Goal: Task Accomplishment & Management: Manage account settings

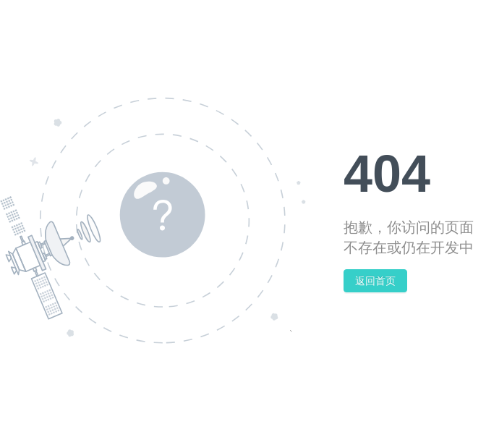
click at [394, 282] on button "返回首页" at bounding box center [376, 280] width 64 height 23
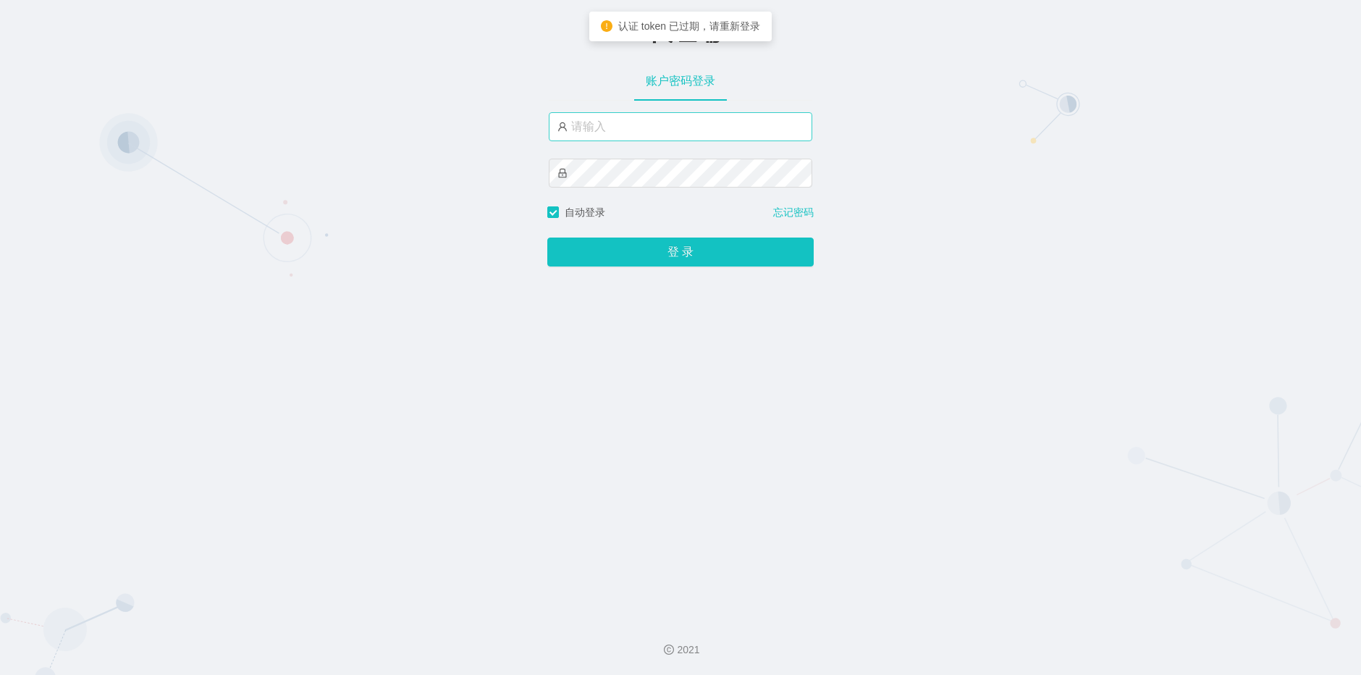
click at [651, 124] on input "text" at bounding box center [680, 126] width 263 height 29
type input "admin"
click at [547, 237] on button "登 录" at bounding box center [680, 251] width 266 height 29
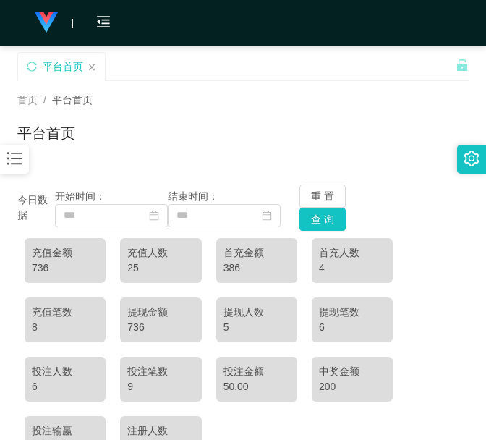
click at [127, 52] on div "平台首页" at bounding box center [236, 77] width 439 height 50
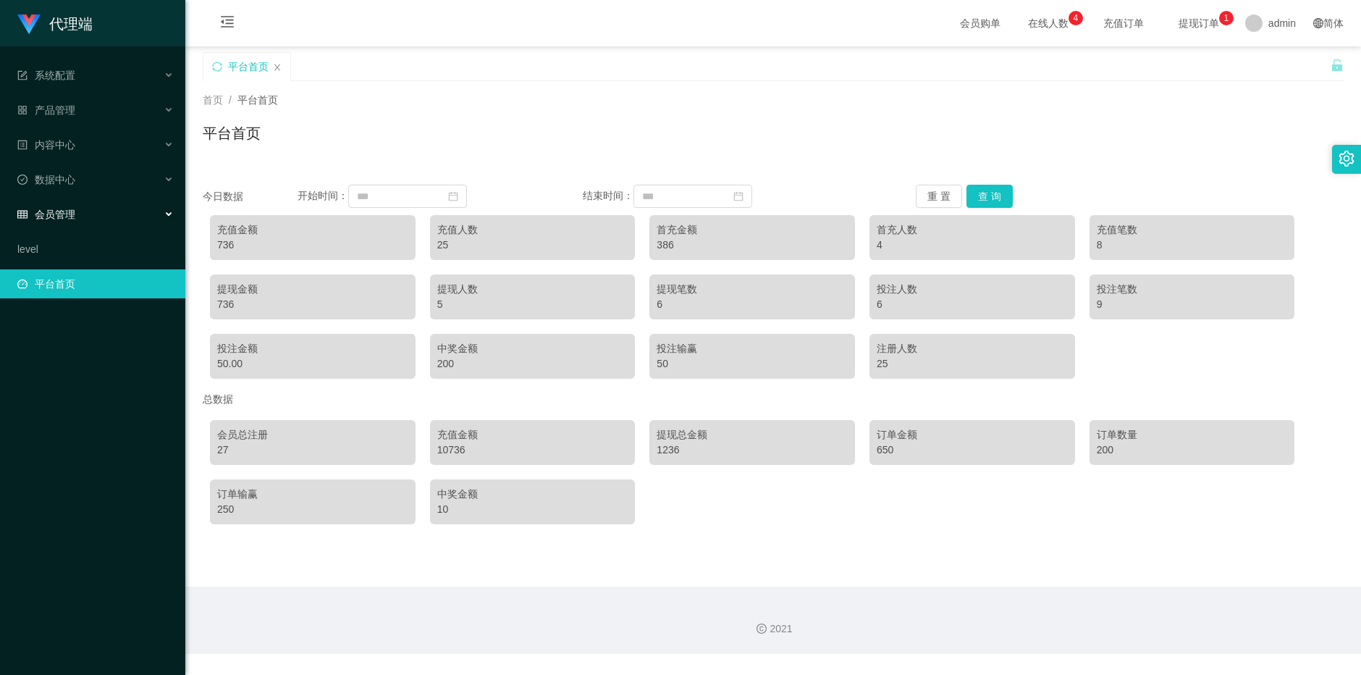
click at [140, 211] on div "会员管理" at bounding box center [92, 214] width 185 height 29
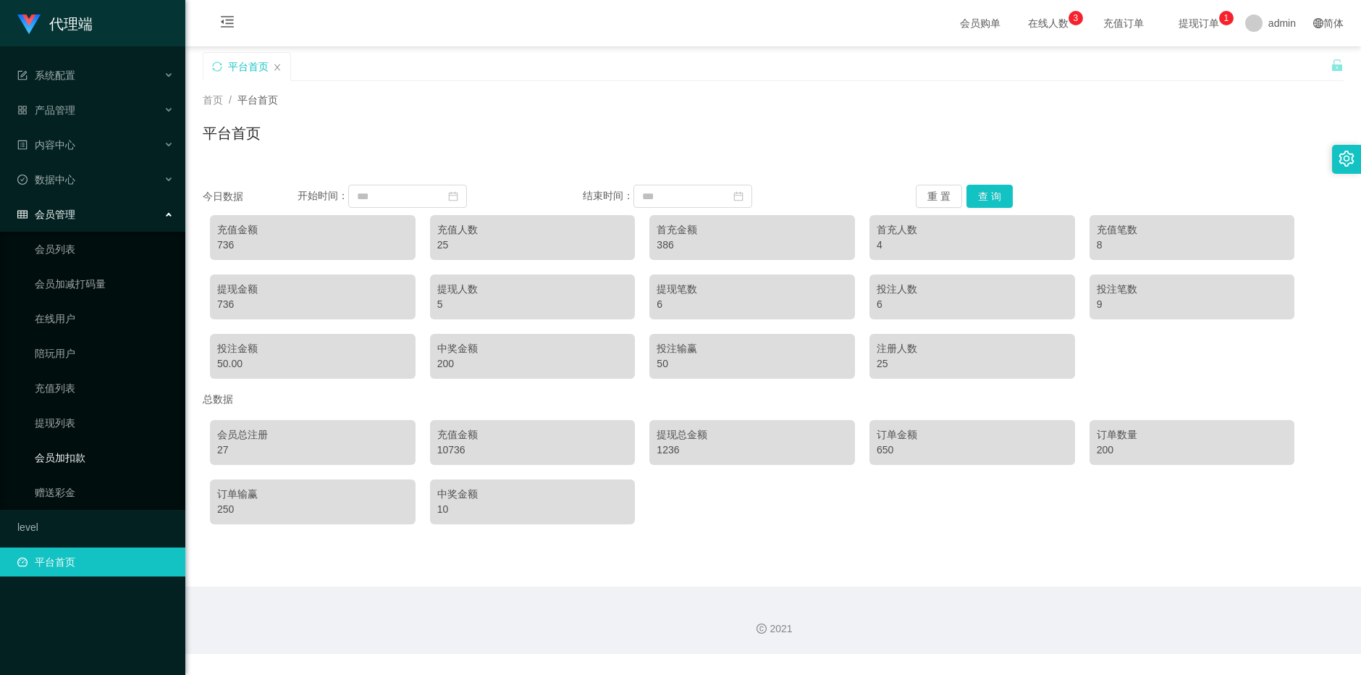
click at [35, 455] on link "会员加扣款" at bounding box center [104, 457] width 139 height 29
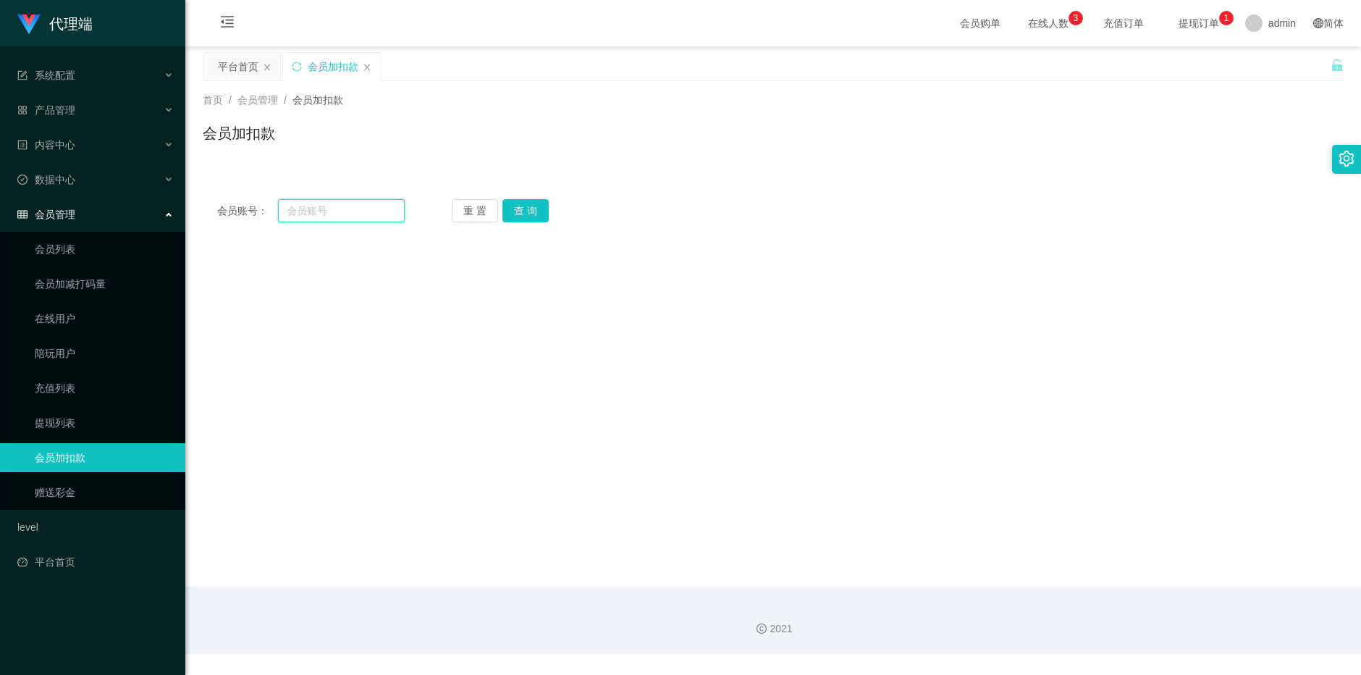
drag, startPoint x: 368, startPoint y: 211, endPoint x: 394, endPoint y: 208, distance: 26.1
click at [368, 211] on input "text" at bounding box center [341, 210] width 127 height 23
paste input "168888"
click at [534, 208] on button "查 询" at bounding box center [525, 210] width 46 height 23
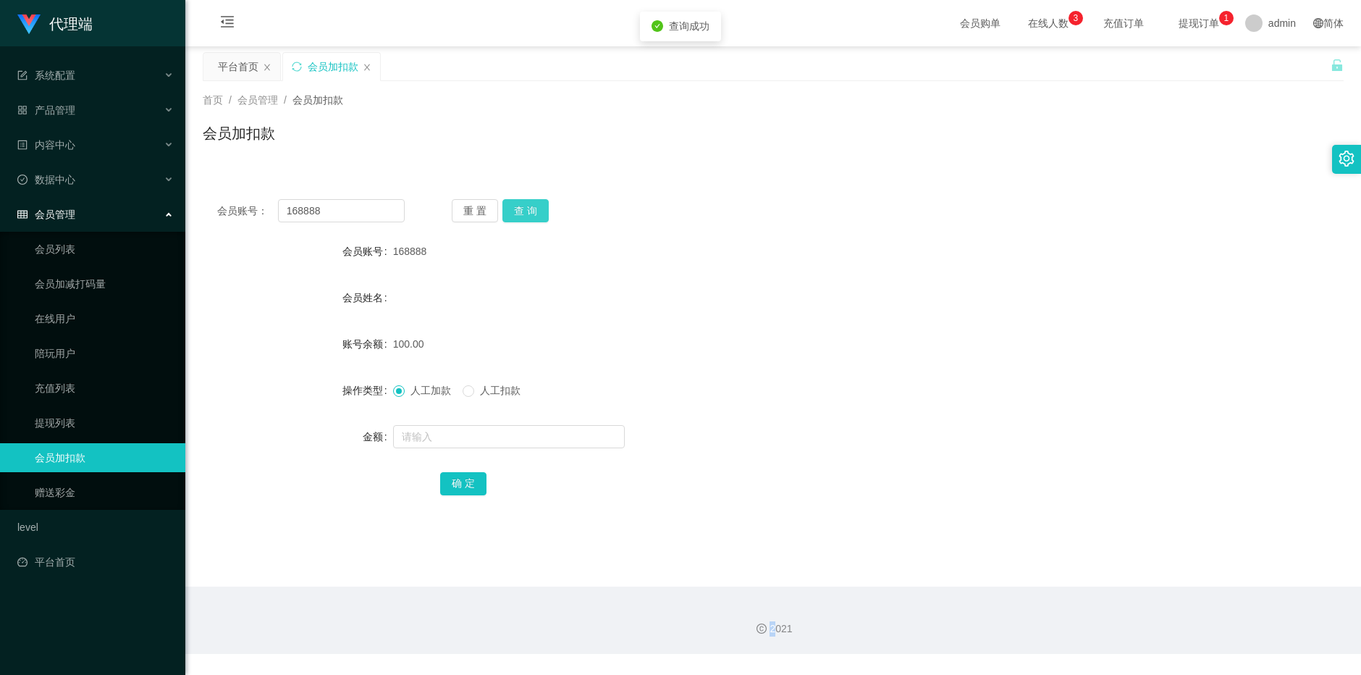
click at [534, 208] on div "重 置 查 询" at bounding box center [545, 210] width 187 height 23
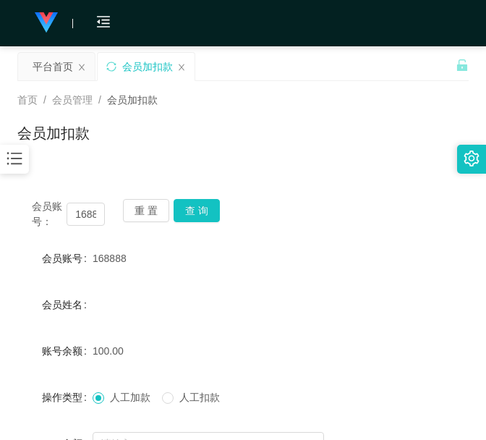
click at [113, 169] on div "会员账号： 168888 重 置 查 询 会员账号 168888 会员姓名 账号余额 100.00 操作类型 人工加款 人工扣款 金额 确 定" at bounding box center [243, 351] width 452 height 369
click at [89, 219] on input "168888" at bounding box center [86, 214] width 38 height 23
paste input "81711606"
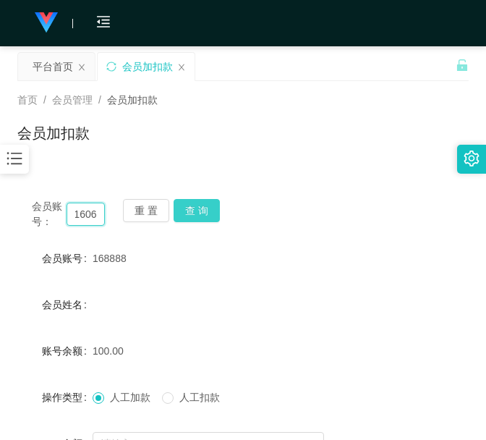
type input "81711606"
click at [211, 221] on button "查 询" at bounding box center [197, 210] width 46 height 23
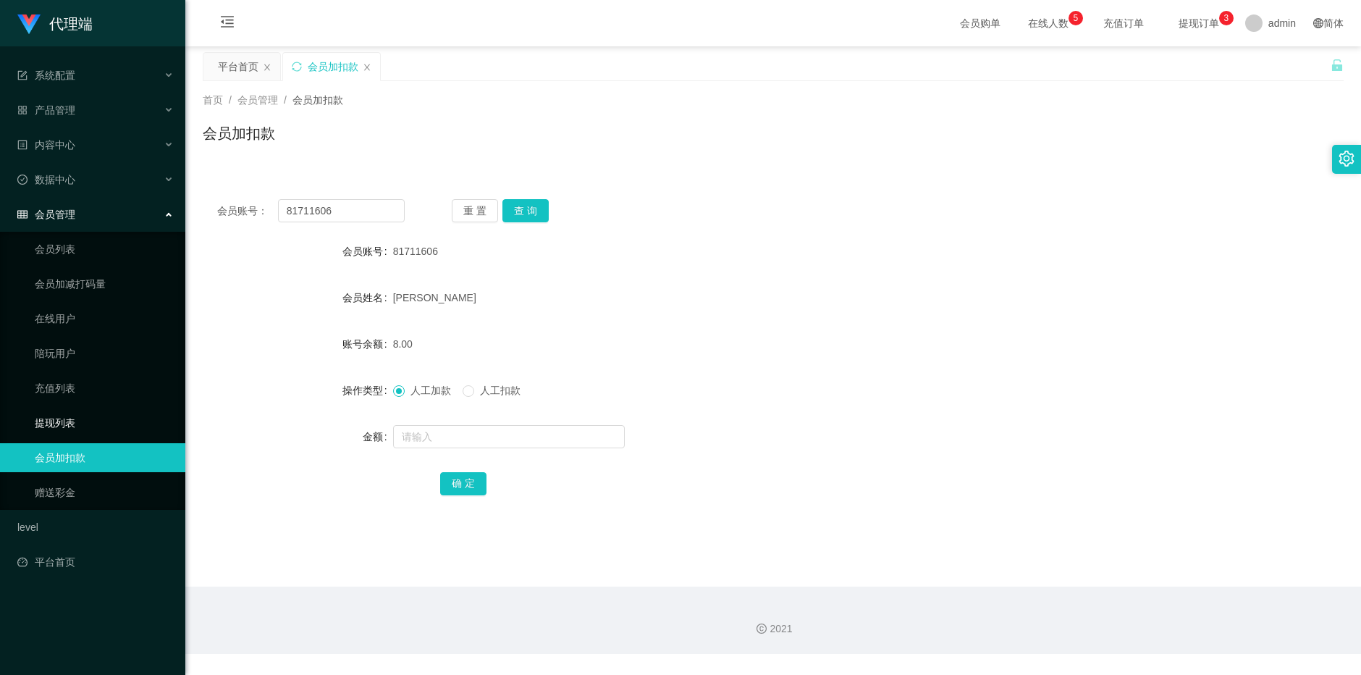
click at [95, 431] on link "提现列表" at bounding box center [104, 422] width 139 height 29
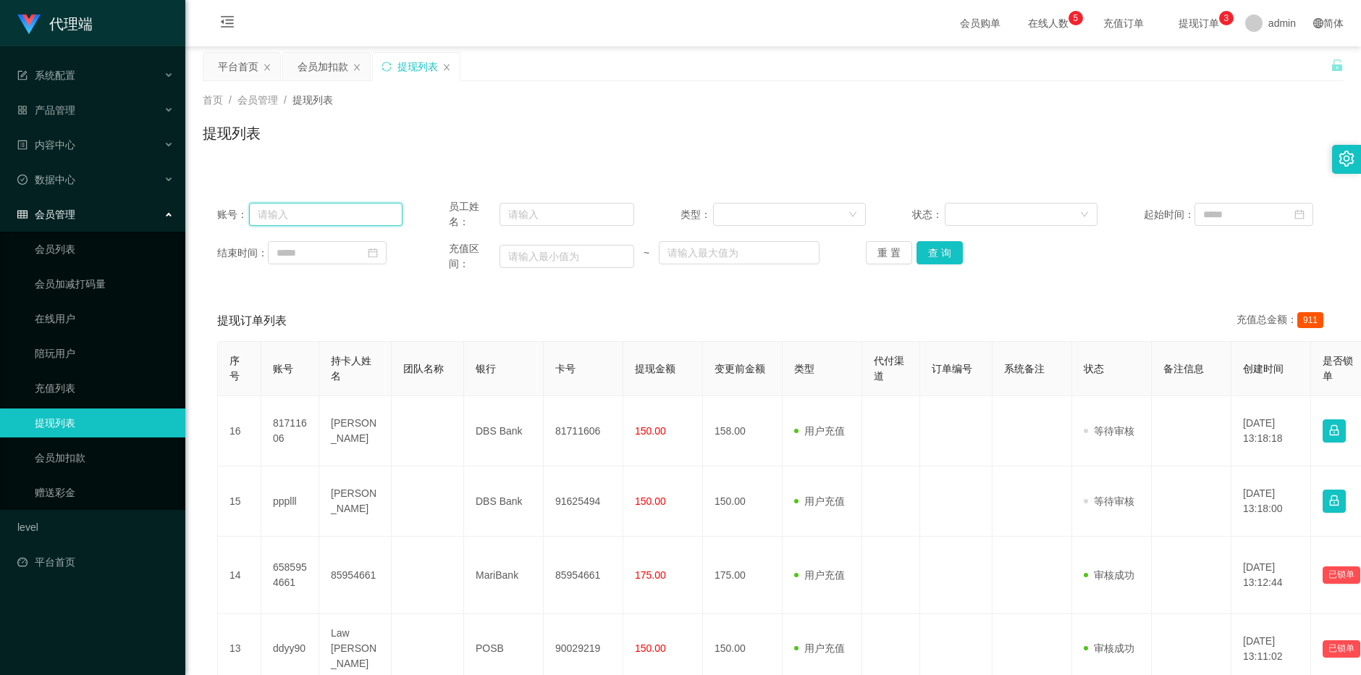
drag, startPoint x: 355, startPoint y: 214, endPoint x: 604, endPoint y: 186, distance: 251.3
click at [355, 214] on input "text" at bounding box center [325, 214] width 153 height 23
paste input "81711606"
type input "81711606"
click at [929, 262] on button "查 询" at bounding box center [939, 252] width 46 height 23
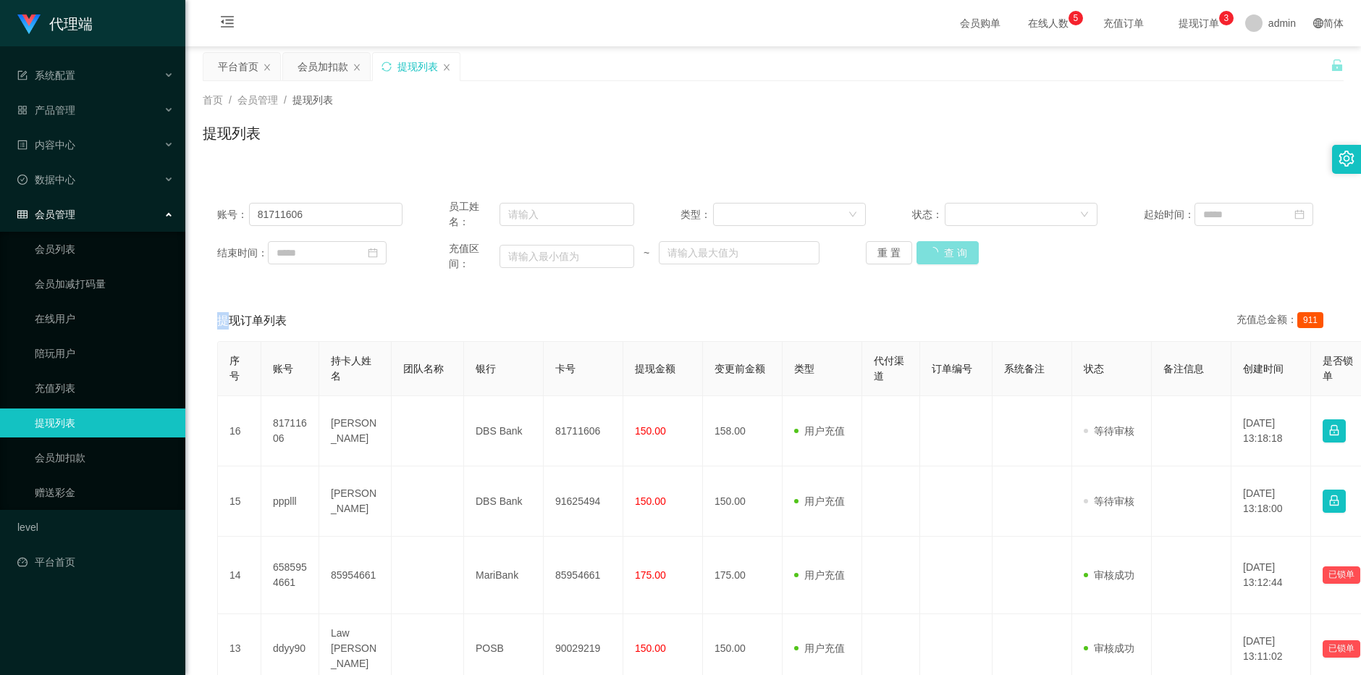
click at [929, 262] on div "重 置 查 询" at bounding box center [958, 252] width 185 height 23
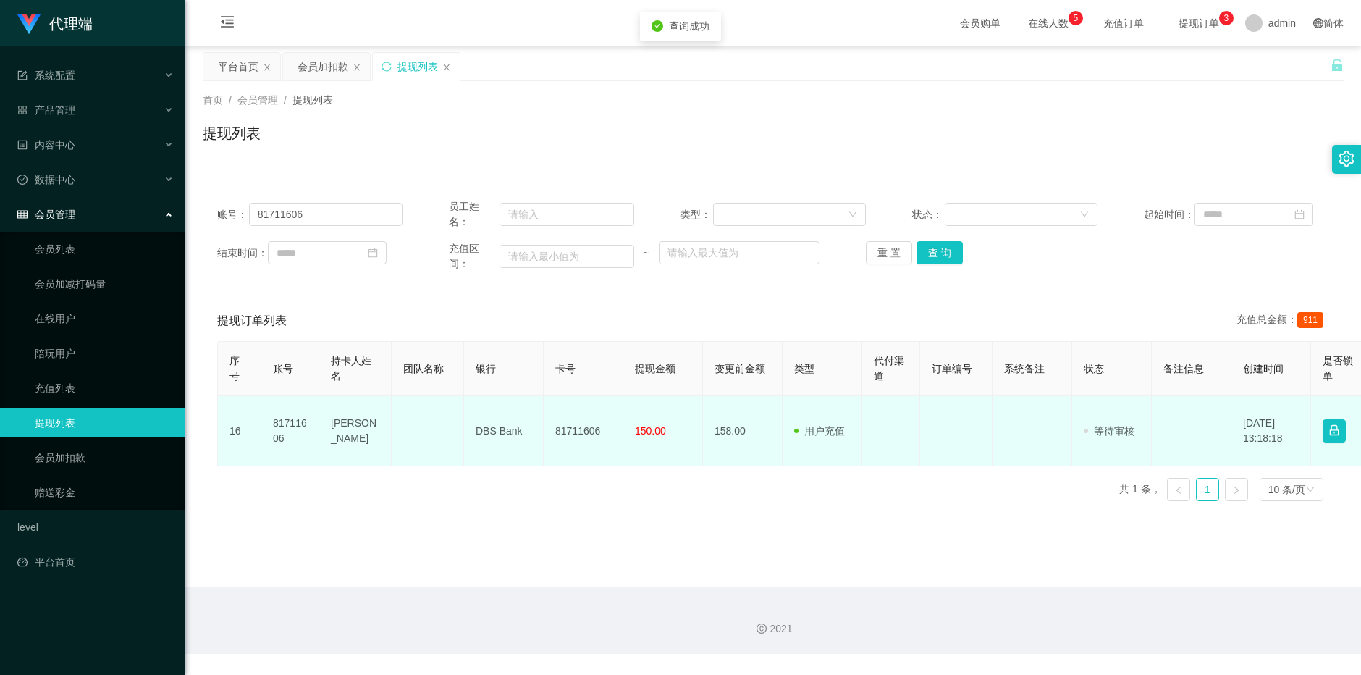
click at [561, 416] on td "81711606" at bounding box center [584, 431] width 80 height 70
copy td "81711606"
drag, startPoint x: 561, startPoint y: 416, endPoint x: 570, endPoint y: 412, distance: 9.4
click at [562, 417] on td "81711606" at bounding box center [584, 431] width 80 height 70
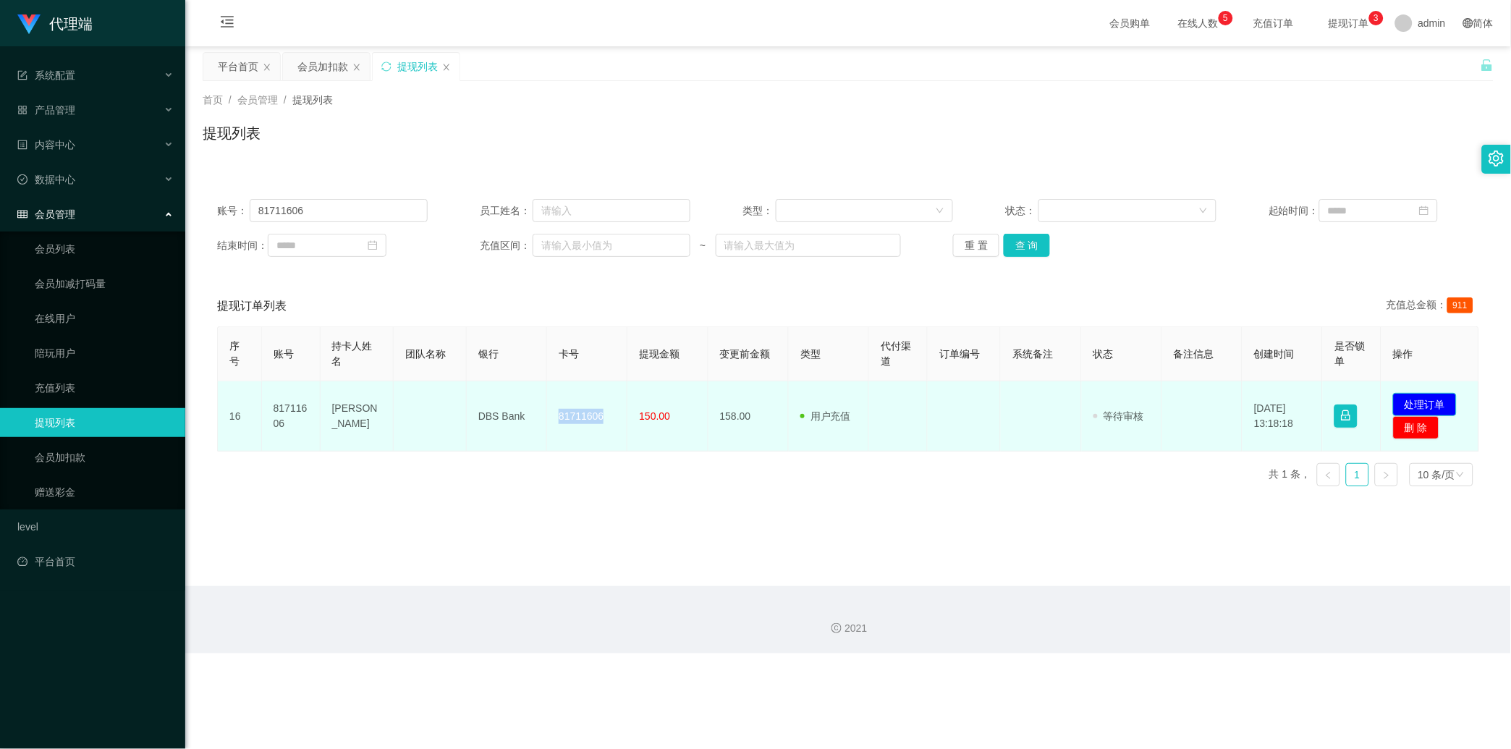
click at [1360, 406] on button "处理订单" at bounding box center [1425, 404] width 64 height 23
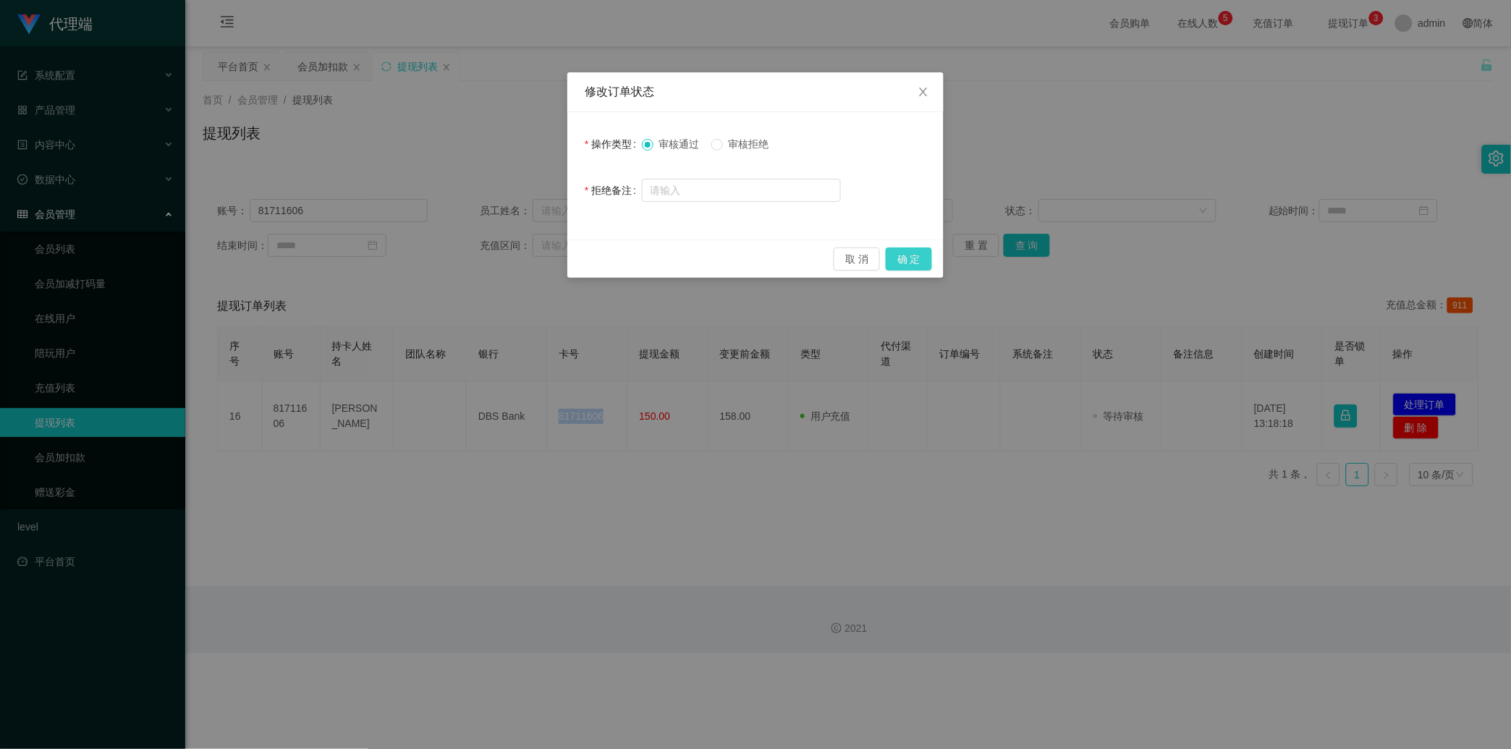
click at [927, 262] on button "确 定" at bounding box center [909, 259] width 46 height 23
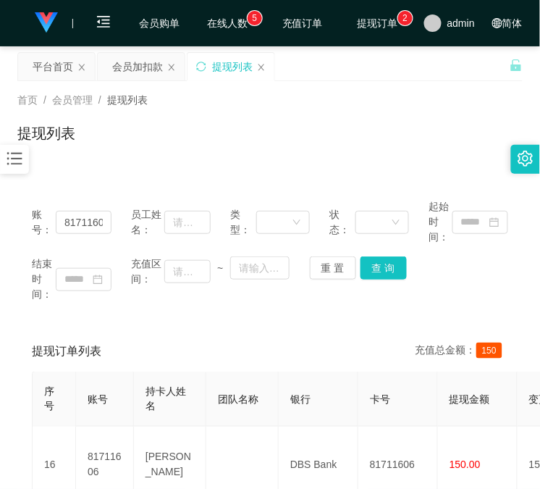
click at [109, 174] on div "账号： 81711606 员工姓名： 类型： 状态： 起始时间： 结束时间： 充值区间： ~ 重 置 查 询 提现订单列表 充值总金额： 150 序号 账号 …" at bounding box center [269, 358] width 505 height 383
click at [143, 78] on div "关闭左侧 关闭右侧 关闭其它 刷新页面 平台首页 会员加扣款 提现列表 首页 / 会员管理 / 提现列表 / 提现列表 账号： 81711606 员工姓名： …" at bounding box center [269, 301] width 505 height 498
click at [147, 62] on div "会员加扣款" at bounding box center [137, 67] width 51 height 28
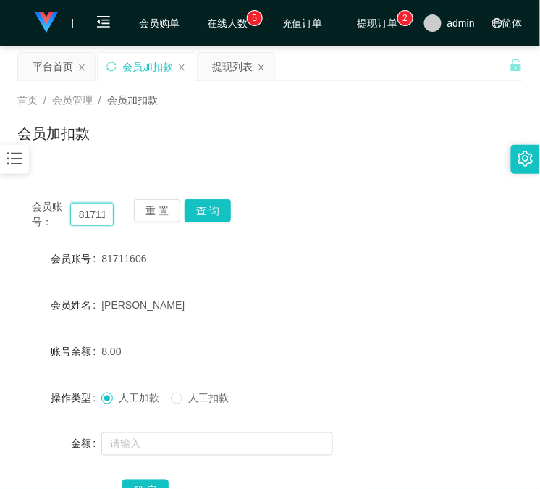
click at [96, 219] on input "81711606" at bounding box center [91, 214] width 43 height 23
click at [220, 204] on button "查 询" at bounding box center [208, 210] width 46 height 23
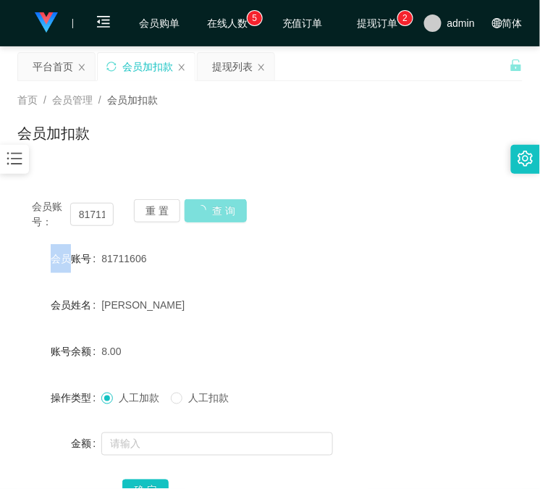
click at [220, 204] on div "会员账号： 81711606 重 置 查 询" at bounding box center [269, 214] width 505 height 30
click at [220, 204] on button "查 询" at bounding box center [216, 210] width 62 height 23
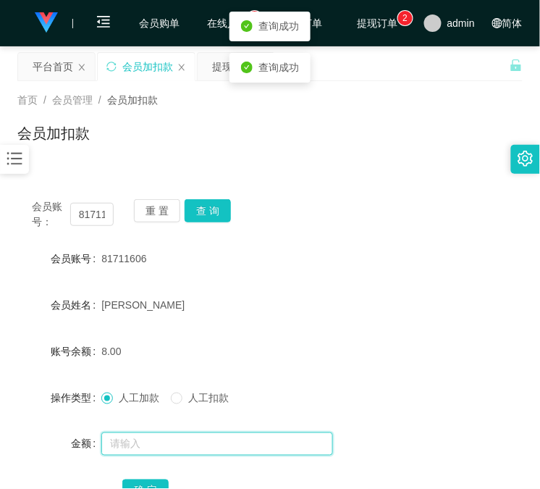
click at [177, 439] on input "text" at bounding box center [217, 443] width 232 height 23
type input "8"
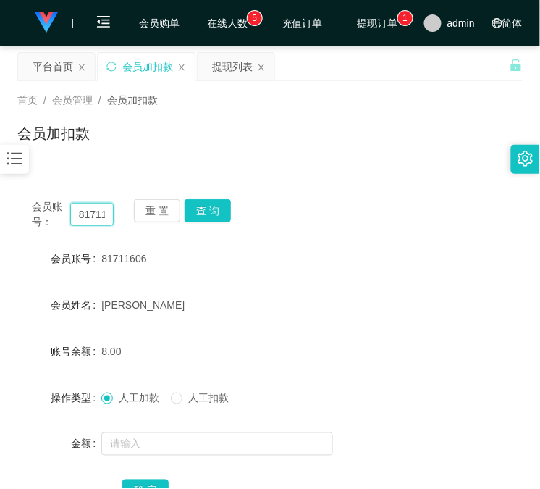
click at [93, 211] on input "81711606" at bounding box center [91, 214] width 43 height 23
drag, startPoint x: 93, startPoint y: 211, endPoint x: 138, endPoint y: 208, distance: 44.9
click at [96, 208] on input "81711606" at bounding box center [91, 214] width 43 height 23
paste input "168888"
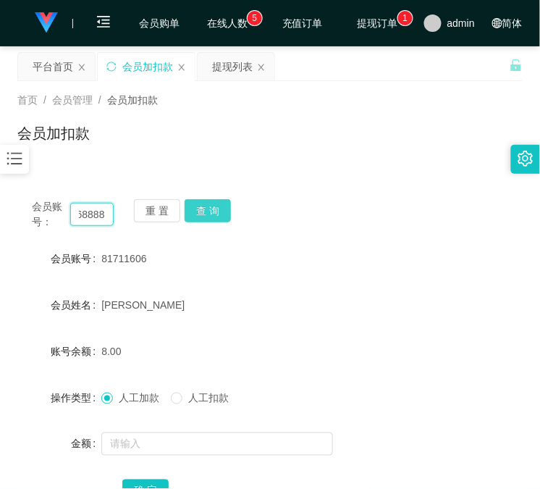
type input "168888"
click at [215, 207] on button "查 询" at bounding box center [208, 210] width 46 height 23
click at [215, 207] on div "会员账号： 168888 重 置 查 询" at bounding box center [269, 214] width 505 height 30
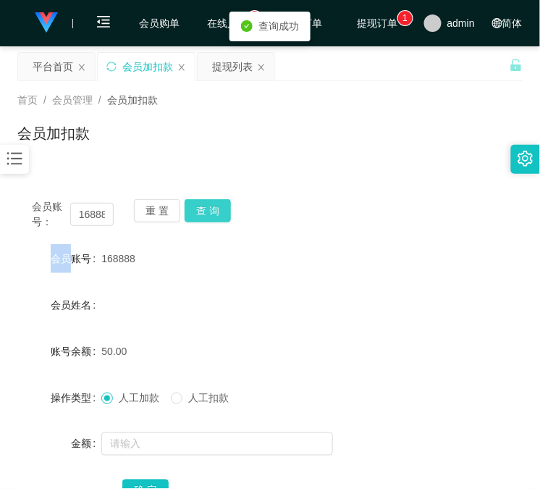
click at [215, 207] on button "查 询" at bounding box center [208, 210] width 46 height 23
click at [215, 207] on div "会员账号： 168888 重 置 查 询" at bounding box center [269, 214] width 505 height 30
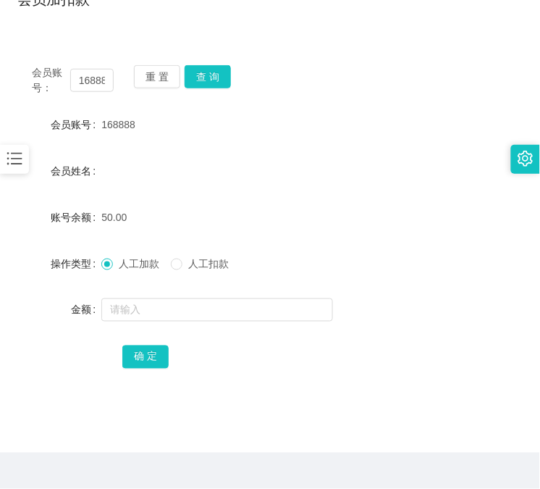
click at [135, 183] on div "会员姓名" at bounding box center [269, 170] width 505 height 29
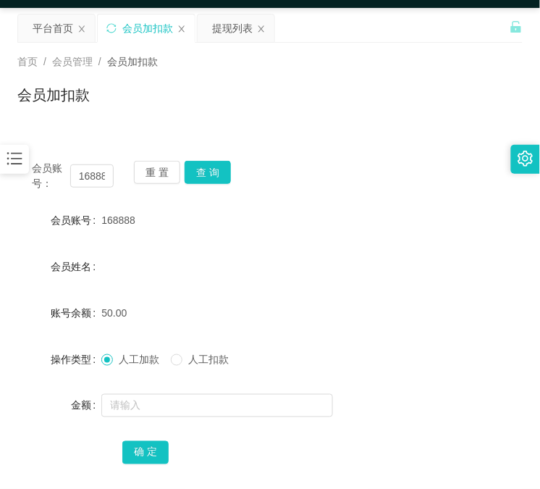
scroll to position [0, 0]
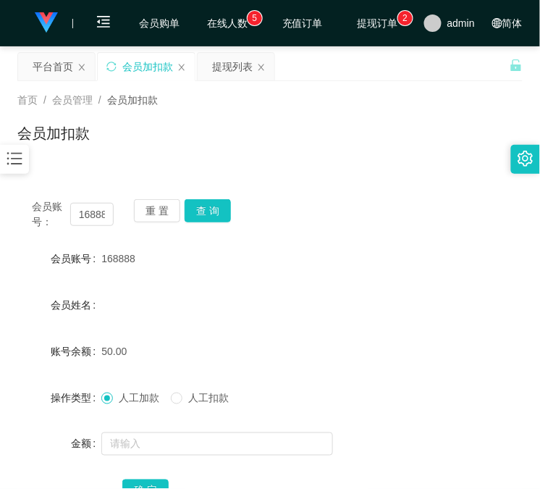
click at [87, 169] on div "会员账号： 168888 重 置 查 询 会员账号 168888 会员姓名 账号余额 50.00 操作类型 人工加款 人工扣款 金额 确 定" at bounding box center [269, 351] width 505 height 369
click at [222, 69] on div "提现列表" at bounding box center [232, 67] width 41 height 28
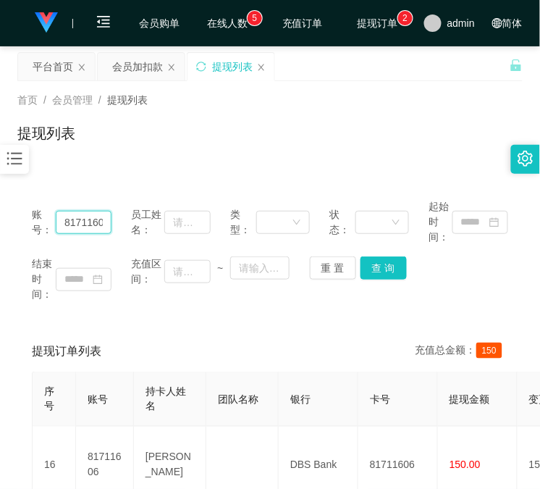
click at [94, 217] on input "81711606" at bounding box center [84, 222] width 56 height 23
paste input "168888"
type input "168888"
click at [374, 272] on button "查 询" at bounding box center [383, 267] width 46 height 23
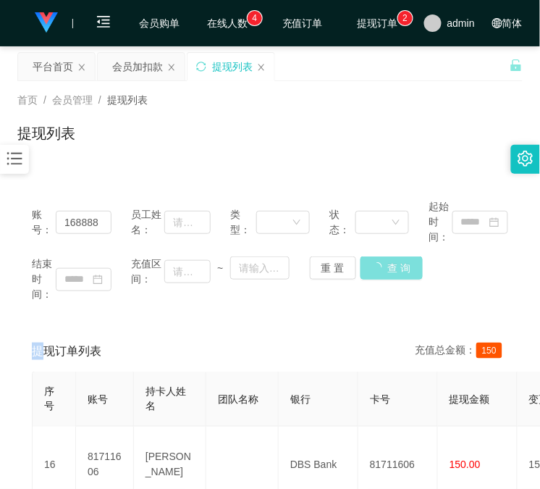
click at [374, 272] on div "重 置 查 询" at bounding box center [350, 267] width 80 height 23
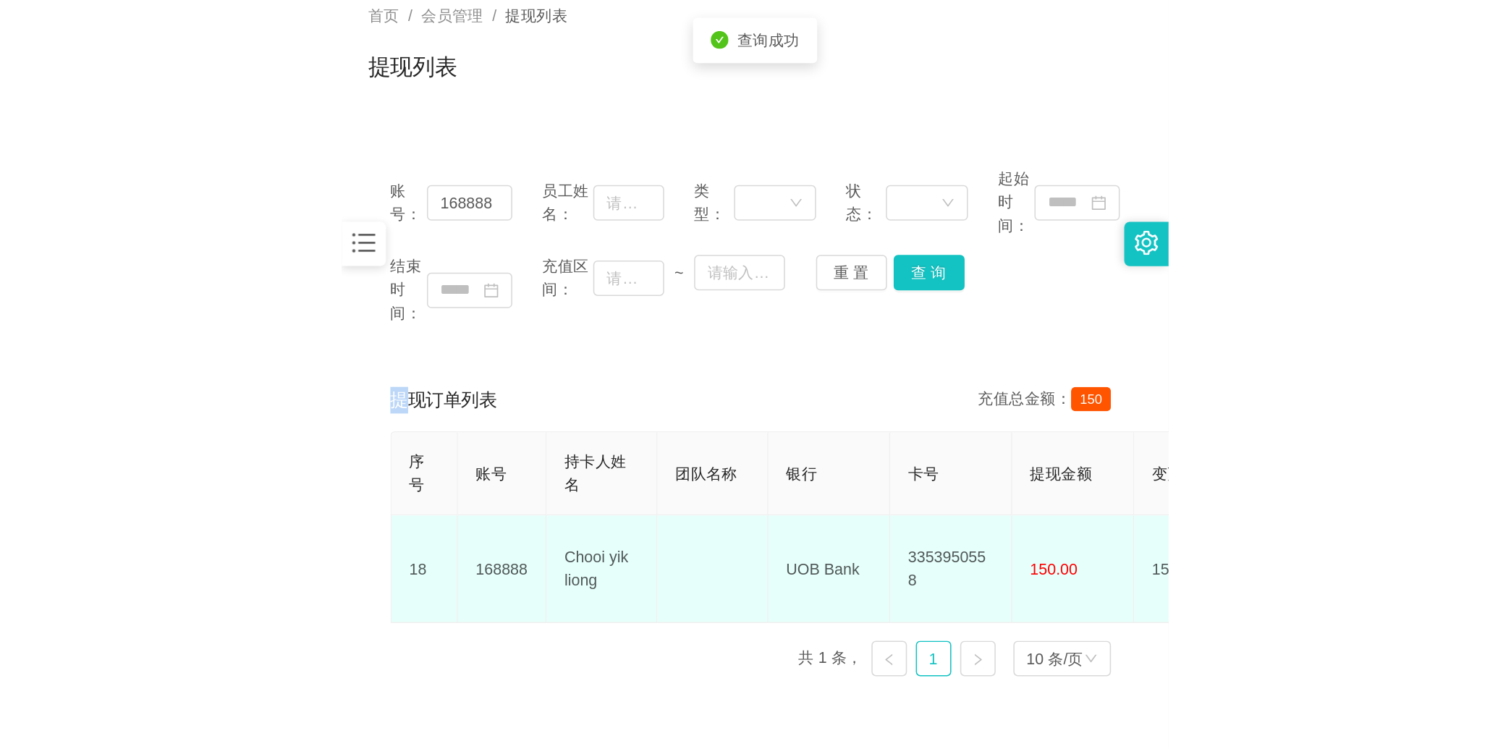
scroll to position [164, 0]
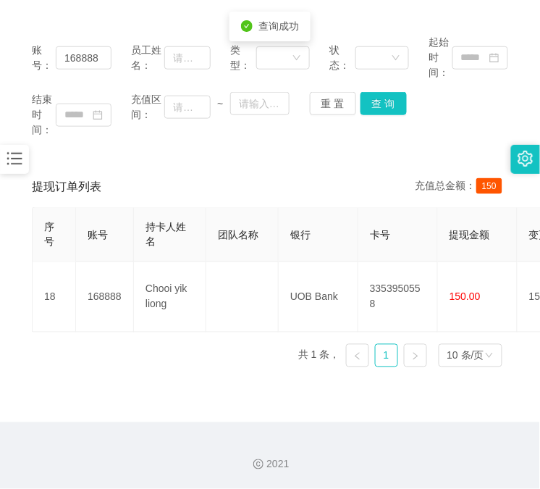
click at [381, 258] on th "卡号" at bounding box center [398, 235] width 80 height 54
click at [386, 258] on th "卡号" at bounding box center [398, 235] width 80 height 54
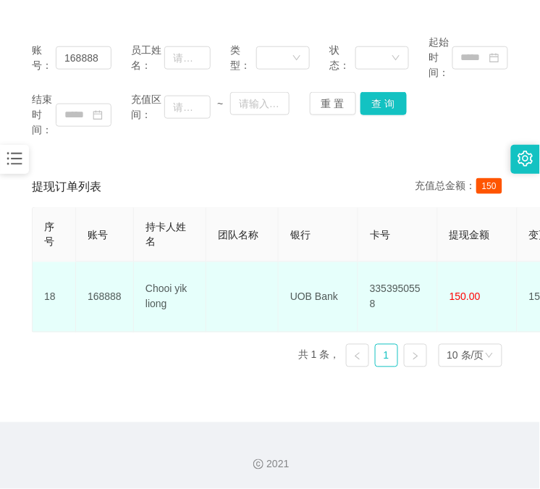
click at [384, 274] on td "3353950558" at bounding box center [398, 297] width 80 height 70
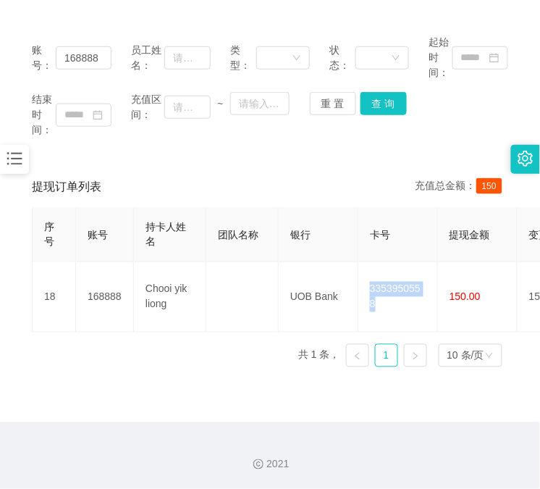
copy td "3353950558"
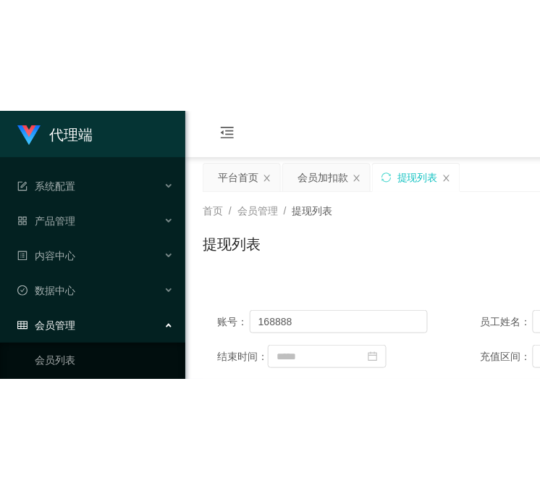
scroll to position [0, 0]
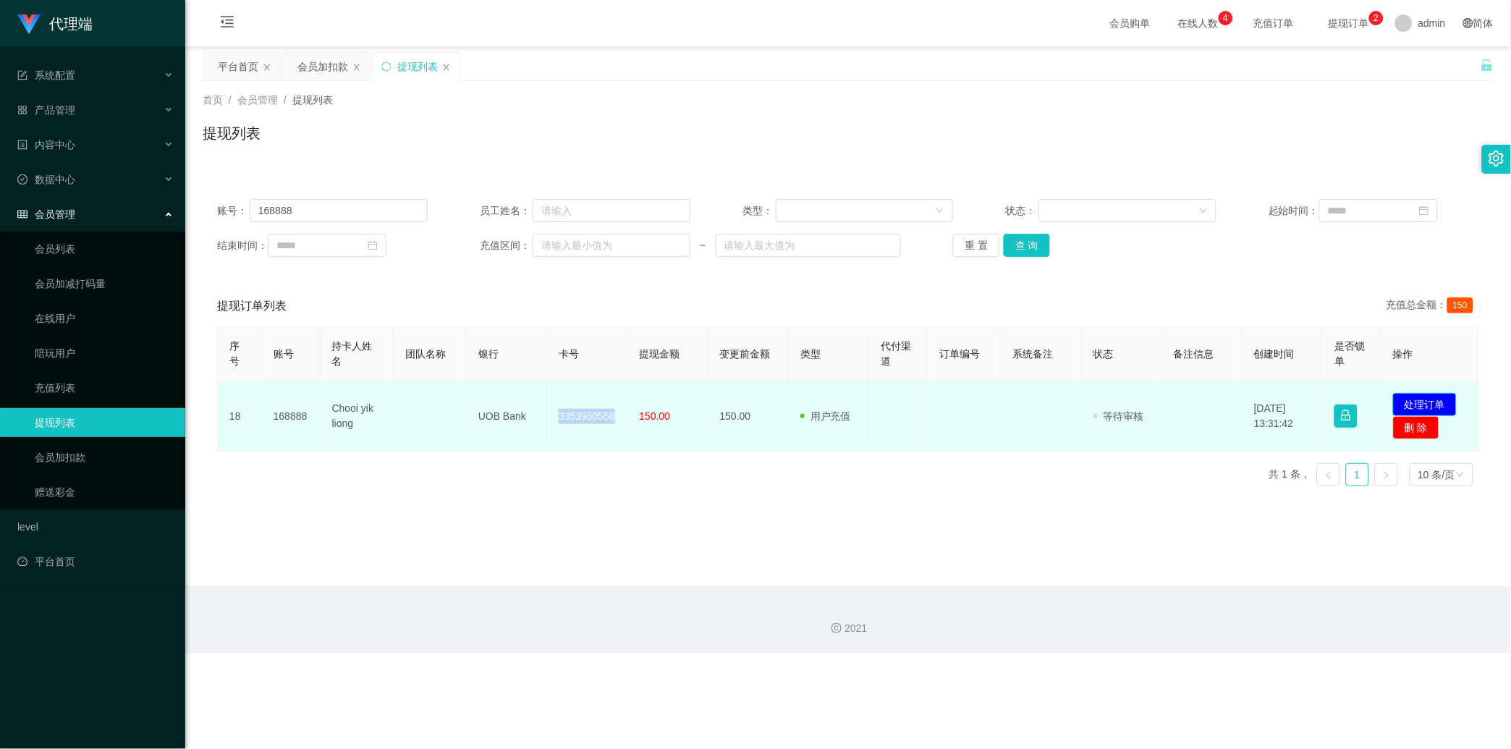
click at [1360, 405] on button "处理订单" at bounding box center [1425, 404] width 64 height 23
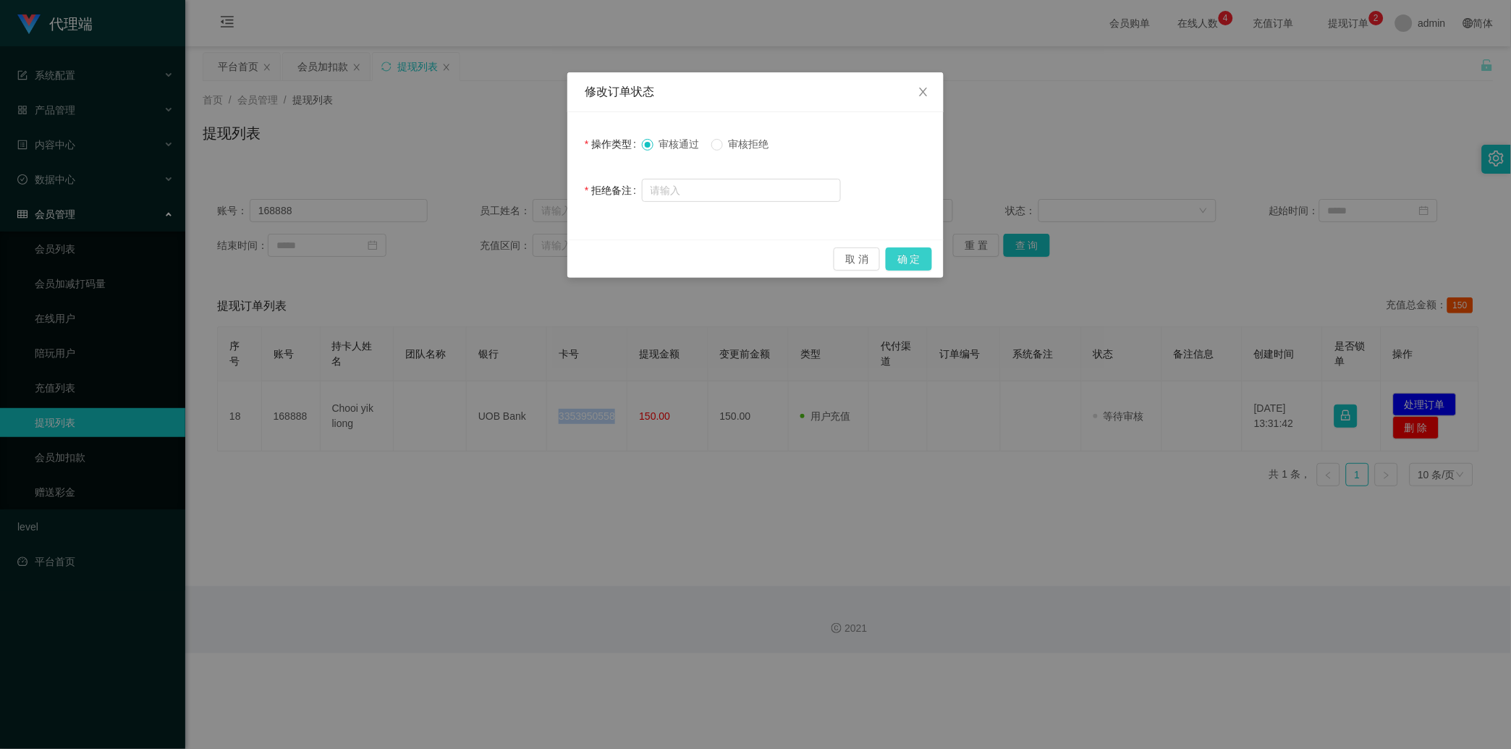
click at [905, 261] on button "确 定" at bounding box center [909, 259] width 46 height 23
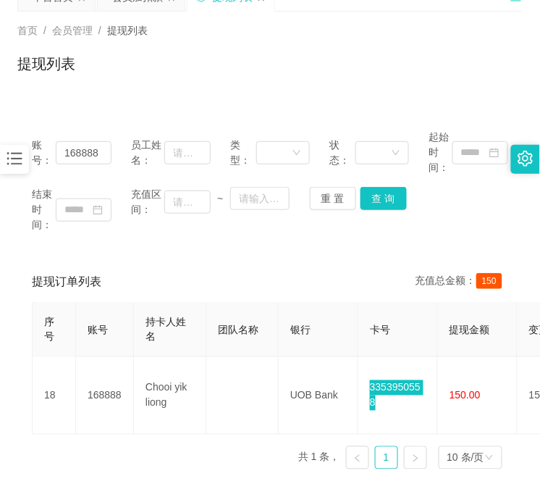
scroll to position [164, 0]
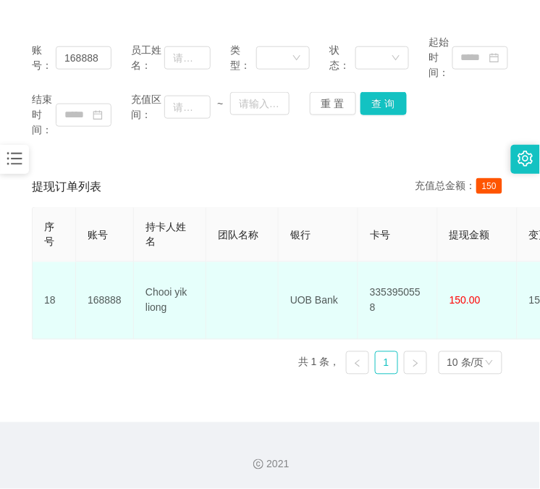
click at [317, 273] on td "UOB Bank" at bounding box center [319, 300] width 80 height 77
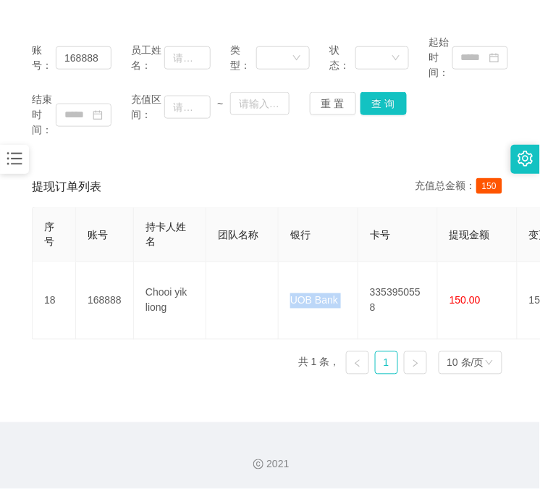
copy td "UOB Bank"
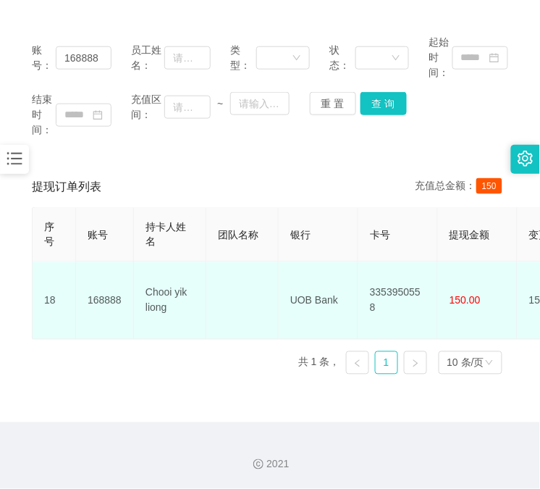
click at [181, 274] on td "Chooi yik liong" at bounding box center [170, 300] width 72 height 77
copy td "Chooi yik liong"
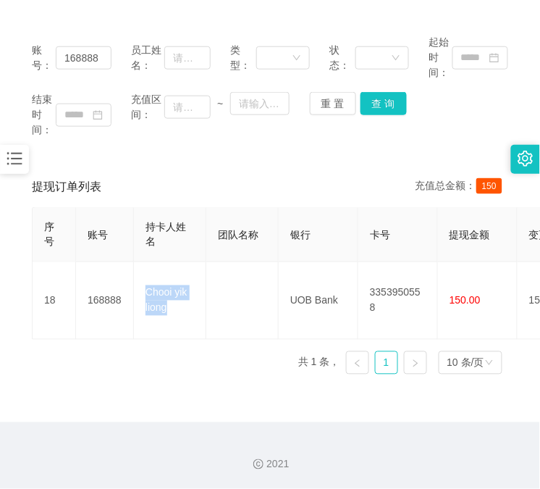
click at [87, 374] on div "序号 账号 持卡人姓名 团队名称 银行 卡号 提现金额 变更前金额 类型 代付渠道 订单编号 系统备注 状态 备注信息 创建时间 是否锁单 操作 18 168…" at bounding box center [270, 296] width 476 height 179
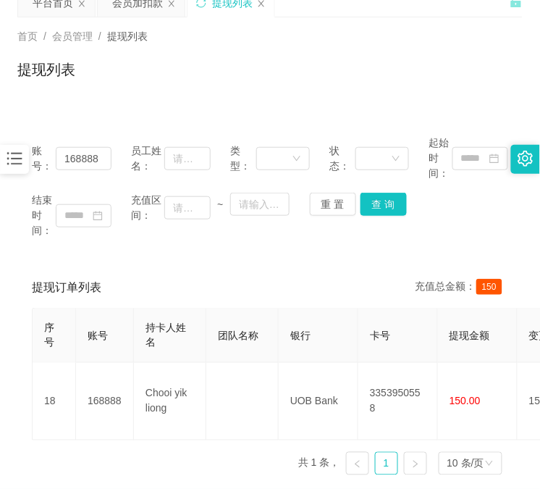
scroll to position [0, 0]
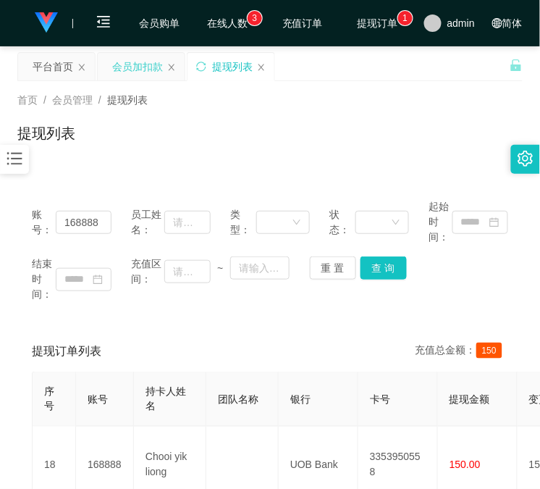
click at [145, 61] on div "会员加扣款" at bounding box center [137, 67] width 51 height 28
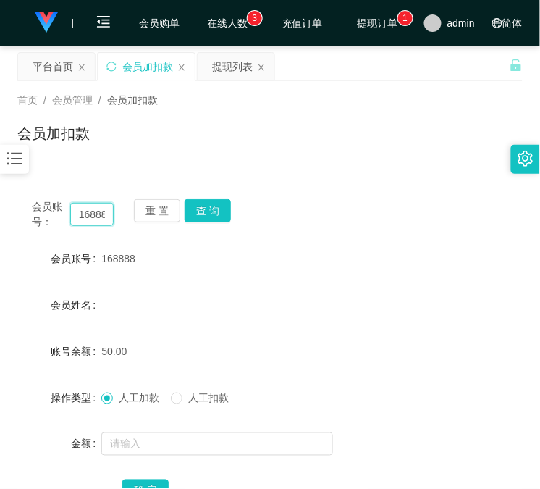
click at [96, 211] on input "168888" at bounding box center [91, 214] width 43 height 23
paste input "81711606"
type input "81711606"
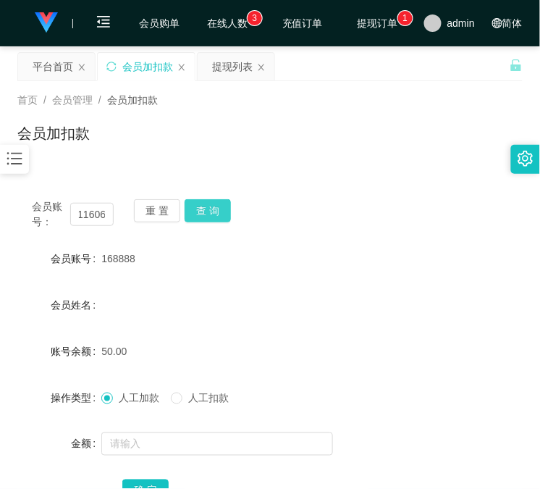
click at [203, 208] on button "查 询" at bounding box center [208, 210] width 46 height 23
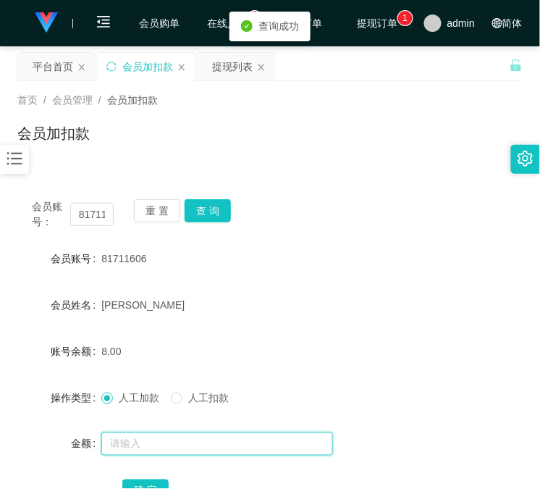
click at [186, 436] on input "text" at bounding box center [217, 443] width 232 height 23
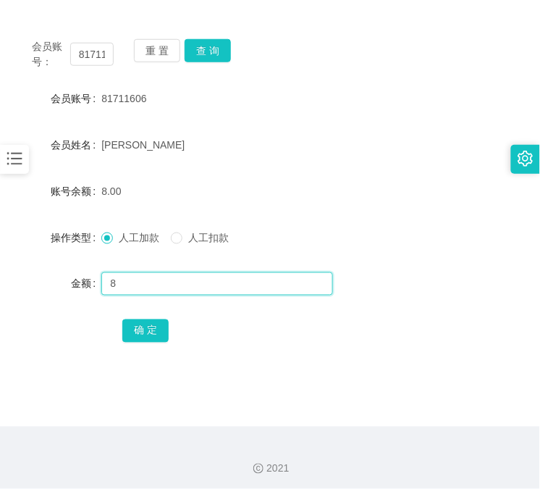
scroll to position [164, 0]
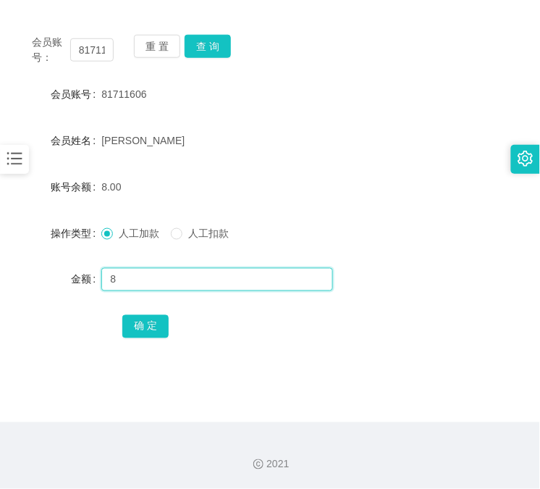
type input "8"
click at [153, 305] on form "会员账号 81711606 会员姓名 Lau Xin Yi 账号余额 8.00 操作类型 人工加款 人工扣款 金额 8 确 定" at bounding box center [269, 210] width 505 height 261
click at [167, 330] on div "确 定" at bounding box center [269, 325] width 295 height 29
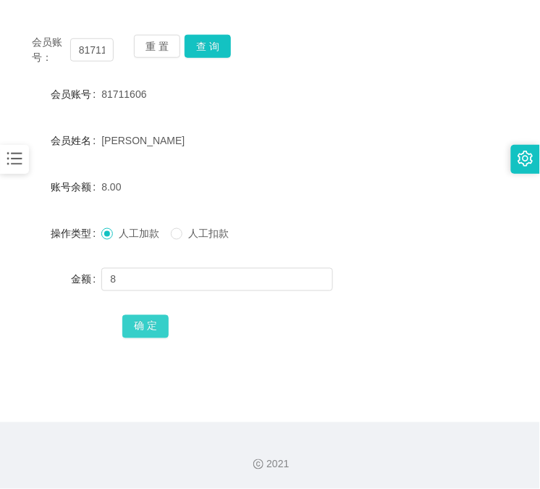
click at [158, 332] on button "确 定" at bounding box center [145, 326] width 46 height 23
click at [98, 44] on input "81711606" at bounding box center [91, 49] width 43 height 23
paste input "168888"
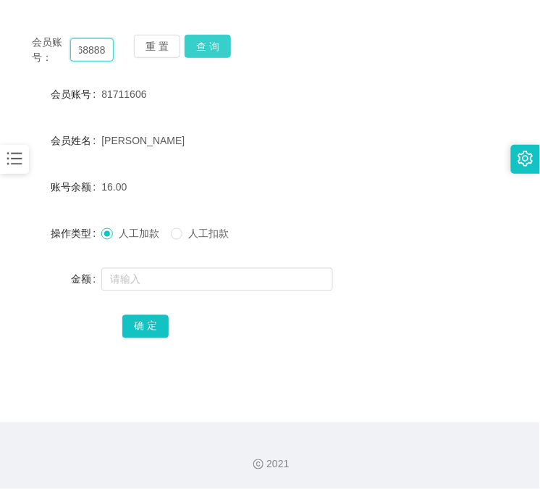
type input "168888"
click at [187, 46] on button "查 询" at bounding box center [208, 46] width 46 height 23
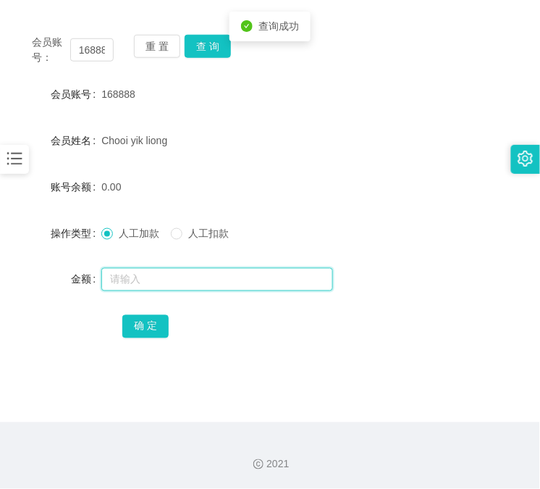
click at [181, 283] on input "text" at bounding box center [217, 279] width 232 height 23
type input "8"
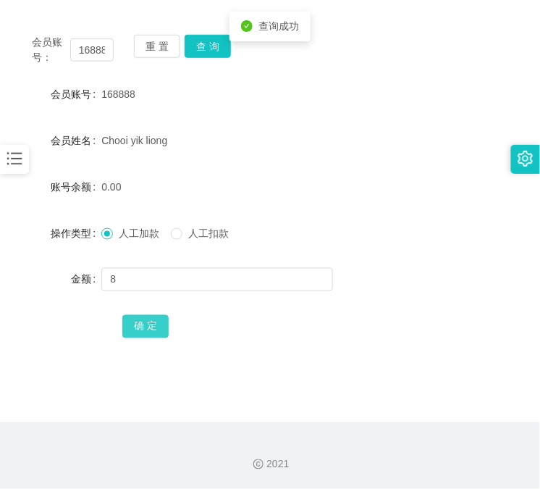
click at [140, 326] on button "确 定" at bounding box center [145, 326] width 46 height 23
click at [22, 306] on form "会员账号 168888 会员姓名 Chooi yik liong 账号余额 8.00 操作类型 人工加款 人工扣款 金额 确 定" at bounding box center [269, 210] width 505 height 261
click at [121, 70] on div "会员账号： 168888 重 置 查 询 会员账号 168888 会员姓名 Chooi yik liong 账号余额 8.00 操作类型 人工加款 人工扣款 …" at bounding box center [269, 196] width 505 height 352
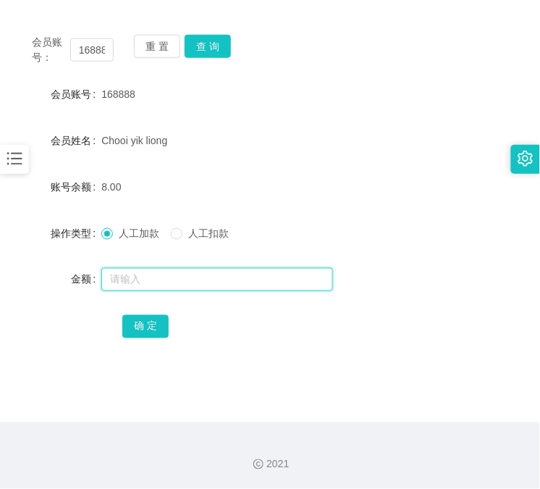
click at [183, 278] on input "text" at bounding box center [217, 279] width 232 height 23
type input "8"
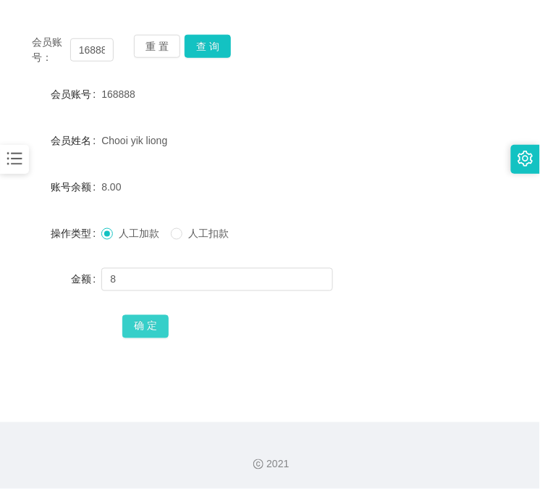
click at [163, 315] on button "确 定" at bounding box center [145, 326] width 46 height 23
click at [96, 54] on input "168888" at bounding box center [91, 49] width 43 height 23
paste input "81711606"
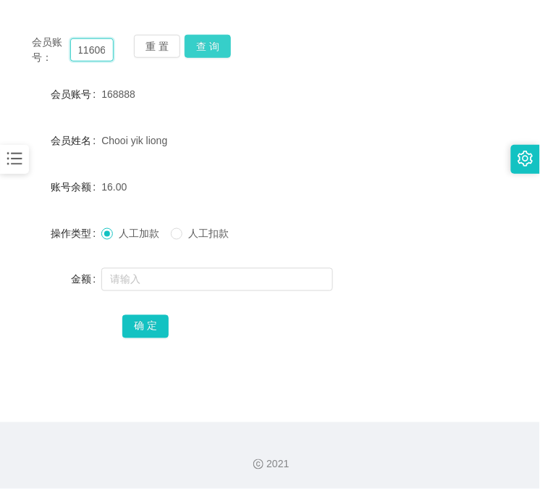
type input "81711606"
click at [226, 49] on button "查 询" at bounding box center [208, 46] width 46 height 23
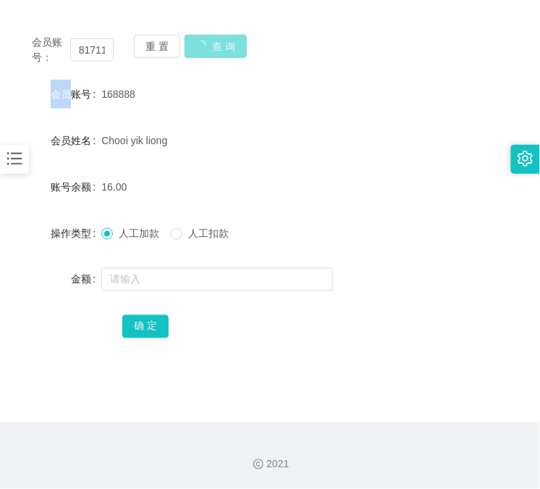
click at [226, 49] on div "会员账号： 81711606 重 置 查 询" at bounding box center [269, 50] width 505 height 30
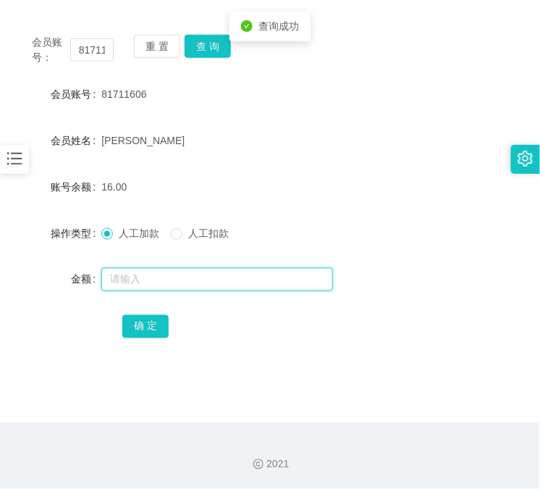
click at [210, 269] on input "text" at bounding box center [217, 279] width 232 height 23
type input "8"
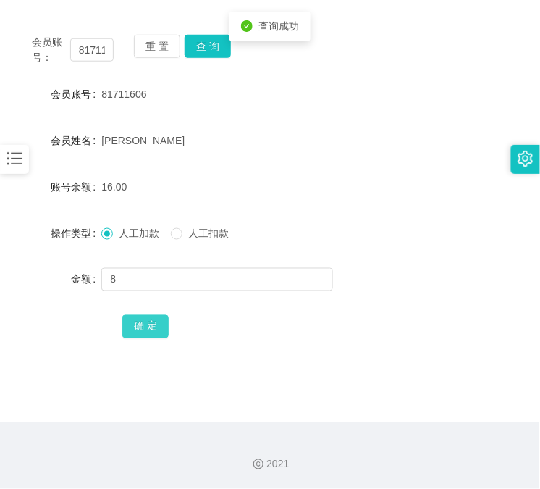
click at [145, 326] on button "确 定" at bounding box center [145, 326] width 46 height 23
click at [91, 53] on input "81711606" at bounding box center [91, 49] width 43 height 23
paste input "168888"
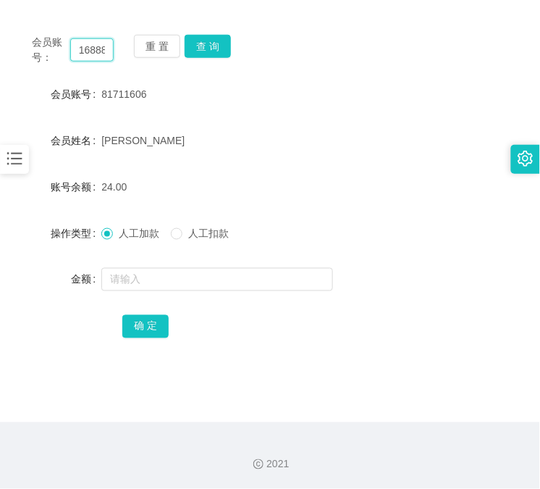
scroll to position [0, 7]
type input "168888"
click at [226, 41] on button "查 询" at bounding box center [208, 46] width 46 height 23
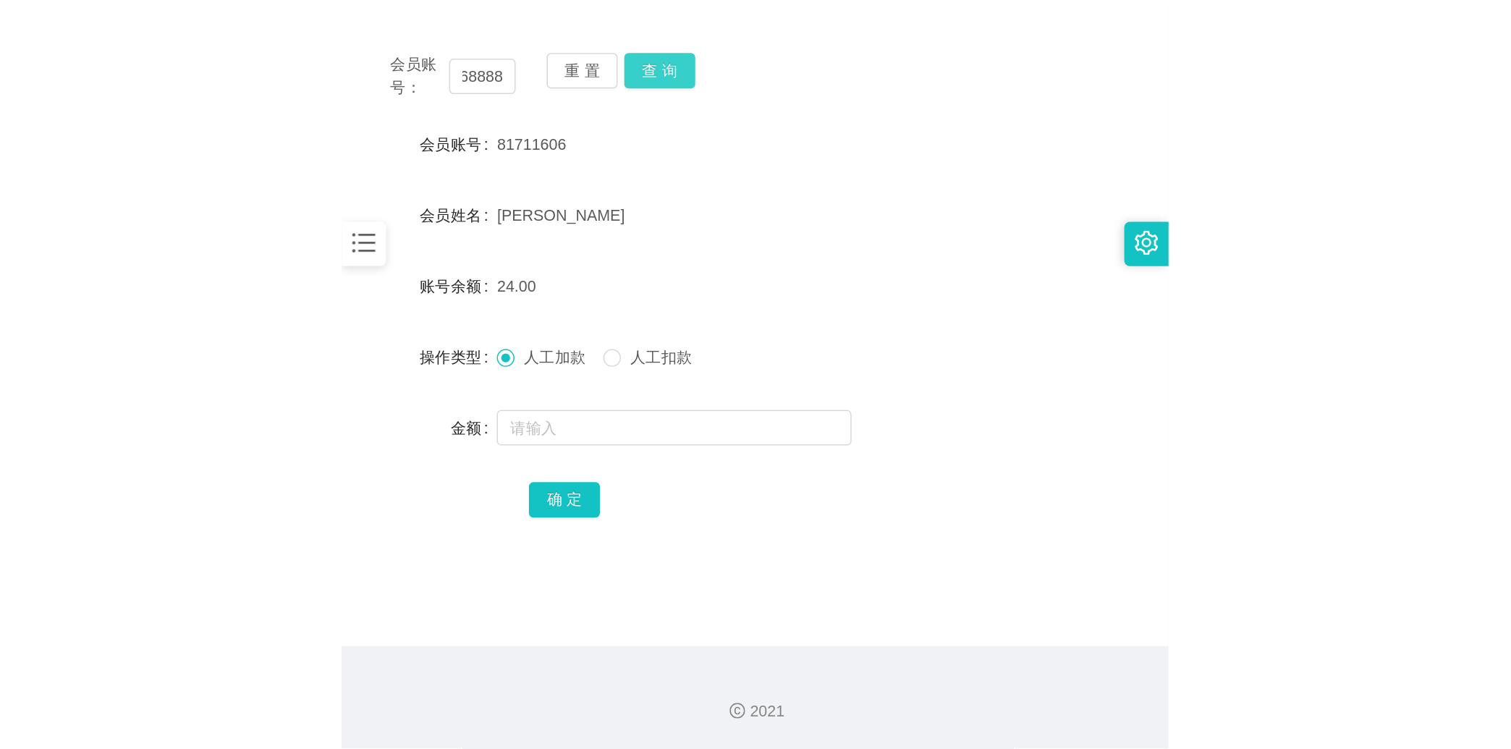
scroll to position [0, 0]
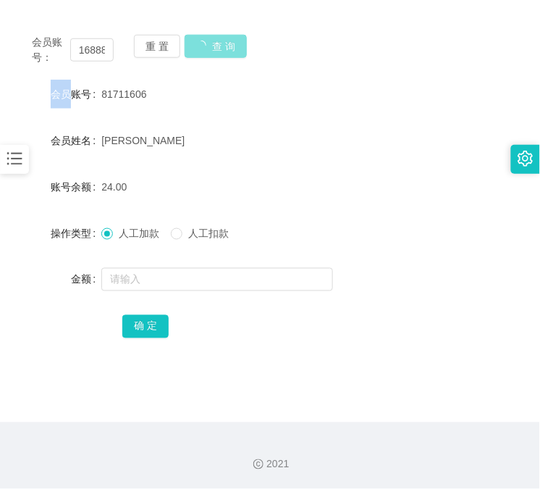
click at [226, 41] on div "会员账号： 168888 重 置 查 询" at bounding box center [269, 50] width 505 height 30
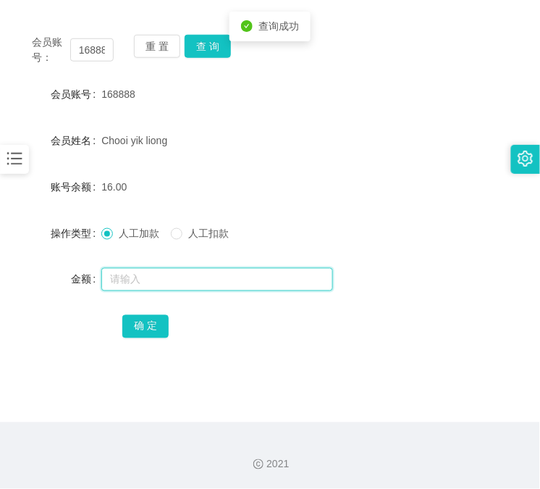
click at [211, 287] on input "text" at bounding box center [217, 279] width 232 height 23
type input "8"
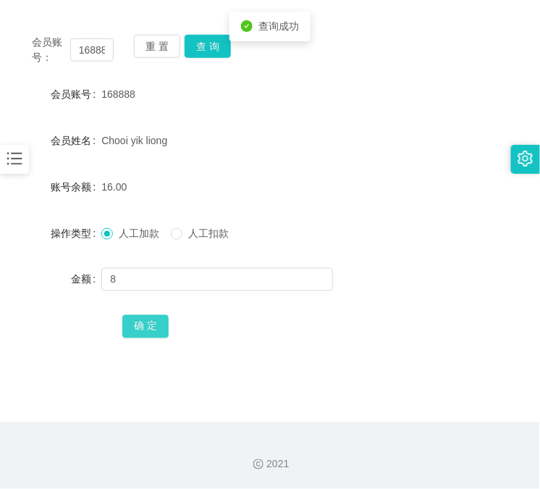
click at [156, 329] on button "确 定" at bounding box center [145, 326] width 46 height 23
drag, startPoint x: 64, startPoint y: 410, endPoint x: 90, endPoint y: 337, distance: 77.2
click at [66, 410] on main "关闭左侧 关闭右侧 关闭其它 刷新页面 平台首页 会员加扣款 提现列表 首页 / 会员管理 / 会员加扣款 / 会员加扣款 会员账号： 168888 重 置 …" at bounding box center [270, 152] width 540 height 540
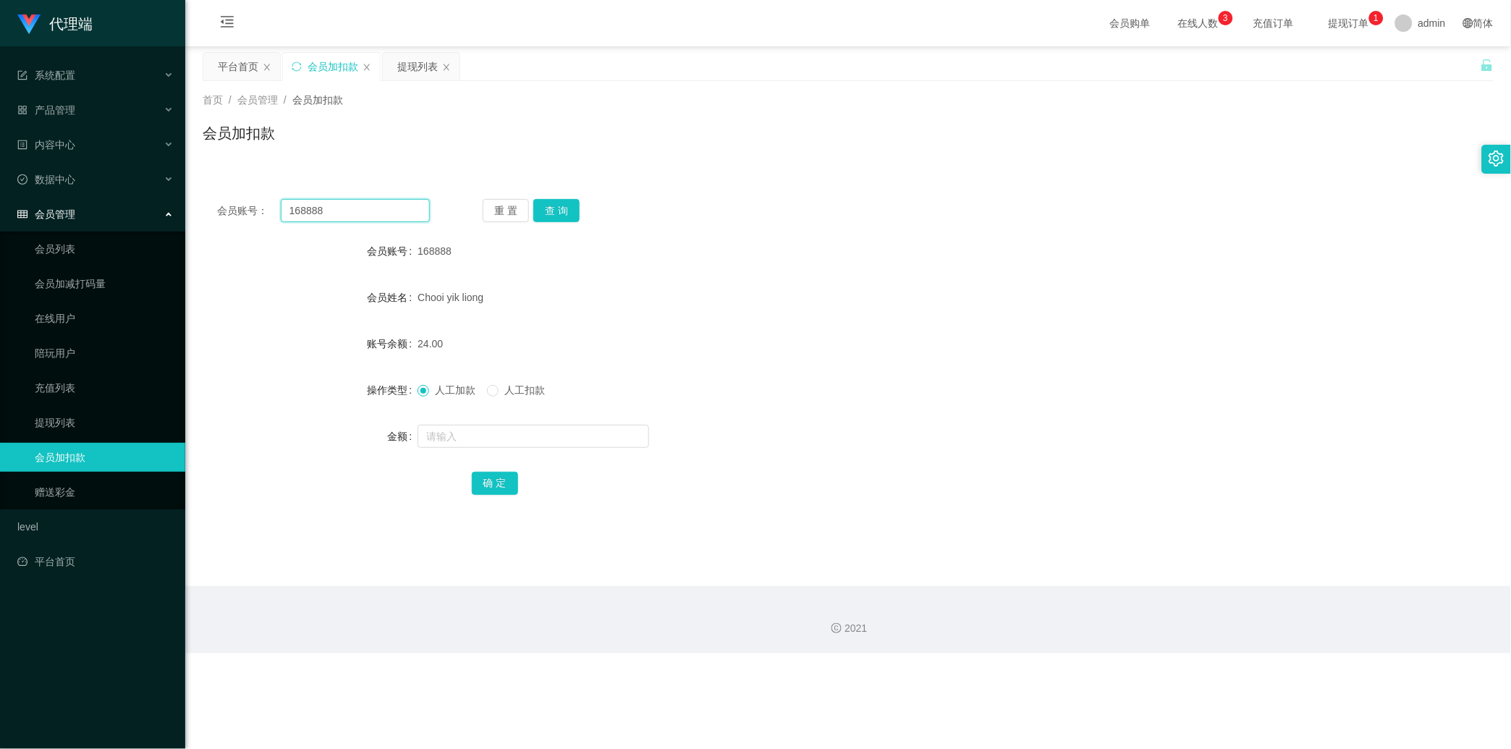
click at [379, 207] on input "168888" at bounding box center [355, 210] width 149 height 23
click at [399, 208] on input "168888" at bounding box center [355, 210] width 149 height 23
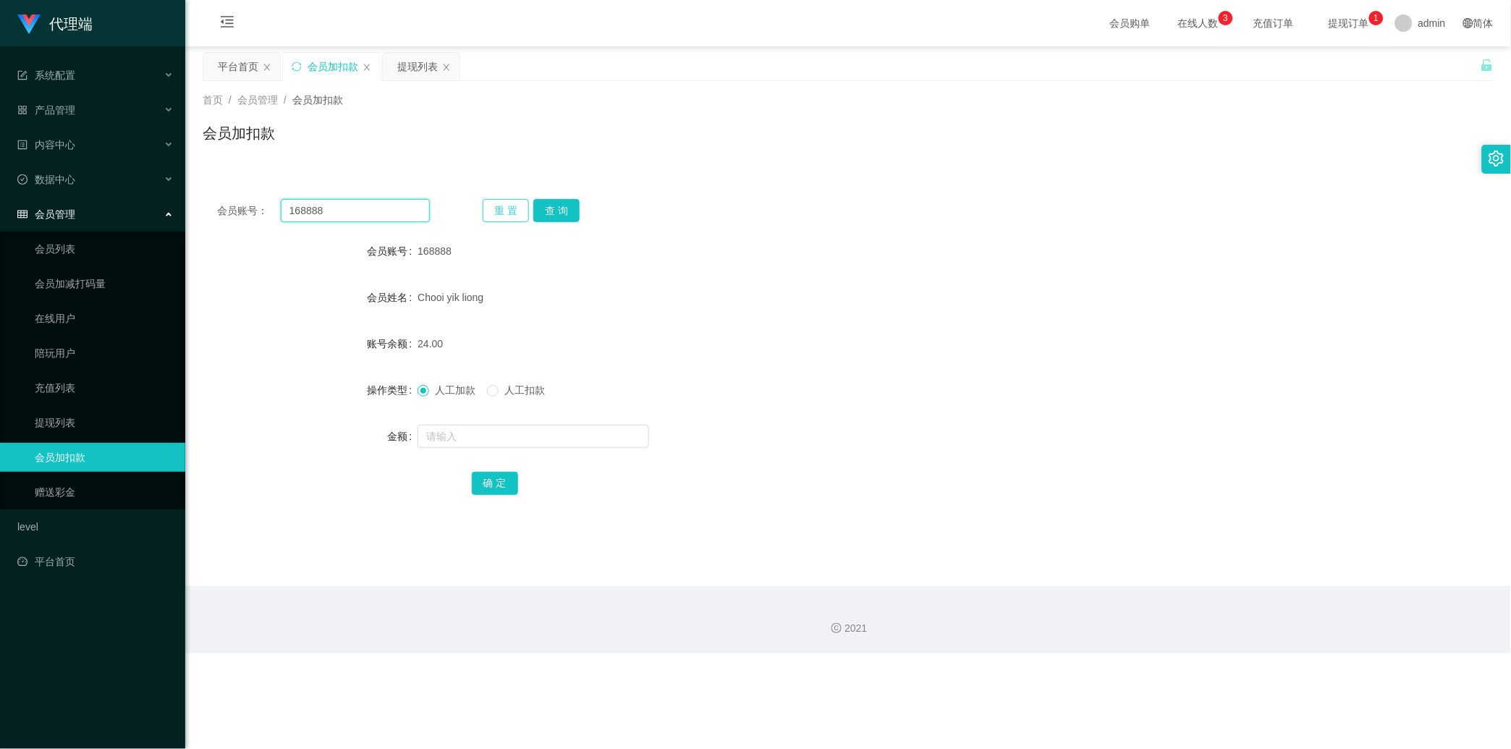
paste input "81711606"
type input "81711606"
click at [573, 205] on button "查 询" at bounding box center [556, 210] width 46 height 23
click at [573, 205] on div "重 置 查 询" at bounding box center [589, 210] width 213 height 23
click at [483, 434] on input "text" at bounding box center [534, 436] width 232 height 23
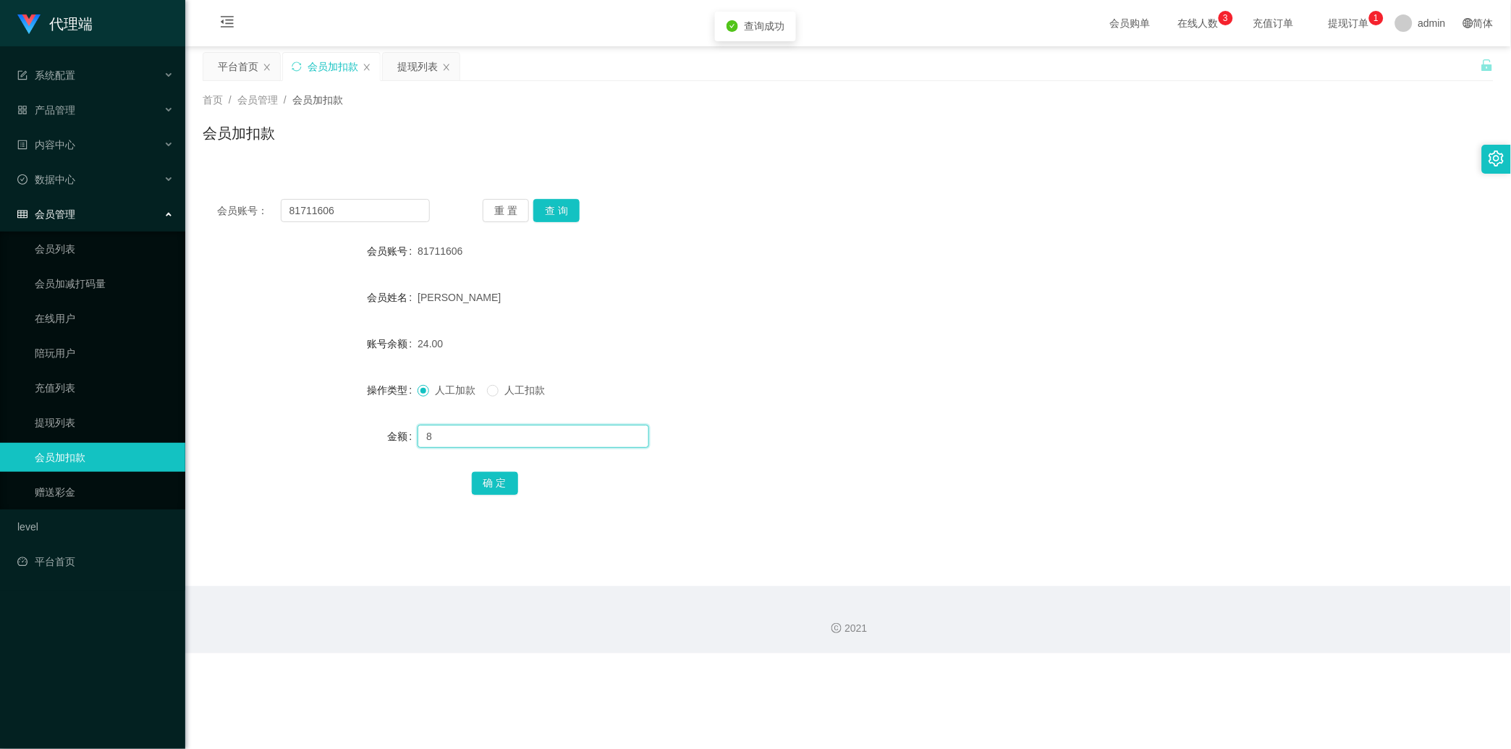
type input "8"
click at [518, 478] on div "确 定" at bounding box center [849, 482] width 754 height 29
click at [508, 480] on button "确 定" at bounding box center [495, 483] width 46 height 23
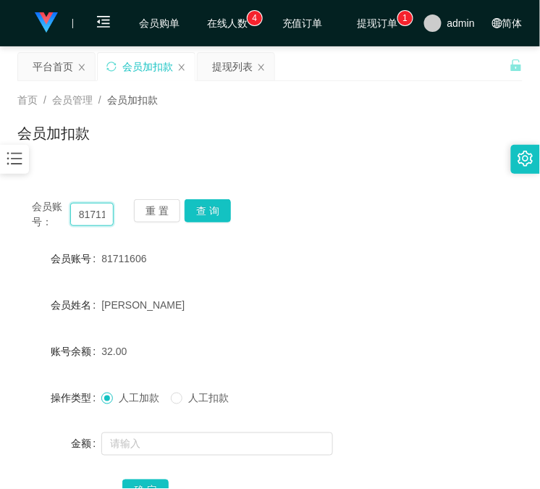
click at [106, 214] on input "81711606" at bounding box center [91, 214] width 43 height 23
paste input "168888"
type input "168888"
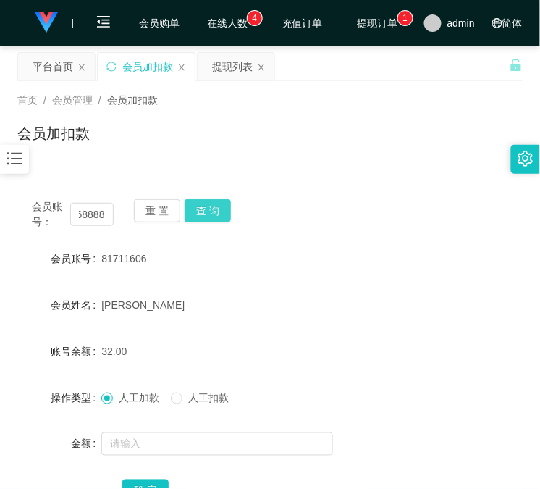
click at [222, 204] on button "查 询" at bounding box center [208, 210] width 46 height 23
click at [222, 204] on div "会员账号： 168888 重 置 查 询" at bounding box center [269, 214] width 505 height 30
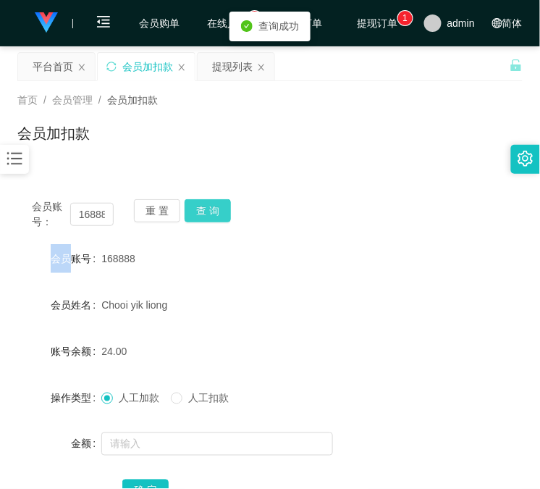
copy label "会员"
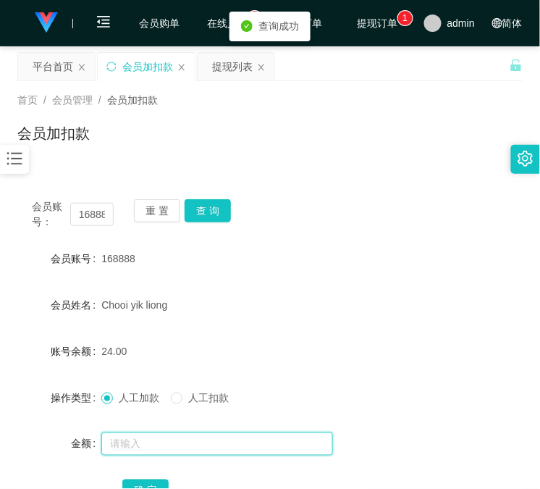
click at [163, 433] on input "text" at bounding box center [217, 443] width 232 height 23
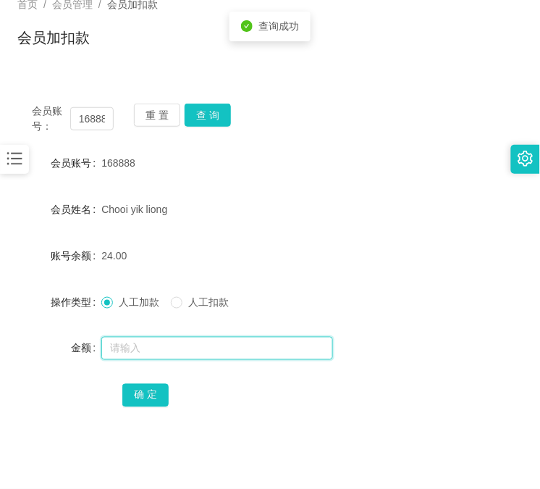
scroll to position [134, 0]
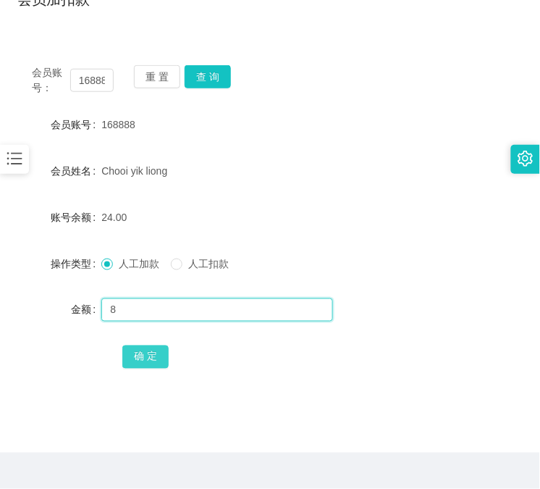
type input "8"
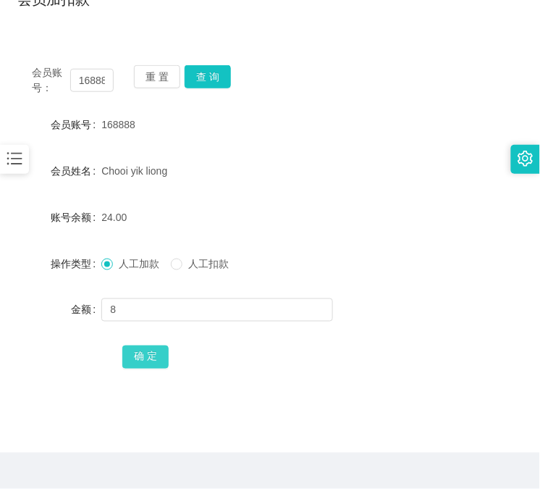
click at [153, 353] on button "确 定" at bounding box center [145, 356] width 46 height 23
click at [82, 88] on input "168888" at bounding box center [91, 80] width 43 height 23
drag, startPoint x: 82, startPoint y: 88, endPoint x: 90, endPoint y: 89, distance: 8.7
click at [83, 88] on input "168888" at bounding box center [91, 80] width 43 height 23
paste input "sing1997"
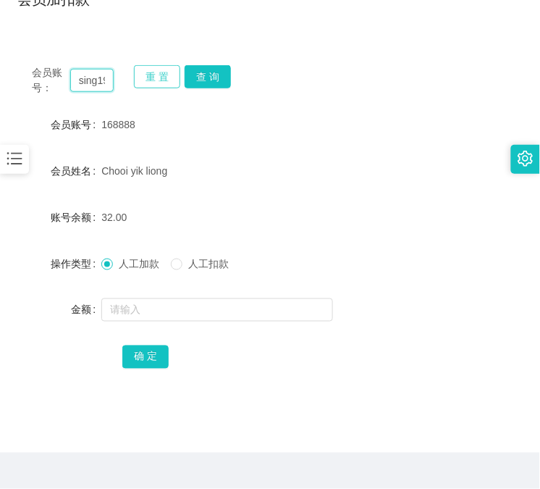
scroll to position [0, 16]
click at [92, 83] on input "sing199768888" at bounding box center [91, 80] width 43 height 23
paste input "text"
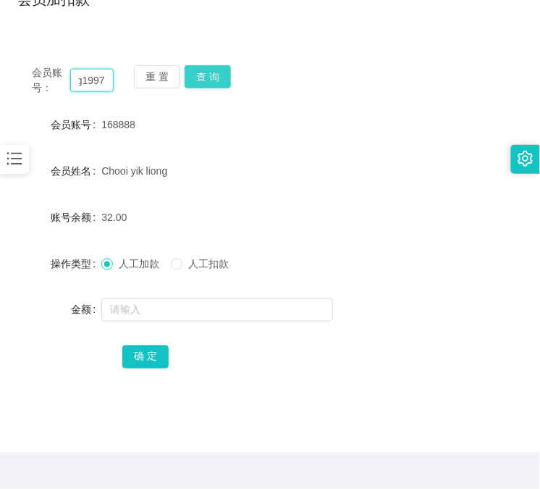
type input "sing1997"
click at [216, 83] on button "查 询" at bounding box center [208, 76] width 46 height 23
click at [216, 83] on div "会员账号： sing1997 重 置 查 询" at bounding box center [269, 80] width 505 height 30
click at [216, 83] on button "查 询" at bounding box center [216, 76] width 62 height 23
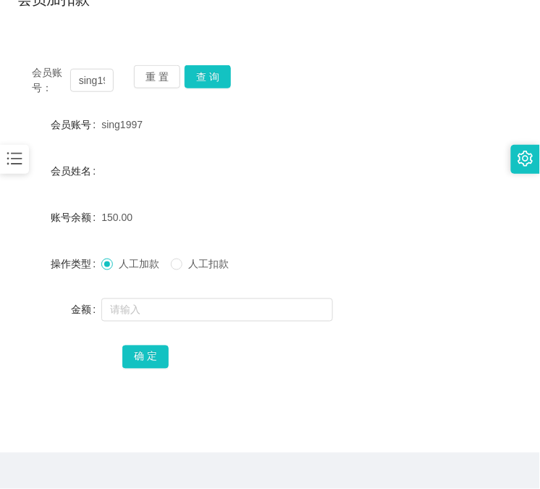
click at [123, 147] on form "会员账号 sing1997 会员姓名 账号余额 150.00 操作类型 人工加款 人工扣款 金额 确 定" at bounding box center [269, 240] width 505 height 261
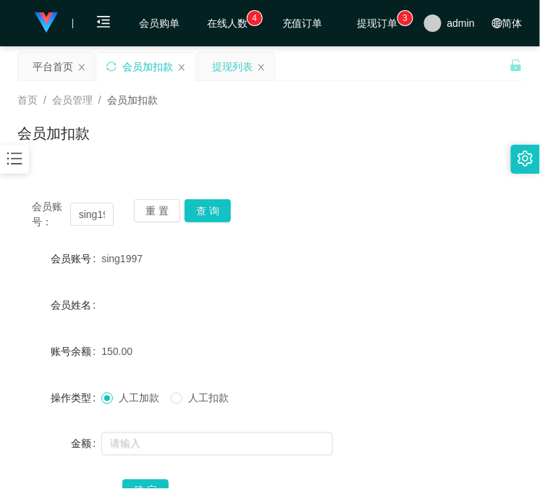
click at [222, 63] on div "提现列表" at bounding box center [232, 67] width 41 height 28
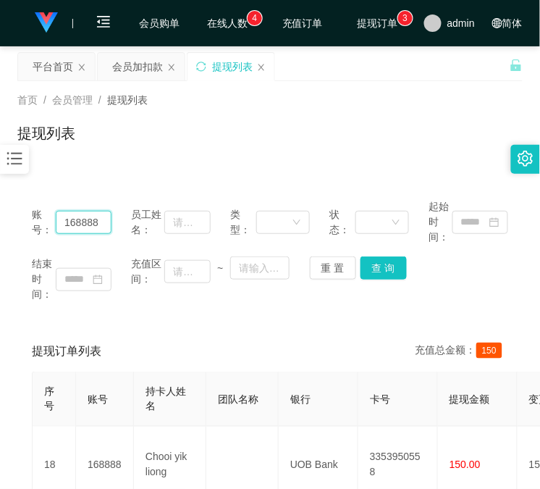
click at [92, 222] on input "168888" at bounding box center [84, 222] width 56 height 23
click at [93, 222] on input "168888" at bounding box center [84, 222] width 56 height 23
click at [93, 223] on input "168888" at bounding box center [84, 222] width 56 height 23
paste input "sing1997"
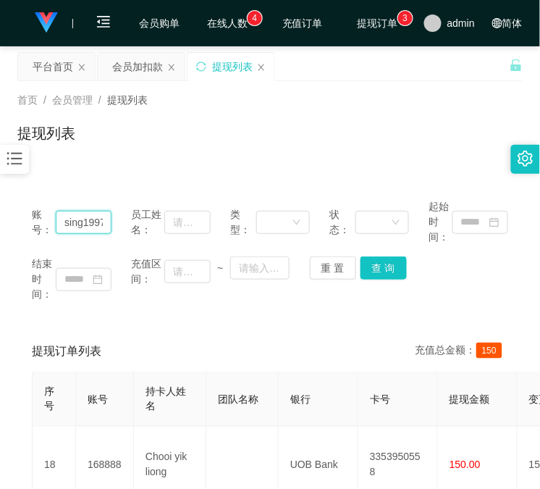
scroll to position [0, 3]
type input "sing1997"
click at [397, 272] on button "查 询" at bounding box center [383, 267] width 46 height 23
click at [397, 272] on div "结束时间： 充值区间： ~ 重 置 查 询" at bounding box center [270, 279] width 476 height 46
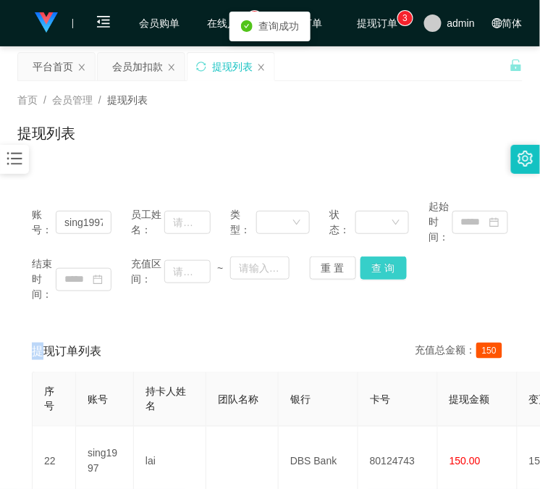
click at [397, 272] on button "查 询" at bounding box center [383, 267] width 46 height 23
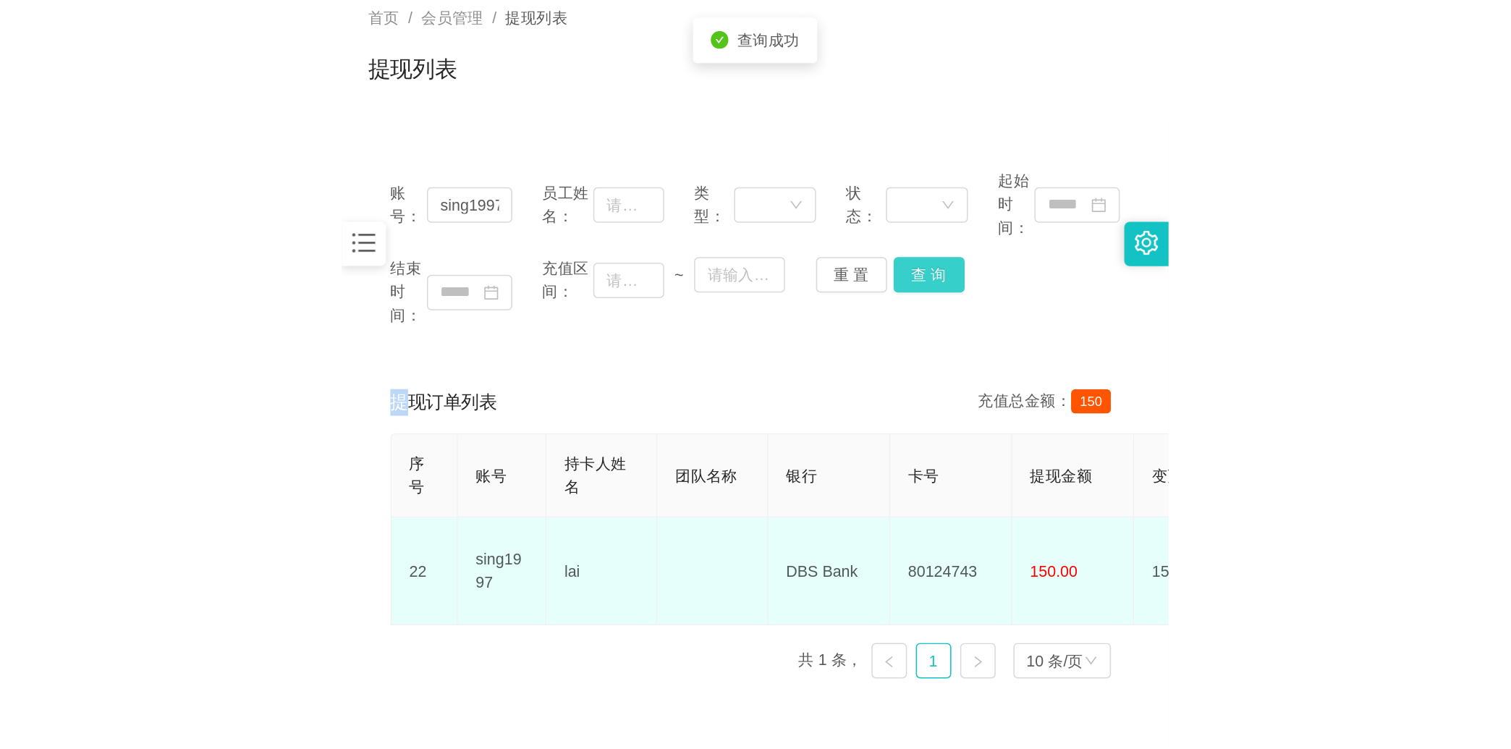
scroll to position [164, 0]
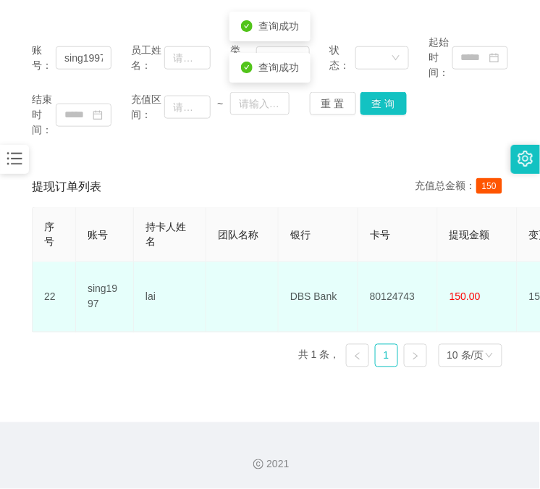
click at [371, 275] on td "80124743" at bounding box center [398, 297] width 80 height 70
copy td "80124743"
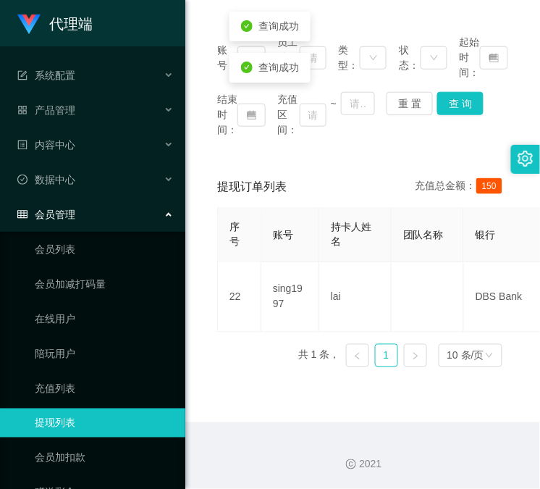
scroll to position [0, 0]
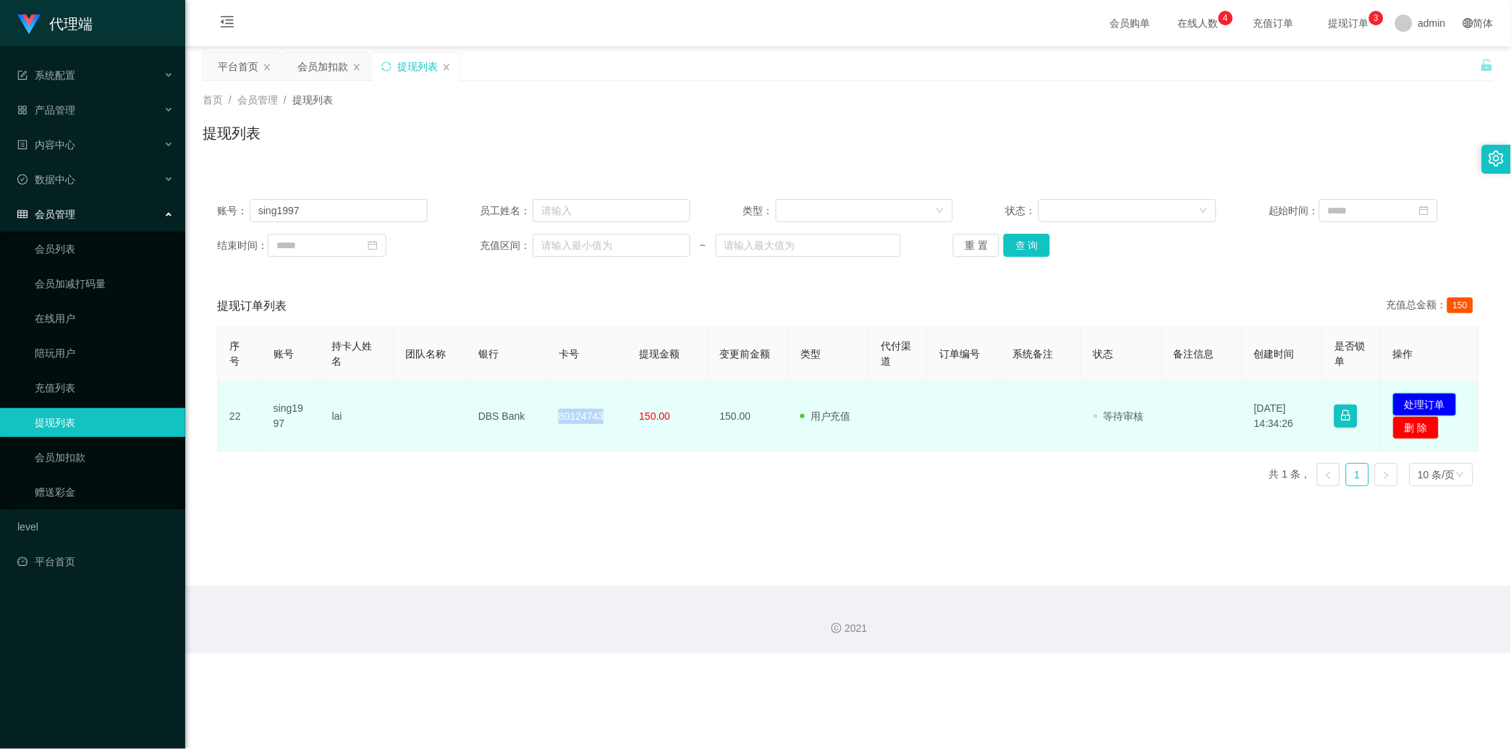
click at [1360, 393] on button "处理订单" at bounding box center [1425, 404] width 64 height 23
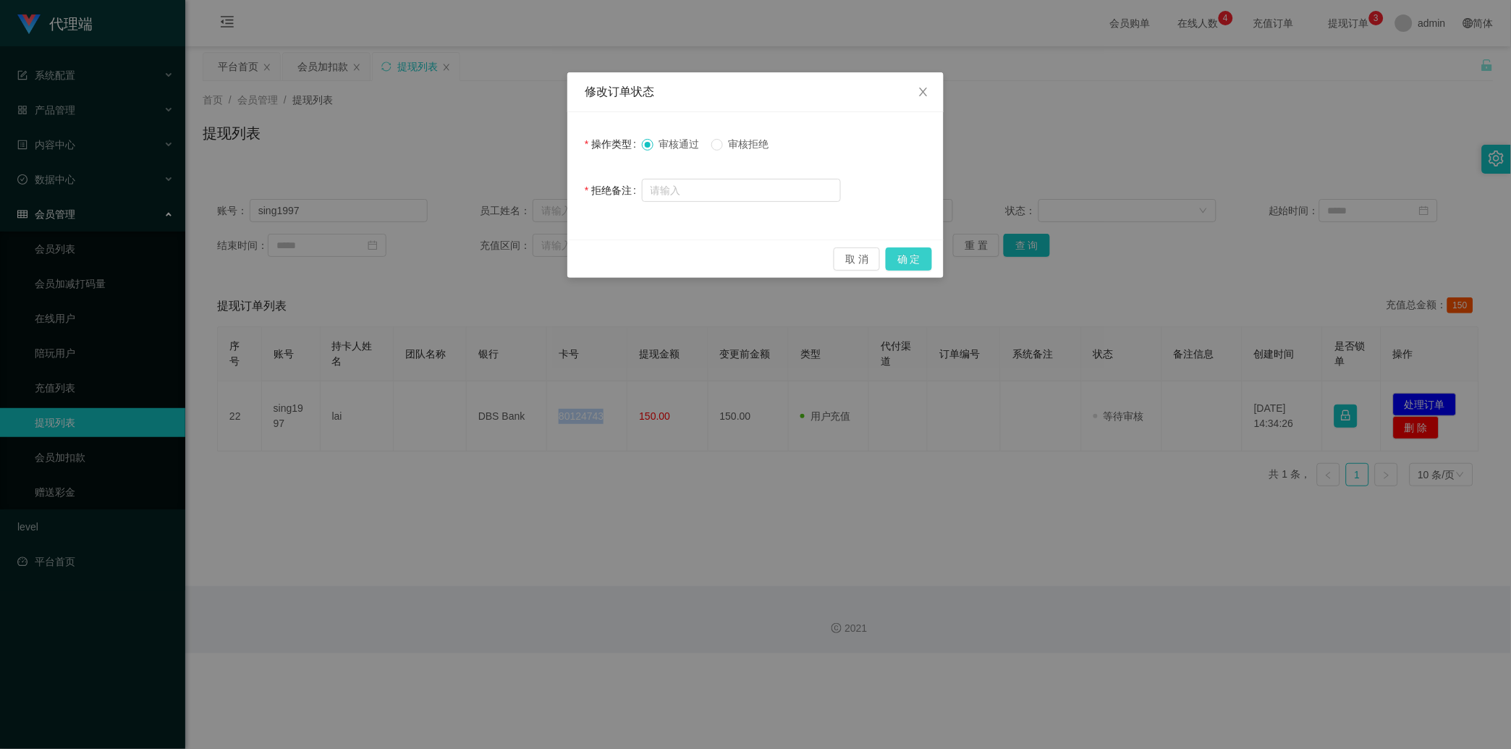
click at [902, 258] on button "确 定" at bounding box center [909, 259] width 46 height 23
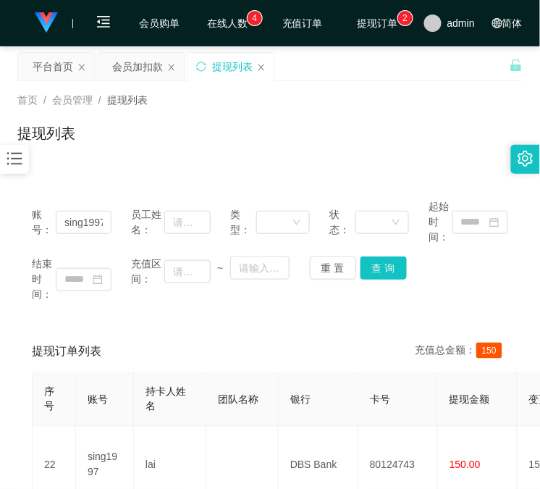
click at [127, 175] on div "账号： sing1997 员工姓名： 类型： 状态： 起始时间： 结束时间： 充值区间： ~ 重 置 查 询 提现订单列表 充值总金额： 150 序号 账号 …" at bounding box center [269, 358] width 505 height 383
click at [135, 69] on div "会员加扣款" at bounding box center [137, 67] width 51 height 28
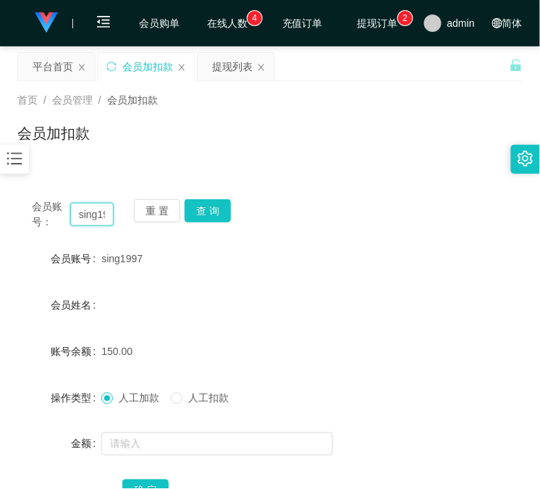
click at [99, 211] on input "sing1997" at bounding box center [91, 214] width 43 height 23
click at [101, 211] on input "sing1997" at bounding box center [91, 214] width 43 height 23
click at [90, 219] on input "sing1997" at bounding box center [91, 214] width 43 height 23
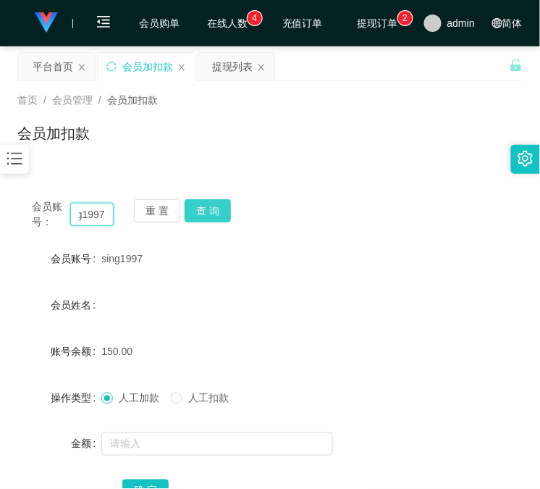
paste input "81711606"
type input "81711606"
click at [212, 212] on button "查 询" at bounding box center [208, 210] width 46 height 23
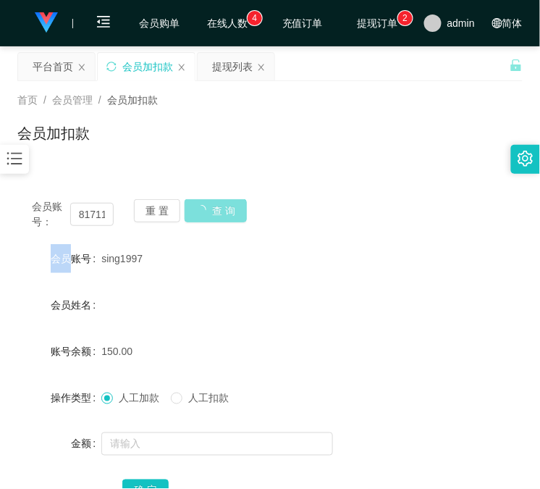
click at [212, 212] on div "重 置 查 询" at bounding box center [175, 214] width 82 height 30
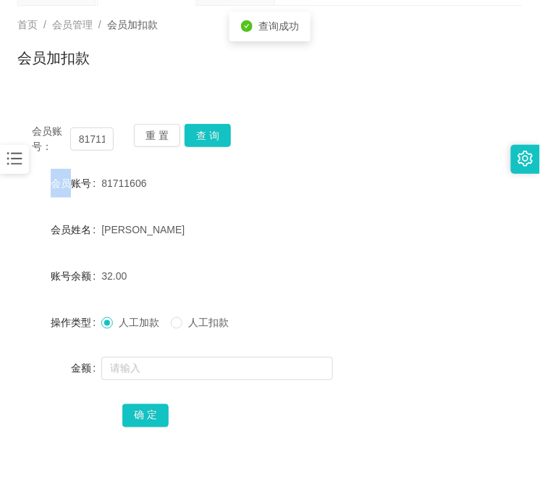
scroll to position [134, 0]
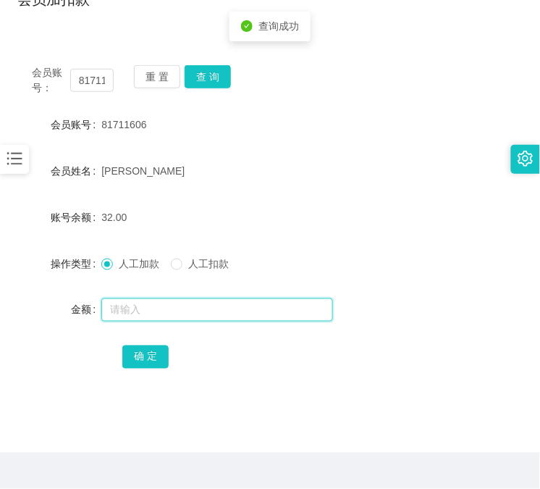
click at [190, 308] on input "text" at bounding box center [217, 309] width 232 height 23
type input "8"
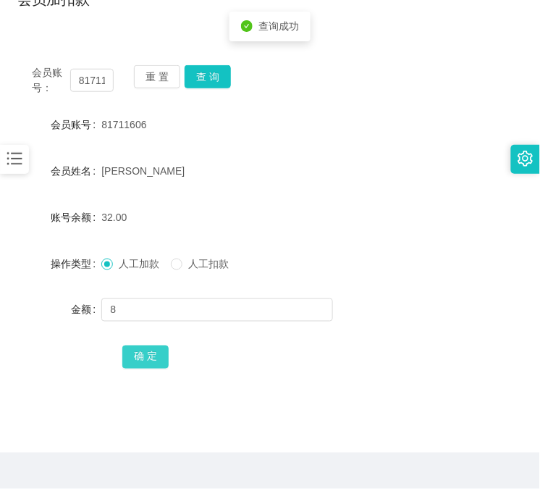
click at [140, 352] on button "确 定" at bounding box center [145, 356] width 46 height 23
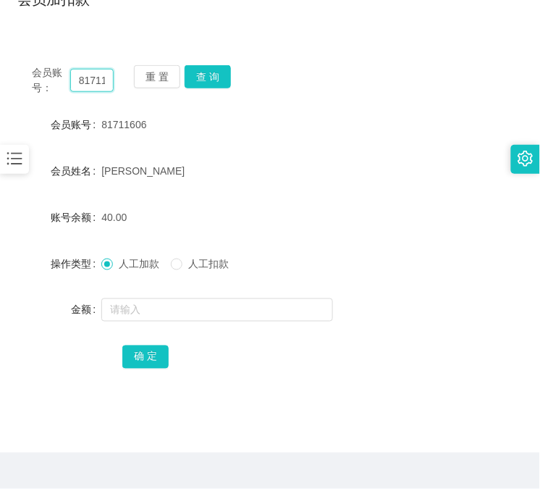
click at [83, 82] on input "81711606" at bounding box center [91, 80] width 43 height 23
paste input "168888"
type input "168888"
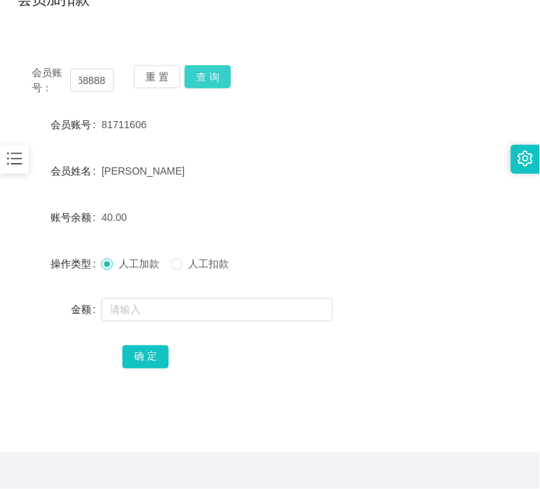
click at [205, 77] on button "查 询" at bounding box center [208, 76] width 46 height 23
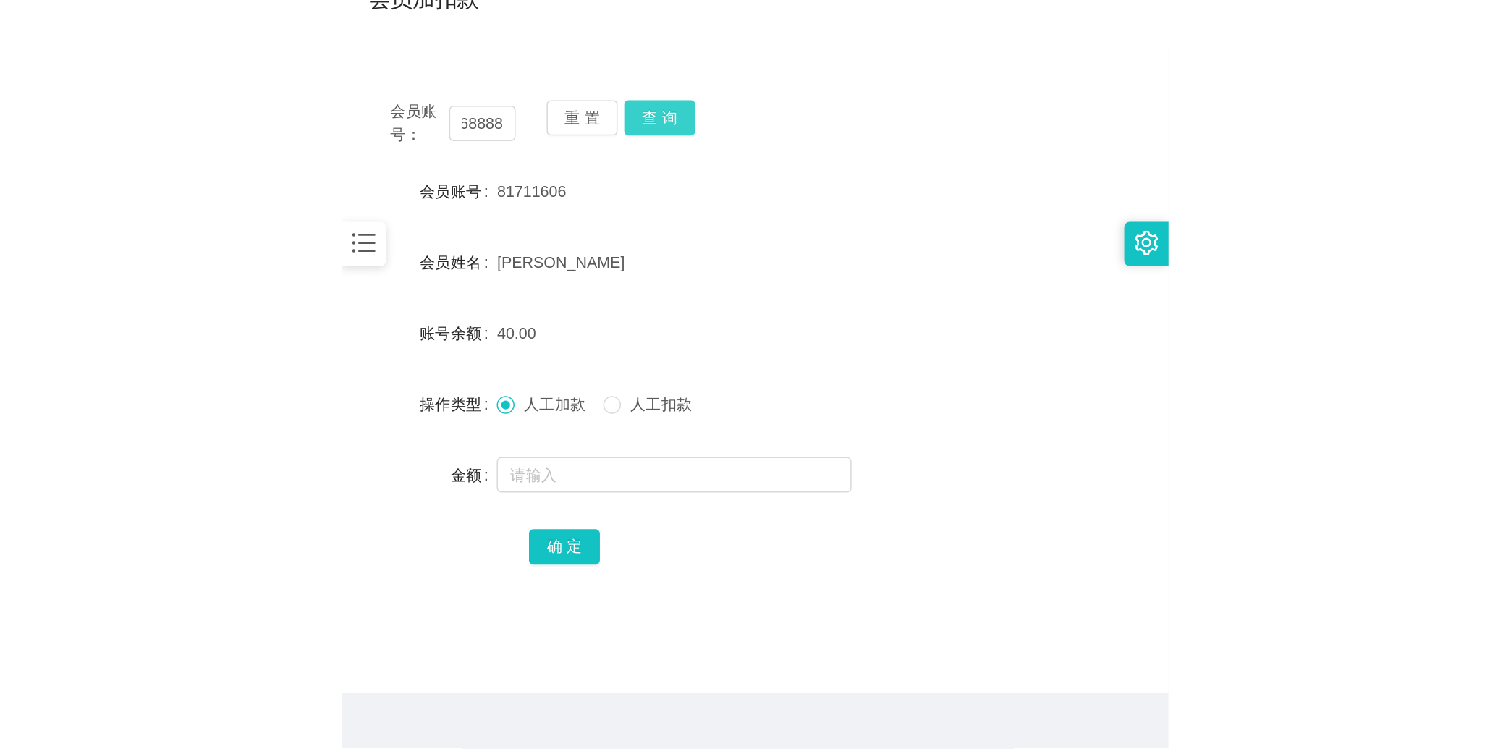
scroll to position [0, 0]
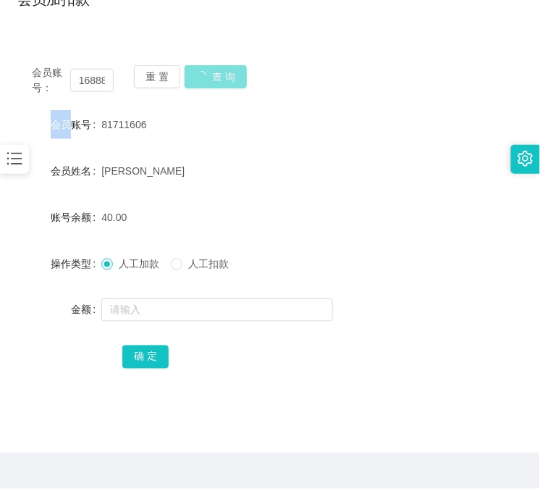
click at [205, 77] on div "重 置 查 询" at bounding box center [175, 80] width 82 height 30
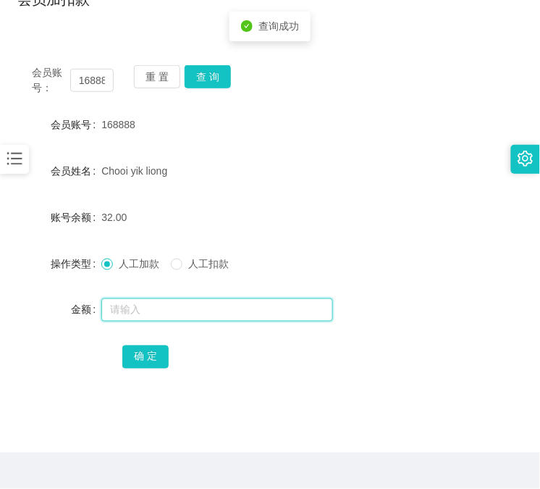
click at [180, 313] on input "text" at bounding box center [217, 309] width 232 height 23
type input "8"
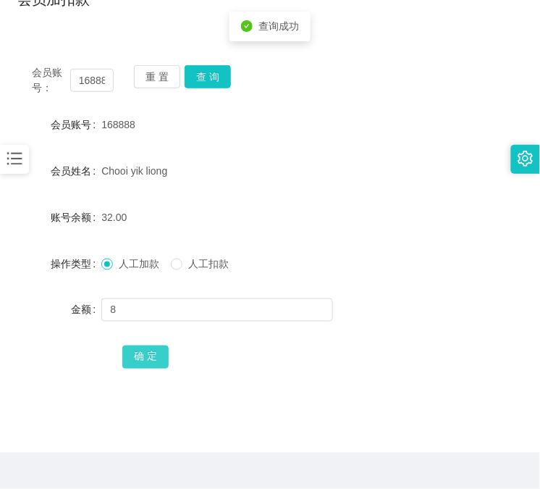
click at [128, 356] on button "确 定" at bounding box center [145, 356] width 46 height 23
drag, startPoint x: 77, startPoint y: 29, endPoint x: 88, endPoint y: 18, distance: 15.9
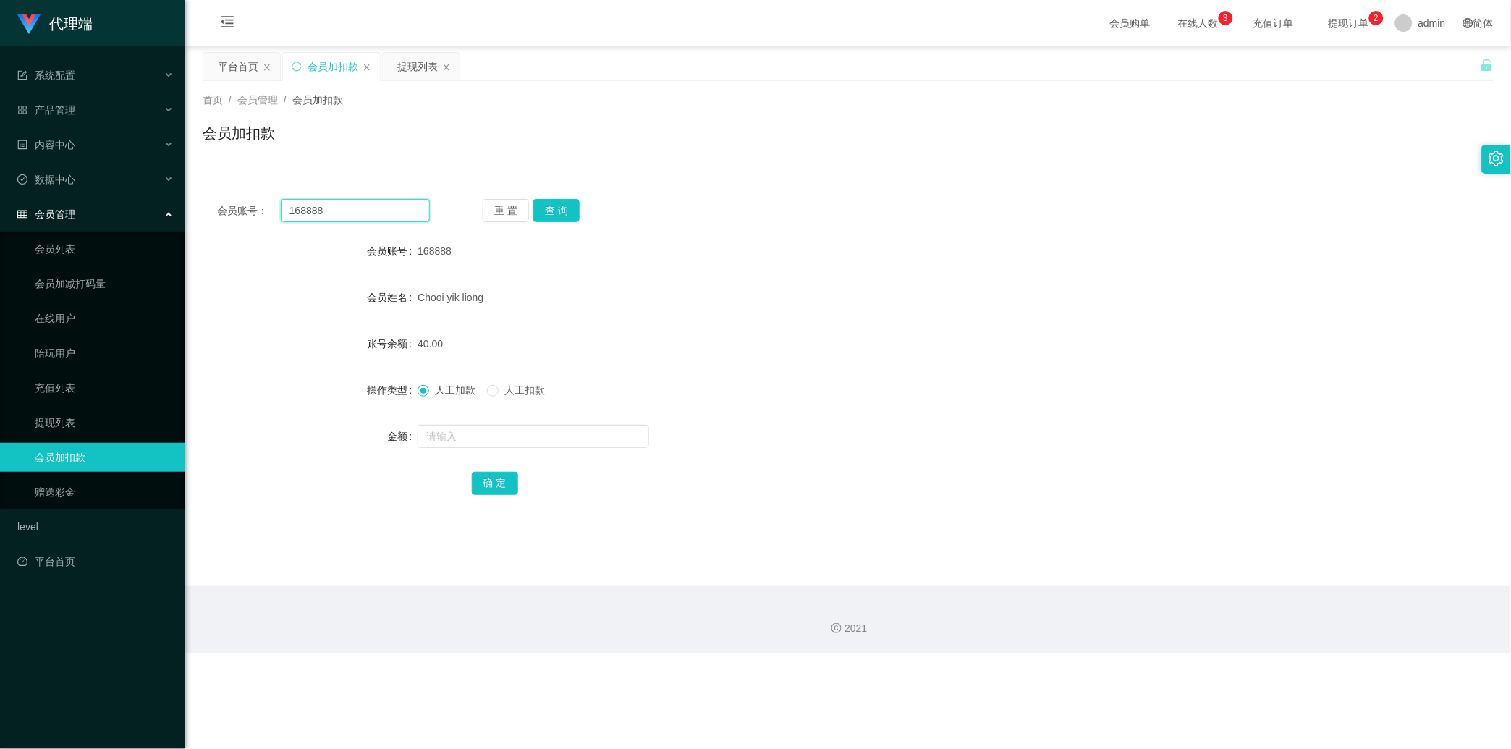
click at [393, 201] on input "168888" at bounding box center [355, 210] width 149 height 23
paste input "81711606"
type input "81711606"
click at [557, 204] on button "查 询" at bounding box center [556, 210] width 46 height 23
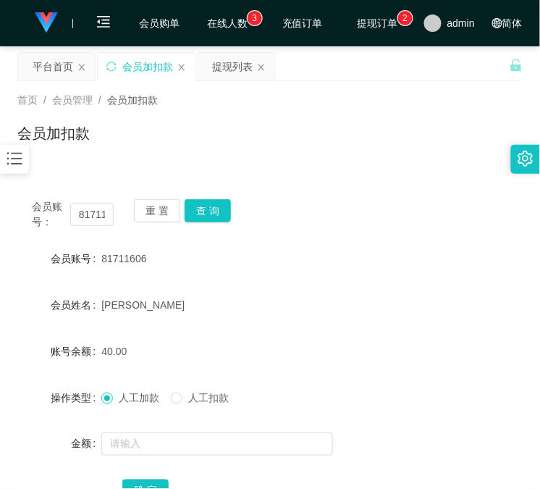
click at [119, 175] on div "会员账号： 81711606 重 置 查 询 会员账号 81711606 会员姓名 Lau Xin Yi 账号余额 40.00 操作类型 人工加款 人工扣款 …" at bounding box center [269, 351] width 505 height 369
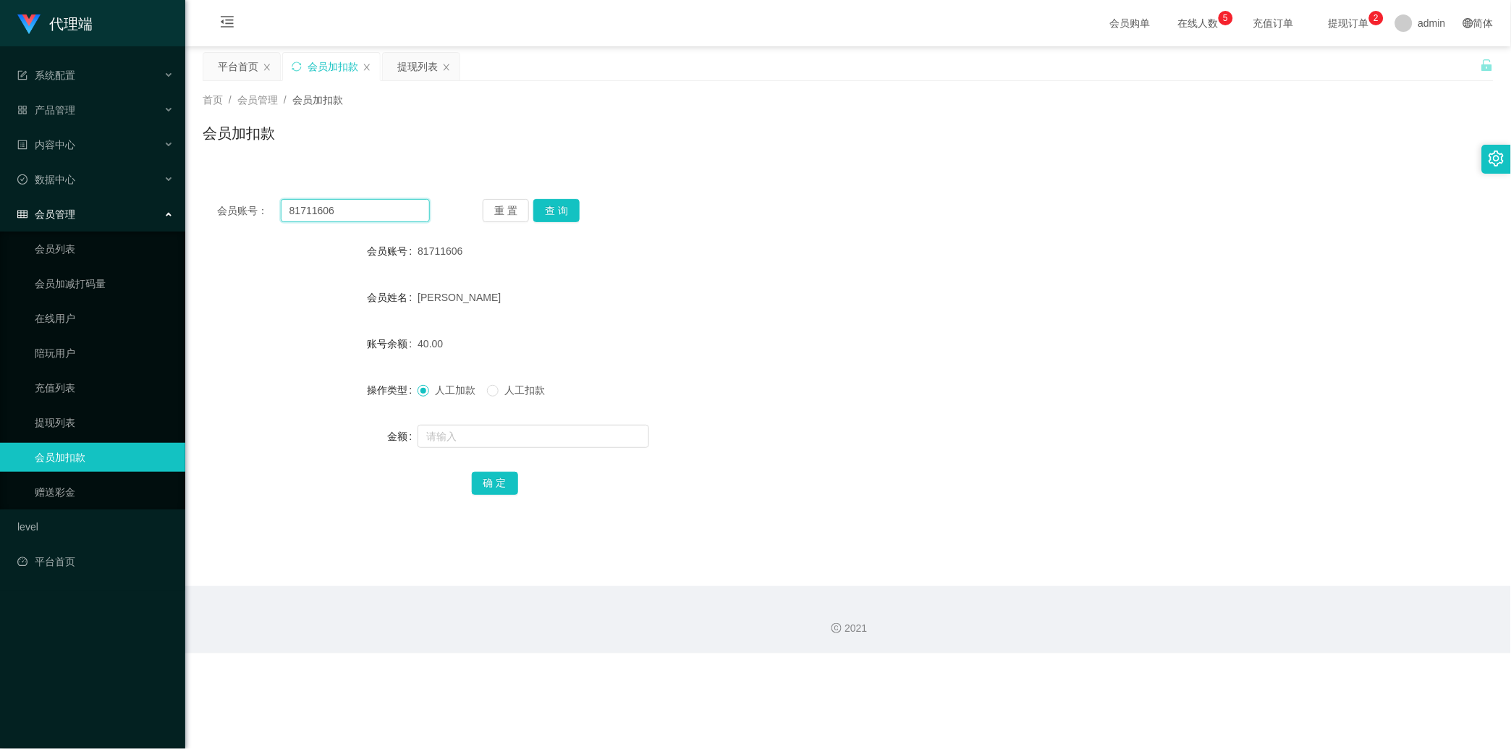
click at [335, 219] on input "81711606" at bounding box center [355, 210] width 149 height 23
click at [568, 203] on button "查 询" at bounding box center [556, 210] width 46 height 23
click at [570, 203] on div "重 置 查 询" at bounding box center [589, 210] width 213 height 23
click at [451, 439] on input "text" at bounding box center [534, 436] width 232 height 23
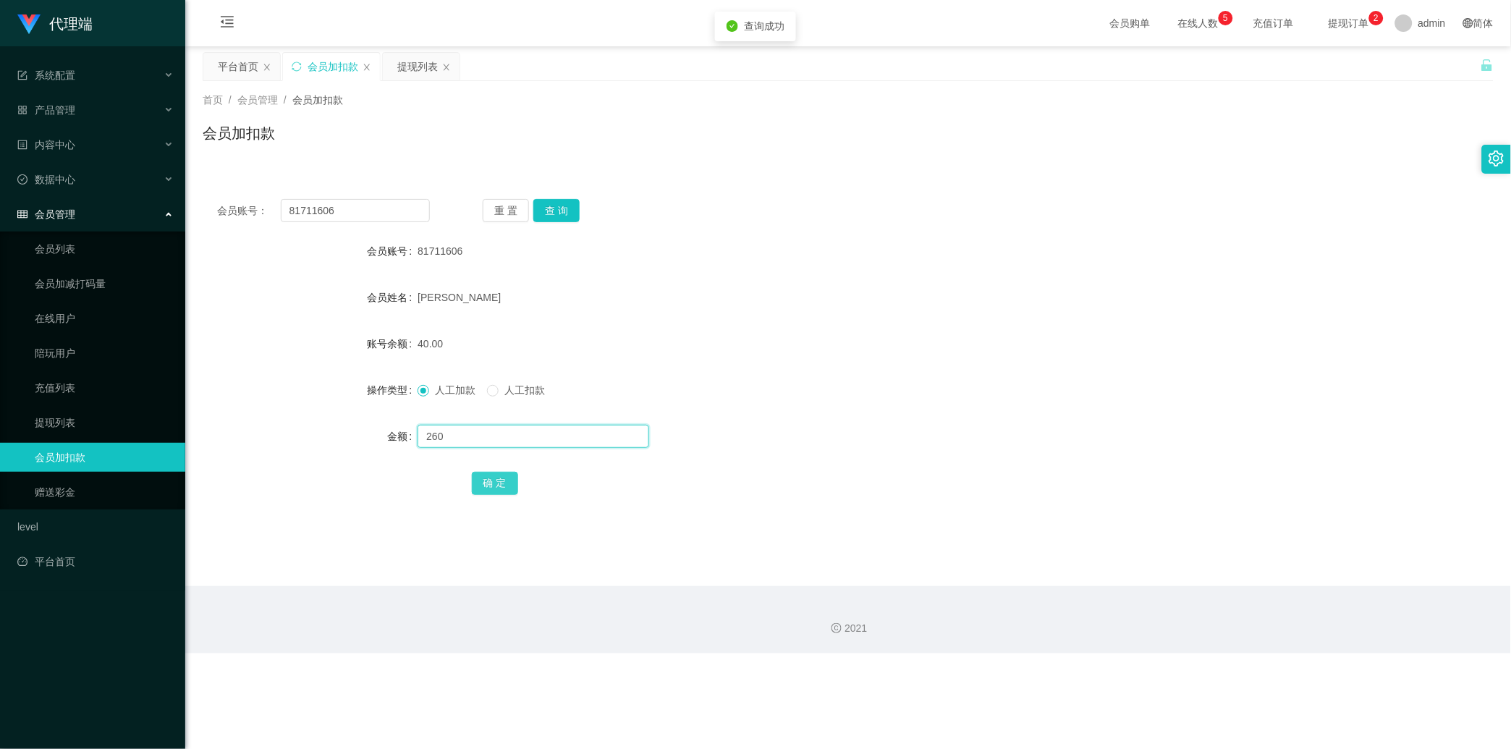
type input "260"
click at [490, 476] on button "确 定" at bounding box center [495, 483] width 46 height 23
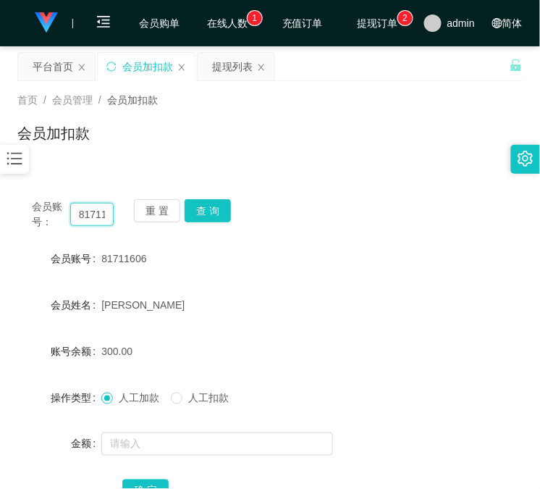
click at [92, 218] on input "81711606" at bounding box center [91, 214] width 43 height 23
paste input "168888"
type input "168888"
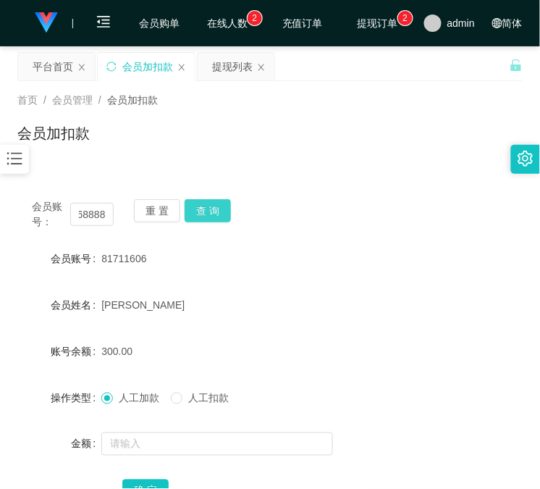
click at [208, 214] on button "查 询" at bounding box center [208, 210] width 46 height 23
click at [208, 214] on div "重 置 查 询" at bounding box center [175, 214] width 82 height 30
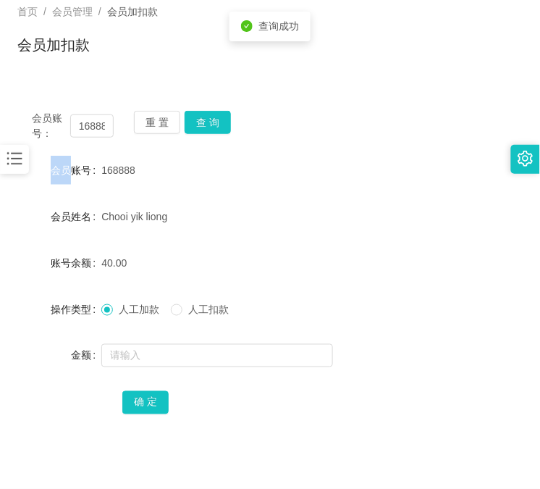
scroll to position [164, 0]
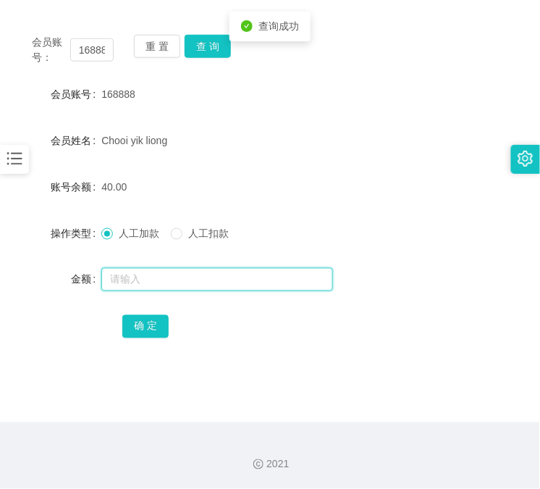
click at [224, 288] on input "text" at bounding box center [217, 279] width 232 height 23
type input "8"
click at [117, 323] on div "确 定" at bounding box center [269, 325] width 505 height 29
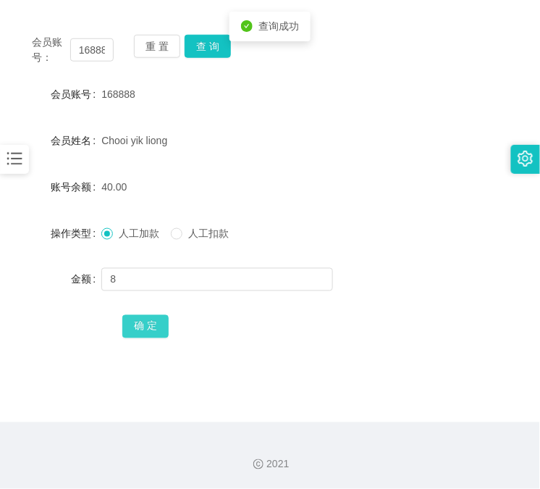
click at [135, 326] on button "确 定" at bounding box center [145, 326] width 46 height 23
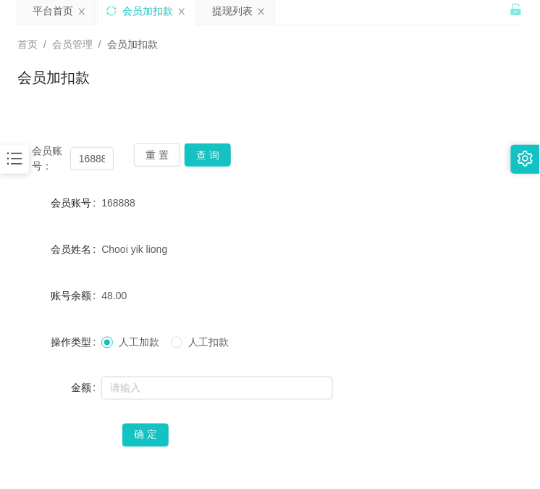
scroll to position [0, 0]
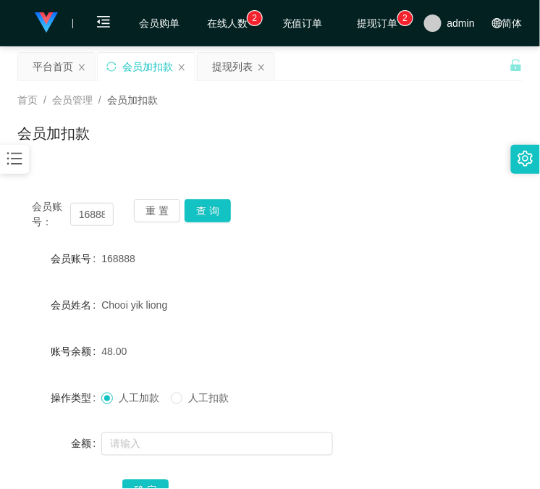
click at [127, 148] on div "会员加扣款" at bounding box center [269, 138] width 505 height 33
drag, startPoint x: 39, startPoint y: 460, endPoint x: 206, endPoint y: 347, distance: 201.8
click at [39, 460] on form "会员账号 168888 会员姓名 Chooi yik liong 账号余额 48.00 操作类型 人工加款 人工扣款 金额 确 定" at bounding box center [269, 374] width 505 height 261
click at [214, 199] on button "查 询" at bounding box center [208, 210] width 46 height 23
click at [215, 199] on div "会员账号： 168888 重 置 查 询" at bounding box center [269, 214] width 505 height 30
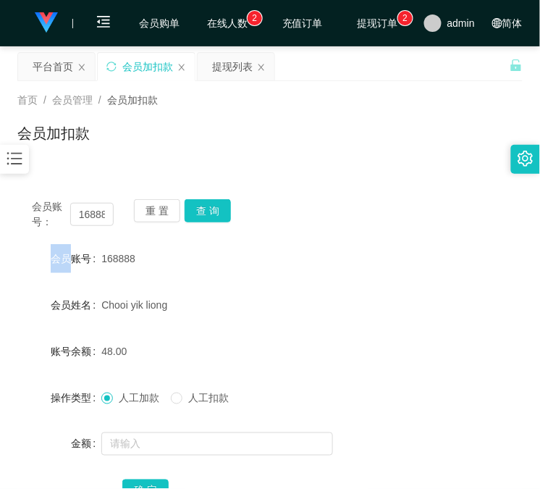
click at [109, 165] on div "首页 / 会员管理 / 会员加扣款 / 会员加扣款" at bounding box center [270, 124] width 540 height 86
click at [216, 213] on button "查 询" at bounding box center [208, 210] width 46 height 23
click at [216, 213] on div "会员账号： 168888 重 置 查 询" at bounding box center [269, 214] width 505 height 30
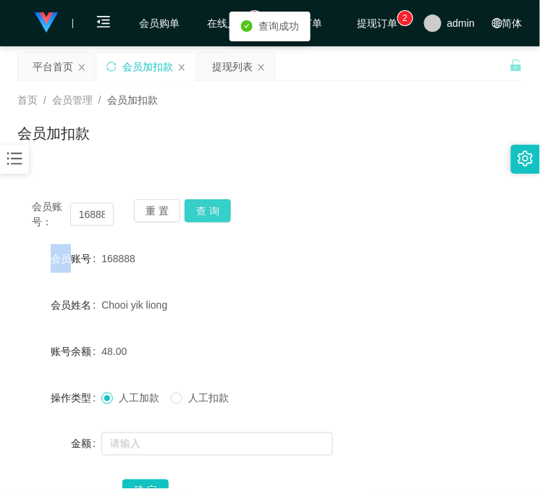
click at [216, 213] on button "查 询" at bounding box center [208, 210] width 46 height 23
click at [221, 203] on button "查 询" at bounding box center [208, 210] width 46 height 23
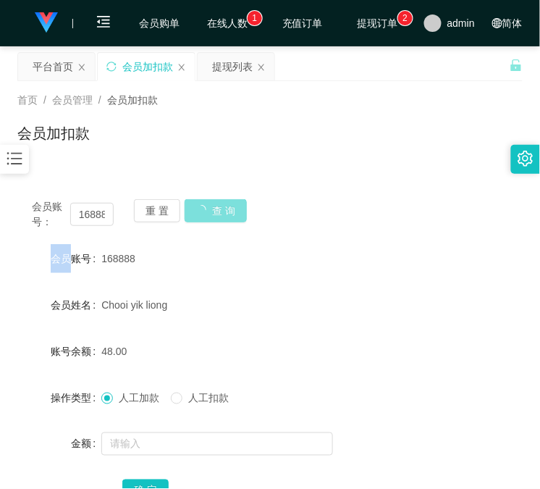
click at [221, 203] on div "会员账号： 168888 重 置 查 询" at bounding box center [269, 214] width 505 height 30
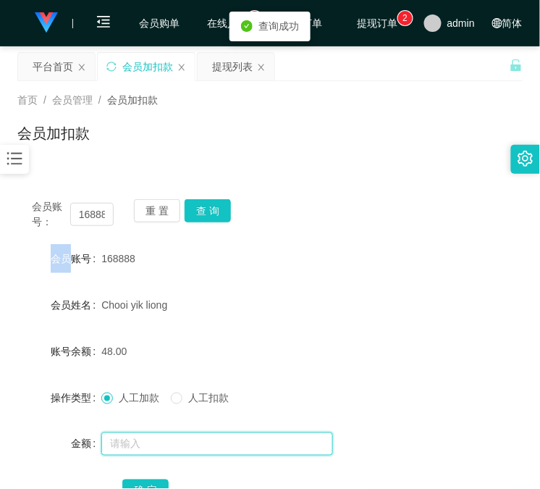
click at [174, 444] on input "text" at bounding box center [217, 443] width 232 height 23
type input "252"
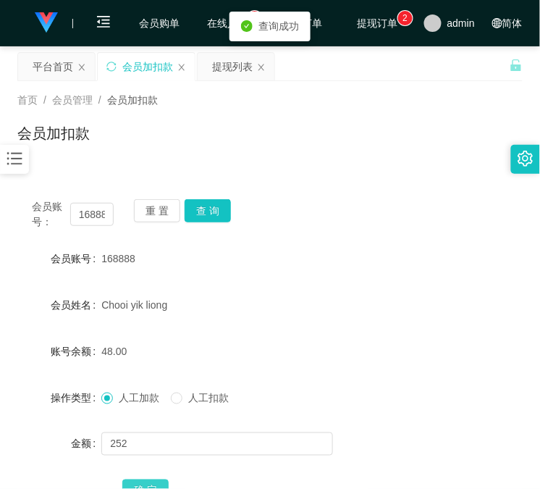
click at [138, 484] on button "确 定" at bounding box center [145, 490] width 46 height 23
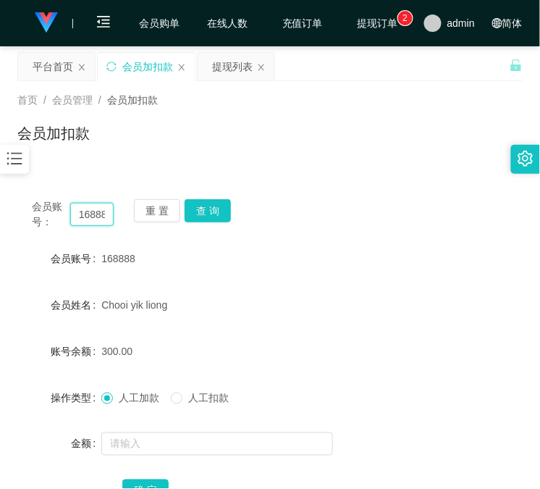
click at [92, 217] on input "168888" at bounding box center [91, 214] width 43 height 23
paste input "81711606"
click at [221, 211] on button "查 询" at bounding box center [208, 210] width 46 height 23
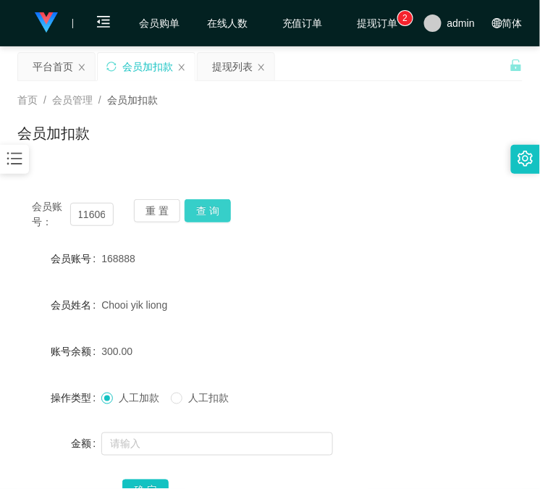
scroll to position [0, 0]
click at [221, 211] on div "会员账号： 81711606 重 置 查 询" at bounding box center [269, 214] width 505 height 30
drag, startPoint x: 80, startPoint y: 162, endPoint x: 148, endPoint y: 180, distance: 70.2
click at [88, 162] on div "首页 / 会员管理 / 会员加扣款 / 会员加扣款" at bounding box center [270, 124] width 540 height 86
click at [215, 208] on button "查 询" at bounding box center [208, 210] width 46 height 23
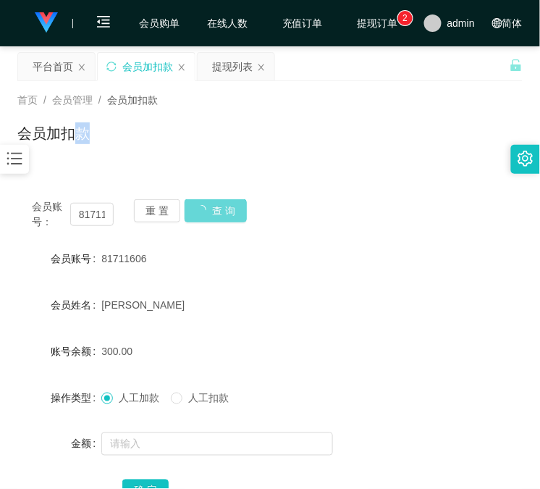
click at [215, 208] on div "会员账号： 81711606 重 置 查 询" at bounding box center [269, 214] width 505 height 30
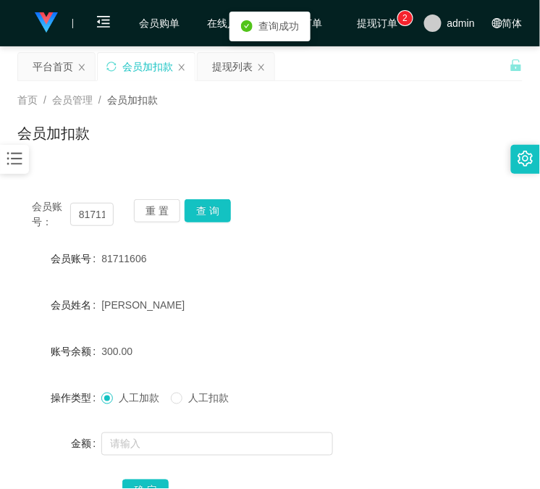
click at [236, 219] on div "会员账号： 81711606 重 置 查 询" at bounding box center [269, 214] width 505 height 30
click at [219, 218] on button "查 询" at bounding box center [208, 210] width 46 height 23
click at [219, 218] on button "查 询" at bounding box center [216, 210] width 62 height 23
click at [219, 218] on button "查 询" at bounding box center [208, 210] width 46 height 23
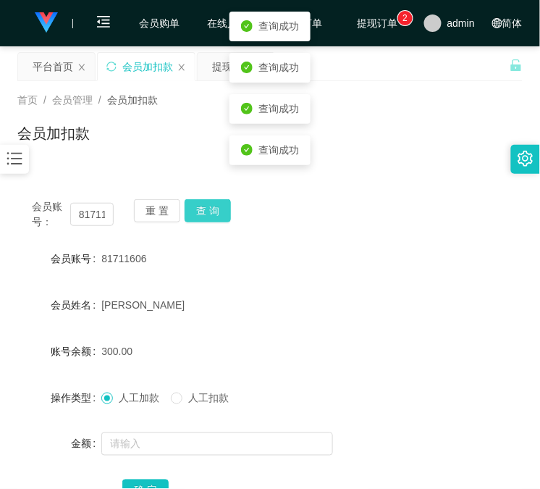
click at [221, 218] on button "查 询" at bounding box center [208, 210] width 46 height 23
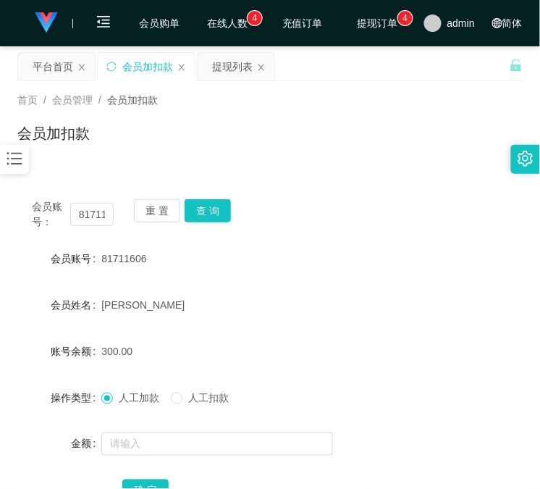
drag, startPoint x: 125, startPoint y: 172, endPoint x: 127, endPoint y: 204, distance: 32.6
click at [126, 200] on div "会员账号： 81711606 重 置 查 询 会员账号 81711606 会员姓名 Lau Xin Yi 账号余额 300.00 操作类型 人工加款 人工扣款…" at bounding box center [269, 351] width 505 height 369
click at [206, 208] on button "查 询" at bounding box center [208, 210] width 46 height 23
click at [77, 145] on div "会员加扣款" at bounding box center [269, 138] width 505 height 33
click at [212, 206] on button "查 询" at bounding box center [208, 210] width 46 height 23
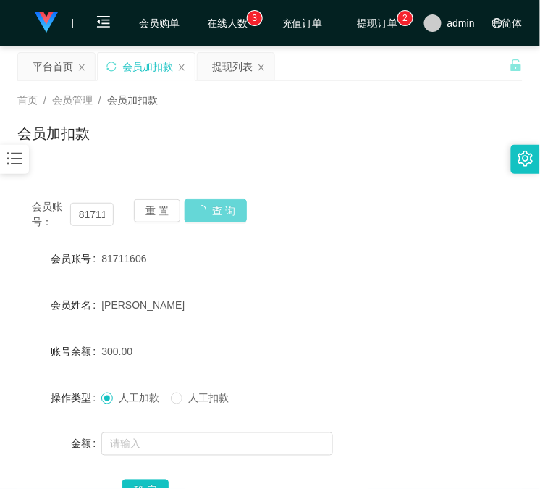
click at [212, 206] on div "重 置 查 询" at bounding box center [175, 214] width 82 height 30
click at [98, 211] on input "81711606" at bounding box center [91, 214] width 43 height 23
paste input "81711606"
click at [104, 214] on input "8171168171160606" at bounding box center [91, 214] width 43 height 23
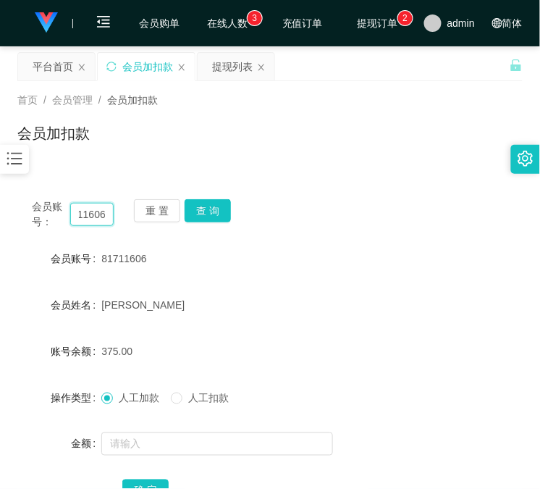
scroll to position [0, 62]
click at [101, 214] on input "8171168171160606" at bounding box center [91, 214] width 43 height 23
click at [101, 215] on input "8171168171160606" at bounding box center [91, 214] width 43 height 23
paste input "text"
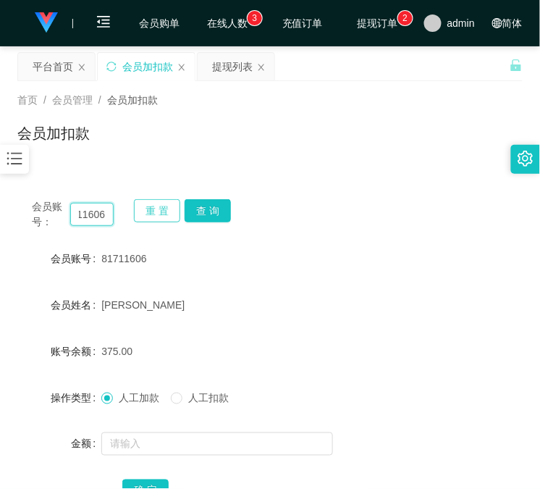
scroll to position [0, 18]
click at [213, 214] on button "查 询" at bounding box center [208, 210] width 46 height 23
click at [213, 214] on div "会员账号： 81711606 重 置 查 询" at bounding box center [269, 214] width 505 height 30
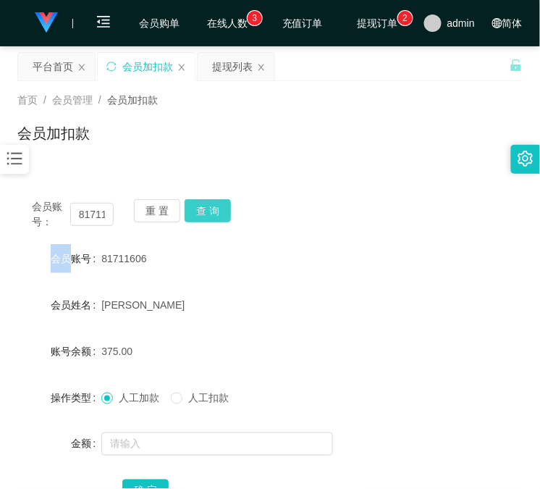
click at [212, 214] on button "查 询" at bounding box center [208, 210] width 46 height 23
click at [80, 217] on input "81711606" at bounding box center [91, 214] width 43 height 23
paste input "168888"
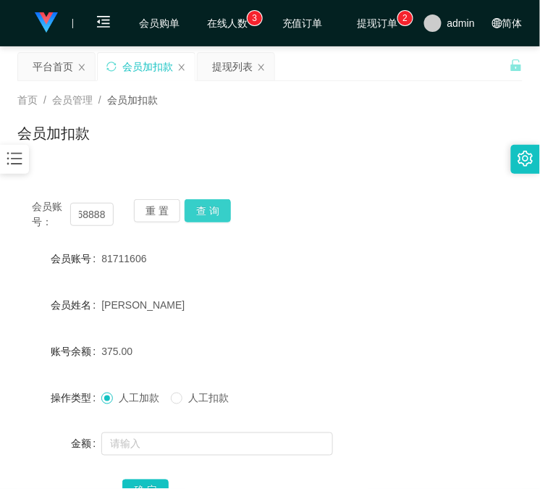
click at [214, 215] on button "查 询" at bounding box center [208, 210] width 46 height 23
click at [215, 215] on div "会员账号： 168888 重 置 查 询" at bounding box center [269, 214] width 505 height 30
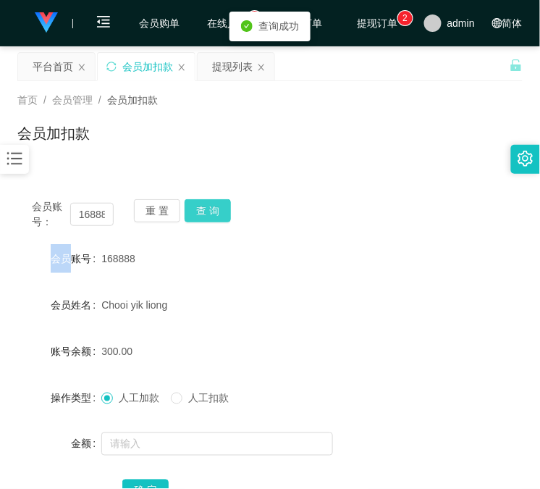
click at [215, 215] on button "查 询" at bounding box center [208, 210] width 46 height 23
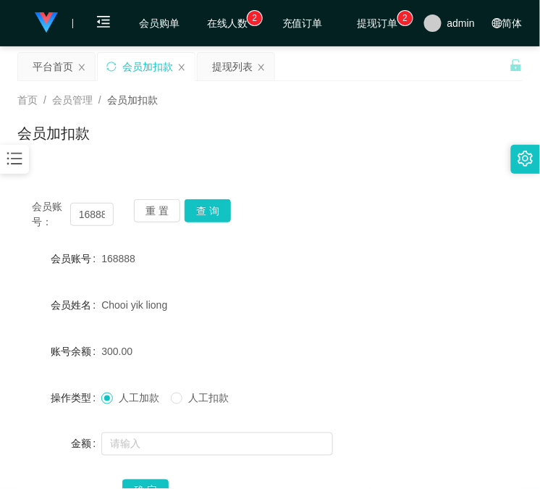
drag, startPoint x: 58, startPoint y: 136, endPoint x: 71, endPoint y: 150, distance: 18.9
click at [58, 138] on h1 "会员加扣款" at bounding box center [53, 133] width 72 height 22
click at [212, 206] on button "查 询" at bounding box center [208, 210] width 46 height 23
click at [216, 208] on div "重 置 查 询" at bounding box center [175, 214] width 82 height 30
click at [91, 171] on div "会员账号： 168888 重 置 查 询 会员账号 168888 会员姓名 Chooi yik liong 账号余额 300.00 操作类型 人工加款 人工扣…" at bounding box center [269, 351] width 505 height 369
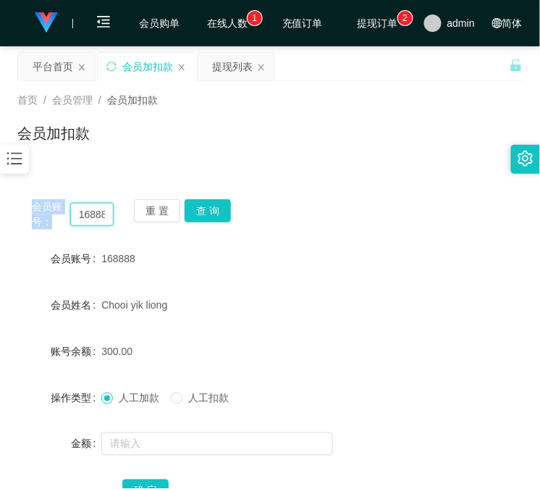
click at [89, 222] on input "168888" at bounding box center [91, 214] width 43 height 23
paste input "81711606"
type input "81711606"
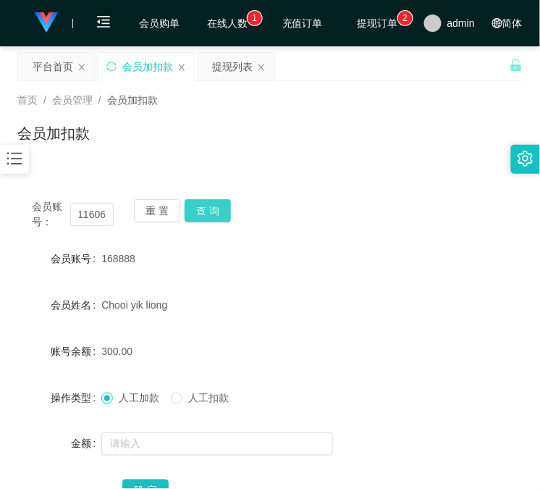
click at [201, 204] on button "查 询" at bounding box center [208, 210] width 46 height 23
click at [206, 204] on div "重 置 查 询" at bounding box center [175, 214] width 82 height 30
drag, startPoint x: 114, startPoint y: 283, endPoint x: 114, endPoint y: 343, distance: 60.1
click at [114, 283] on form "会员账号 81711606 会员姓名 Lau Xin Yi 账号余额 375.00 操作类型 人工加款 人工扣款 金额 确 定" at bounding box center [269, 374] width 505 height 261
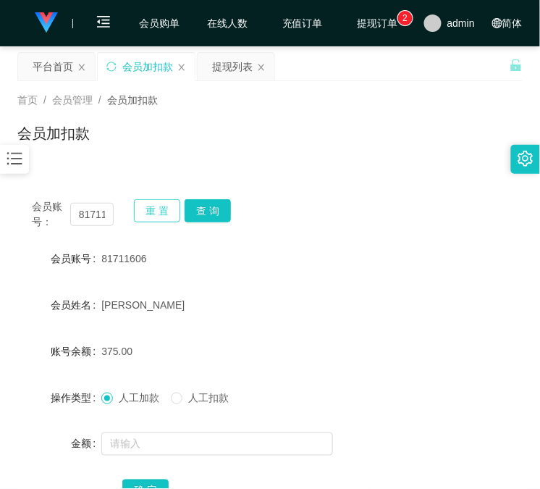
drag, startPoint x: 88, startPoint y: 161, endPoint x: 168, endPoint y: 198, distance: 88.4
click at [88, 161] on div "首页 / 会员管理 / 会员加扣款 / 会员加扣款" at bounding box center [270, 124] width 540 height 86
click at [215, 210] on button "查 询" at bounding box center [208, 210] width 46 height 23
click at [211, 211] on div "重 置 查 询" at bounding box center [175, 214] width 82 height 30
click at [97, 161] on div "首页 / 会员管理 / 会员加扣款 / 会员加扣款" at bounding box center [270, 124] width 540 height 86
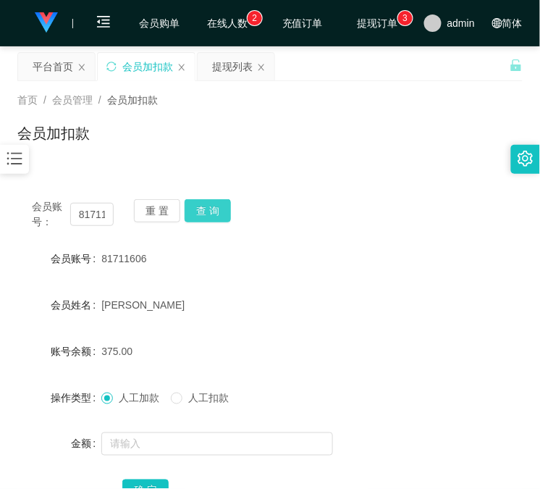
click at [226, 211] on button "查 询" at bounding box center [208, 210] width 46 height 23
click at [223, 211] on div "会员账号： 81711606 重 置 查 询" at bounding box center [269, 214] width 505 height 30
click at [56, 179] on div "会员账号： 81711606 重 置 查 询 会员账号 81711606 会员姓名 Lau Xin Yi 账号余额 0.00 操作类型 人工加款 人工扣款 金…" at bounding box center [269, 351] width 505 height 369
drag, startPoint x: 235, startPoint y: 55, endPoint x: 219, endPoint y: 75, distance: 25.2
click at [235, 55] on div "提现列表" at bounding box center [232, 67] width 41 height 28
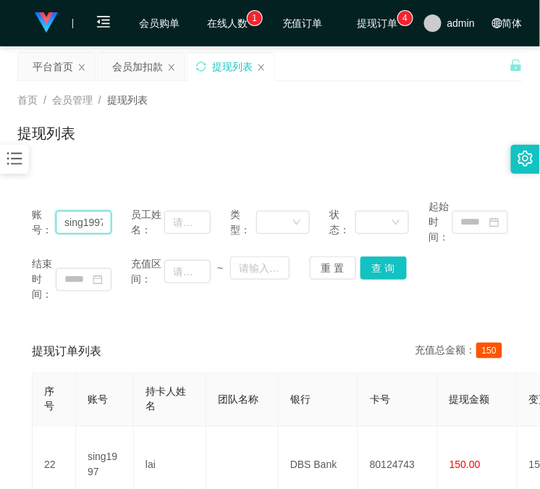
click at [91, 223] on input "sing1997" at bounding box center [84, 222] width 56 height 23
paste input "充值： 路上： 在取："
click at [98, 169] on div "账号： 充值： 路上： 在取： 员工姓名： 类型： 状态： 起始时间： 结束时间： 充值区间： ~ 重 置 查 询 提现订单列表 充值总金额： 150 序号 …" at bounding box center [269, 358] width 505 height 383
click at [78, 232] on input "充值： 路上： 在取：" at bounding box center [84, 222] width 56 height 23
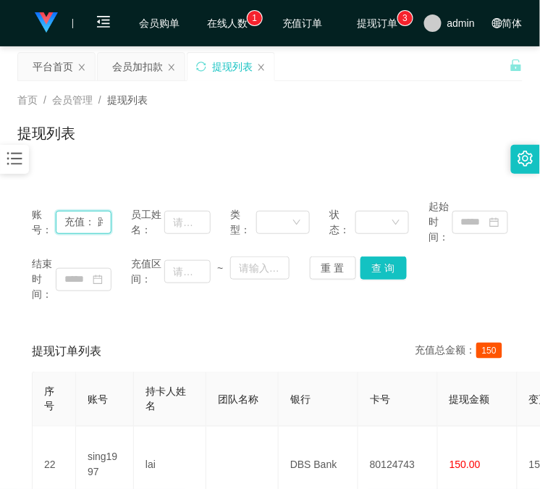
click at [77, 232] on input "充值： 路上： 在取：" at bounding box center [84, 222] width 56 height 23
paste input "81711606"
click at [77, 225] on input "充81711606： 路上： 在取：" at bounding box center [84, 222] width 56 height 23
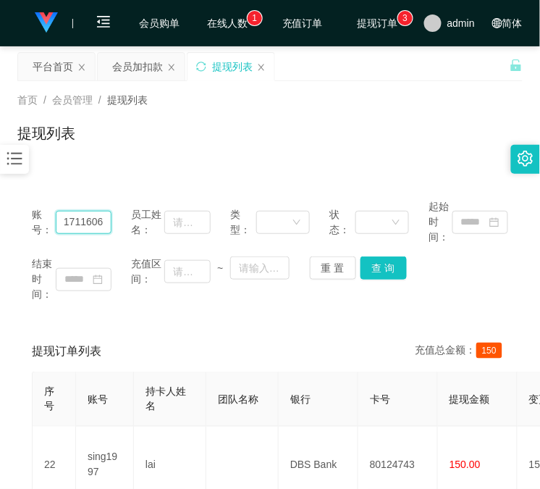
paste input "text"
click at [389, 268] on button "查 询" at bounding box center [383, 267] width 46 height 23
click at [389, 268] on div "结束时间： 充值区间： ~ 重 置 查 询" at bounding box center [270, 279] width 476 height 46
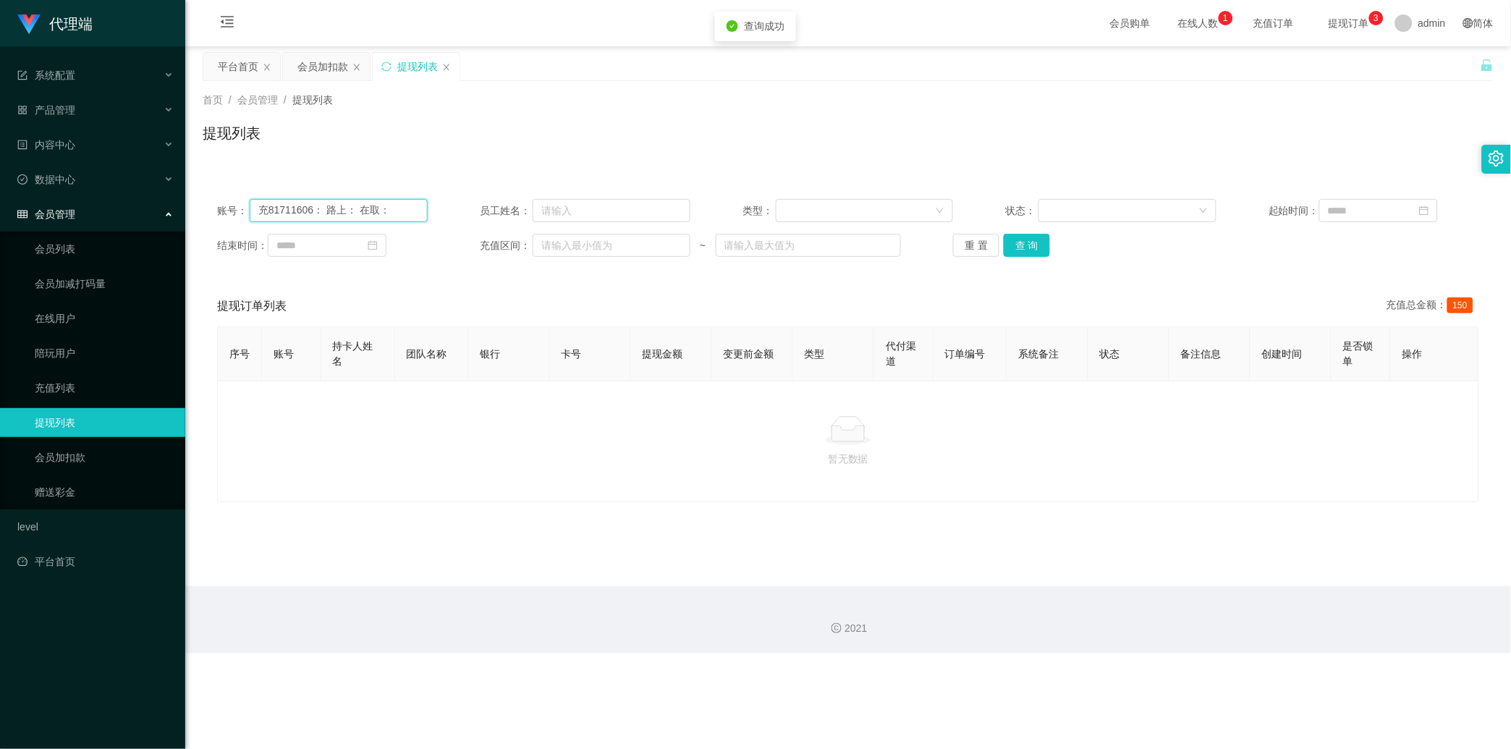
drag, startPoint x: 395, startPoint y: 208, endPoint x: 148, endPoint y: 215, distance: 246.2
click at [148, 215] on section "代理端 系统配置 产品管理 内容中心 数据中心 会员管理 会员列表 会员加减打码量 在线用户 陪玩用户 充值列表 提现列表 会员加扣款 赠送彩金 level …" at bounding box center [755, 327] width 1511 height 654
paste input "81711606"
type input "81711606"
click at [1016, 256] on button "查 询" at bounding box center [1027, 245] width 46 height 23
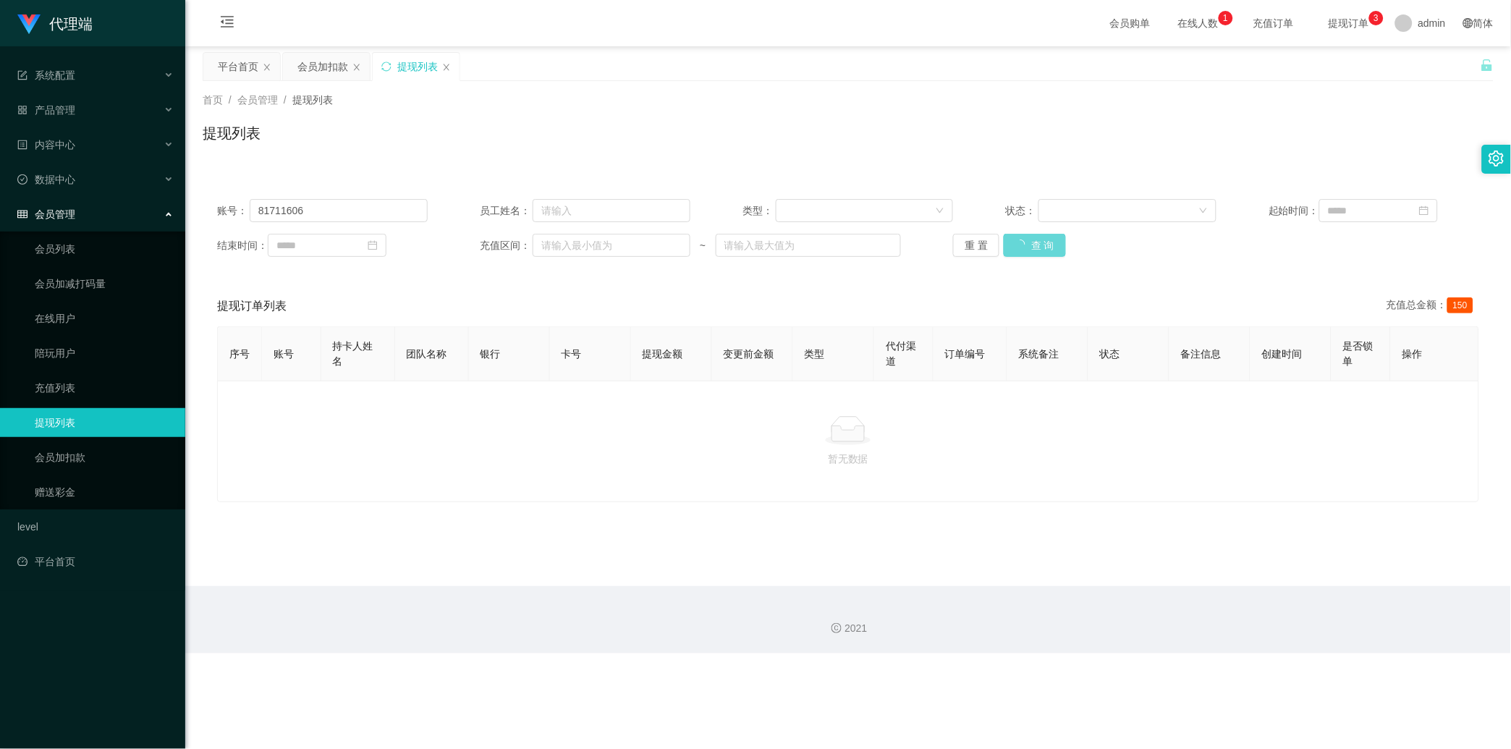
click at [1000, 258] on div "账号： 81711606 员工姓名： 类型： 状态： 起始时间： 结束时间： 充值区间： ~ 重 置 查 询" at bounding box center [848, 228] width 1291 height 87
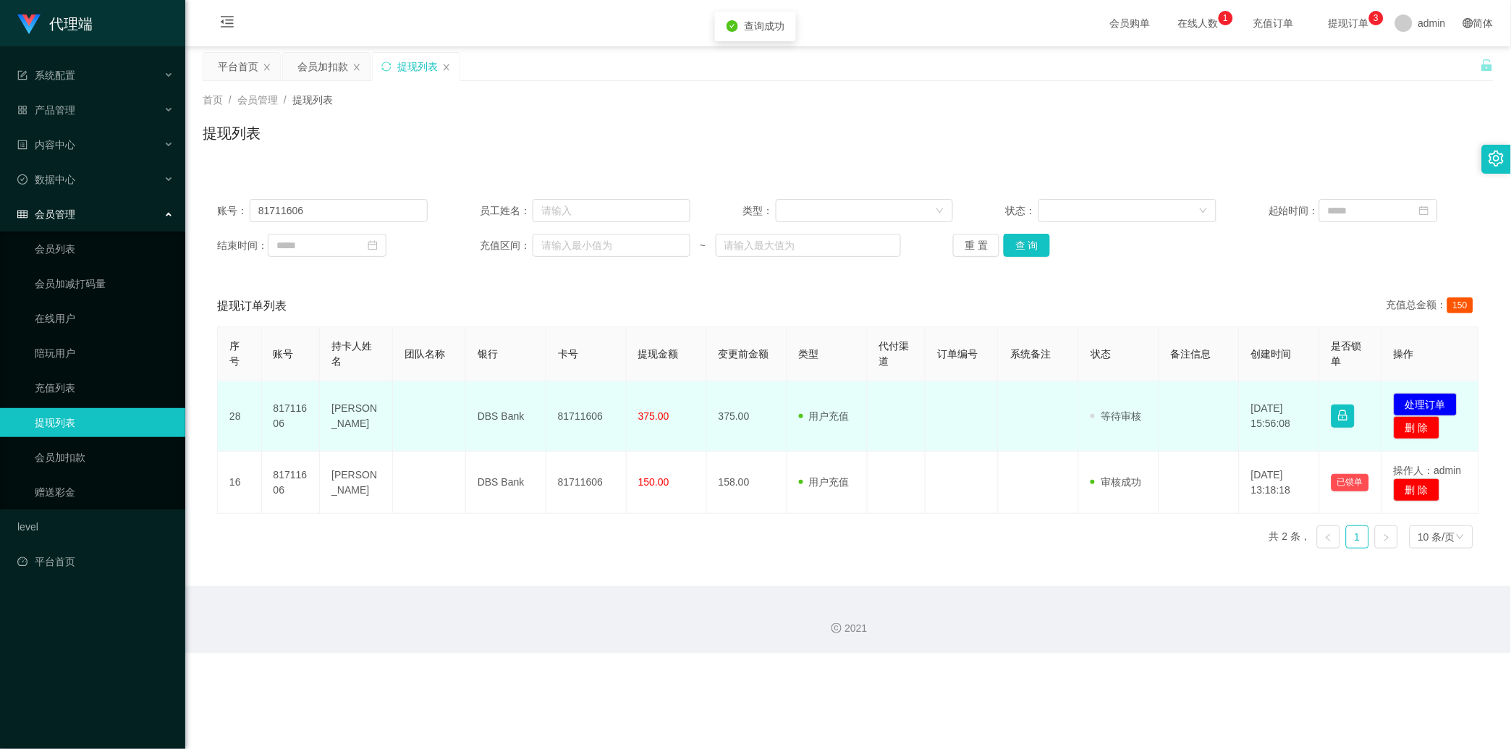
click at [601, 397] on td "81711606" at bounding box center [587, 416] width 80 height 70
click at [594, 396] on td "81711606" at bounding box center [587, 416] width 80 height 70
copy td "81711606"
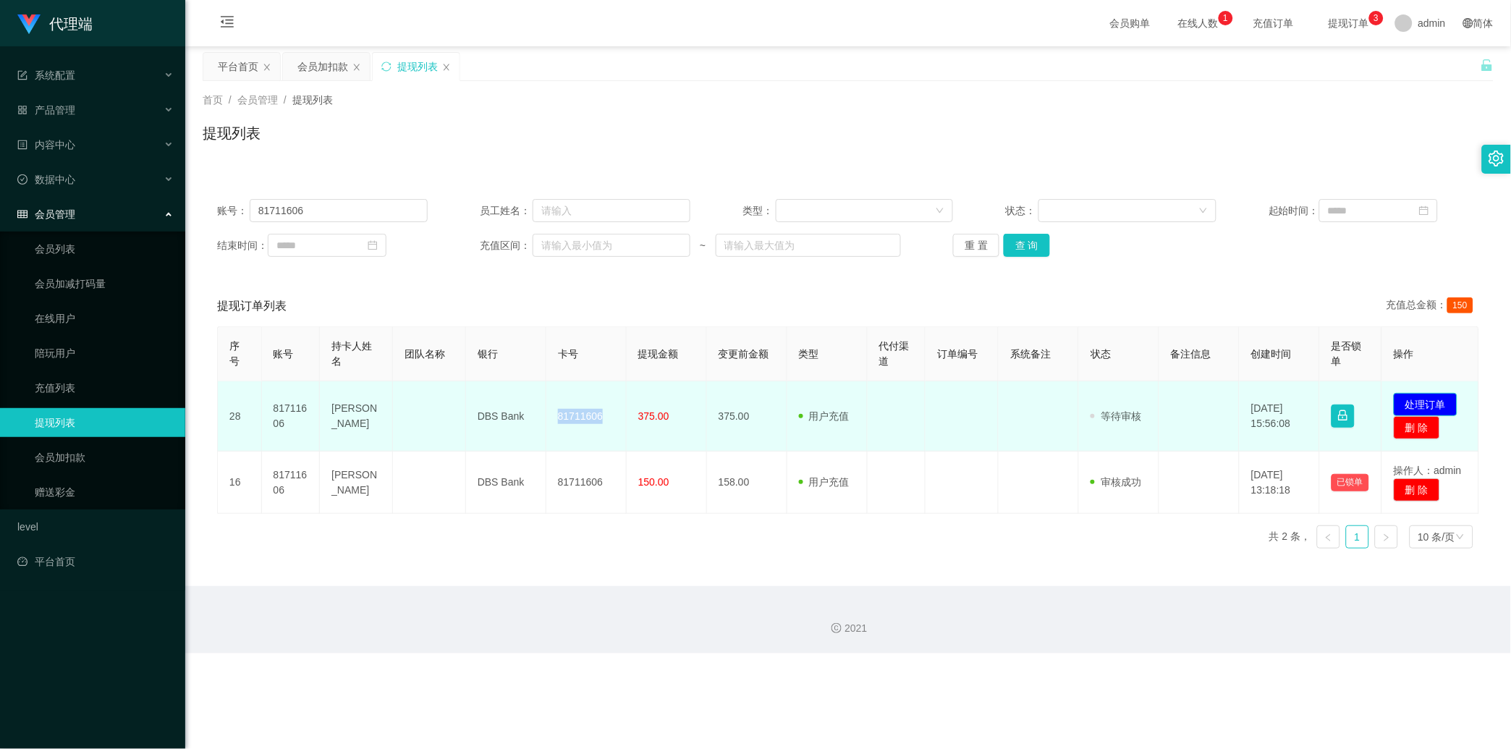
click at [1360, 414] on button "处理订单" at bounding box center [1426, 404] width 64 height 23
click at [1360, 398] on button "处理订单" at bounding box center [1426, 404] width 64 height 23
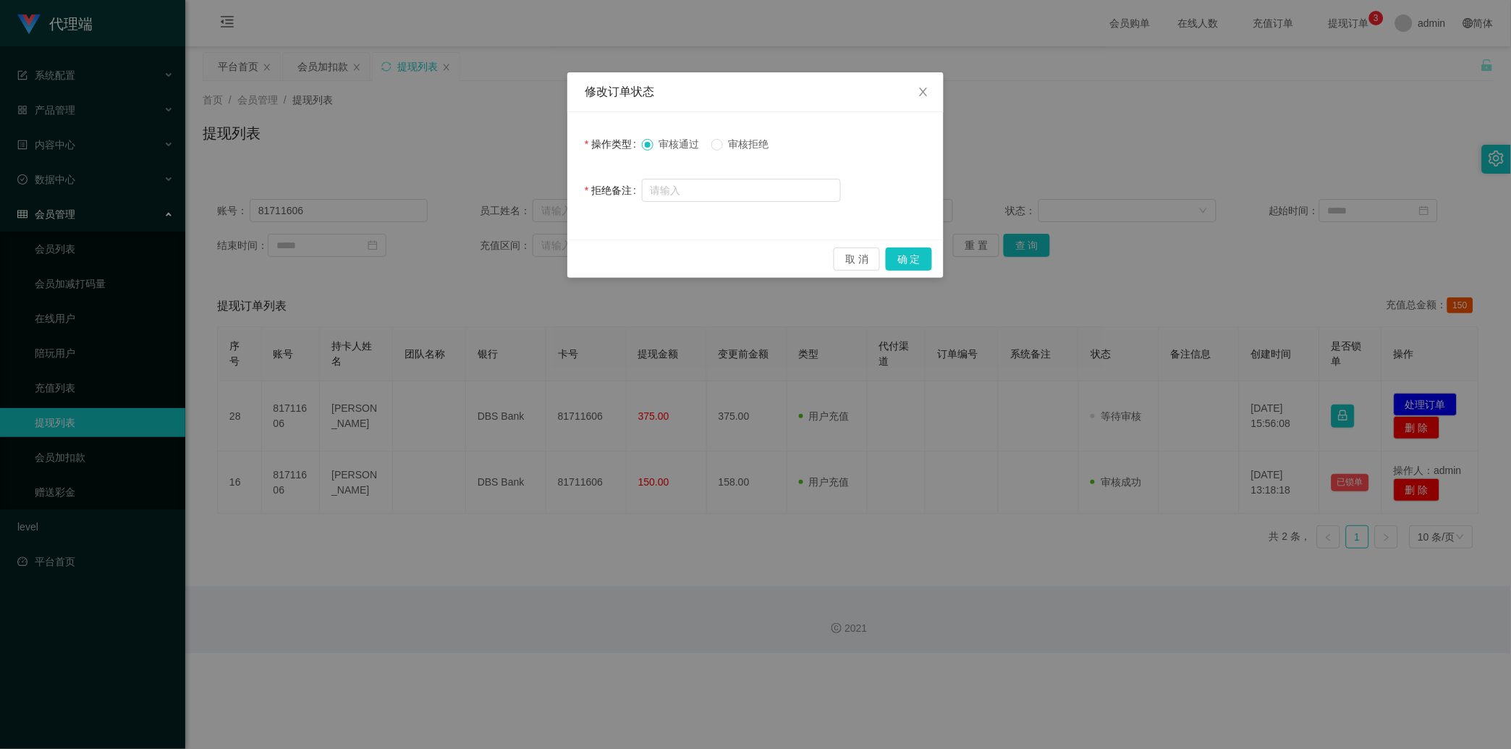
click at [941, 256] on div "取 消 确 定" at bounding box center [756, 259] width 376 height 38
click at [927, 261] on button "确 定" at bounding box center [909, 259] width 46 height 23
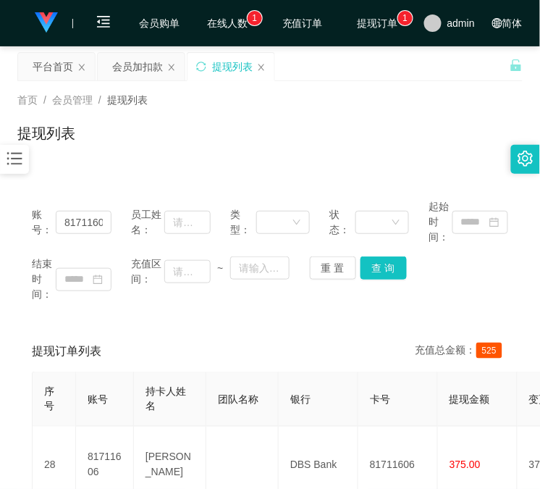
drag, startPoint x: 47, startPoint y: 123, endPoint x: 56, endPoint y: 131, distance: 12.3
click at [47, 123] on h1 "提现列表" at bounding box center [46, 133] width 58 height 22
click at [131, 68] on div "会员加扣款" at bounding box center [137, 67] width 51 height 28
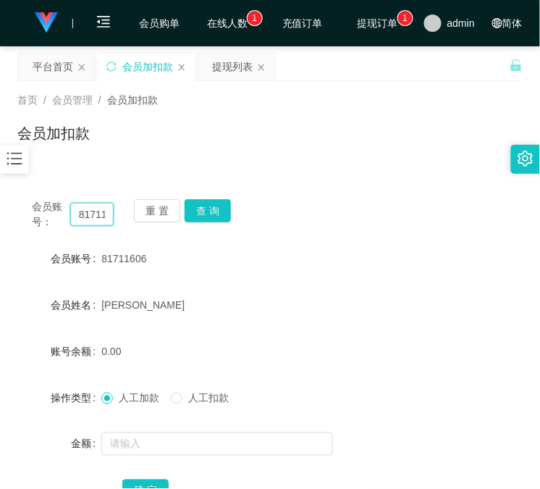
click at [106, 217] on input "81711606" at bounding box center [91, 214] width 43 height 23
click at [215, 205] on button "查 询" at bounding box center [208, 210] width 46 height 23
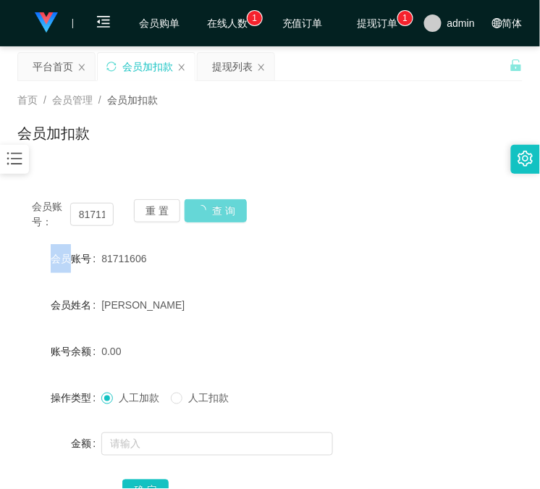
click at [215, 205] on div "会员账号： 81711606 重 置 查 询" at bounding box center [269, 214] width 505 height 30
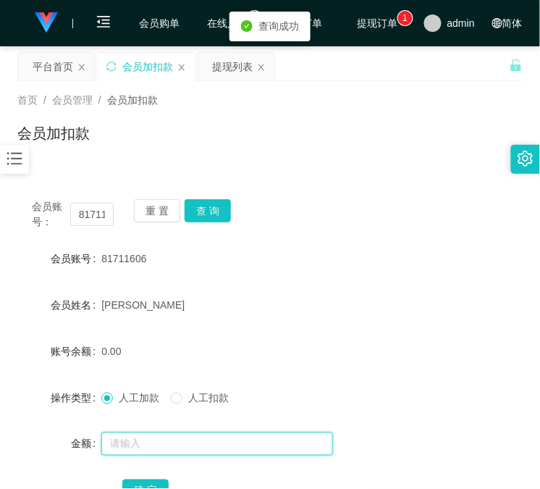
click at [235, 438] on input "text" at bounding box center [217, 443] width 232 height 23
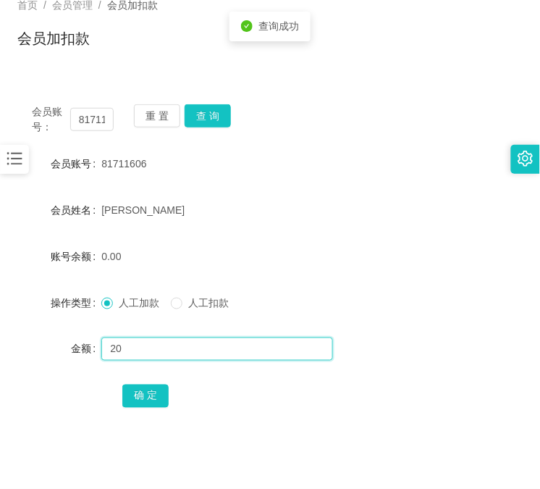
scroll to position [164, 0]
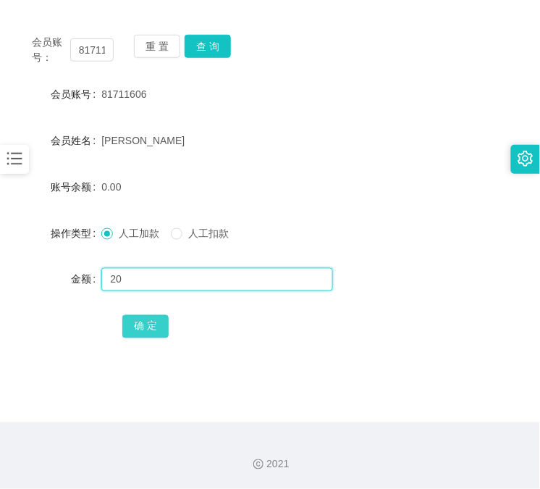
type input "20"
click at [142, 336] on button "确 定" at bounding box center [145, 326] width 46 height 23
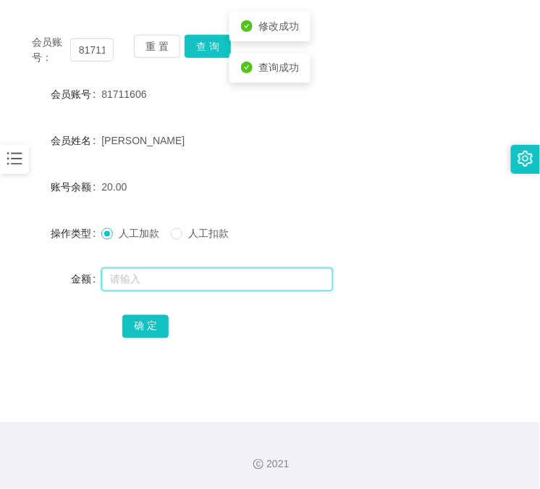
click at [259, 280] on input "text" at bounding box center [217, 279] width 232 height 23
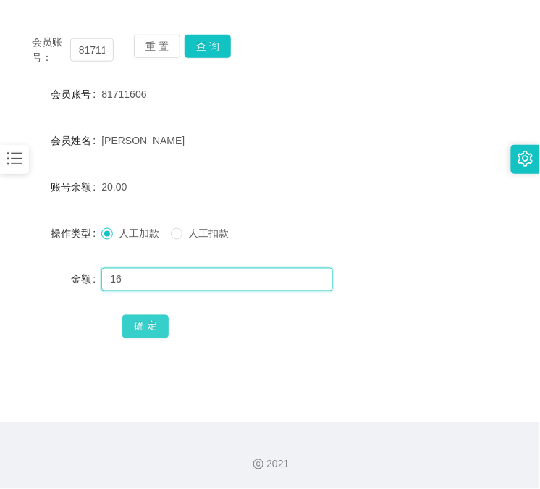
type input "16"
click at [154, 323] on button "确 定" at bounding box center [145, 326] width 46 height 23
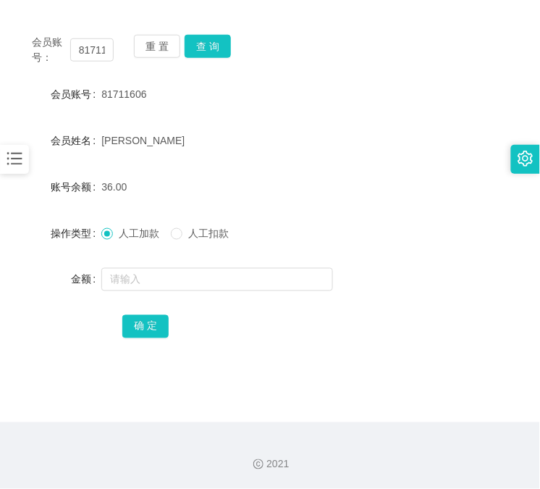
drag, startPoint x: 97, startPoint y: 69, endPoint x: 116, endPoint y: 109, distance: 43.4
click at [97, 69] on div "会员账号： 81711606 重 置 查 询 会员账号 81711606 会员姓名 Lau Xin Yi 账号余额 36.00 操作类型 人工加款 人工扣款 …" at bounding box center [269, 196] width 505 height 352
click at [151, 277] on input "text" at bounding box center [217, 279] width 232 height 23
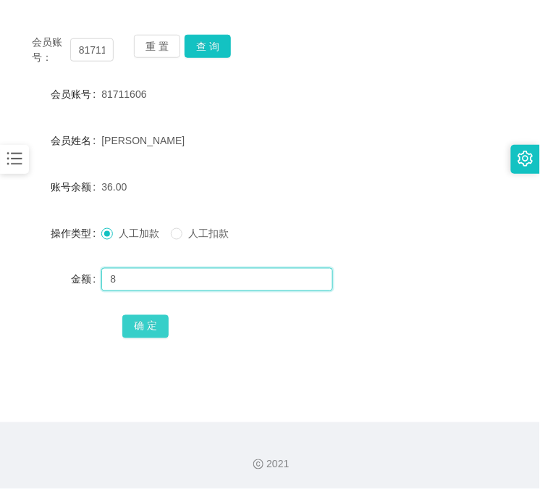
type input "8"
click at [140, 334] on button "确 定" at bounding box center [145, 326] width 46 height 23
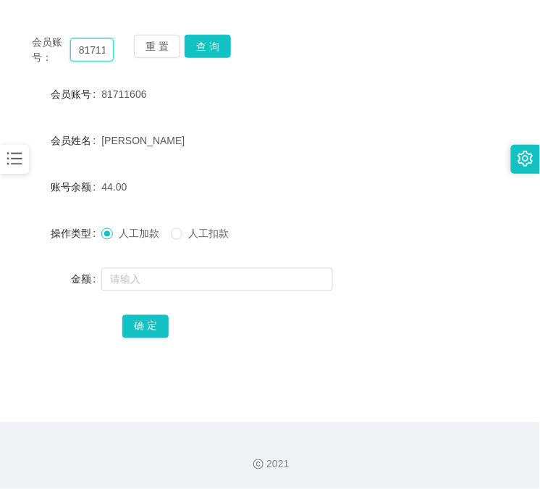
click at [85, 51] on input "81711606" at bounding box center [91, 49] width 43 height 23
paste input "168888"
type input "168888"
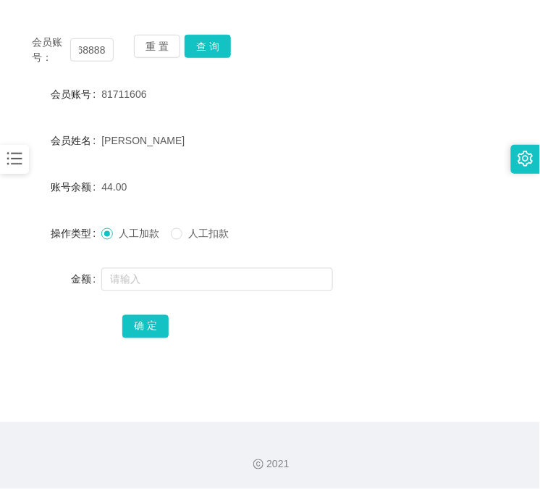
click at [227, 30] on div "会员账号： 168888 重 置 查 询 会员账号 81711606 会员姓名 Lau Xin Yi 账号余额 44.00 操作类型 人工加款 人工扣款 金额…" at bounding box center [269, 196] width 505 height 352
click at [211, 47] on button "查 询" at bounding box center [208, 46] width 46 height 23
click at [211, 47] on div "重 置 查 询" at bounding box center [175, 50] width 82 height 30
click at [53, 287] on div "金额" at bounding box center [59, 279] width 84 height 29
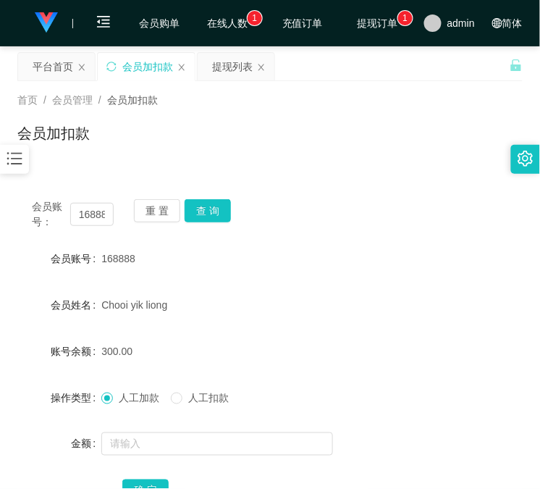
click at [80, 232] on div "会员账号： 168888 重 置 查 询 会员账号 168888 会员姓名 Chooi yik liong 账号余额 300.00 操作类型 人工加款 人工扣…" at bounding box center [269, 361] width 505 height 352
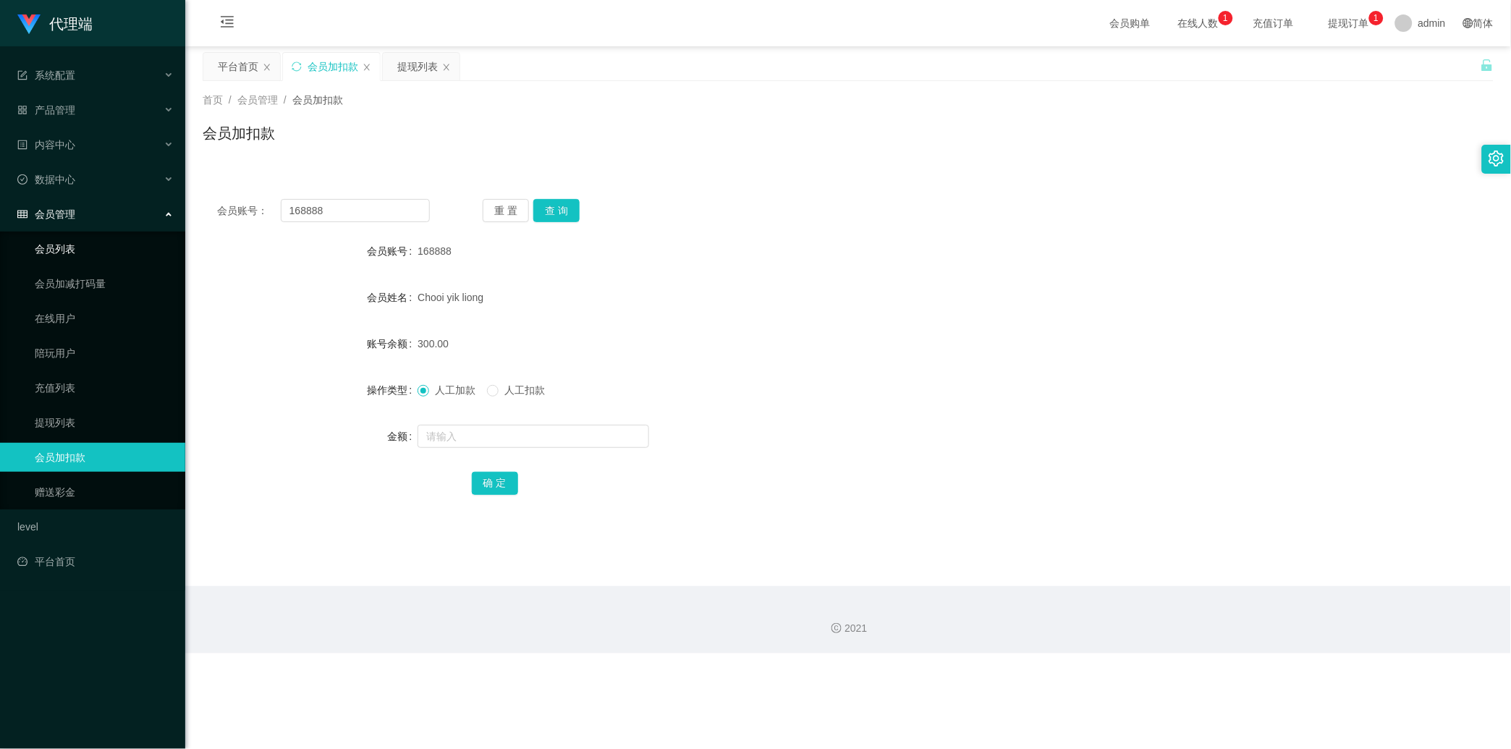
click at [104, 244] on link "会员列表" at bounding box center [104, 249] width 139 height 29
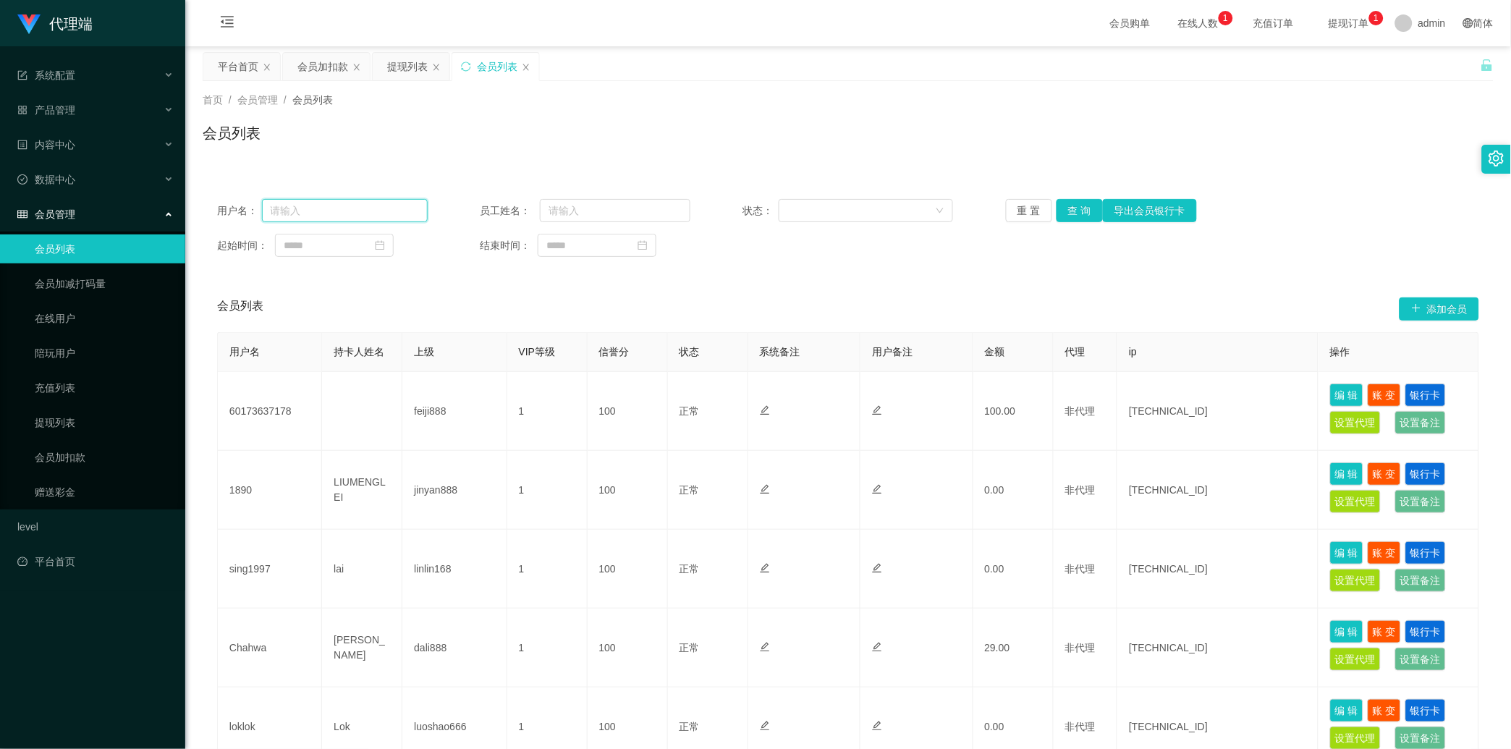
click at [372, 214] on input "text" at bounding box center [345, 210] width 166 height 23
paste input "81711606"
type input "81711606"
click at [1076, 194] on div "用户名： 81711606 员工姓名： 状态： 重 置 查 询 导出会员银行卡 起始时间： 结束时间：" at bounding box center [848, 228] width 1291 height 87
click at [1076, 213] on button "查 询" at bounding box center [1080, 210] width 46 height 23
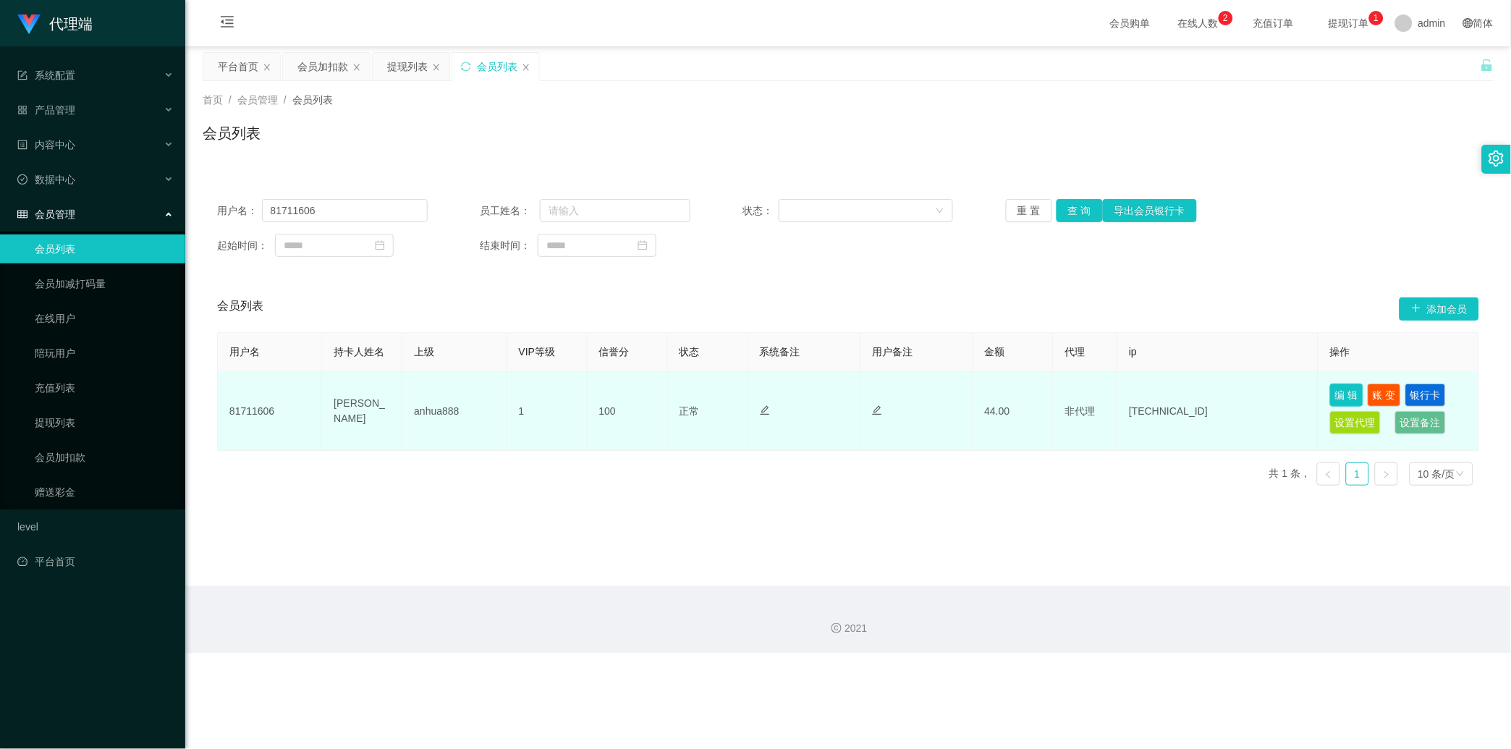
click at [1330, 400] on button "编 辑" at bounding box center [1346, 395] width 33 height 23
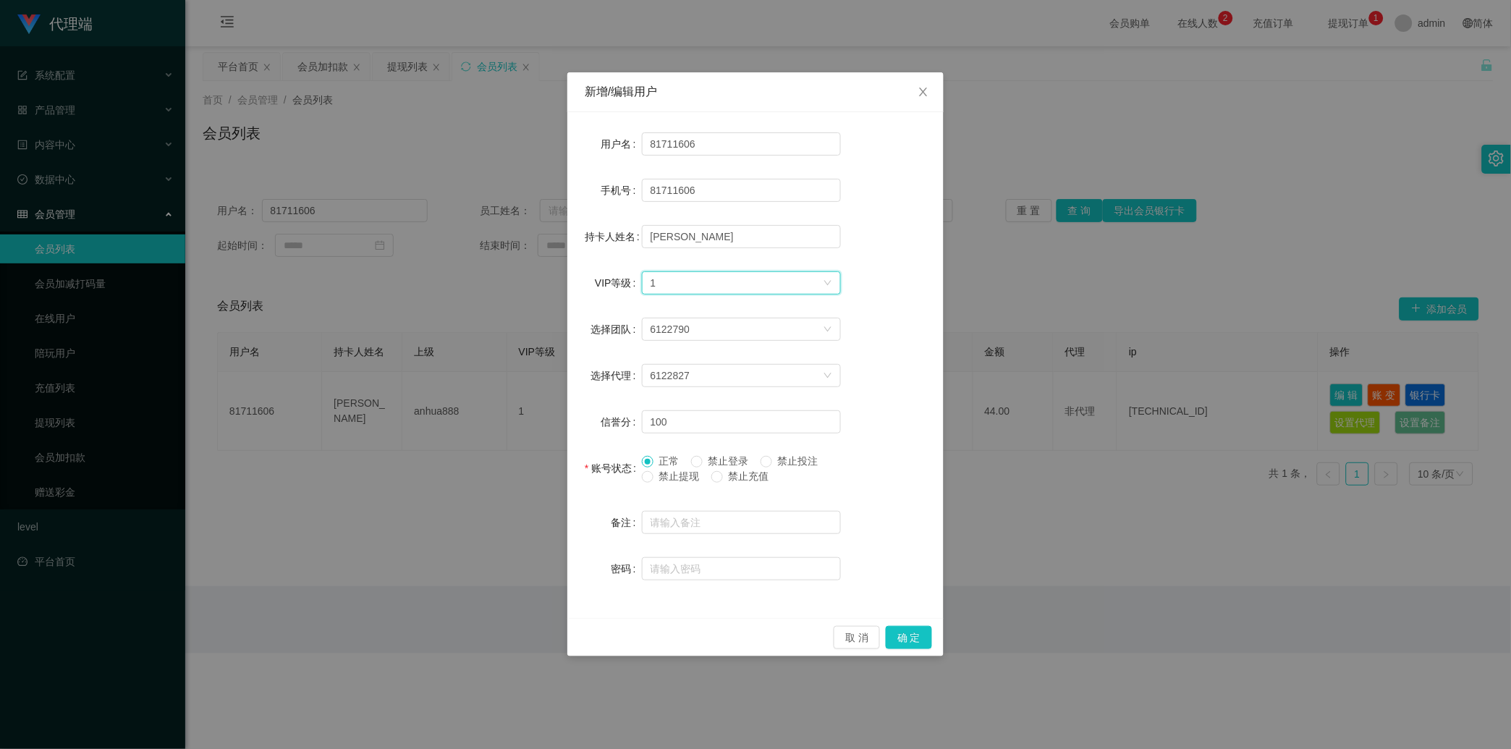
click at [714, 277] on div "选择VIP等级 1" at bounding box center [737, 283] width 172 height 22
click at [730, 329] on li "VIP2" at bounding box center [741, 333] width 199 height 23
click at [919, 630] on button "确 定" at bounding box center [909, 637] width 46 height 23
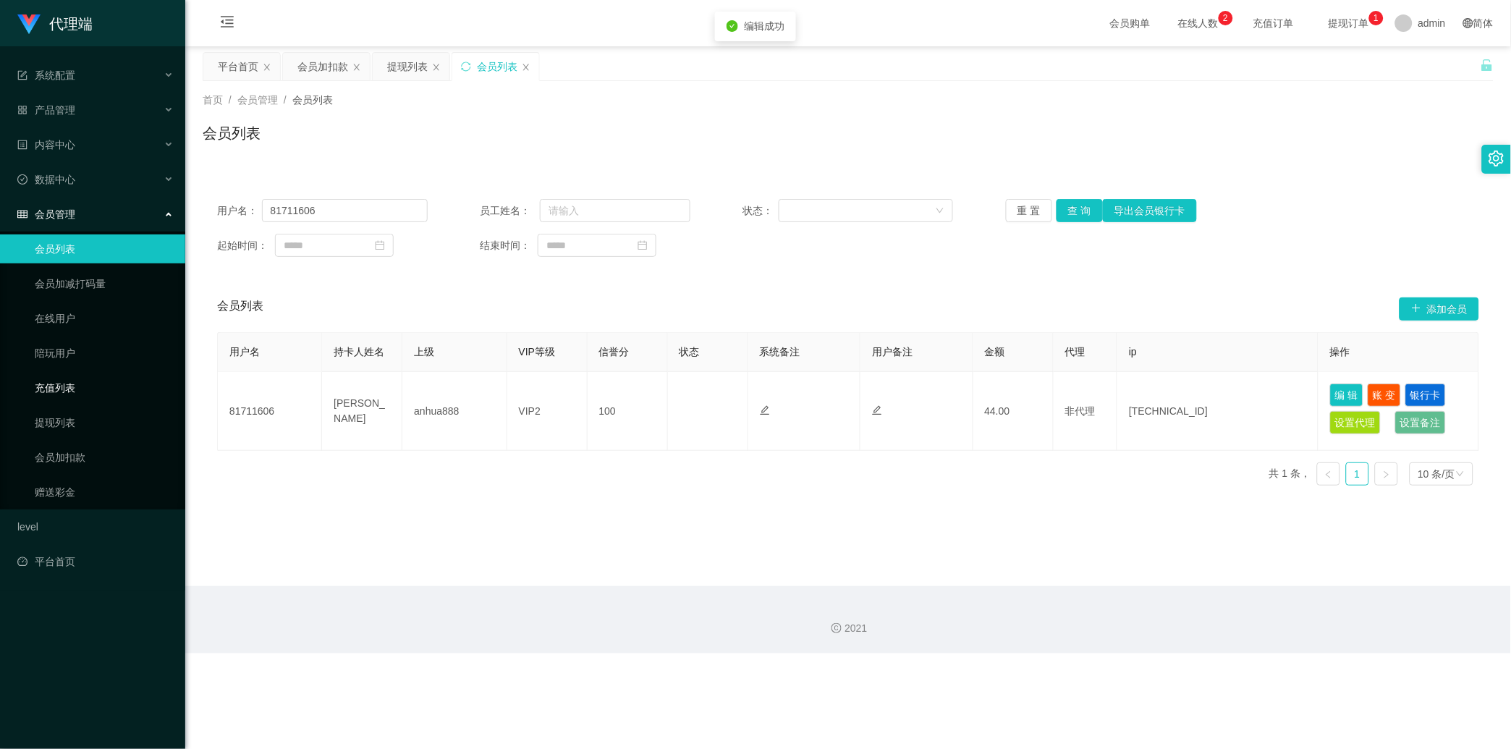
click at [103, 387] on link "充值列表" at bounding box center [104, 388] width 139 height 29
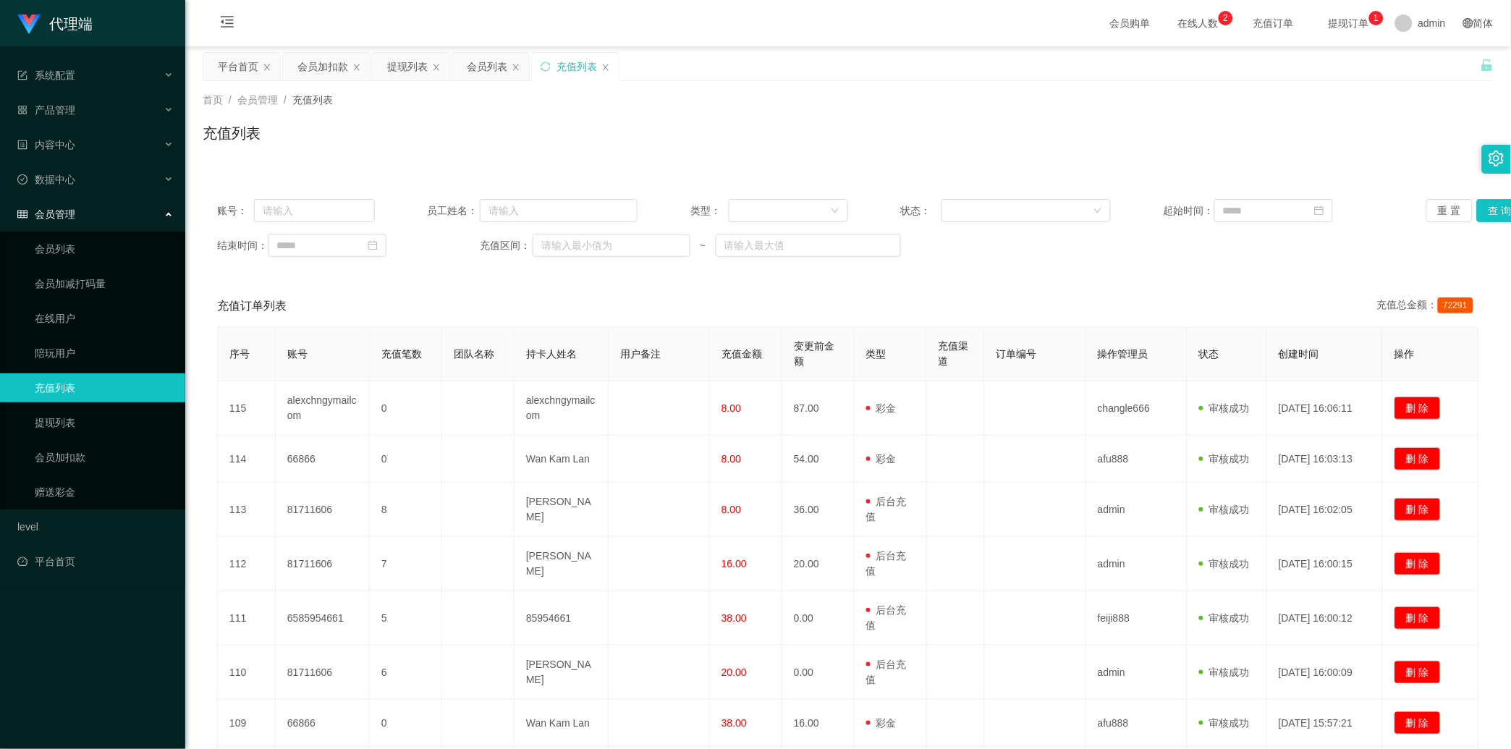
click at [111, 439] on ul "会员列表 会员加减打码量 在线用户 陪玩用户 充值列表 提现列表 会员加扣款 赠送彩金" at bounding box center [92, 371] width 185 height 278
click at [130, 452] on link "会员加扣款" at bounding box center [104, 457] width 139 height 29
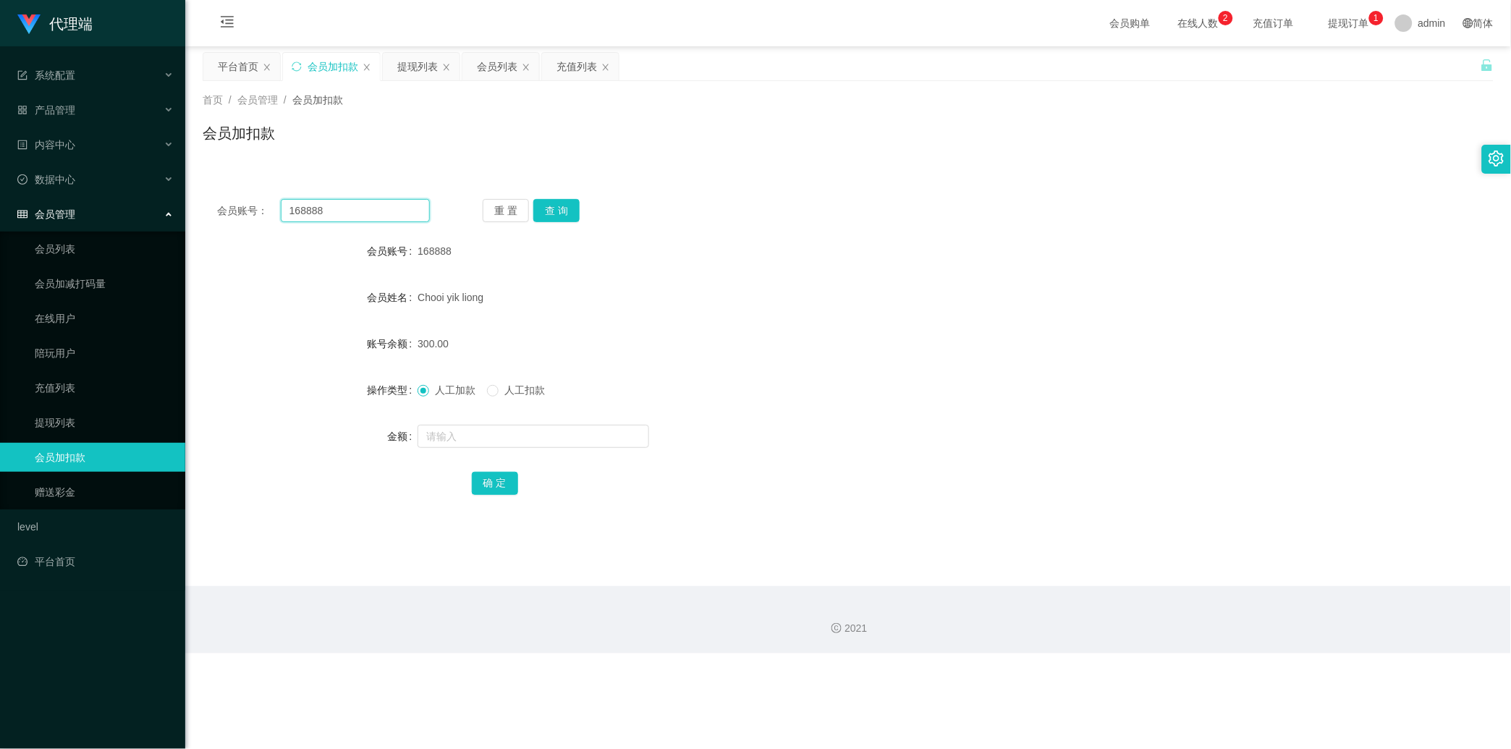
click at [387, 203] on input "168888" at bounding box center [355, 210] width 149 height 23
paste input "81711606"
type input "81711606"
click at [556, 221] on button "查 询" at bounding box center [556, 210] width 46 height 23
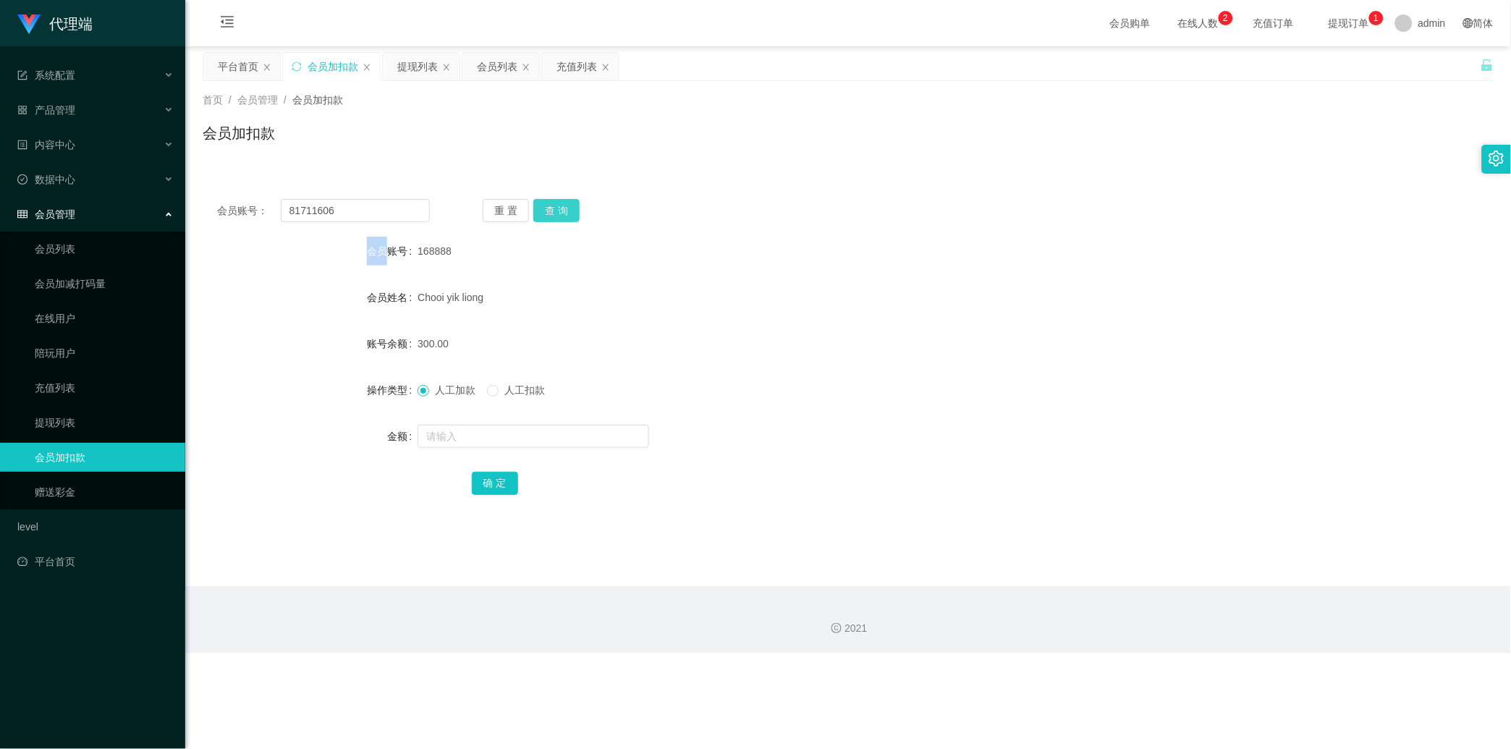
click at [556, 221] on div "重 置 查 询" at bounding box center [589, 210] width 213 height 23
click at [555, 442] on input "text" at bounding box center [534, 436] width 232 height 23
type input "38"
click at [504, 472] on button "确 定" at bounding box center [495, 483] width 46 height 23
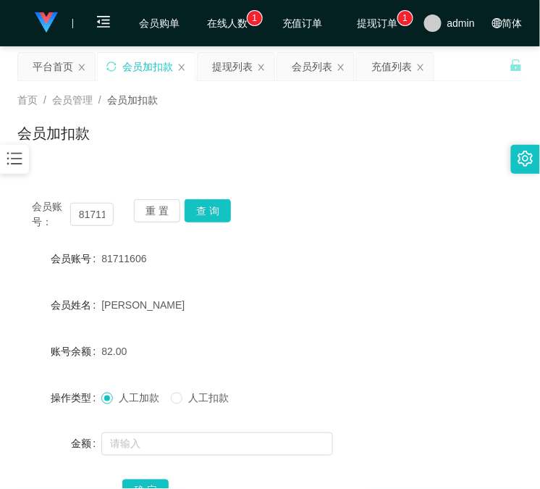
click at [96, 236] on div "会员账号： 81711606 重 置 查 询 会员账号 81711606 会员姓名 Lau Xin Yi 账号余额 82.00 操作类型 人工加款 人工扣款 …" at bounding box center [269, 361] width 505 height 352
click at [97, 203] on input "81711606" at bounding box center [91, 214] width 43 height 23
paste input "168888"
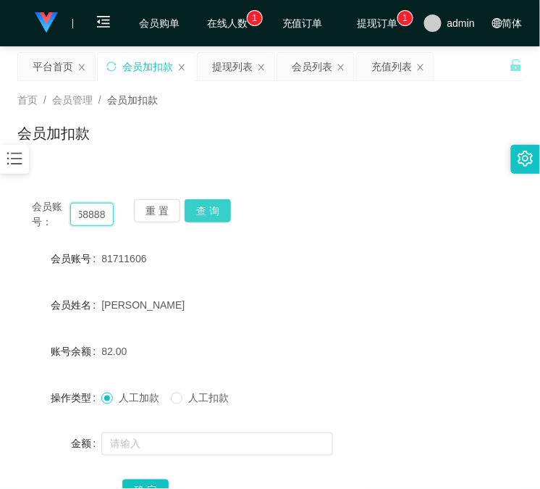
type input "168888"
click at [198, 210] on button "查 询" at bounding box center [208, 210] width 46 height 23
click at [198, 210] on div "重 置 查 询" at bounding box center [175, 214] width 82 height 30
click at [104, 213] on input "168888" at bounding box center [91, 214] width 43 height 23
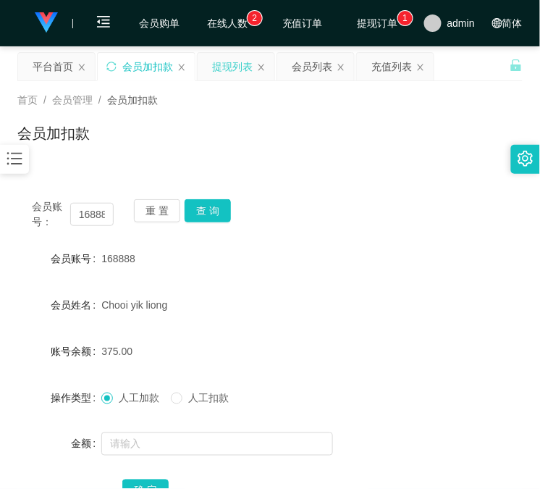
click at [217, 56] on div "提现列表" at bounding box center [232, 67] width 41 height 28
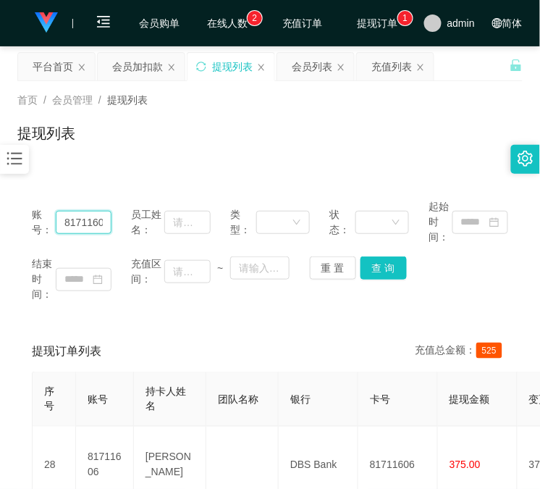
click at [67, 224] on input "81711606" at bounding box center [84, 222] width 56 height 23
click at [394, 263] on button "查 询" at bounding box center [383, 267] width 46 height 23
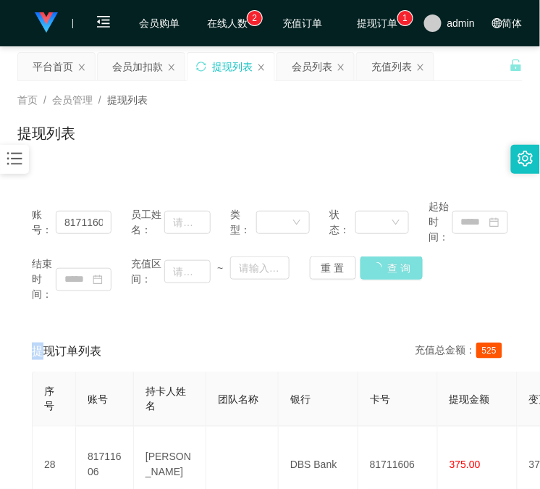
click at [394, 263] on div "结束时间： 充值区间： ~ 重 置 查 询" at bounding box center [270, 279] width 476 height 46
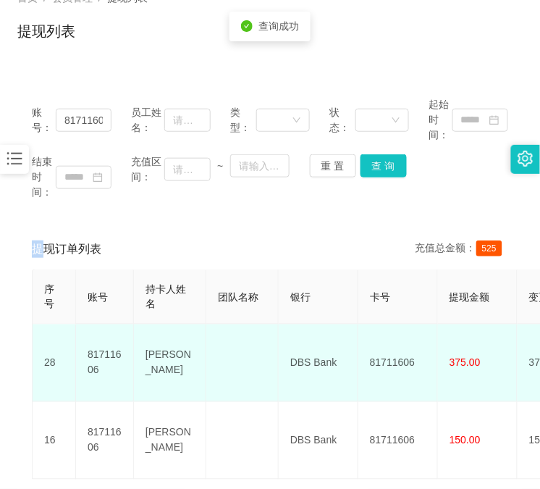
scroll to position [206, 0]
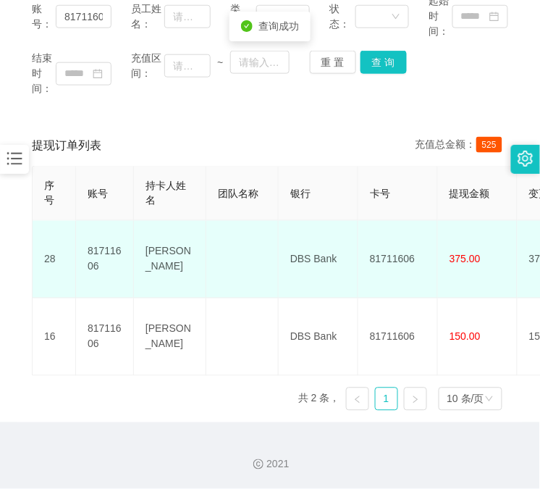
click at [389, 242] on td "81711606" at bounding box center [398, 259] width 80 height 77
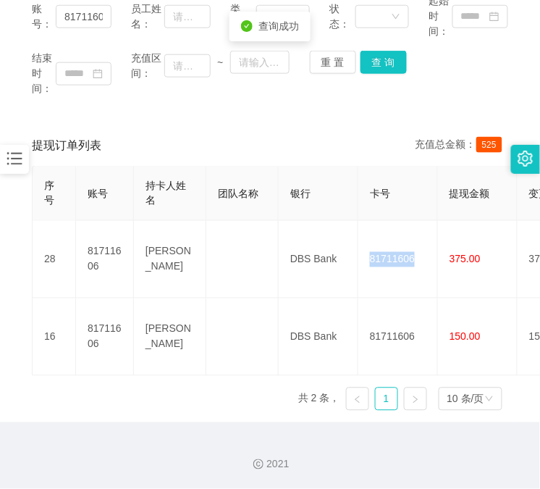
copy td "81711606"
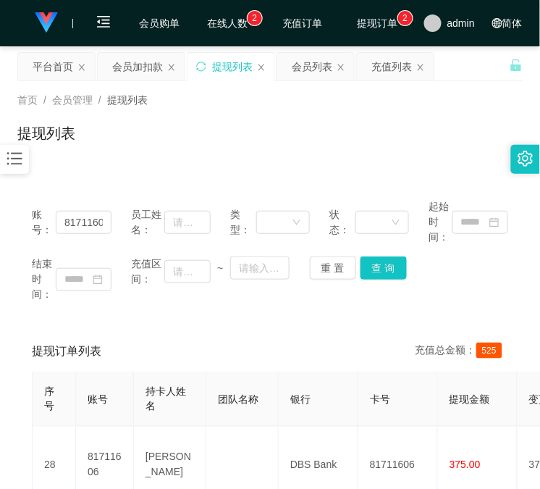
click at [104, 194] on div "账号： 81711606 员工姓名： 类型： 状态： 起始时间： 结束时间： 充值区间： ~ 重 置 查 询" at bounding box center [269, 251] width 505 height 132
click at [145, 72] on div "会员加扣款" at bounding box center [137, 67] width 51 height 28
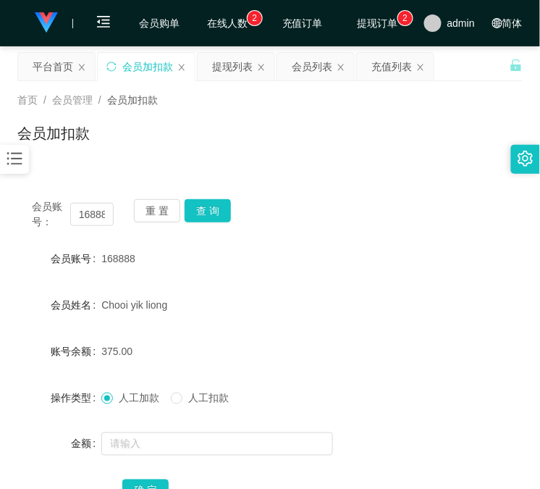
click at [94, 201] on div "会员账号： 168888" at bounding box center [73, 214] width 82 height 30
click at [96, 201] on div "会员账号： 168888" at bounding box center [73, 214] width 82 height 30
click at [200, 208] on button "查 询" at bounding box center [208, 210] width 46 height 23
click at [200, 208] on div "重 置 查 询" at bounding box center [175, 214] width 82 height 30
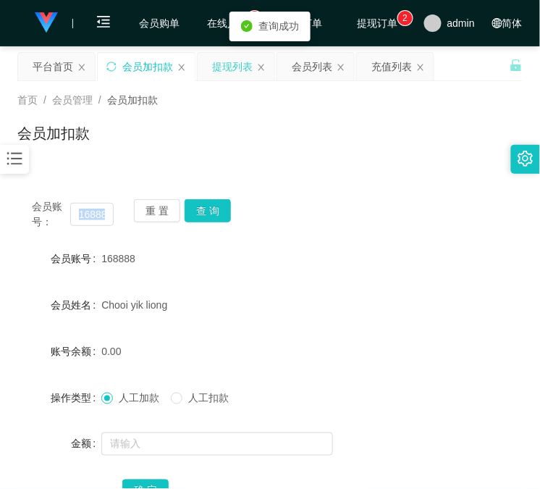
click at [235, 64] on div "提现列表" at bounding box center [232, 67] width 41 height 28
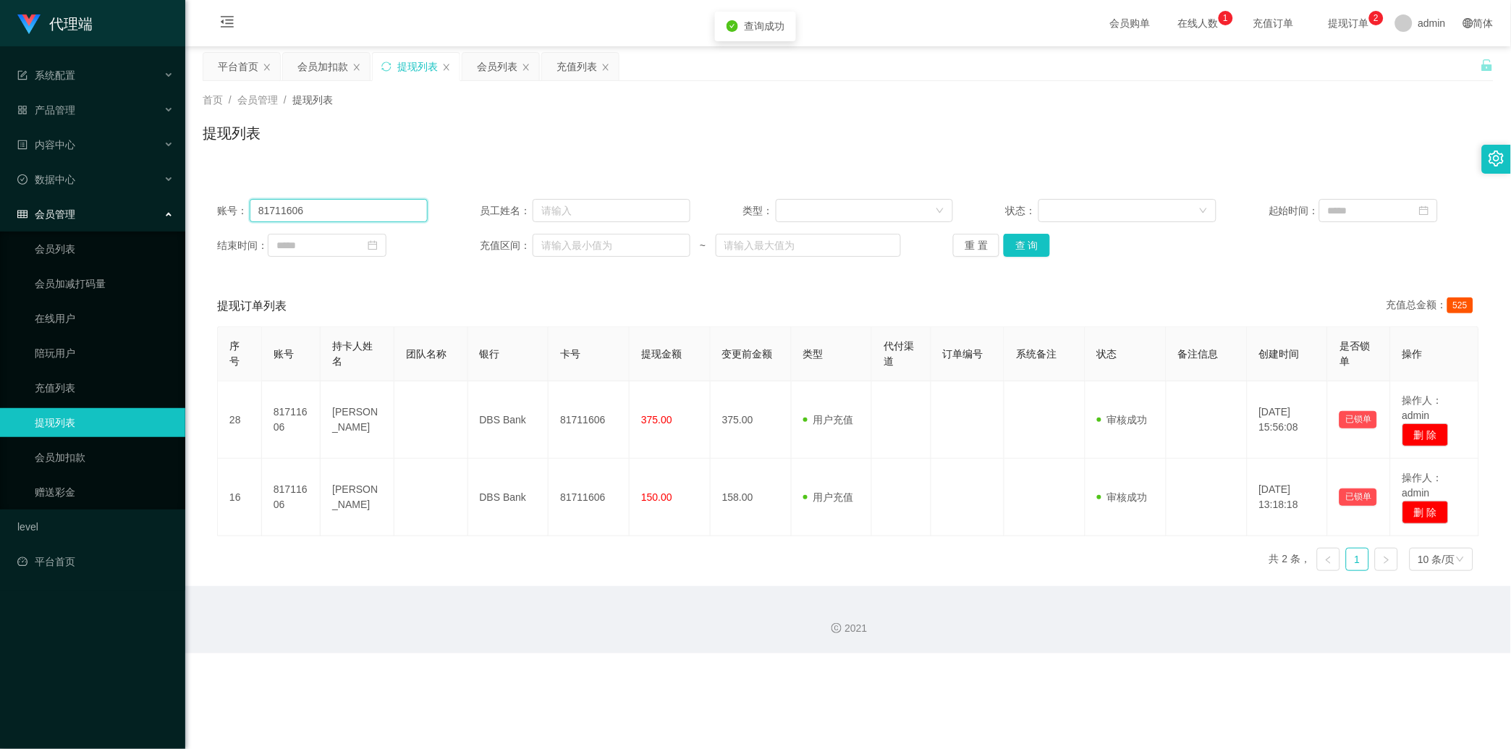
click at [272, 219] on input "81711606" at bounding box center [339, 210] width 178 height 23
click at [272, 218] on input "81711606" at bounding box center [339, 210] width 178 height 23
paste input "168888"
type input "168888"
click at [1029, 251] on button "查 询" at bounding box center [1027, 245] width 46 height 23
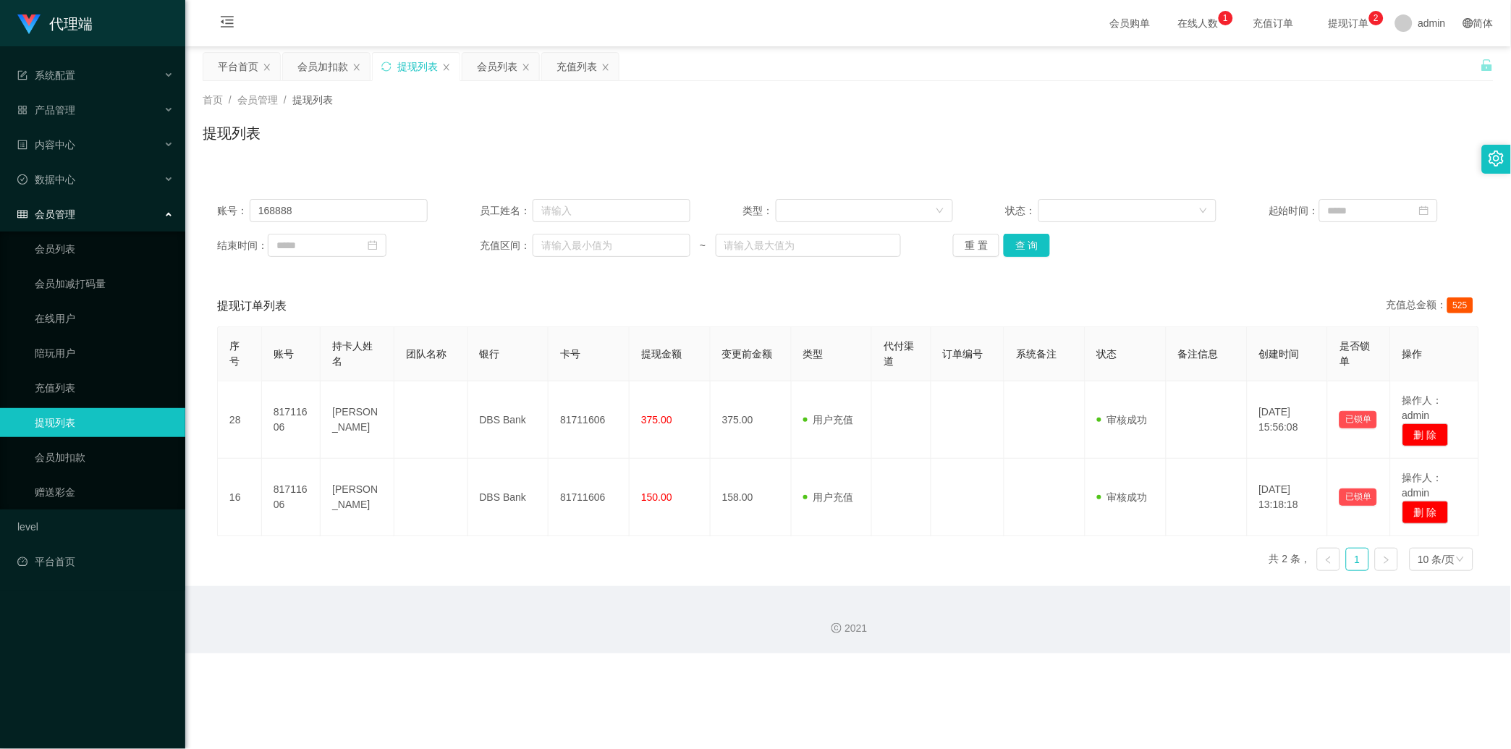
click at [1024, 254] on div "重 置 查 询" at bounding box center [1058, 245] width 211 height 23
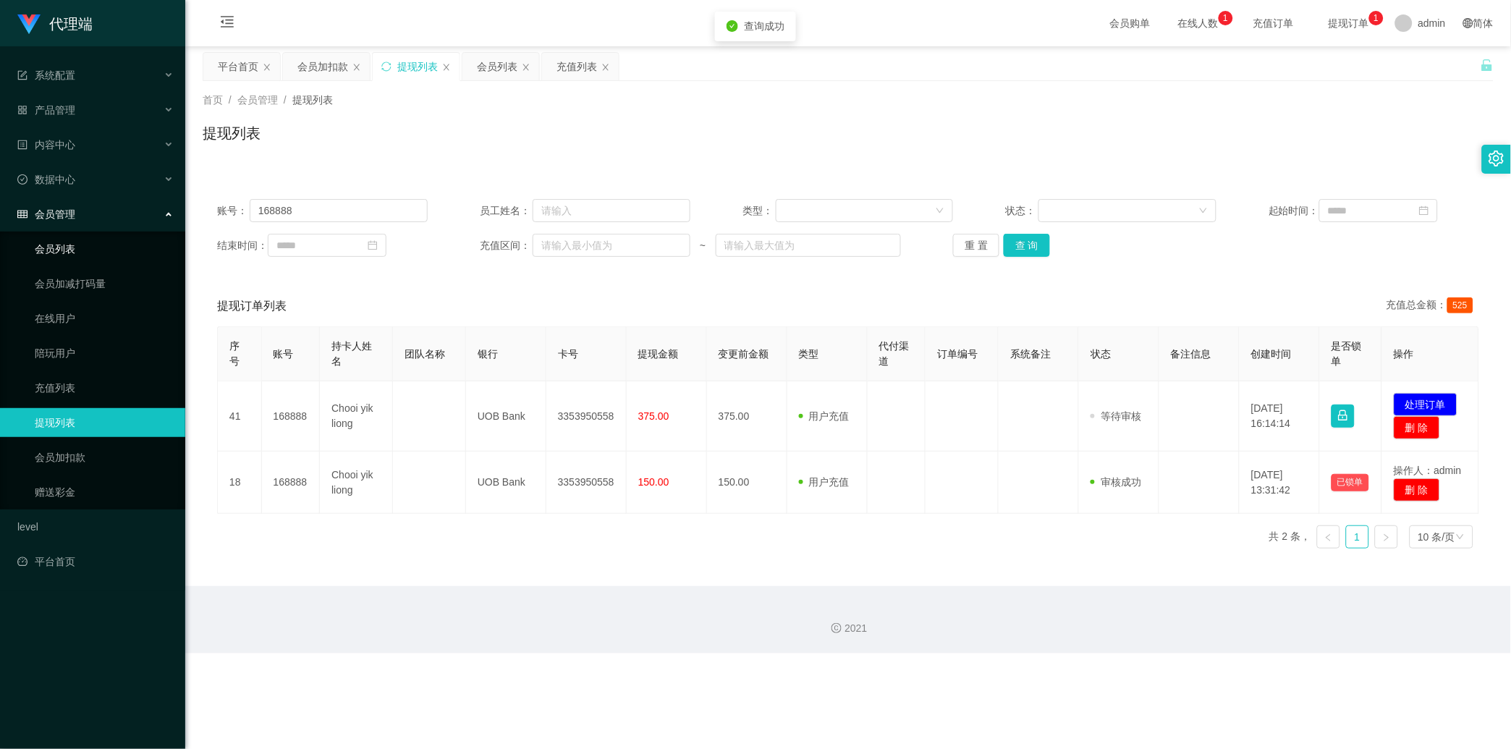
click at [117, 258] on link "会员列表" at bounding box center [104, 249] width 139 height 29
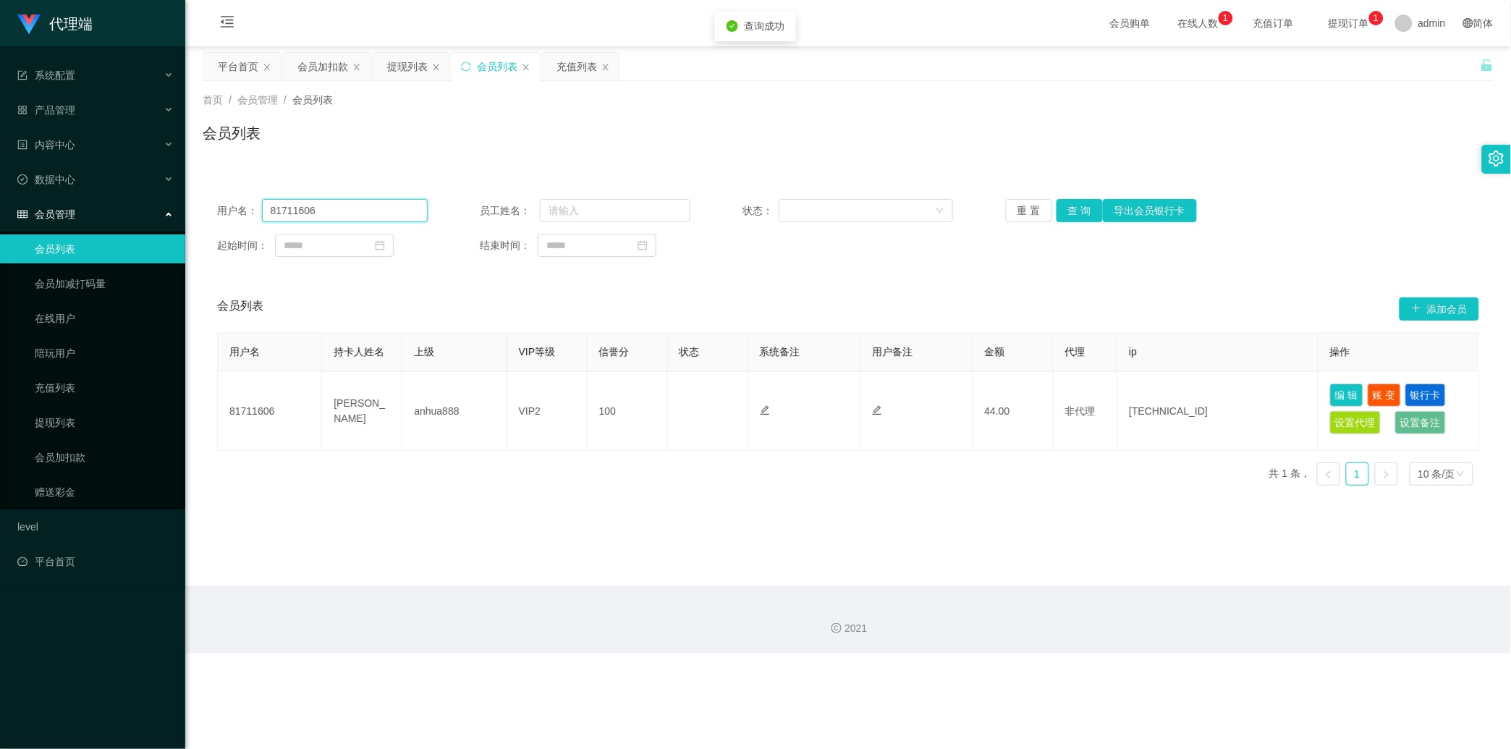
click at [319, 222] on input "81711606" at bounding box center [345, 210] width 166 height 23
paste input "168888"
type input "168888"
click at [1073, 214] on button "查 询" at bounding box center [1080, 210] width 46 height 23
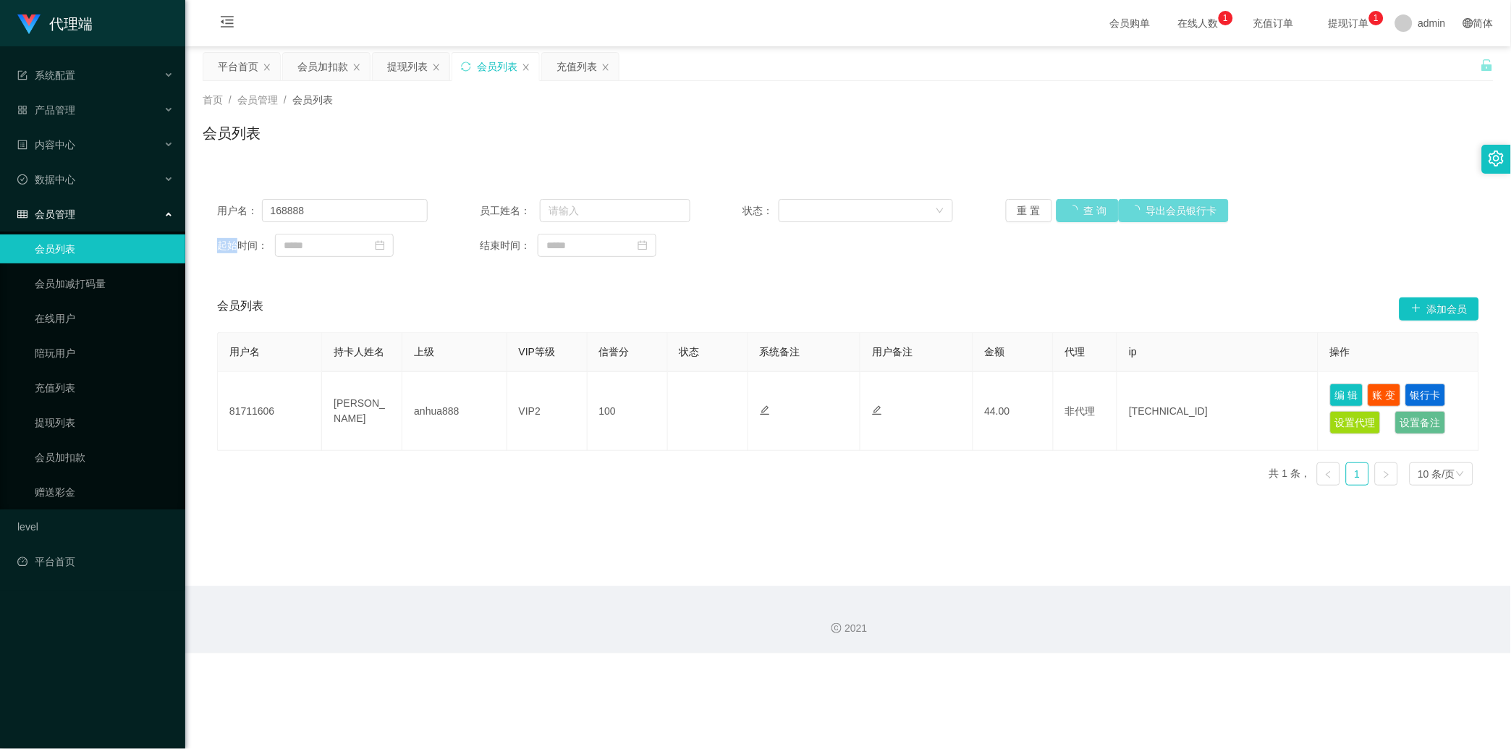
click at [1073, 214] on div "重 置 查 询 导出会员银行卡" at bounding box center [1111, 210] width 211 height 23
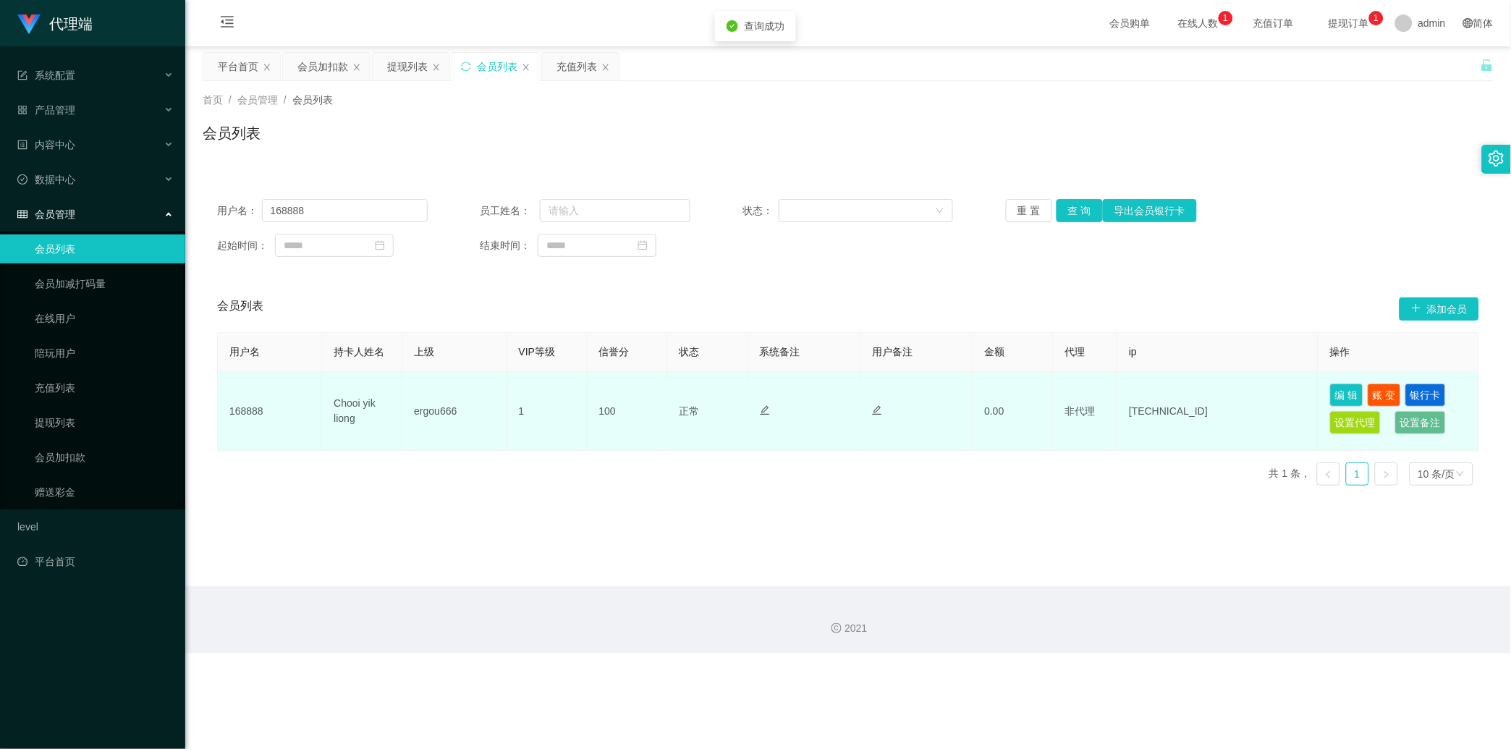
click at [442, 410] on td "ergou666" at bounding box center [454, 411] width 104 height 79
copy td "ergou666"
click at [440, 410] on td "ergou666" at bounding box center [454, 411] width 104 height 79
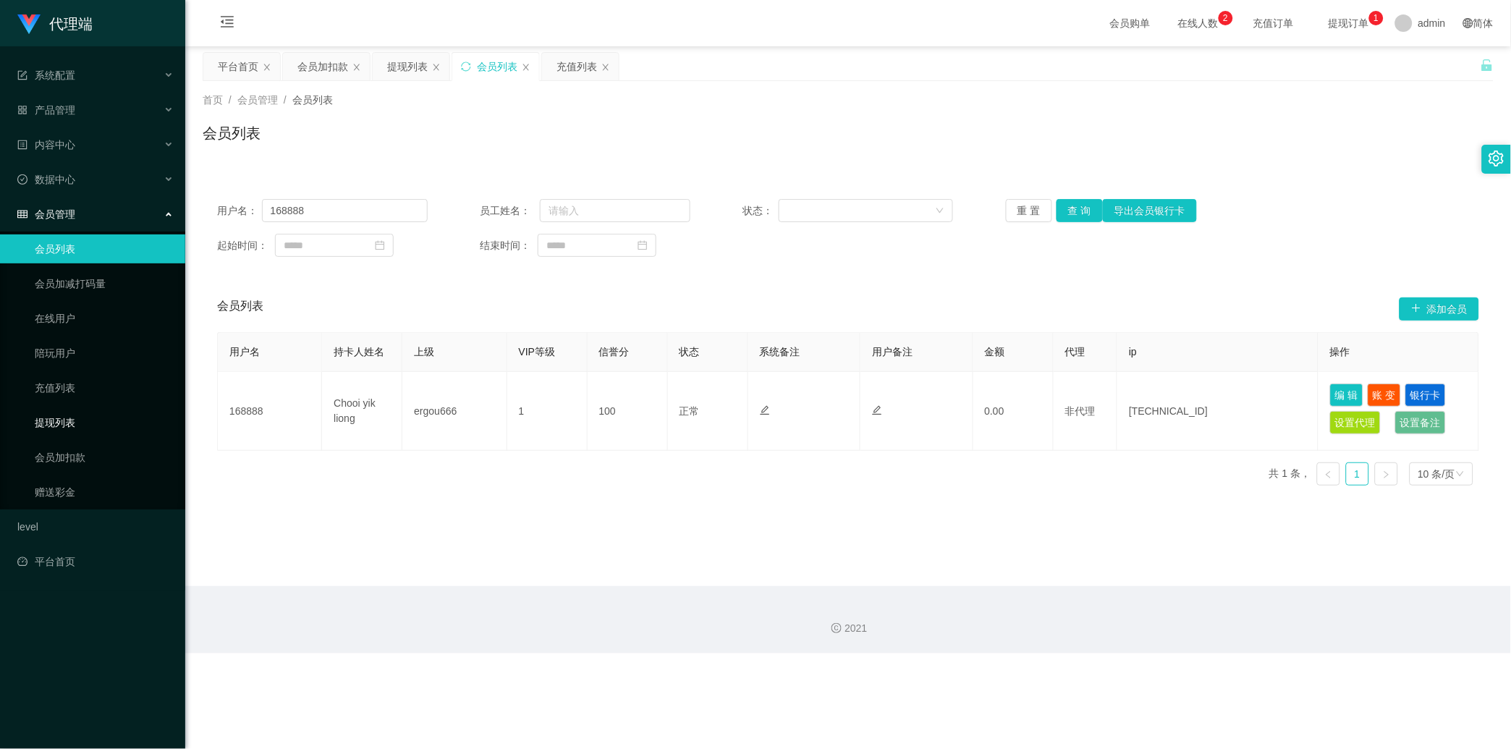
click at [68, 410] on link "提现列表" at bounding box center [104, 422] width 139 height 29
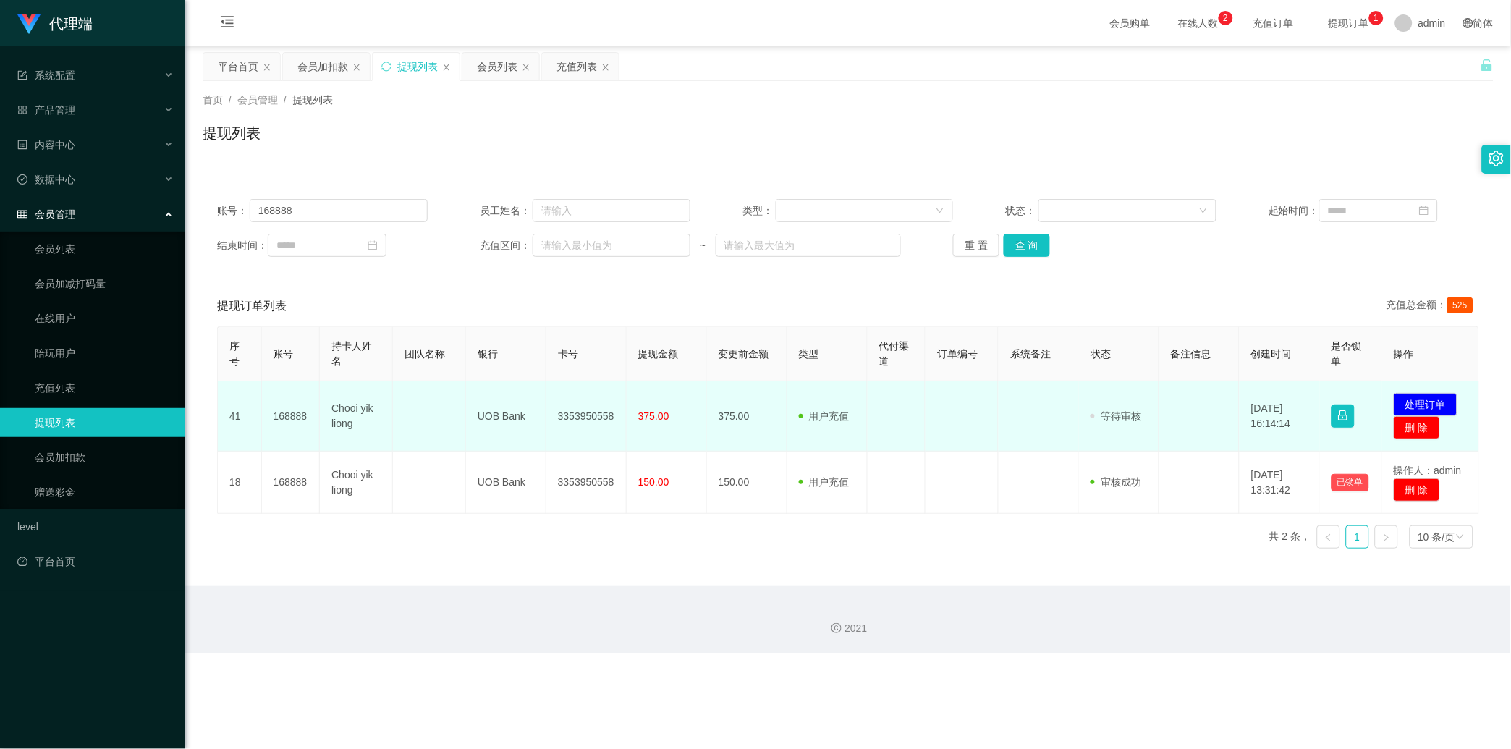
click at [574, 401] on td "3353950558" at bounding box center [587, 416] width 80 height 70
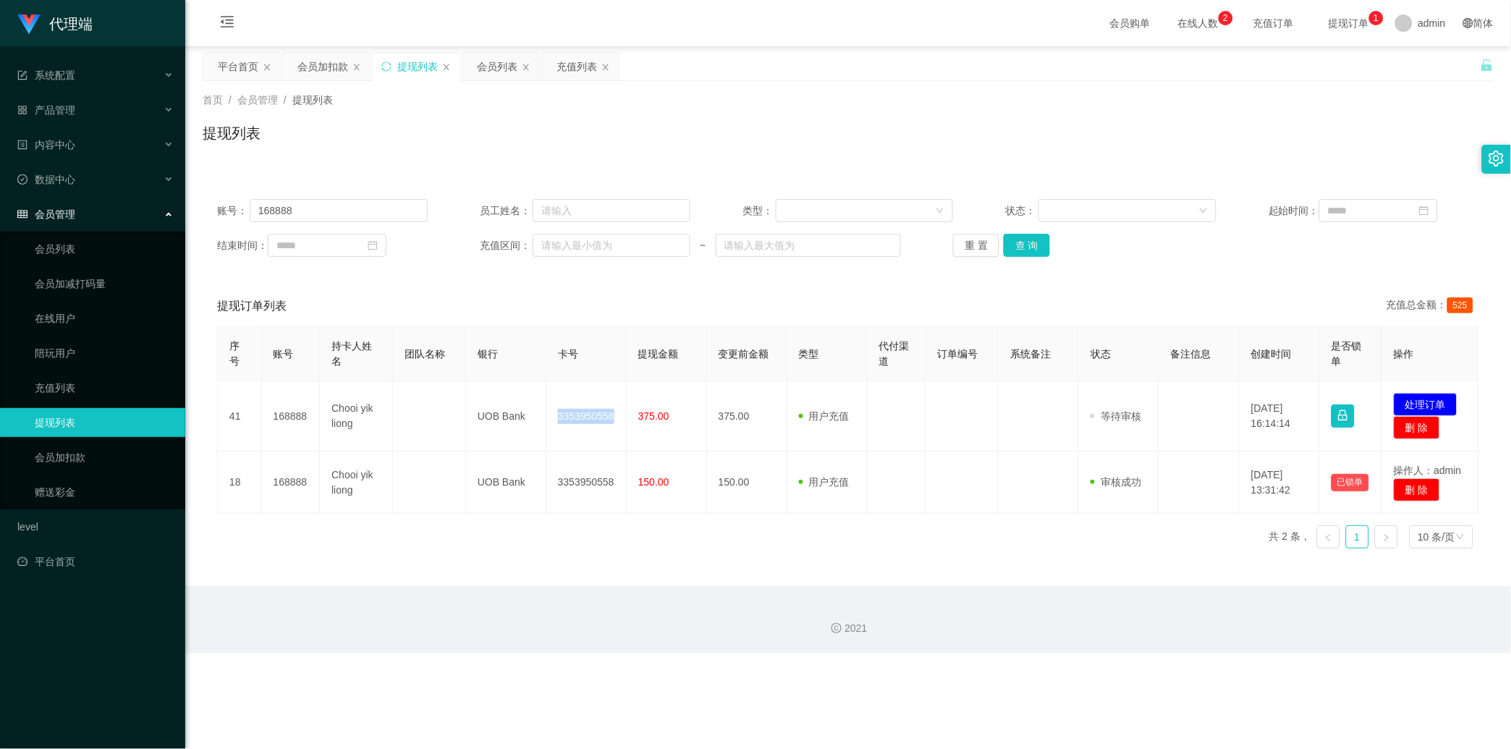
copy td "3353950558"
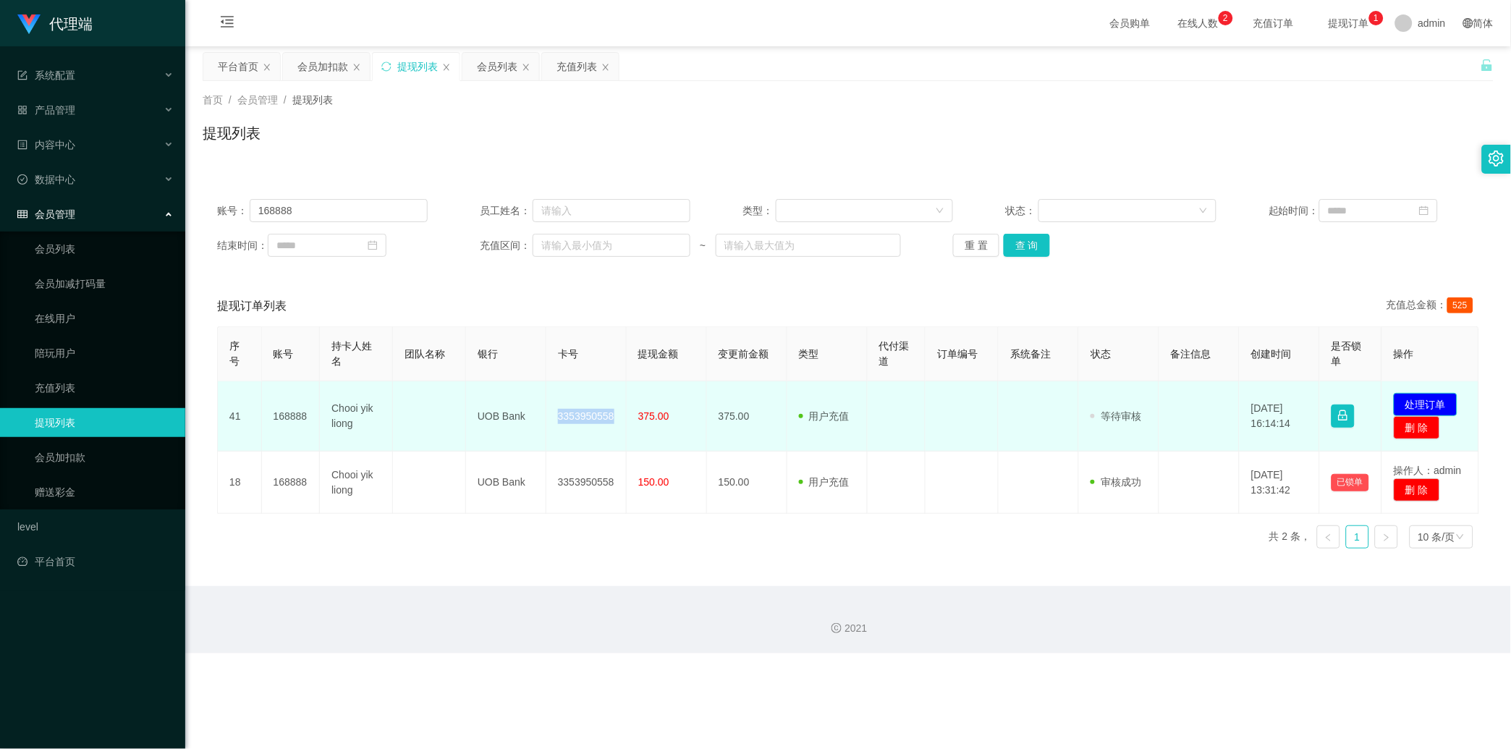
click at [1360, 407] on button "处理订单" at bounding box center [1426, 404] width 64 height 23
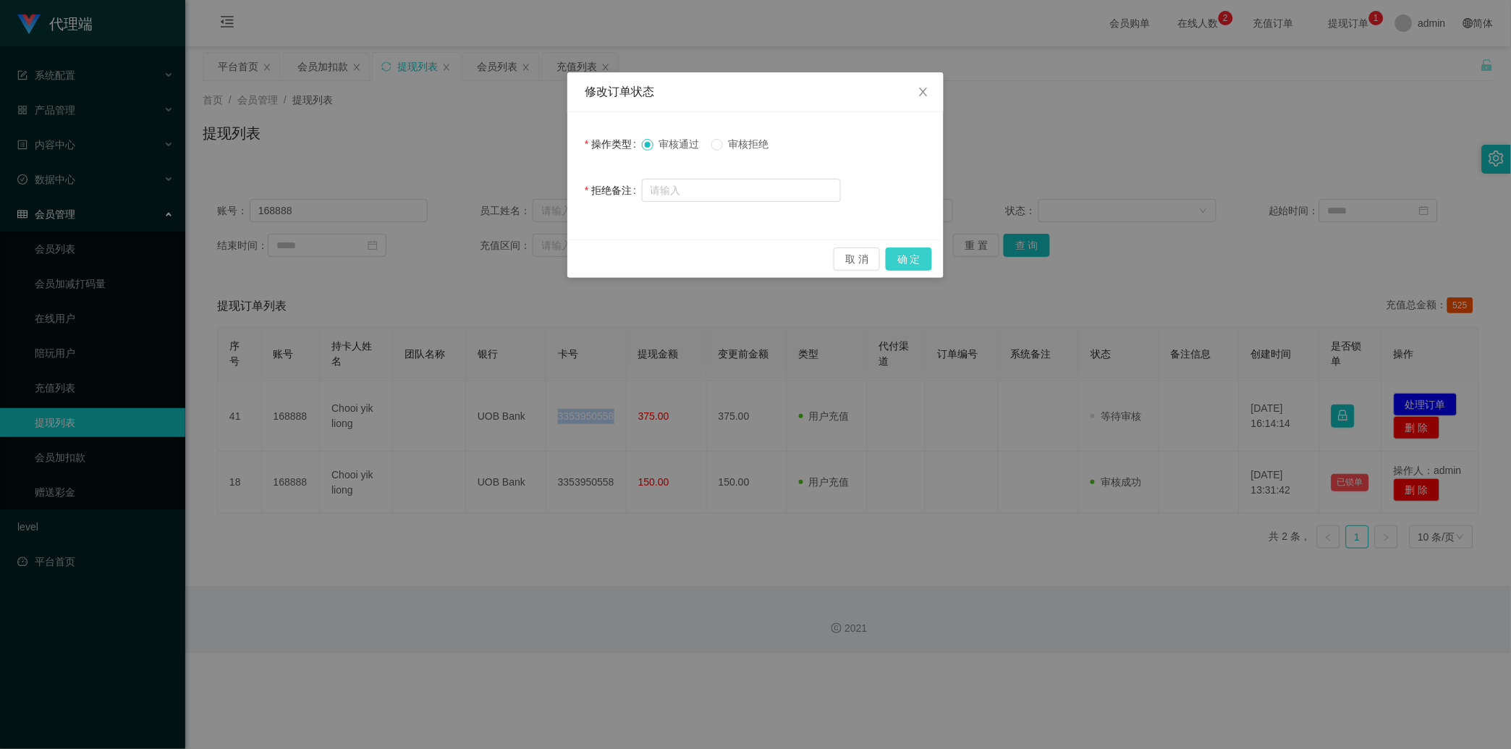
click at [908, 253] on button "确 定" at bounding box center [909, 259] width 46 height 23
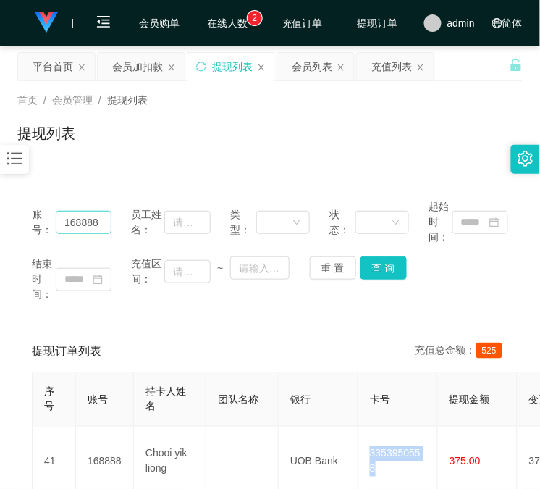
drag, startPoint x: 71, startPoint y: 179, endPoint x: 88, endPoint y: 210, distance: 35.6
click at [72, 180] on div "账号： 168888 员工姓名： 类型： 状态： 起始时间： 结束时间： 充值区间： ~ 重 置 查 询 提现订单列表 充值总金额： 525 序号 账号 持卡…" at bounding box center [269, 386] width 505 height 438
click at [91, 224] on input "168888" at bounding box center [84, 222] width 56 height 23
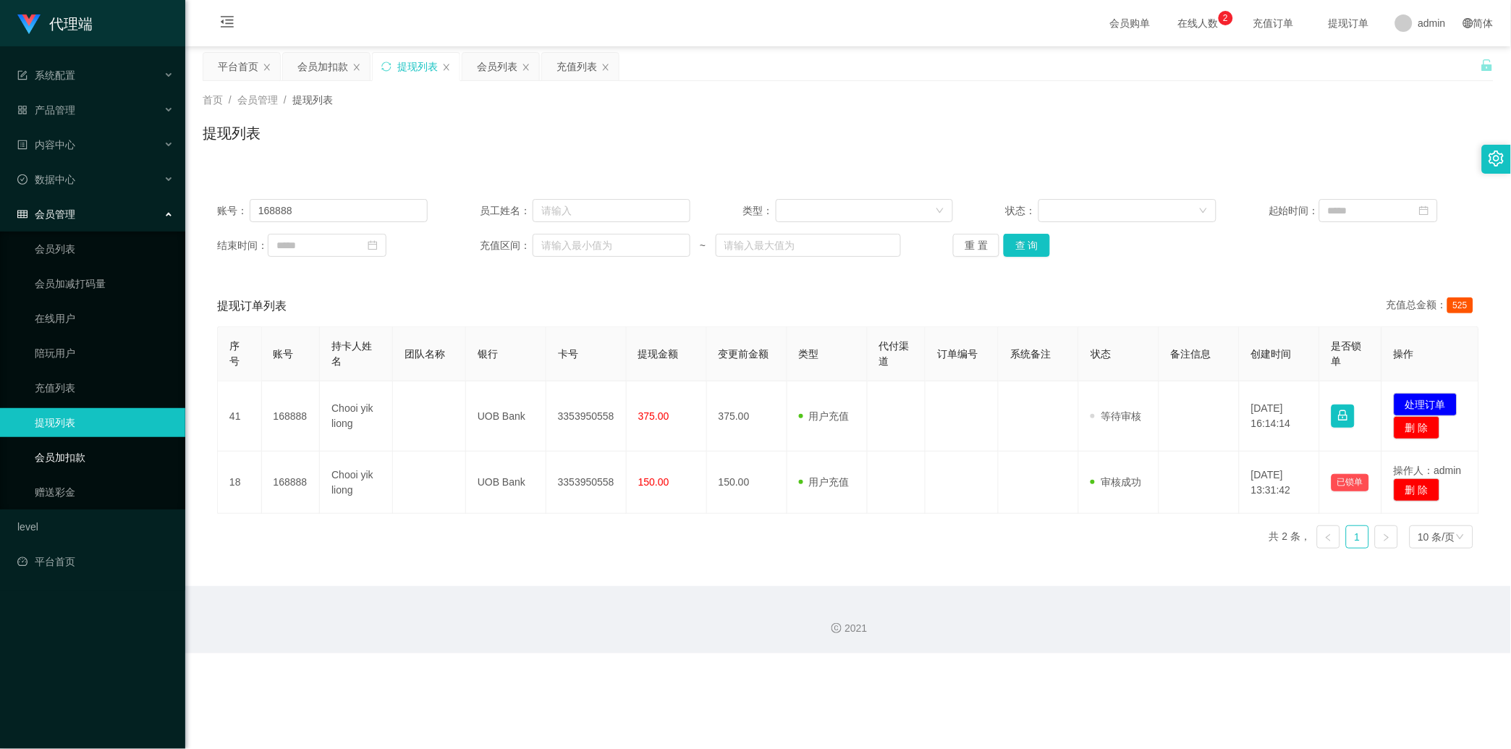
click at [120, 460] on link "会员加扣款" at bounding box center [104, 457] width 139 height 29
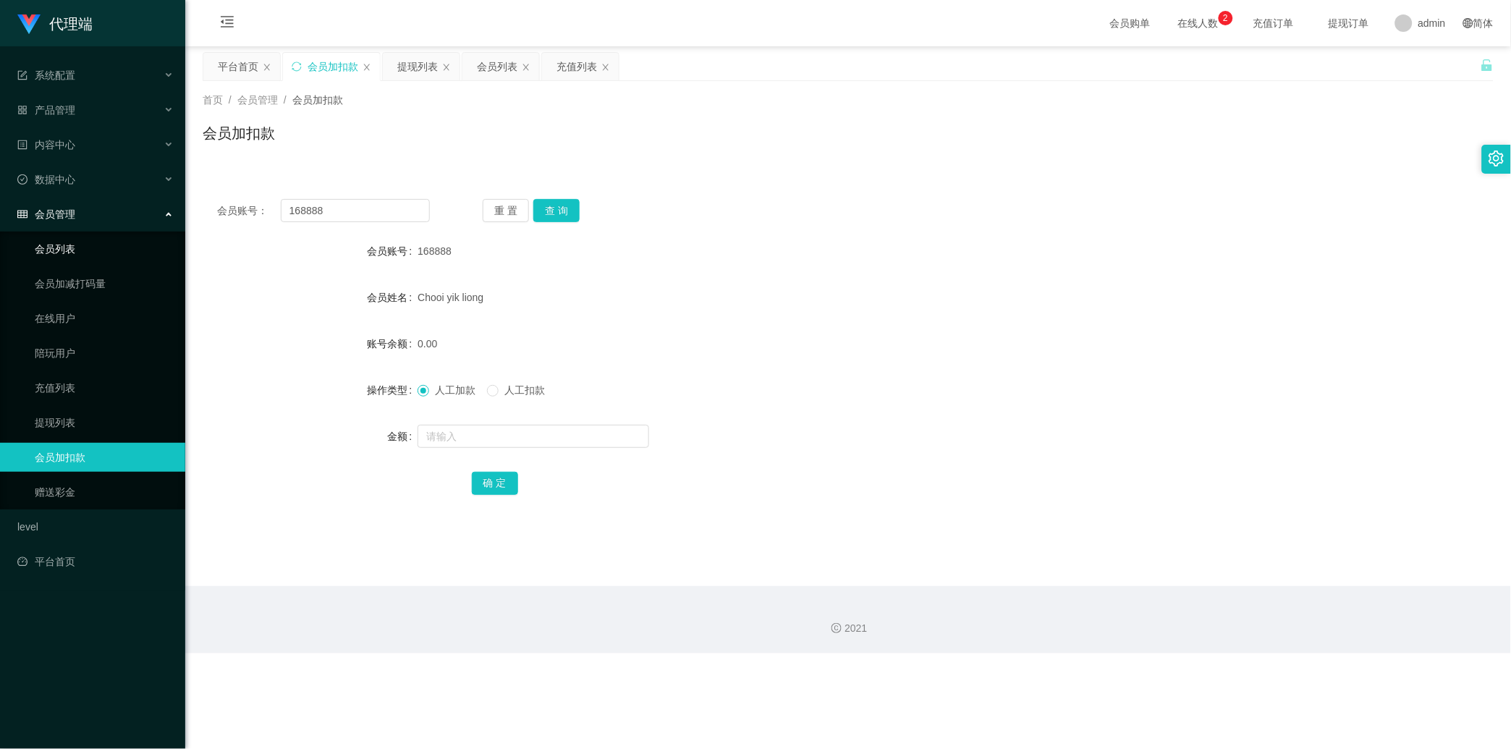
click at [119, 261] on link "会员列表" at bounding box center [104, 249] width 139 height 29
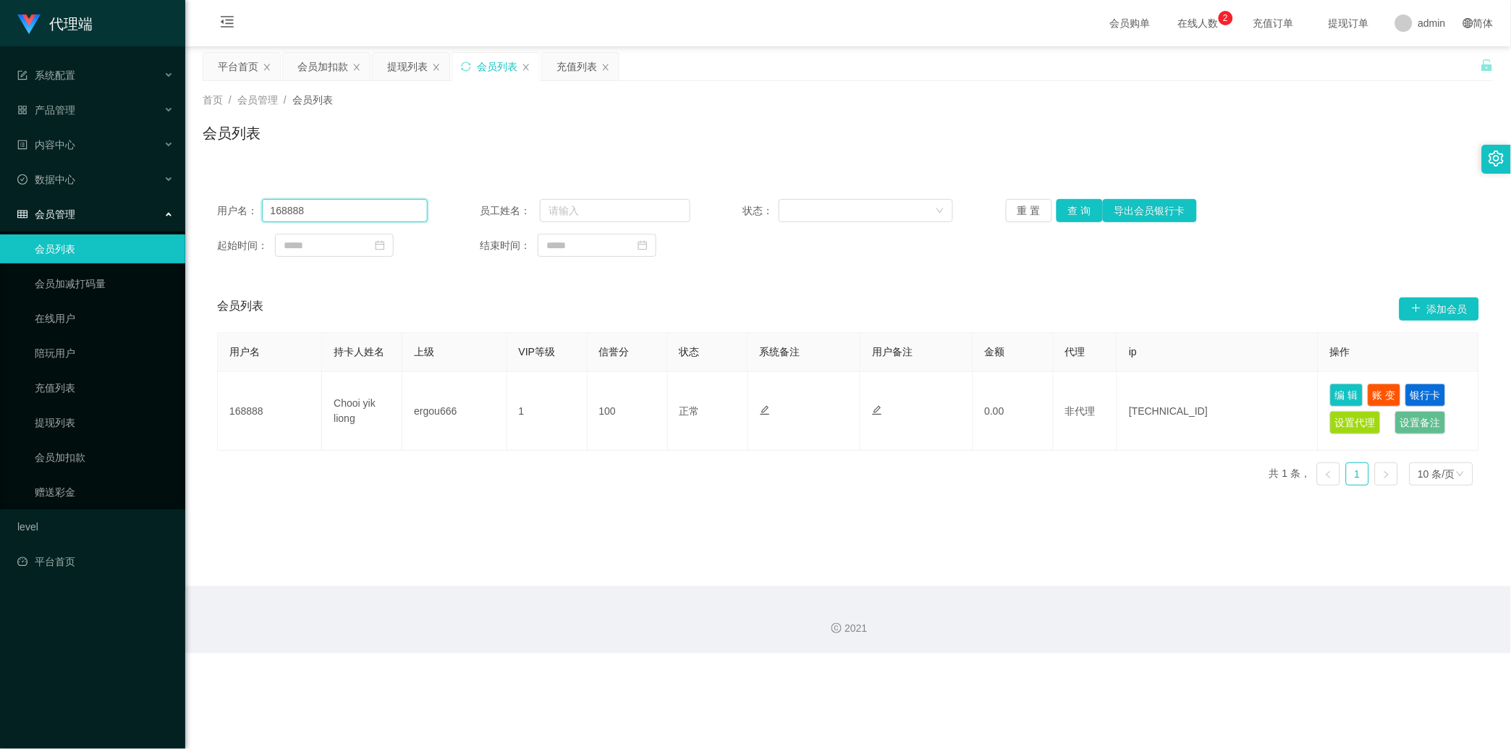
click at [352, 214] on input "168888" at bounding box center [345, 210] width 166 height 23
click at [1075, 205] on button "查 询" at bounding box center [1080, 210] width 46 height 23
click at [1075, 205] on div "重 置 查 询 导出会员银行卡" at bounding box center [1111, 210] width 211 height 23
click at [1348, 400] on button "编 辑" at bounding box center [1346, 395] width 33 height 23
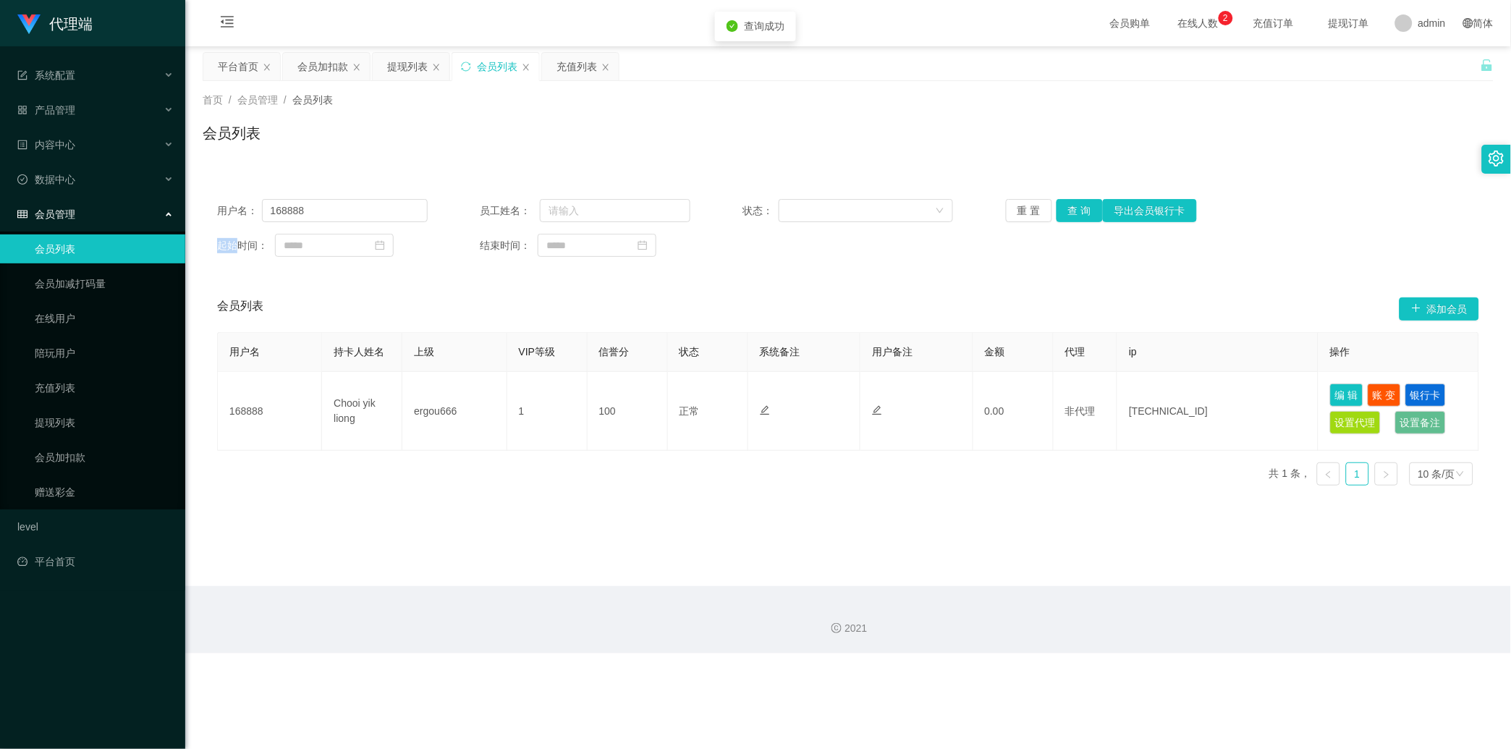
type input "168888"
type input "Chooi yik liong"
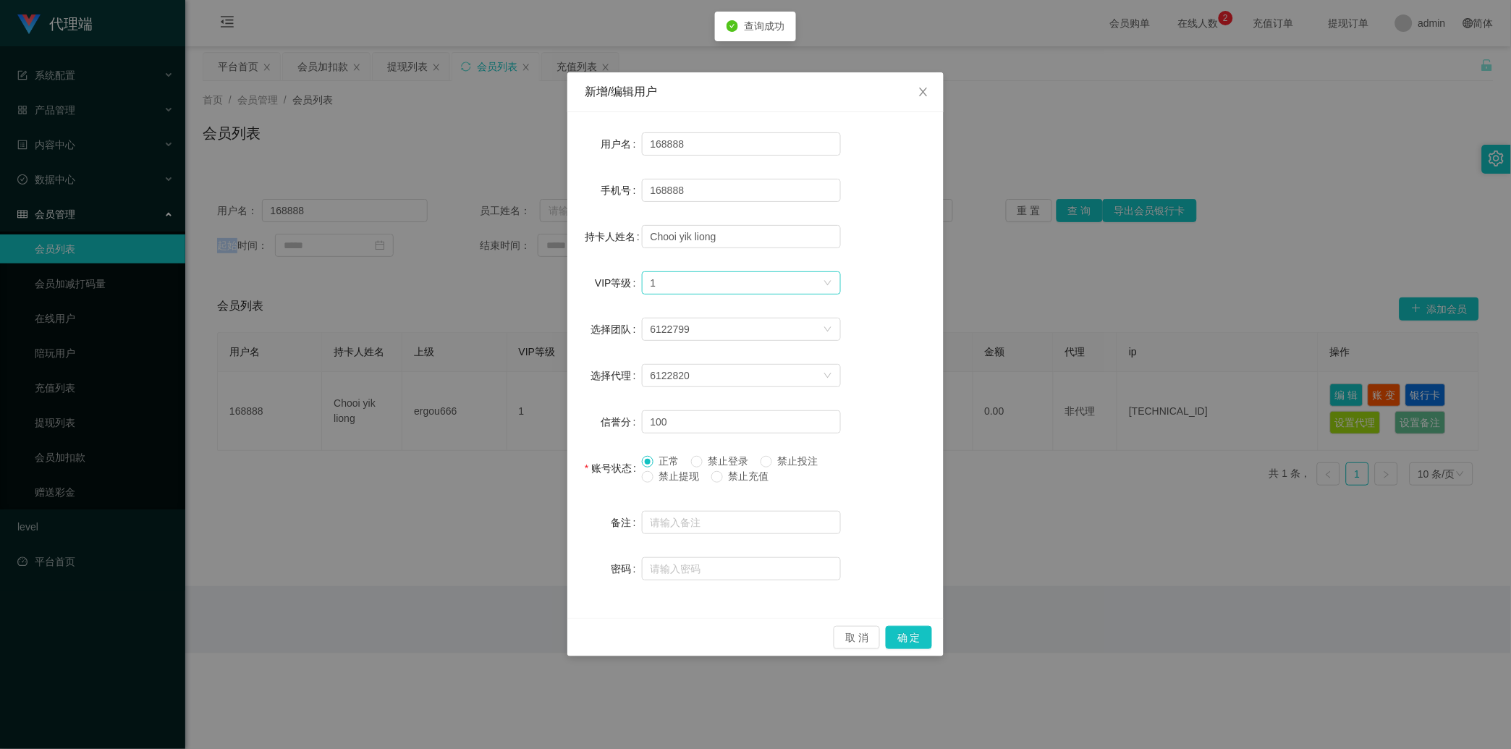
click at [696, 280] on div "选择VIP等级 1" at bounding box center [737, 283] width 172 height 22
click at [698, 326] on li "VIP2" at bounding box center [741, 333] width 199 height 23
click at [914, 645] on button "确 定" at bounding box center [909, 637] width 46 height 23
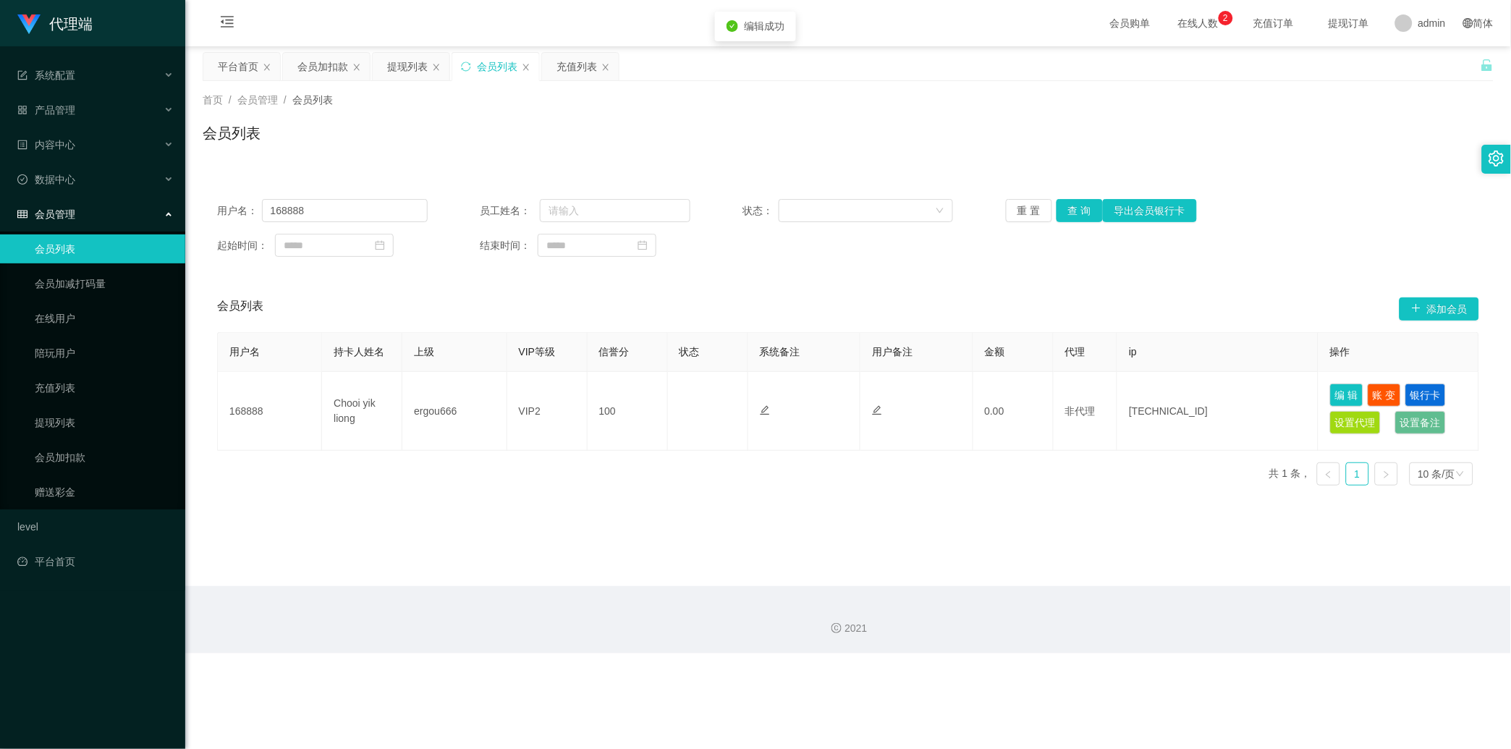
click at [1074, 481] on div "用户名 持卡人姓名 上级 VIP等级 信誉分 状态 系统备注 用户备注 金额 代理 ip 操作 168888 Chooi yik liong ergou666…" at bounding box center [848, 414] width 1262 height 165
click at [59, 415] on link "提现列表" at bounding box center [104, 422] width 139 height 29
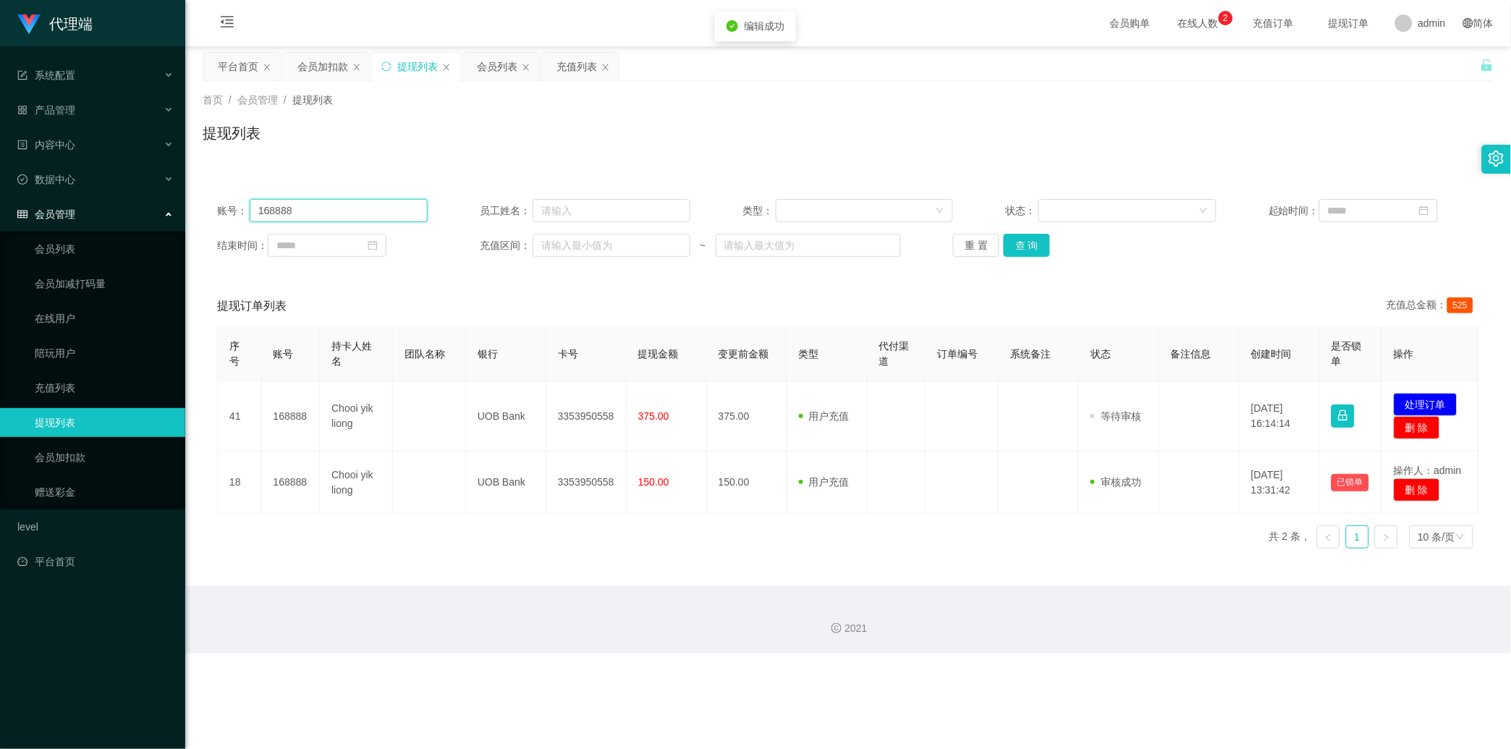
click at [385, 216] on input "168888" at bounding box center [339, 210] width 178 height 23
drag, startPoint x: 30, startPoint y: 483, endPoint x: 39, endPoint y: 478, distance: 10.7
click at [35, 483] on link "赠送彩金" at bounding box center [104, 492] width 139 height 29
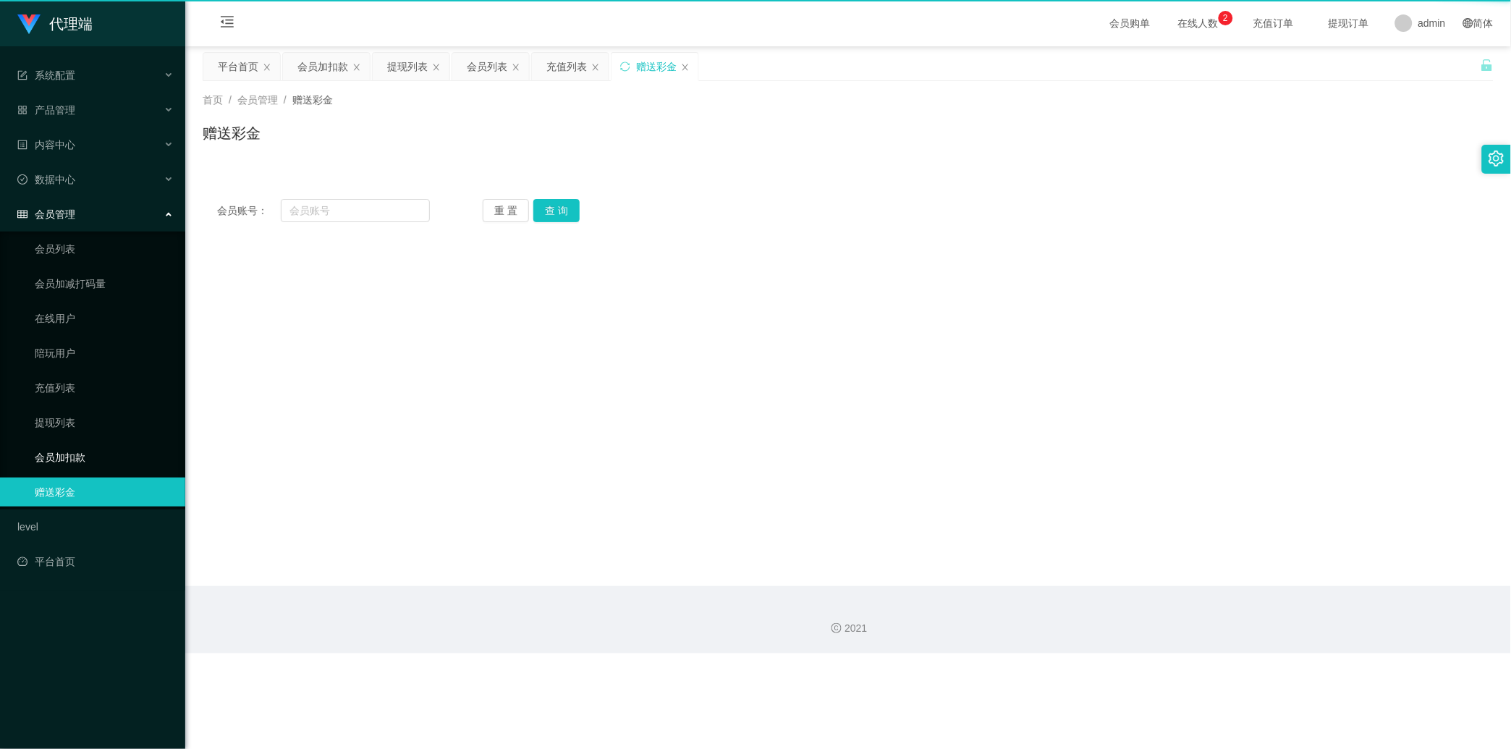
click at [69, 457] on link "会员加扣款" at bounding box center [104, 457] width 139 height 29
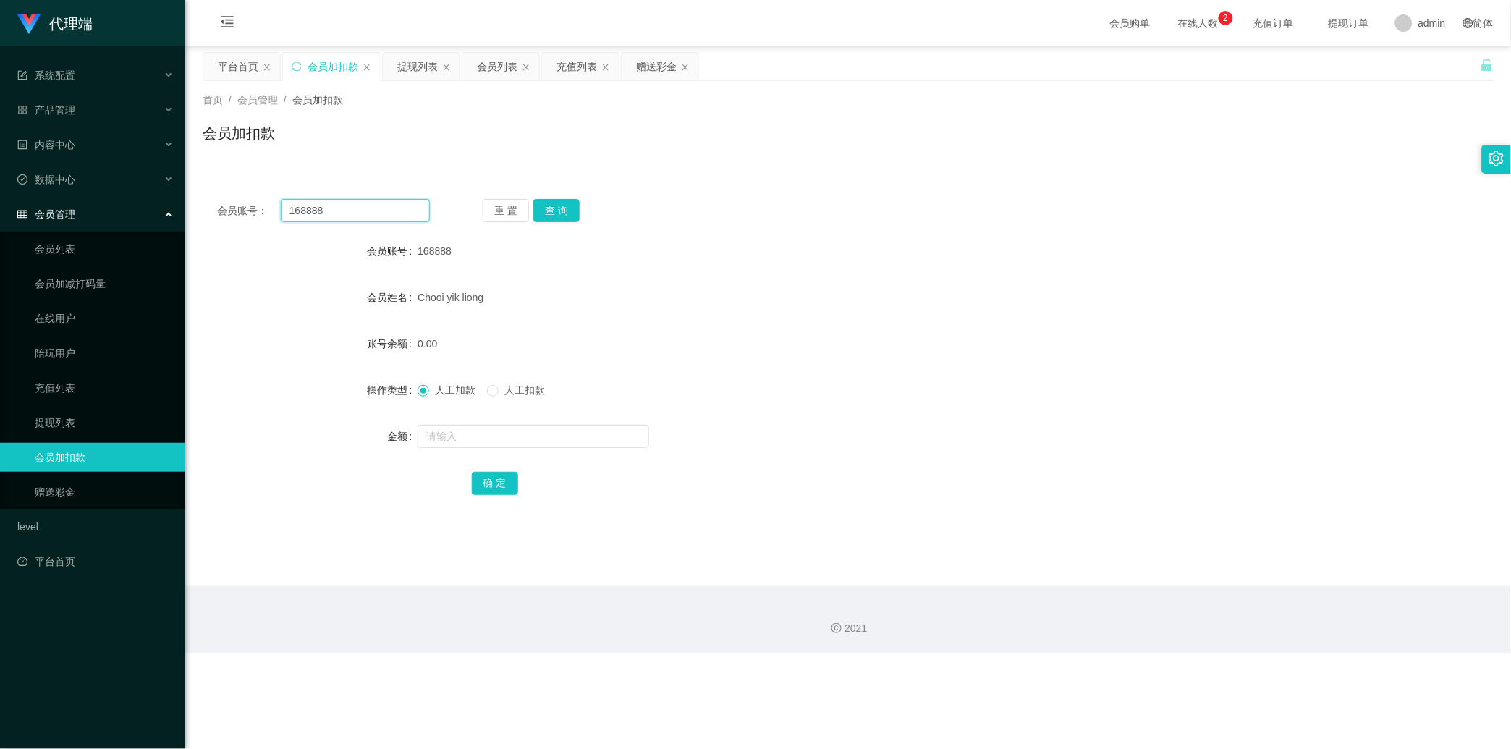
click at [388, 206] on input "168888" at bounding box center [355, 210] width 149 height 23
click at [555, 208] on button "查 询" at bounding box center [556, 210] width 46 height 23
click at [555, 208] on div "重 置 查 询" at bounding box center [589, 210] width 213 height 23
click at [511, 439] on input "text" at bounding box center [534, 436] width 232 height 23
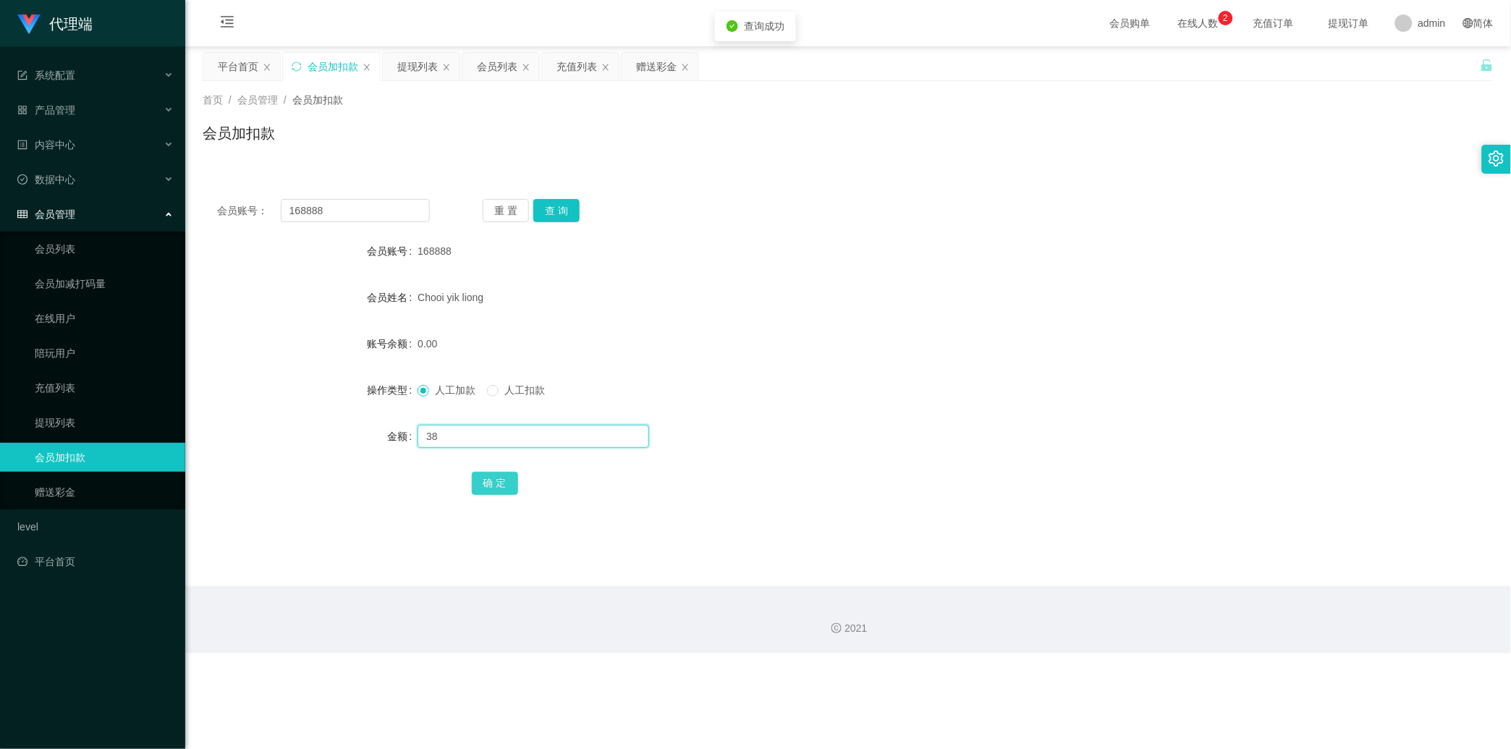
type input "38"
click at [509, 483] on button "确 定" at bounding box center [495, 483] width 46 height 23
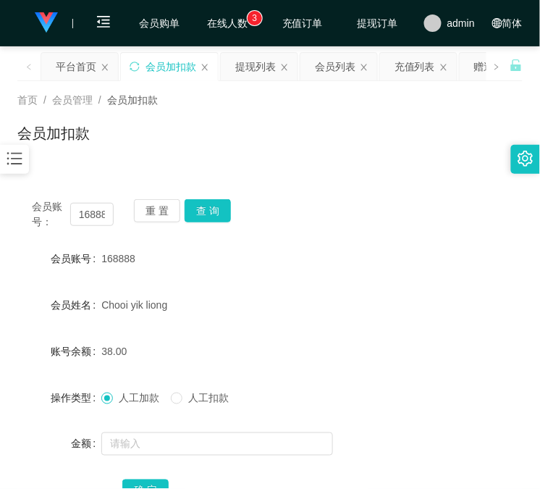
click at [76, 177] on div "会员账号： 168888 重 置 查 询 会员账号 168888 会员姓名 Chooi yik liong 账号余额 38.00 操作类型 人工加款 人工扣款…" at bounding box center [269, 351] width 505 height 369
click at [208, 204] on button "查 询" at bounding box center [208, 210] width 46 height 23
click at [208, 204] on div "重 置 查 询" at bounding box center [175, 214] width 82 height 30
click at [98, 140] on div "会员加扣款" at bounding box center [269, 138] width 505 height 33
click at [207, 200] on button "查 询" at bounding box center [208, 210] width 46 height 23
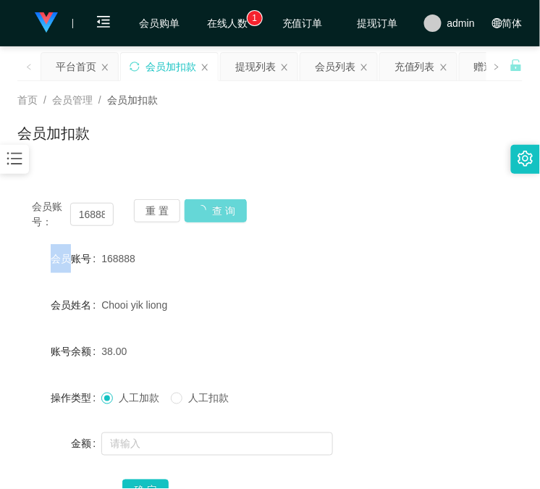
click at [207, 201] on div "重 置 查 询" at bounding box center [175, 214] width 82 height 30
click at [99, 176] on div "会员账号： 168888 重 置 查 询 会员账号 168888 会员姓名 Chooi yik liong 账号余额 38.00 操作类型 人工加款 人工扣款…" at bounding box center [269, 351] width 505 height 369
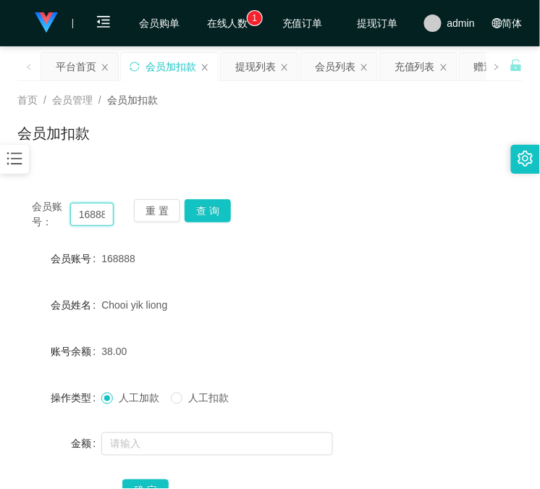
click at [96, 204] on input "168888" at bounding box center [91, 214] width 43 height 23
click at [211, 214] on button "查 询" at bounding box center [208, 210] width 46 height 23
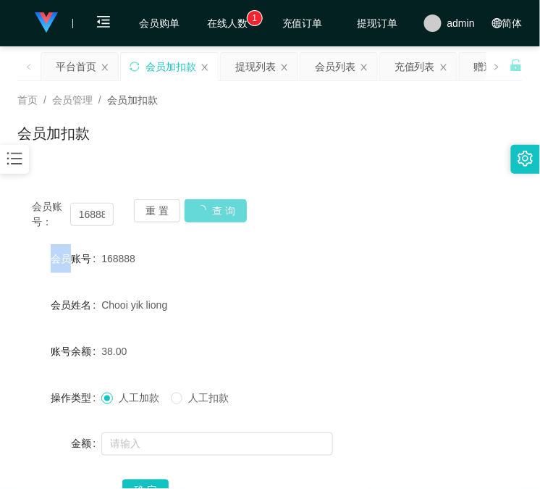
click at [211, 214] on div "重 置 查 询" at bounding box center [175, 214] width 82 height 30
click at [82, 186] on div "会员账号： 168888 重 置 查 询 会员账号 168888 会员姓名 Chooi yik liong 账号余额 38.00 操作类型 人工加款 人工扣款…" at bounding box center [269, 361] width 505 height 352
click at [206, 210] on button "查 询" at bounding box center [208, 210] width 46 height 23
click at [206, 210] on div "重 置 查 询" at bounding box center [175, 214] width 82 height 30
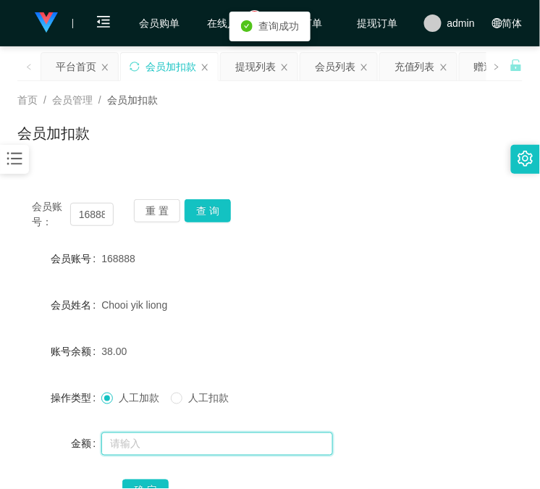
click at [179, 432] on input "text" at bounding box center [217, 443] width 232 height 23
type input "24"
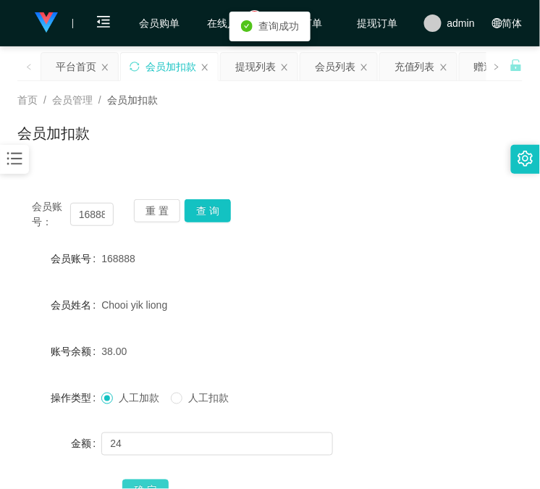
click at [157, 479] on button "确 定" at bounding box center [145, 490] width 46 height 23
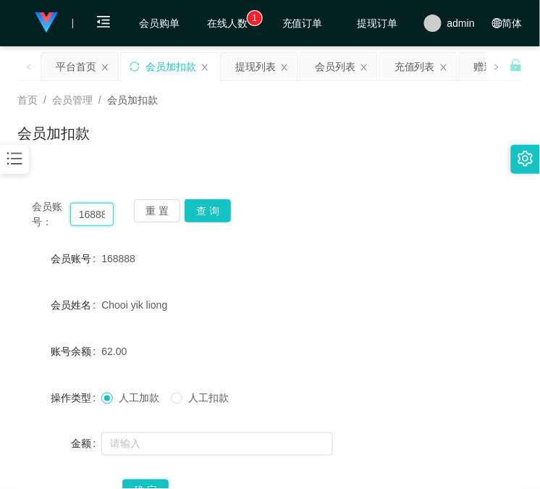
click at [103, 204] on input "168888" at bounding box center [91, 214] width 43 height 23
click at [104, 203] on input "168888" at bounding box center [91, 214] width 43 height 23
paste input "81711606"
type input "81711606"
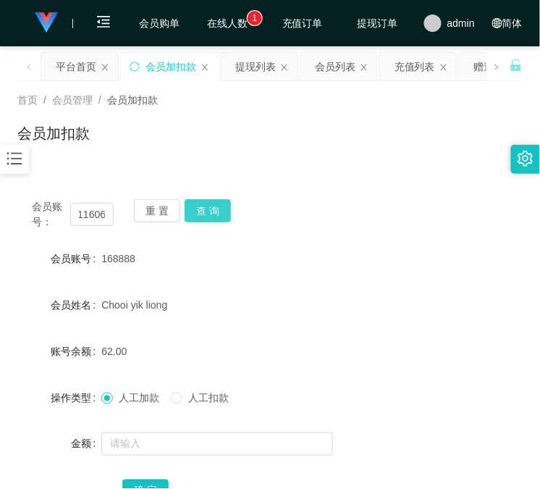
click at [211, 213] on button "查 询" at bounding box center [208, 210] width 46 height 23
click at [211, 213] on div "重 置 查 询" at bounding box center [175, 214] width 82 height 30
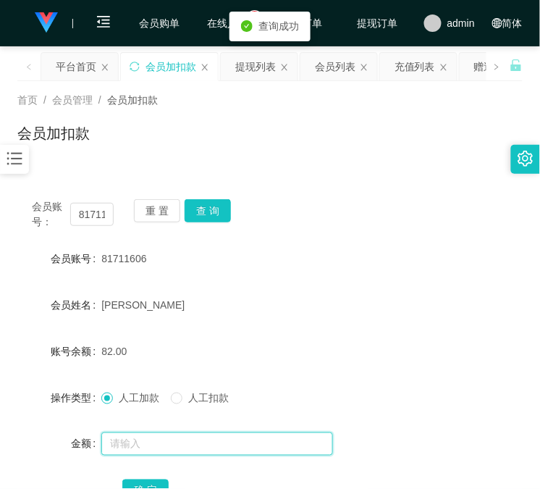
click at [153, 443] on input "text" at bounding box center [217, 443] width 232 height 23
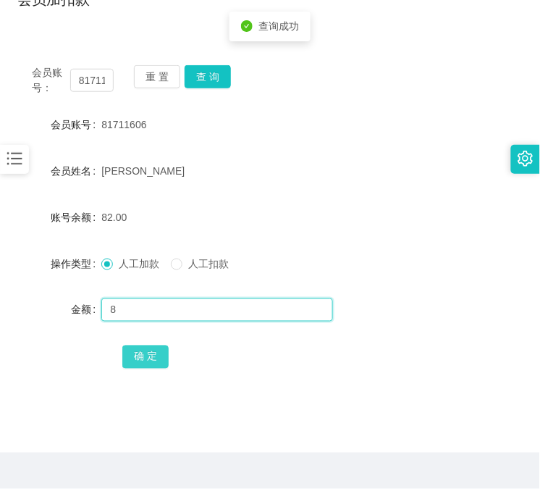
type input "8"
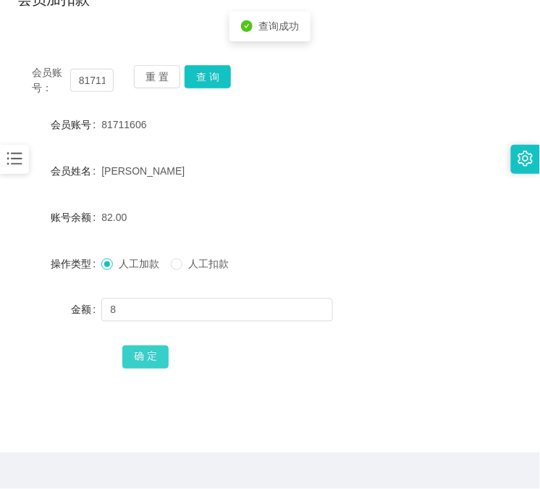
click at [154, 345] on button "确 定" at bounding box center [145, 356] width 46 height 23
click at [117, 40] on div "会员账号： 81711606 重 置 查 询 会员账号 81711606 会员姓名 Lau Xin Yi 账号余额 90.00 操作类型 人工加款 人工扣款 …" at bounding box center [269, 217] width 505 height 369
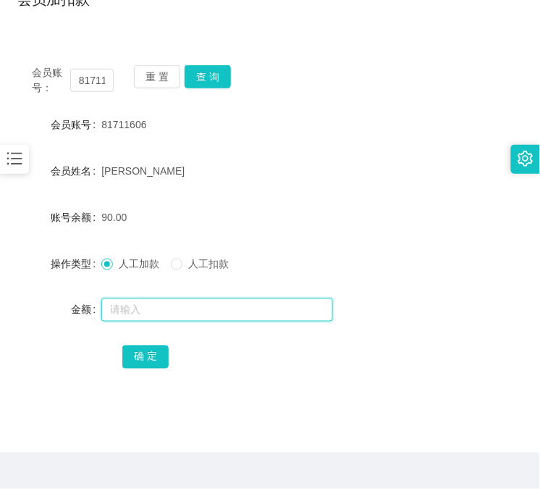
click at [153, 308] on input "text" at bounding box center [217, 309] width 232 height 23
type input "8"
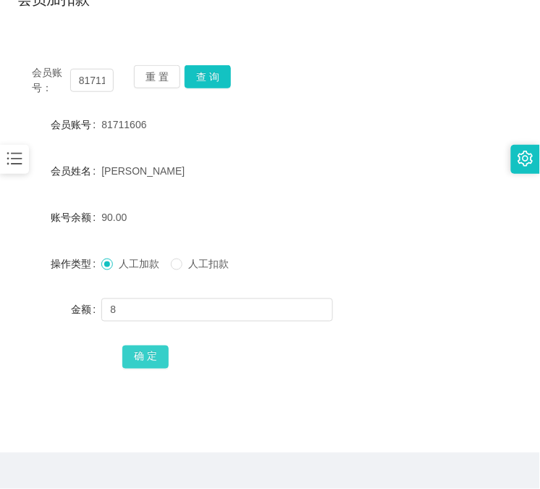
click at [145, 349] on button "确 定" at bounding box center [145, 356] width 46 height 23
click at [105, 74] on input "81711606" at bounding box center [91, 80] width 43 height 23
paste input "168888"
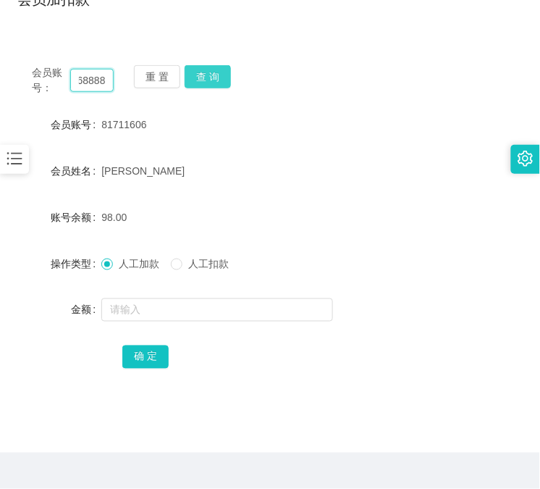
type input "168888"
click at [214, 76] on button "查 询" at bounding box center [208, 76] width 46 height 23
click at [214, 76] on div "会员账号： 168888 重 置 查 询" at bounding box center [269, 80] width 505 height 30
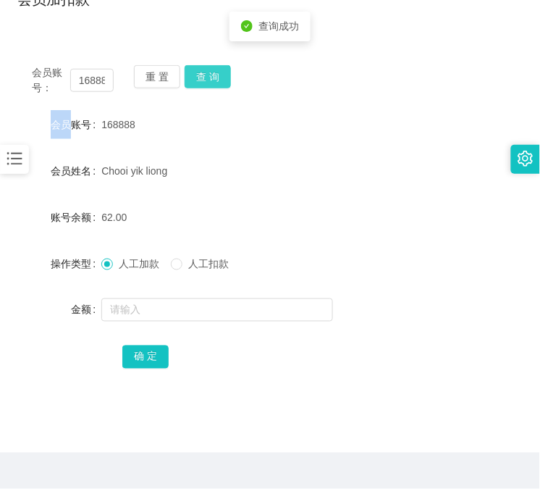
click at [214, 76] on button "查 询" at bounding box center [208, 76] width 46 height 23
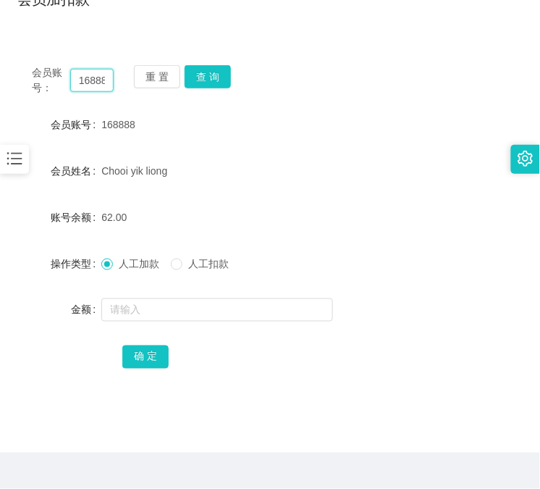
click at [84, 77] on input "168888" at bounding box center [91, 80] width 43 height 23
click at [85, 88] on input "168888" at bounding box center [91, 80] width 43 height 23
click at [85, 87] on input "168888" at bounding box center [91, 80] width 43 height 23
paste input "81711606"
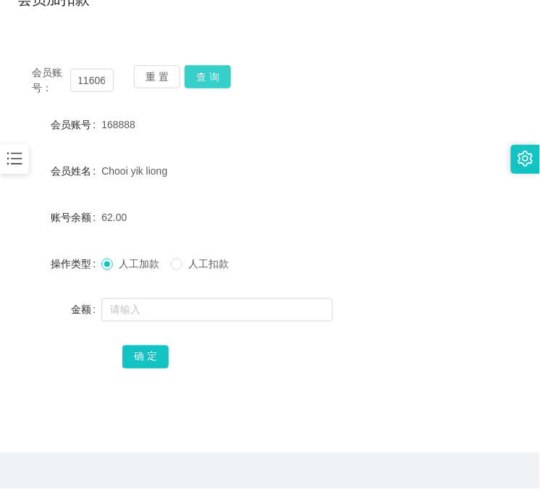
click at [208, 69] on button "查 询" at bounding box center [208, 76] width 46 height 23
click at [208, 69] on div "重 置 查 询" at bounding box center [175, 80] width 82 height 30
click at [208, 69] on button "查 询" at bounding box center [208, 76] width 46 height 23
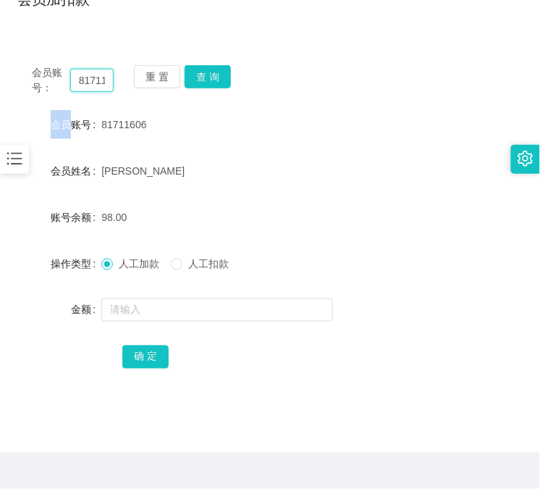
click at [81, 77] on input "81711606" at bounding box center [91, 80] width 43 height 23
paste input "168888"
type input "168888"
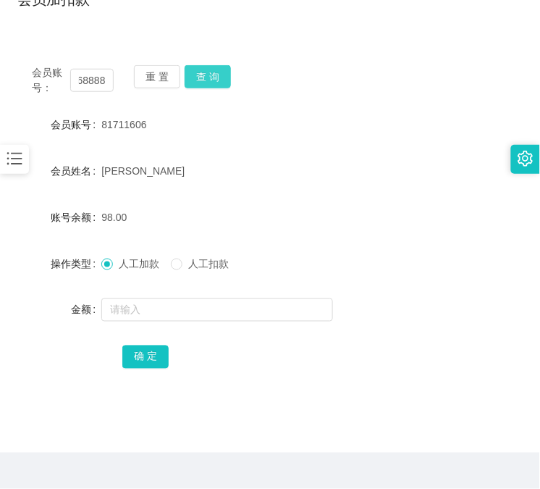
click at [220, 71] on button "查 询" at bounding box center [208, 76] width 46 height 23
click at [219, 71] on div "会员账号： 168888 重 置 查 询" at bounding box center [269, 80] width 505 height 30
click at [219, 71] on button "查 询" at bounding box center [216, 76] width 62 height 23
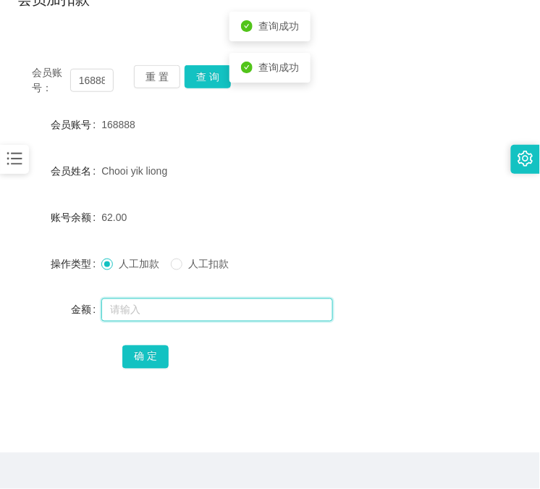
click at [196, 300] on input "text" at bounding box center [217, 309] width 232 height 23
type input "8"
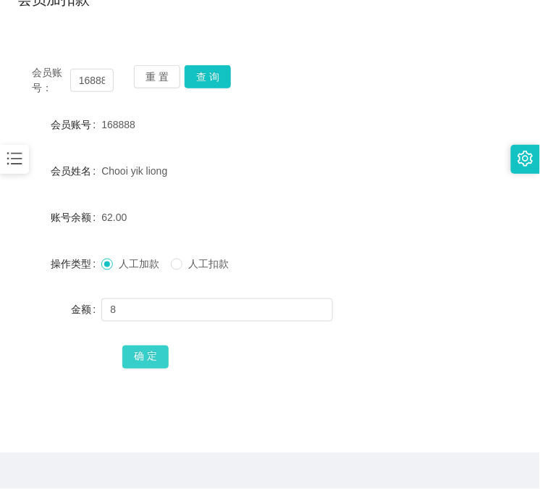
click at [143, 364] on button "确 定" at bounding box center [145, 356] width 46 height 23
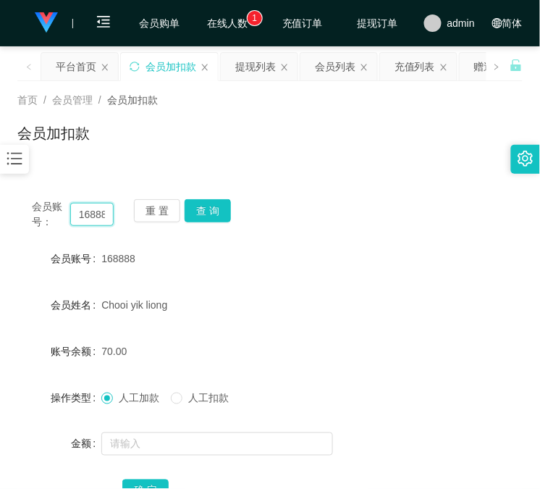
click at [92, 212] on input "168888" at bounding box center [91, 214] width 43 height 23
paste input "1711606"
click at [84, 216] on input "1681711606888" at bounding box center [91, 214] width 43 height 23
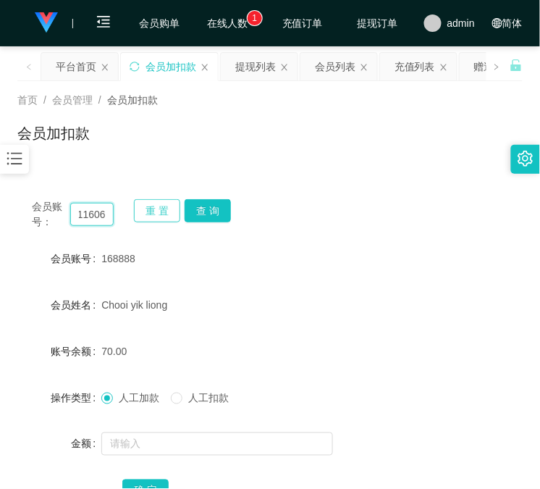
paste input "81711606"
type input "81711606"
click at [215, 206] on button "查 询" at bounding box center [208, 210] width 46 height 23
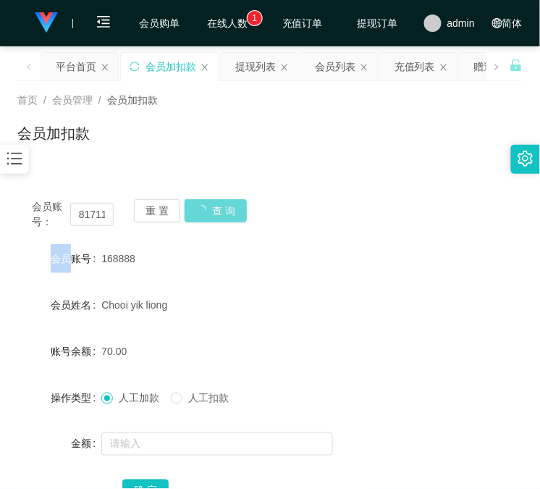
click at [215, 206] on div "会员账号： 81711606 重 置 查 询" at bounding box center [269, 214] width 505 height 30
click at [215, 206] on button "查 询" at bounding box center [216, 210] width 62 height 23
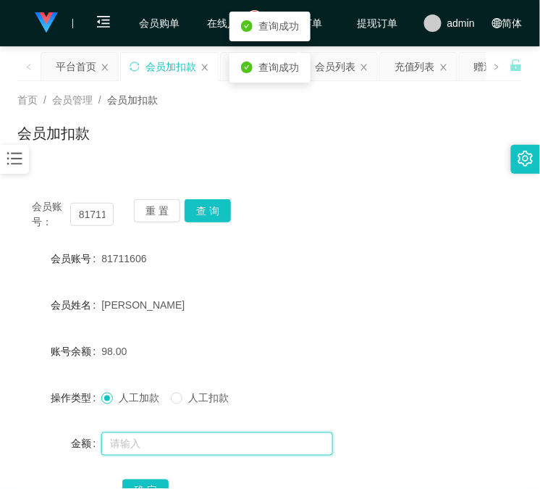
click at [197, 444] on input "text" at bounding box center [217, 443] width 232 height 23
type input "8"
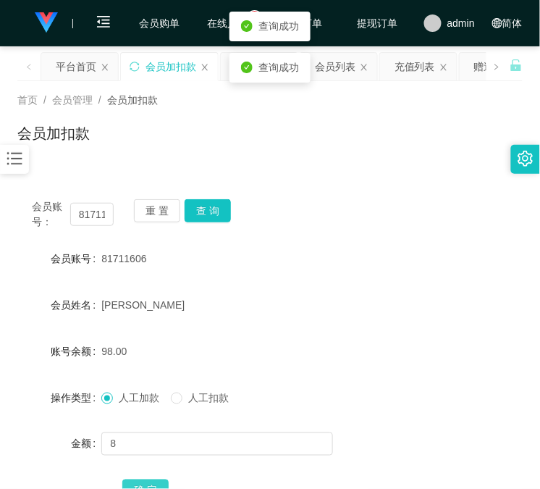
click at [156, 479] on button "确 定" at bounding box center [145, 490] width 46 height 23
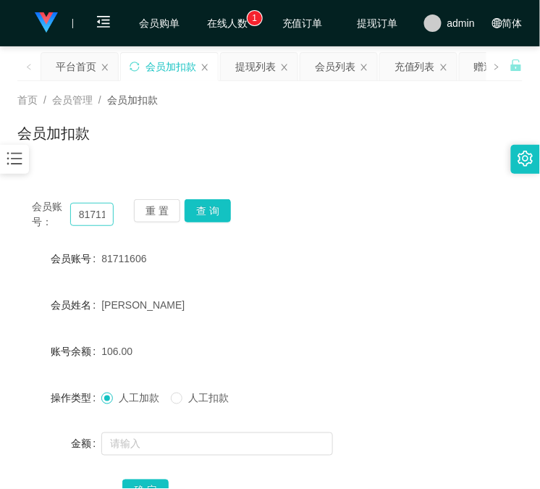
click at [67, 185] on div "会员账号： 81711606 重 置 查 询 会员账号 81711606 会员姓名 Lau Xin Yi 账号余额 106.00 操作类型 人工加款 人工扣款…" at bounding box center [269, 361] width 505 height 352
click at [109, 232] on div "会员账号： 81711606 重 置 查 询 会员账号 81711606 会员姓名 Lau Xin Yi 账号余额 106.00 操作类型 人工加款 人工扣款…" at bounding box center [269, 361] width 505 height 352
click at [96, 216] on input "81711606" at bounding box center [91, 214] width 43 height 23
paste input "168888"
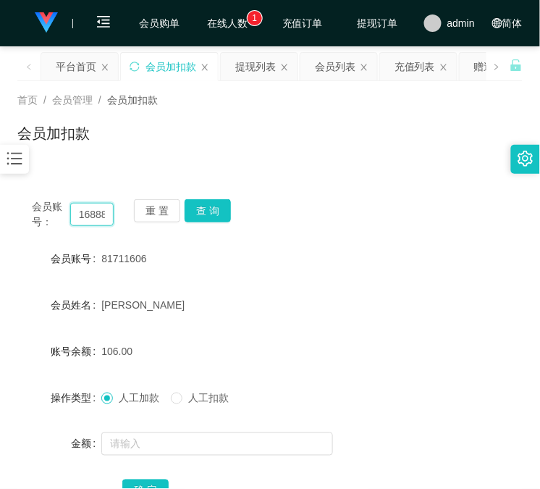
scroll to position [0, 7]
type input "168888"
click at [216, 216] on button "查 询" at bounding box center [208, 210] width 46 height 23
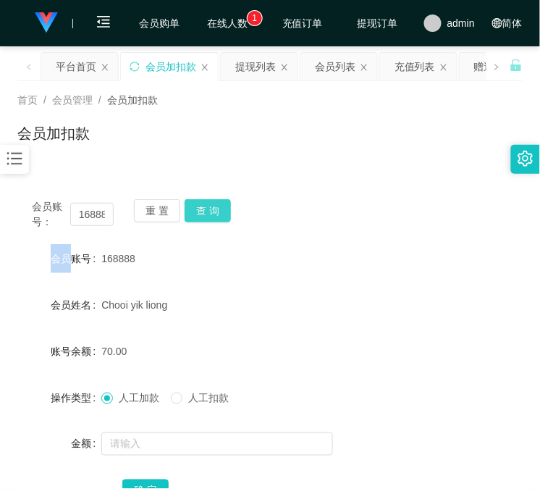
click at [216, 216] on div "会员账号： 168888 重 置 查 询" at bounding box center [269, 214] width 505 height 30
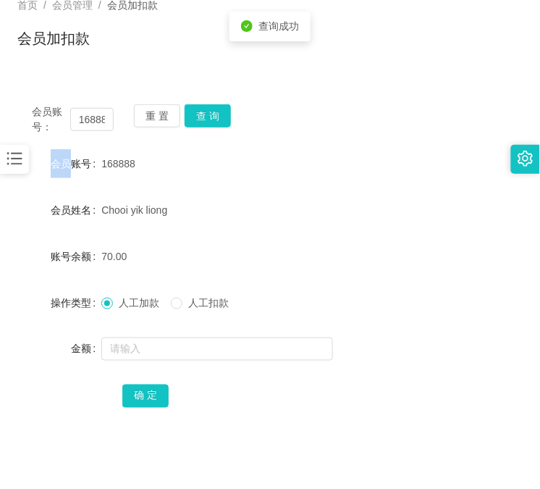
scroll to position [134, 0]
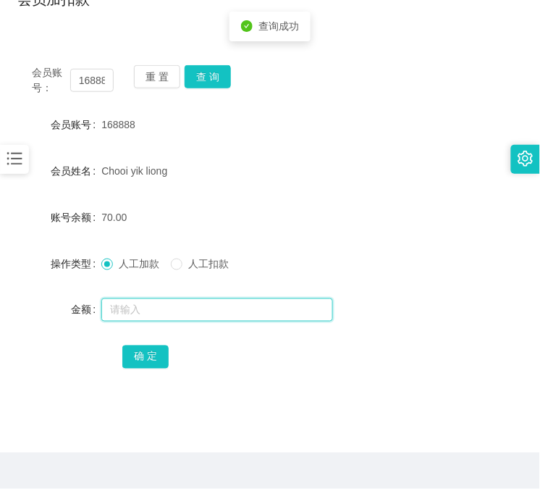
click at [219, 316] on input "text" at bounding box center [217, 309] width 232 height 23
type input "8"
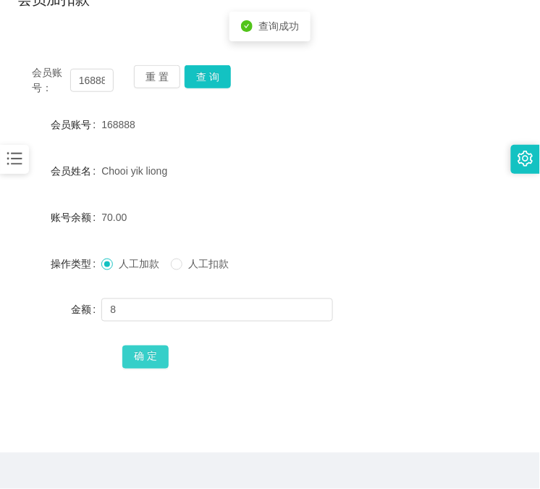
click at [133, 366] on button "确 定" at bounding box center [145, 356] width 46 height 23
click at [117, 60] on div "会员账号： 168888 重 置 查 询 会员账号 168888 会员姓名 Chooi yik liong 账号余额 78.00 操作类型 人工加款 人工扣款…" at bounding box center [269, 227] width 505 height 352
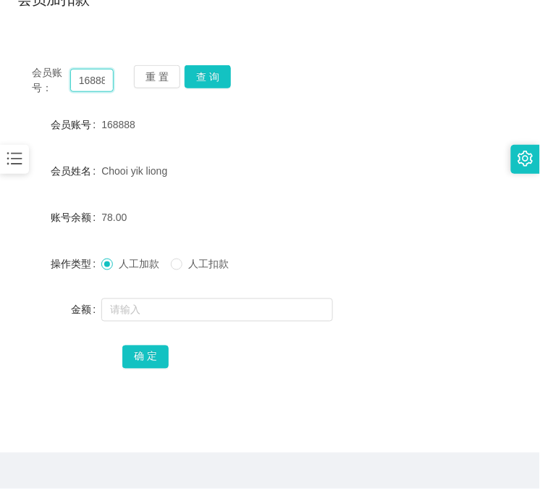
click at [98, 76] on input "168888" at bounding box center [91, 80] width 43 height 23
paste input "81711606"
type input "81711606"
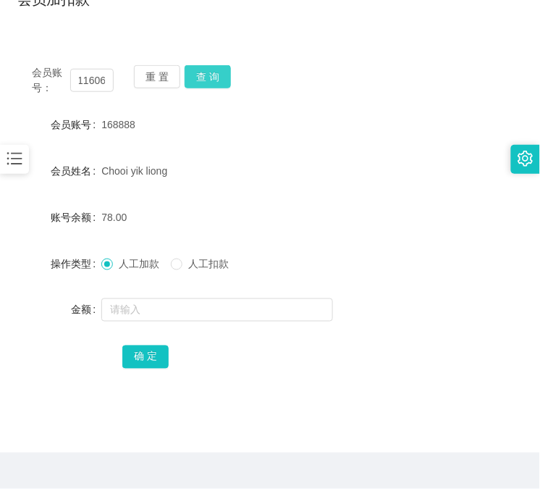
click at [223, 76] on button "查 询" at bounding box center [208, 76] width 46 height 23
click at [223, 76] on div "会员账号： 81711606 重 置 查 询" at bounding box center [269, 80] width 505 height 30
click at [223, 76] on button "查 询" at bounding box center [208, 76] width 46 height 23
click at [80, 39] on div "会员账号： 81711606 重 置 查 询 会员账号 81711606 会员姓名 Lau Xin Yi 账号余额 106.00 操作类型 人工加款 人工扣款…" at bounding box center [269, 217] width 505 height 369
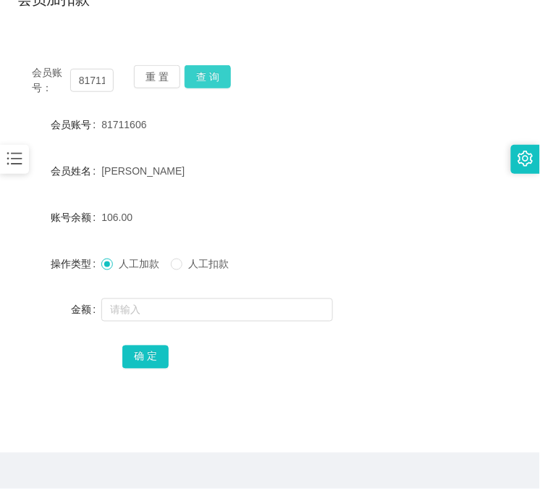
click at [205, 73] on button "查 询" at bounding box center [208, 76] width 46 height 23
click at [205, 73] on div "重 置 查 询" at bounding box center [175, 80] width 82 height 30
click at [213, 324] on form "会员账号 81711606 会员姓名 Lau Xin Yi 账号余额 106.00 操作类型 人工加款 人工扣款 金额 确 定" at bounding box center [269, 240] width 505 height 261
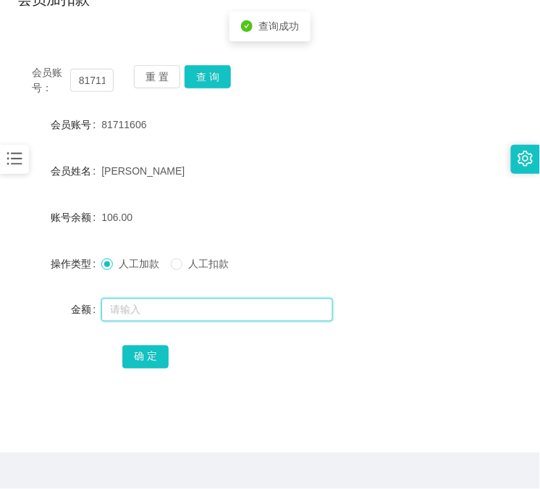
click at [198, 308] on input "text" at bounding box center [217, 309] width 232 height 23
type input "8"
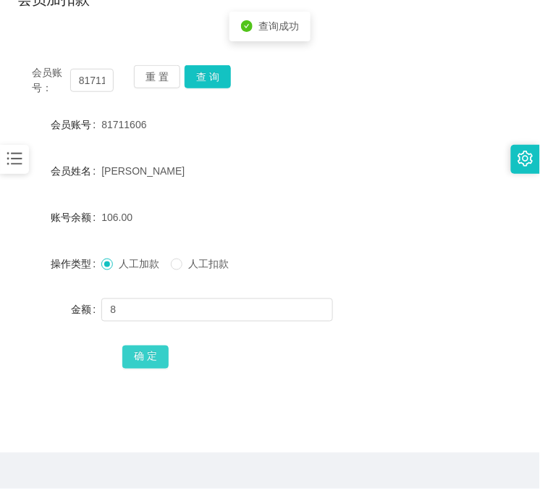
click at [145, 358] on button "确 定" at bounding box center [145, 356] width 46 height 23
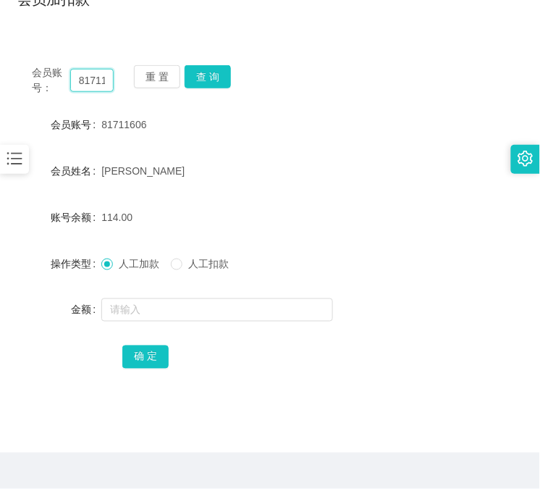
click at [85, 88] on input "81711606" at bounding box center [91, 80] width 43 height 23
paste input "168888"
type input "168888"
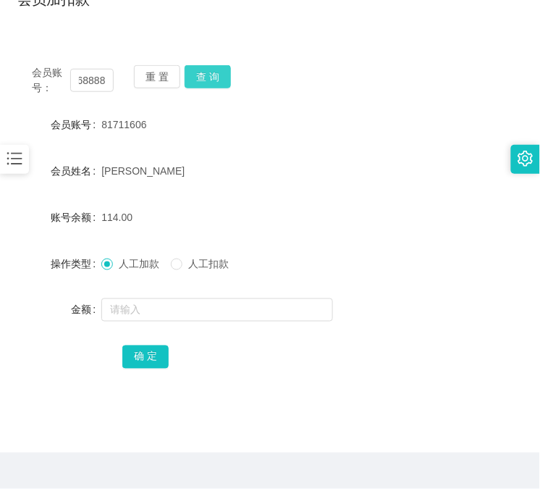
click at [211, 67] on button "查 询" at bounding box center [208, 76] width 46 height 23
click at [215, 67] on div "重 置 查 询" at bounding box center [175, 80] width 82 height 30
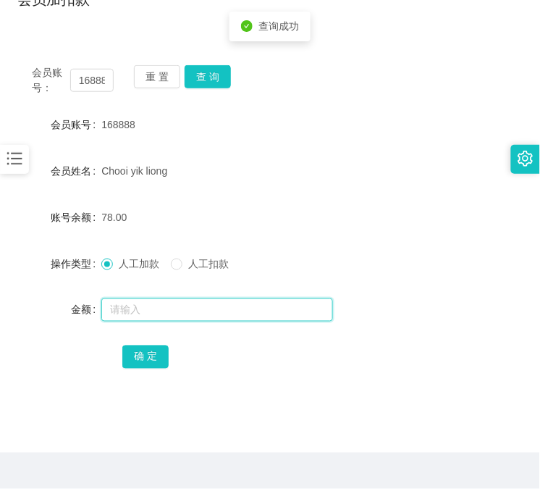
click at [193, 311] on input "text" at bounding box center [217, 309] width 232 height 23
type input "8"
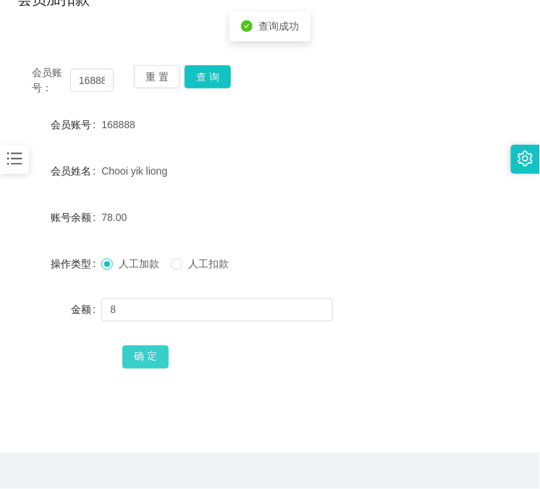
click at [134, 366] on button "确 定" at bounding box center [145, 356] width 46 height 23
drag, startPoint x: 89, startPoint y: 135, endPoint x: 253, endPoint y: 96, distance: 168.9
click at [90, 135] on div "会员账号" at bounding box center [59, 124] width 84 height 29
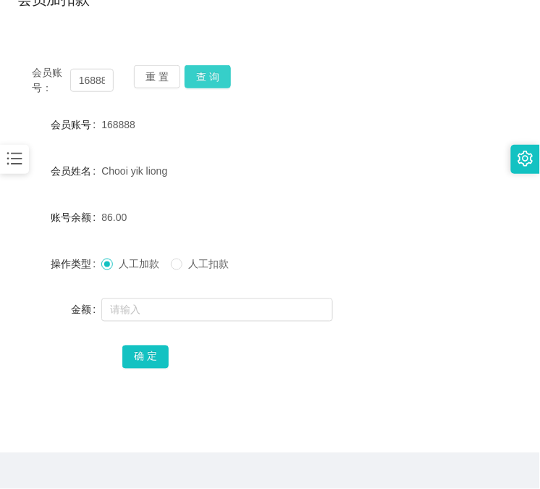
click at [221, 75] on button "查 询" at bounding box center [208, 76] width 46 height 23
click at [221, 75] on div "会员账号： 168888 重 置 查 询" at bounding box center [269, 80] width 505 height 30
click at [88, 83] on input "168888" at bounding box center [91, 80] width 43 height 23
paste input "81711606"
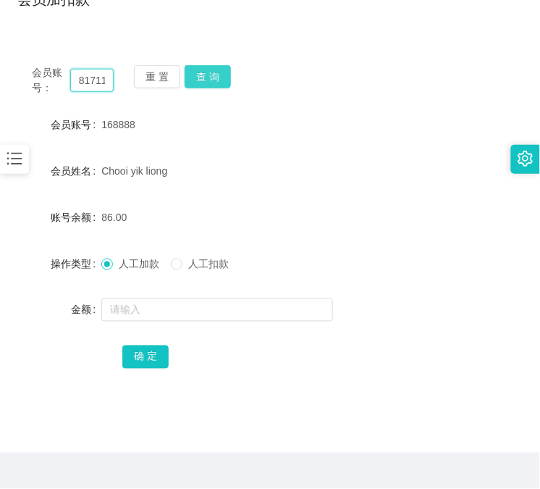
scroll to position [0, 18]
type input "81711606"
click at [201, 85] on button "查 询" at bounding box center [208, 76] width 46 height 23
click at [201, 85] on div "重 置 查 询" at bounding box center [175, 80] width 82 height 30
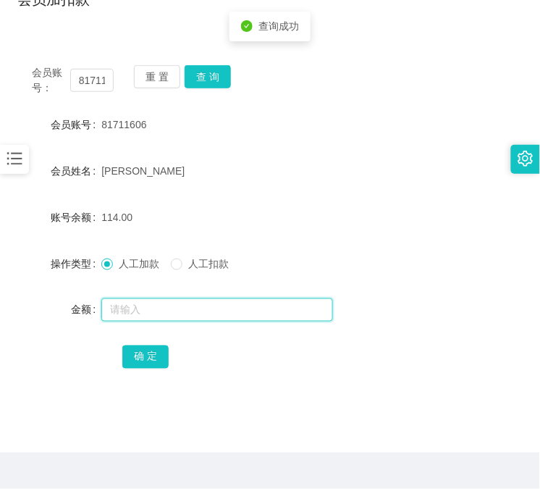
click at [208, 315] on input "text" at bounding box center [217, 309] width 232 height 23
type input "8"
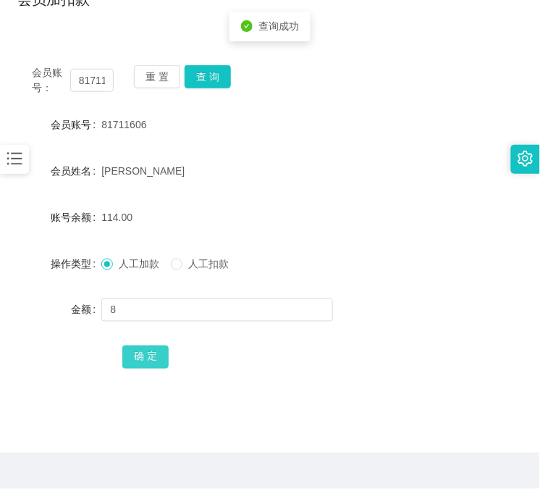
click at [145, 350] on button "确 定" at bounding box center [145, 356] width 46 height 23
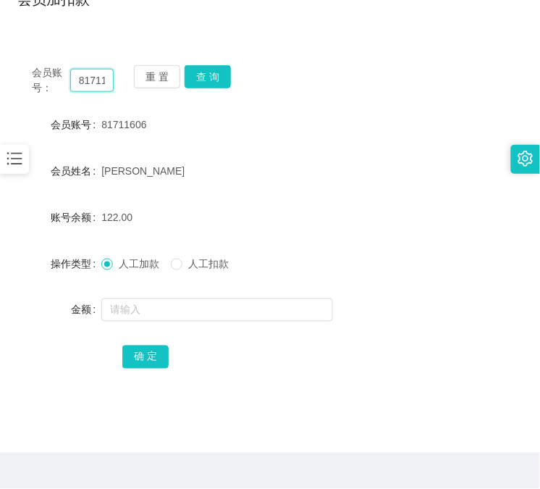
click at [98, 82] on input "81711606" at bounding box center [91, 80] width 43 height 23
paste input "168888"
type input "168888"
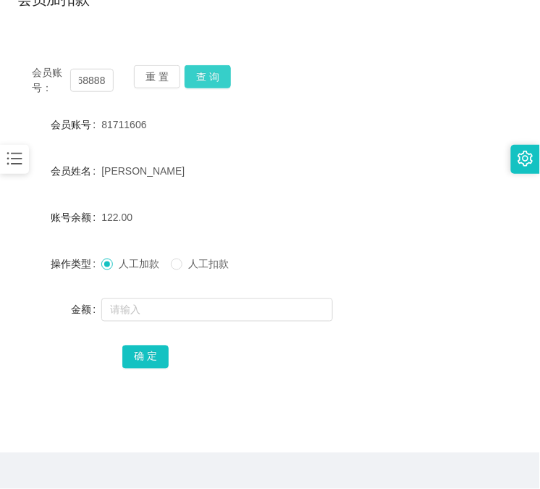
click at [213, 81] on button "查 询" at bounding box center [208, 76] width 46 height 23
click at [213, 81] on div "会员账号： 168888 重 置 查 询" at bounding box center [269, 80] width 505 height 30
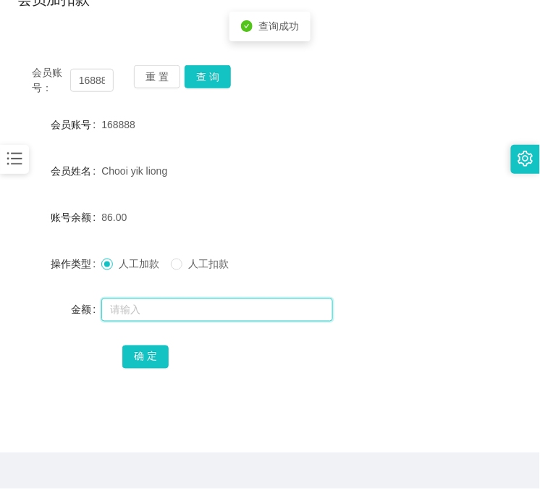
click at [154, 317] on input "text" at bounding box center [217, 309] width 232 height 23
type input "8"
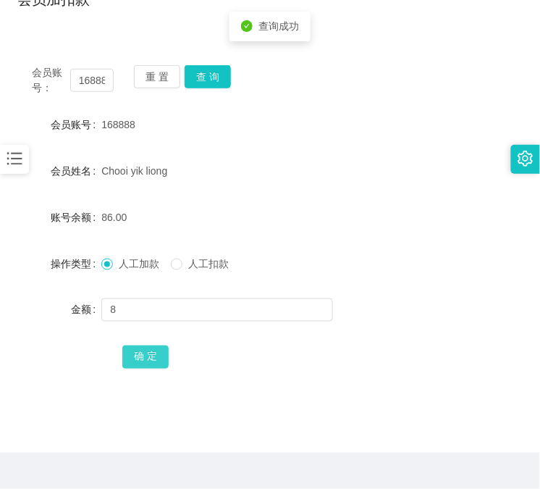
click at [158, 356] on button "确 定" at bounding box center [145, 356] width 46 height 23
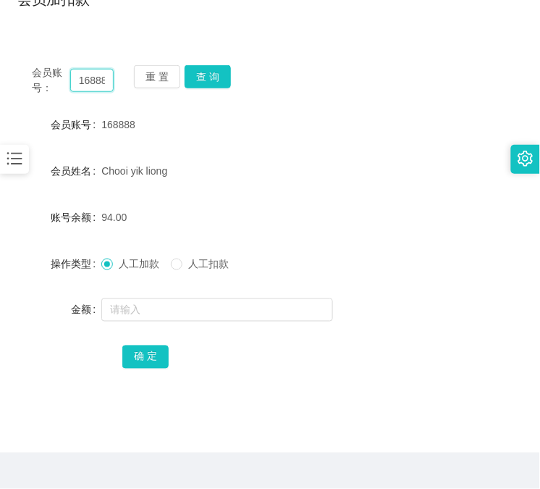
click at [92, 88] on input "168888" at bounding box center [91, 80] width 43 height 23
paste input "sing1997"
type input "sing1997"
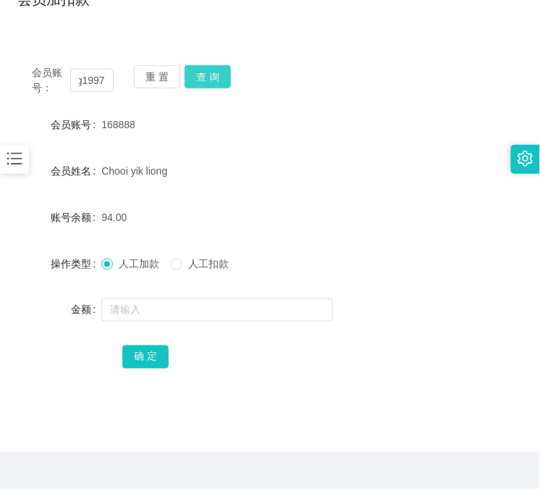
click at [208, 75] on button "查 询" at bounding box center [208, 76] width 46 height 23
click at [208, 75] on div "重 置 查 询" at bounding box center [175, 80] width 82 height 30
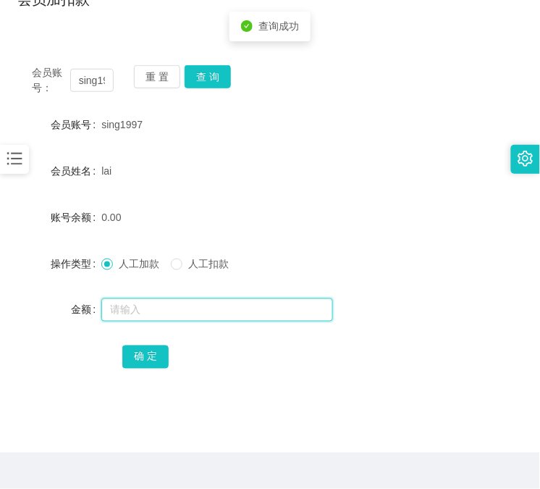
drag, startPoint x: 243, startPoint y: 303, endPoint x: 237, endPoint y: 308, distance: 8.2
click at [241, 305] on input "text" at bounding box center [217, 309] width 232 height 23
type input "8"
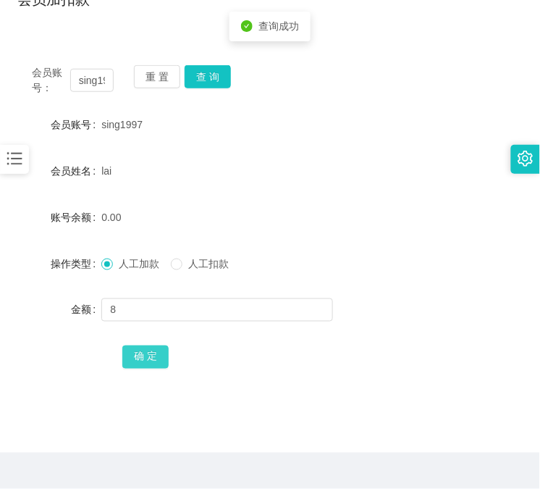
click at [135, 363] on button "确 定" at bounding box center [145, 356] width 46 height 23
click at [78, 65] on div "会员账号： sing1997" at bounding box center [73, 80] width 82 height 30
click at [92, 75] on input "sing1997" at bounding box center [91, 80] width 43 height 23
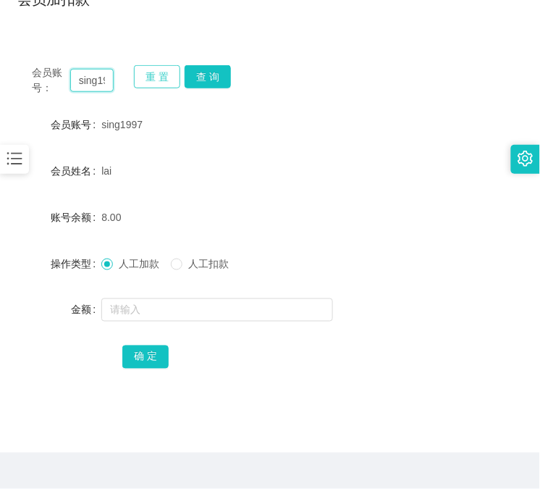
paste input "168888"
type input "168888"
click at [222, 77] on button "查 询" at bounding box center [208, 76] width 46 height 23
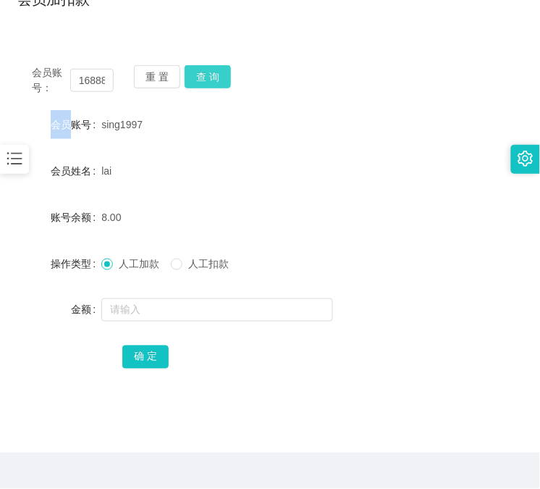
click at [222, 77] on div "会员账号： 168888 重 置 查 询" at bounding box center [269, 80] width 505 height 30
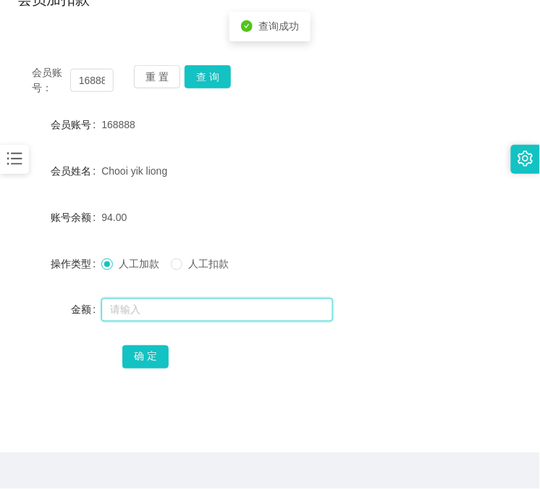
click at [159, 305] on input "text" at bounding box center [217, 309] width 232 height 23
type input "8"
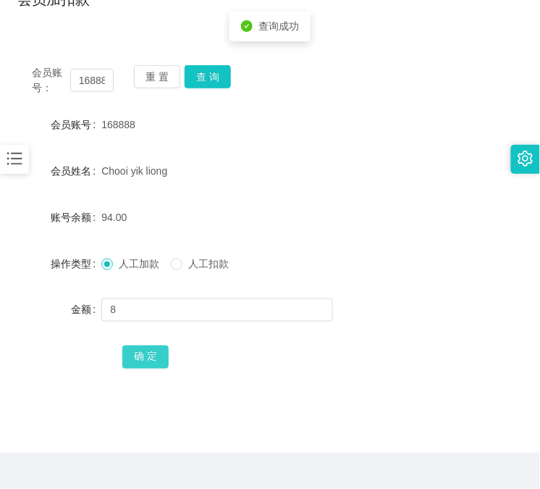
click at [156, 355] on button "确 定" at bounding box center [145, 356] width 46 height 23
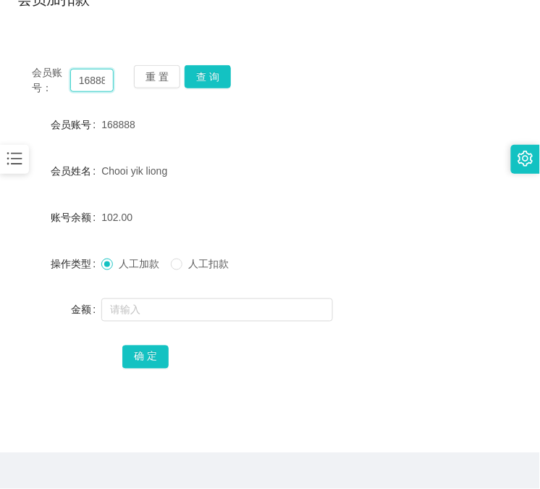
click at [99, 77] on input "168888" at bounding box center [91, 80] width 43 height 23
paste input "81711606"
type input "81711606"
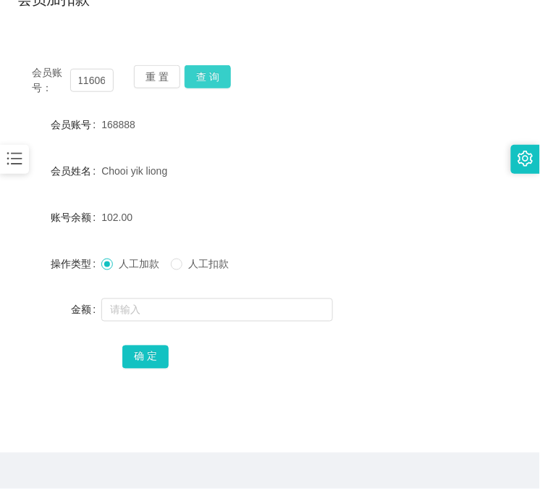
click at [212, 78] on button "查 询" at bounding box center [208, 76] width 46 height 23
click at [212, 77] on div "重 置 查 询" at bounding box center [175, 80] width 82 height 30
click at [211, 77] on button "查 询" at bounding box center [208, 76] width 46 height 23
click at [90, 83] on input "81711606" at bounding box center [91, 80] width 43 height 23
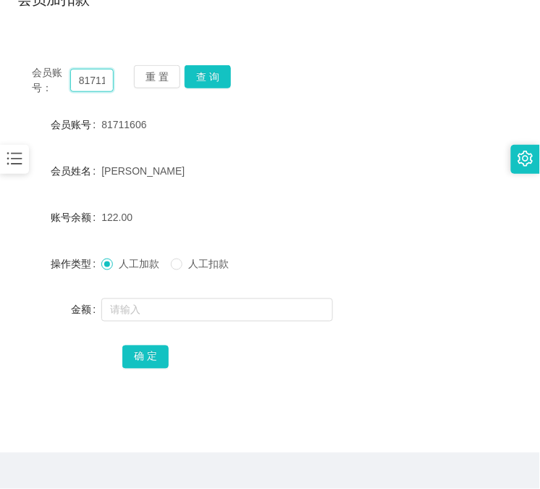
click at [90, 83] on input "81711606" at bounding box center [91, 80] width 43 height 23
click at [214, 80] on button "查 询" at bounding box center [208, 76] width 46 height 23
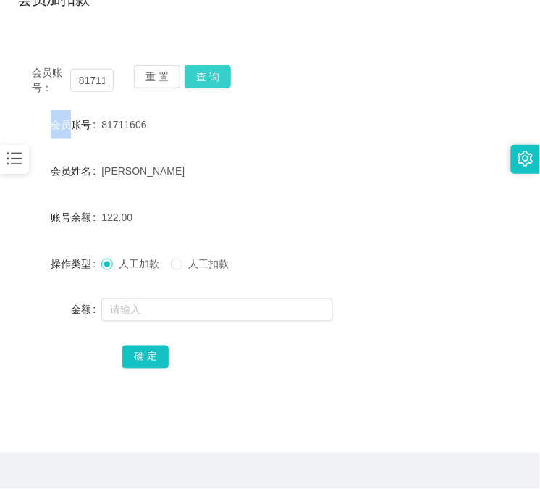
click at [215, 80] on div "会员账号： 81711606 重 置 查 询" at bounding box center [269, 80] width 505 height 30
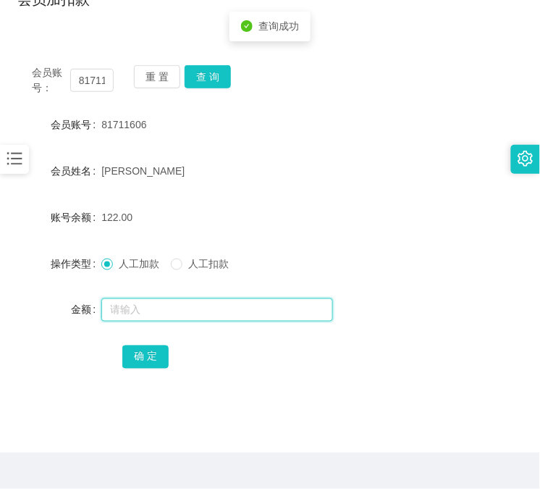
click at [222, 310] on input "text" at bounding box center [217, 309] width 232 height 23
type input "8"
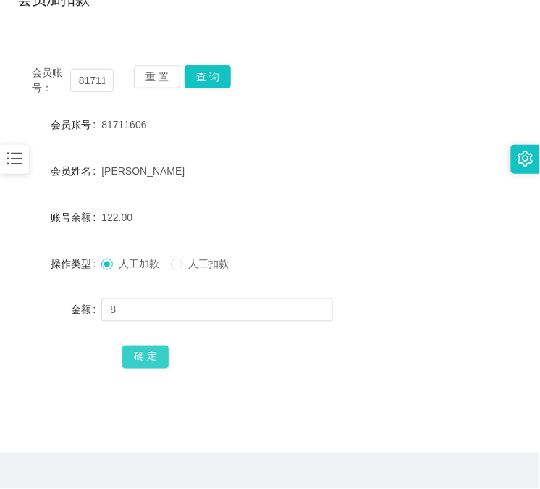
click at [156, 350] on button "确 定" at bounding box center [145, 356] width 46 height 23
click at [81, 78] on input "81711606" at bounding box center [91, 80] width 43 height 23
click at [83, 77] on input "81711606" at bounding box center [91, 80] width 43 height 23
click at [198, 80] on button "查 询" at bounding box center [208, 76] width 46 height 23
click at [198, 80] on div "重 置 查 询" at bounding box center [175, 80] width 82 height 30
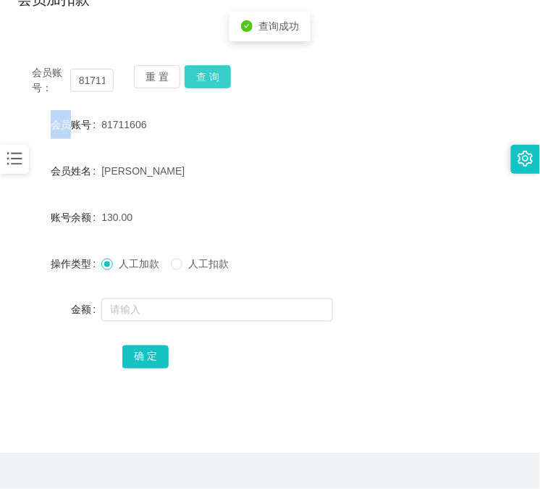
click at [198, 80] on button "查 询" at bounding box center [208, 76] width 46 height 23
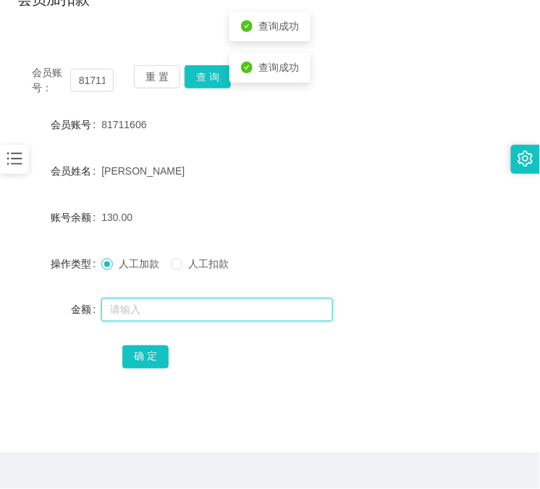
drag, startPoint x: 197, startPoint y: 307, endPoint x: 208, endPoint y: 309, distance: 11.8
click at [198, 307] on input "text" at bounding box center [217, 309] width 232 height 23
type input "8"
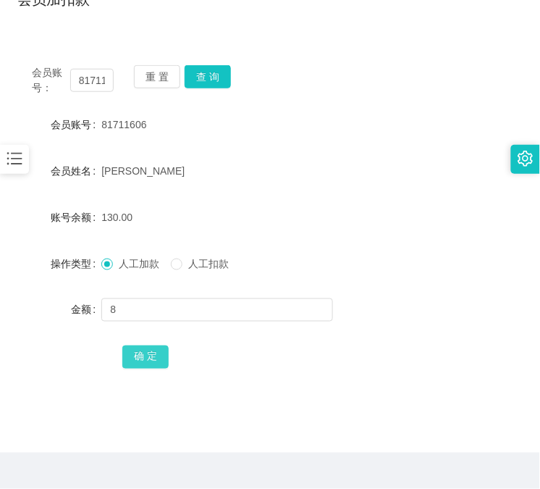
click at [129, 360] on button "确 定" at bounding box center [145, 356] width 46 height 23
click at [96, 85] on input "81711606" at bounding box center [91, 80] width 43 height 23
click at [97, 83] on input "81711606" at bounding box center [91, 80] width 43 height 23
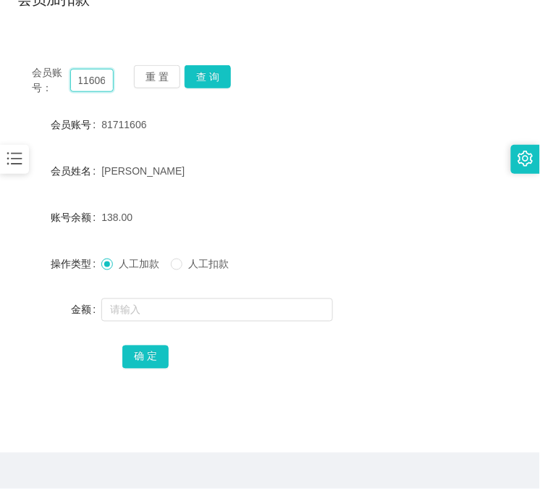
click at [97, 83] on input "81711606" at bounding box center [91, 80] width 43 height 23
paste input "168888"
type input "168888"
click at [205, 75] on button "查 询" at bounding box center [208, 76] width 46 height 23
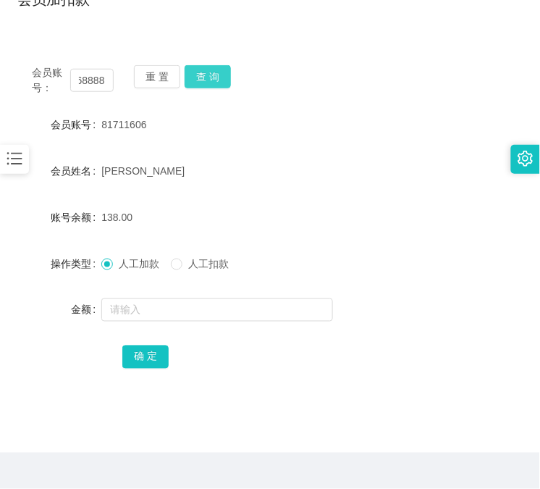
scroll to position [0, 0]
click at [205, 75] on div "重 置 查 询" at bounding box center [175, 80] width 82 height 30
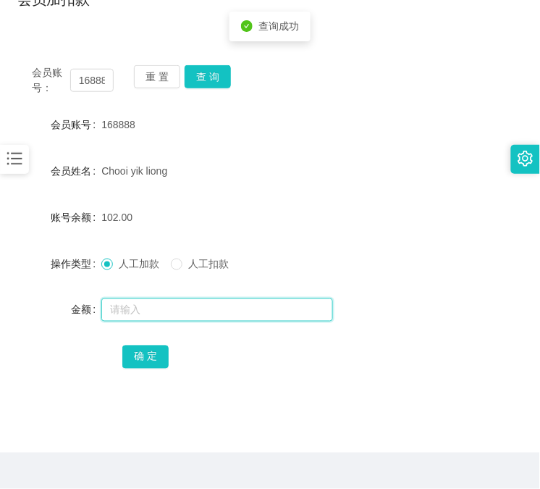
click at [197, 311] on input "text" at bounding box center [217, 309] width 232 height 23
type input "8"
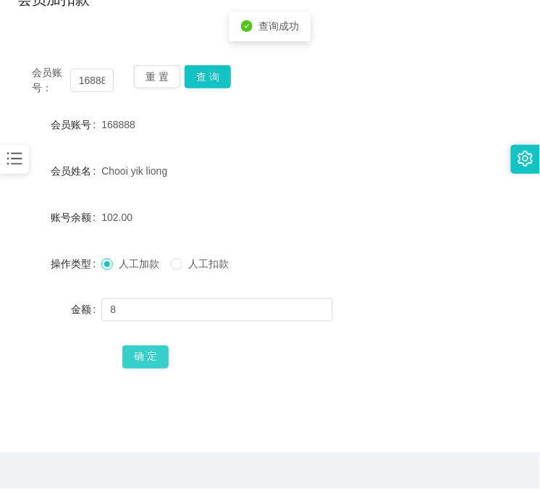
click at [153, 362] on button "确 定" at bounding box center [145, 356] width 46 height 23
drag, startPoint x: 99, startPoint y: 132, endPoint x: 107, endPoint y: 132, distance: 8.0
click at [106, 132] on div "168888" at bounding box center [248, 124] width 295 height 29
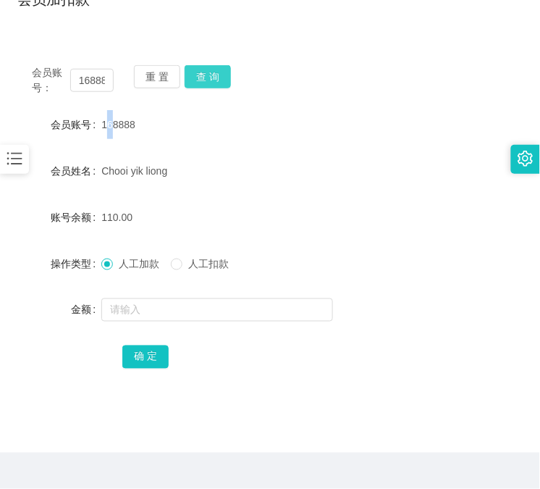
click at [219, 78] on button "查 询" at bounding box center [208, 76] width 46 height 23
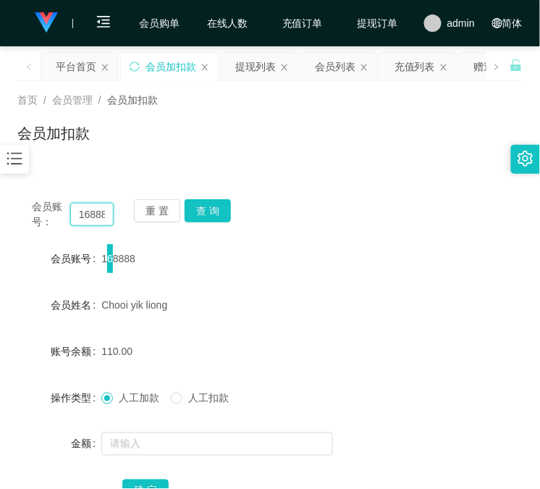
click at [91, 217] on input "168888" at bounding box center [91, 214] width 43 height 23
paste input "81711606"
type input "81711606"
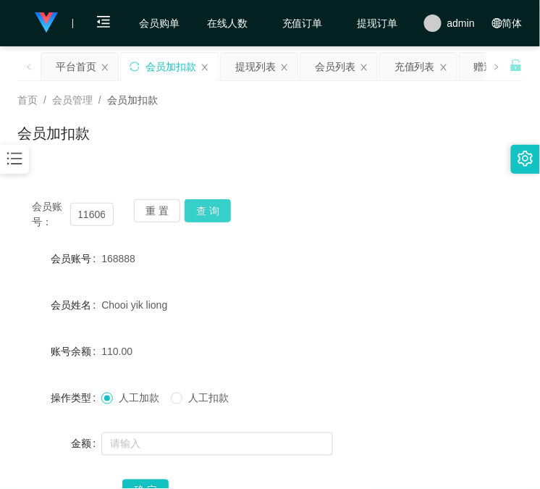
click at [222, 213] on button "查 询" at bounding box center [208, 210] width 46 height 23
click at [222, 213] on div "会员账号： 81711606 重 置 查 询" at bounding box center [269, 214] width 505 height 30
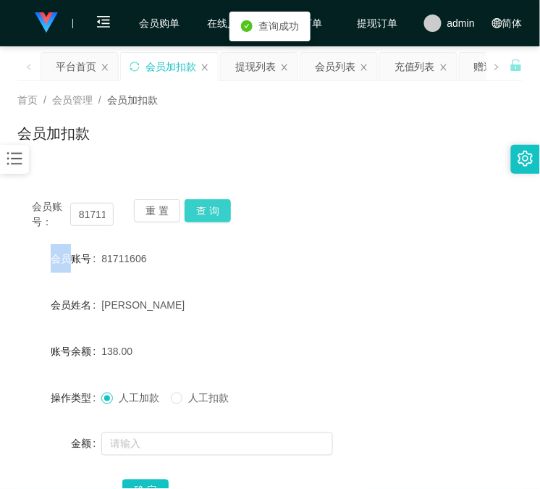
click at [222, 213] on button "查 询" at bounding box center [208, 210] width 46 height 23
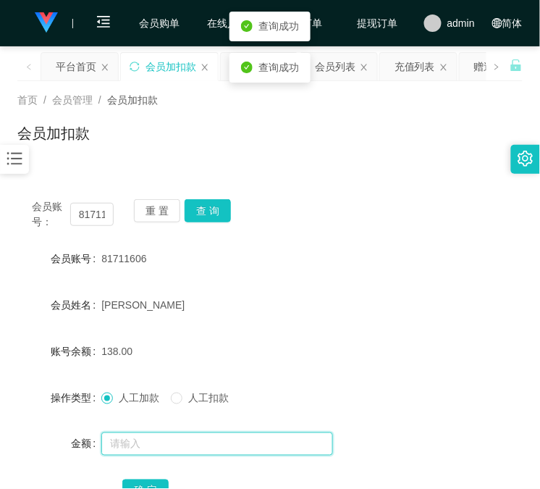
click at [166, 449] on input "text" at bounding box center [217, 443] width 232 height 23
type input "8"
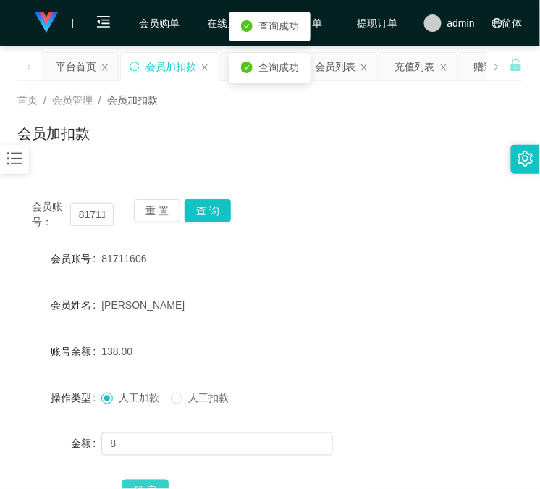
click at [135, 481] on button "确 定" at bounding box center [145, 490] width 46 height 23
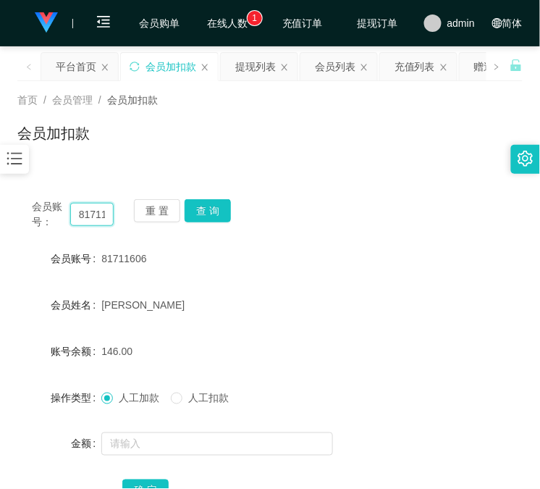
click at [95, 215] on input "81711606" at bounding box center [91, 214] width 43 height 23
drag, startPoint x: 96, startPoint y: 215, endPoint x: 139, endPoint y: 221, distance: 43.8
click at [97, 216] on input "81711606" at bounding box center [91, 214] width 43 height 23
paste input "168888"
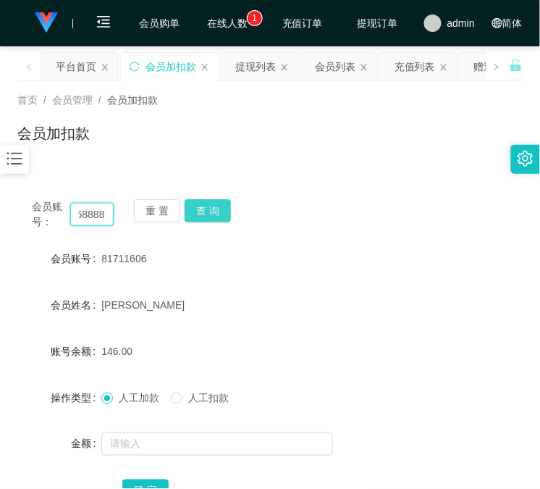
type input "168888"
click at [214, 211] on button "查 询" at bounding box center [208, 210] width 46 height 23
click at [214, 211] on div "会员账号： 168888 重 置 查 询" at bounding box center [269, 214] width 505 height 30
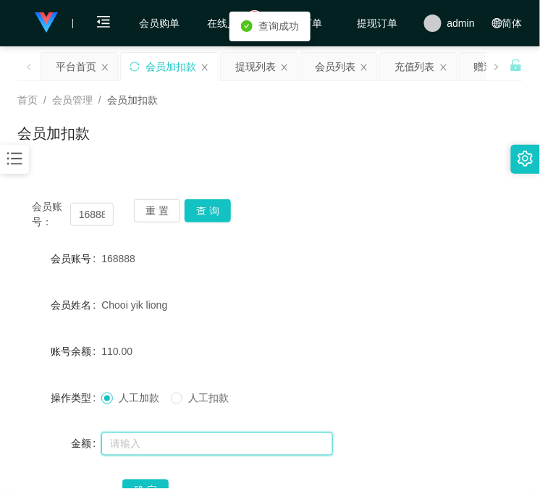
click at [126, 442] on input "text" at bounding box center [217, 443] width 232 height 23
type input "8"
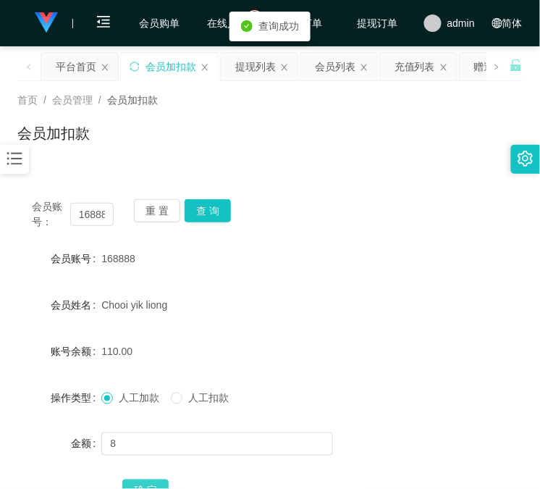
click at [142, 488] on button "确 定" at bounding box center [145, 490] width 46 height 23
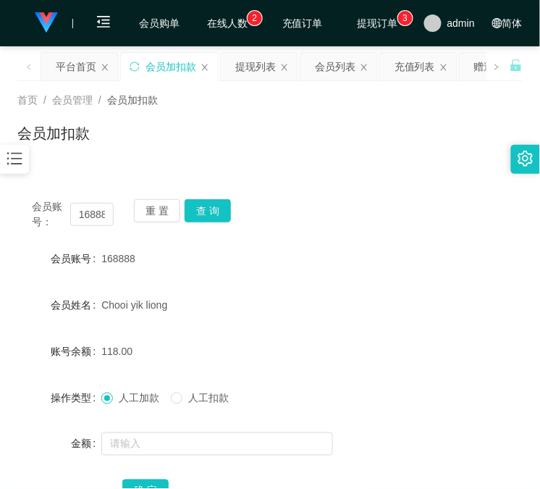
click at [84, 174] on div "会员账号： 168888 重 置 查 询 会员账号 168888 会员姓名 Chooi yik liong 账号余额 118.00 操作类型 人工加款 人工扣…" at bounding box center [269, 351] width 505 height 369
click at [219, 206] on button "查 询" at bounding box center [208, 210] width 46 height 23
drag, startPoint x: 219, startPoint y: 206, endPoint x: 239, endPoint y: 206, distance: 19.6
click at [219, 206] on div "会员账号： 168888 重 置 查 询" at bounding box center [269, 214] width 505 height 30
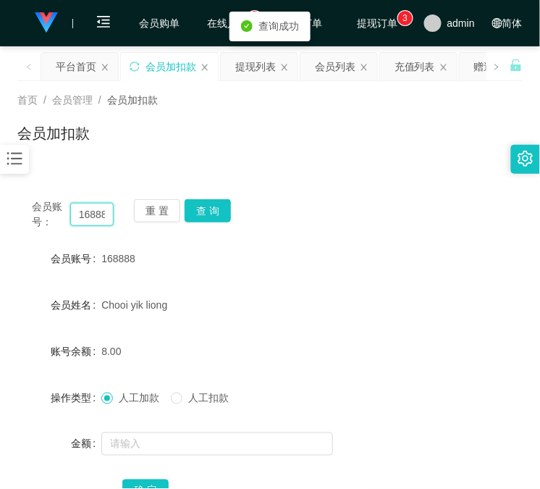
click at [98, 215] on input "168888" at bounding box center [91, 214] width 43 height 23
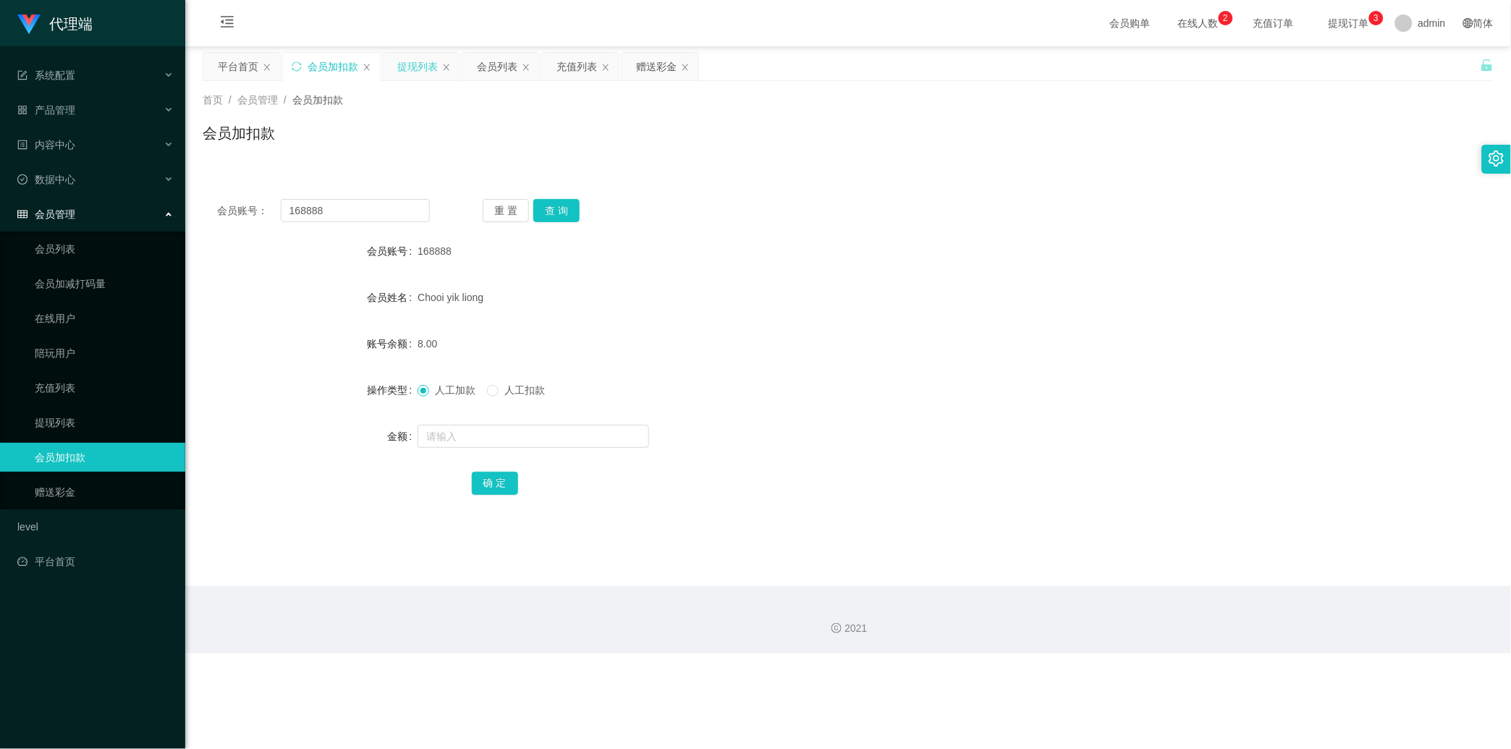
click at [420, 71] on div "提现列表" at bounding box center [417, 67] width 41 height 28
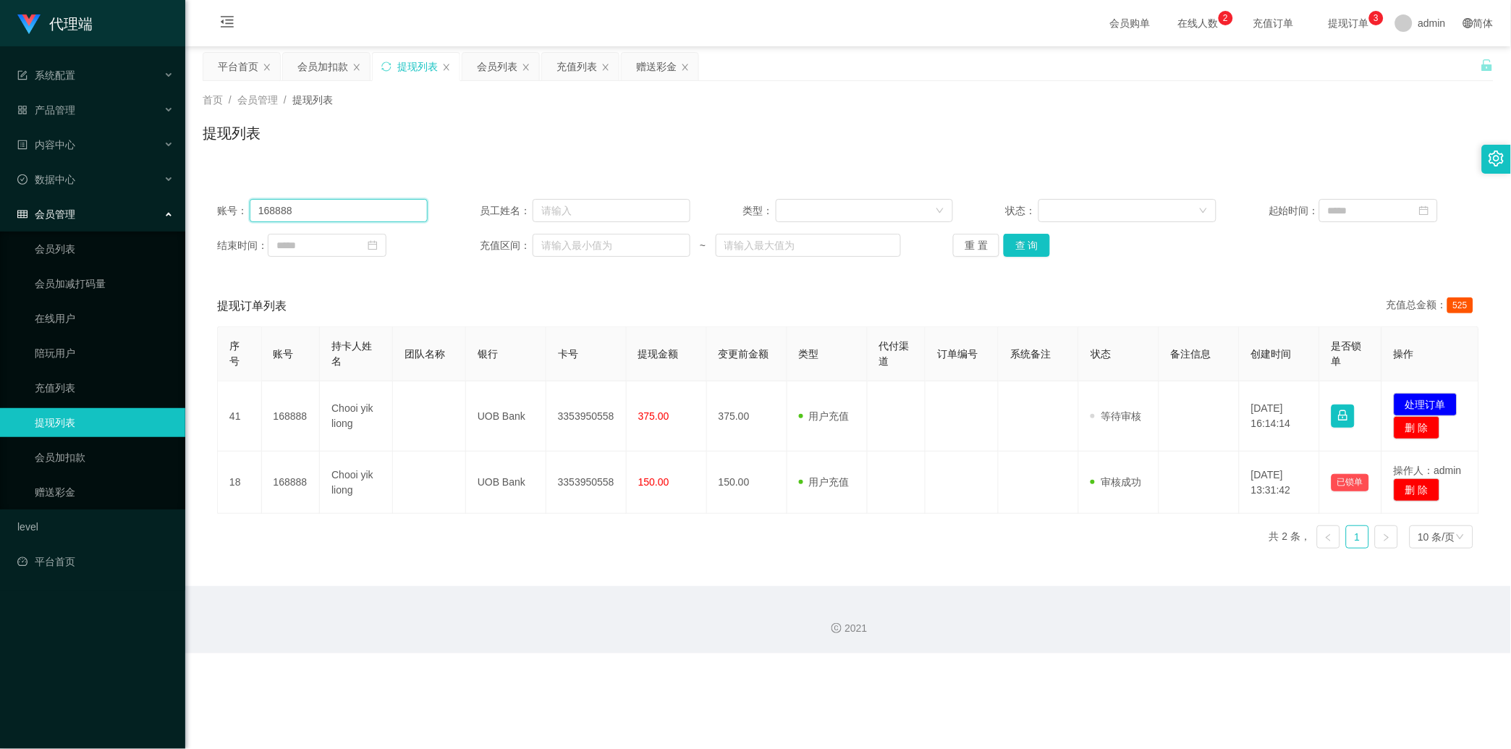
click at [337, 211] on input "168888" at bounding box center [339, 210] width 178 height 23
click at [1039, 244] on button "查 询" at bounding box center [1027, 245] width 46 height 23
click at [1039, 245] on div "重 置 查 询" at bounding box center [1058, 245] width 211 height 23
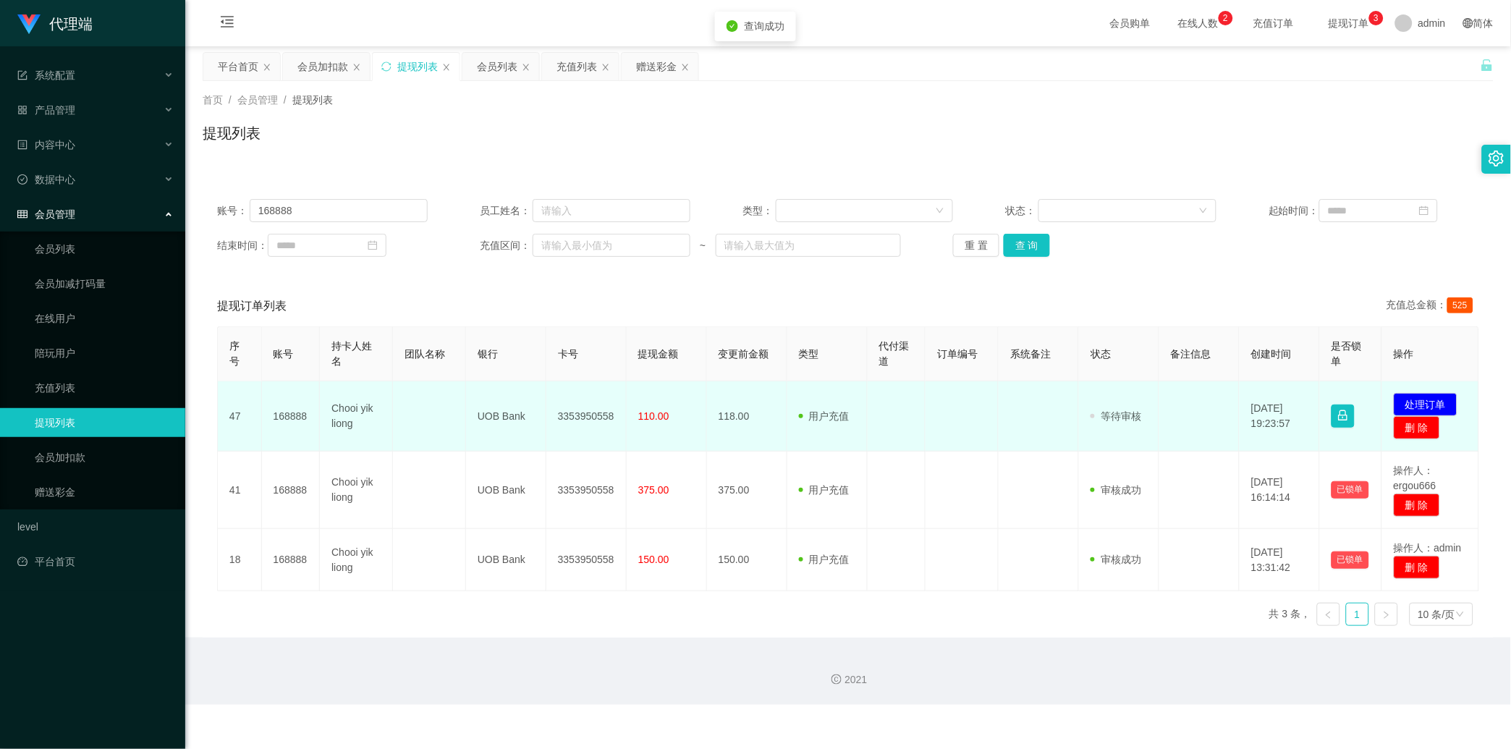
click at [573, 391] on td "3353950558" at bounding box center [587, 416] width 80 height 70
click at [1360, 395] on button "处理订单" at bounding box center [1426, 404] width 64 height 23
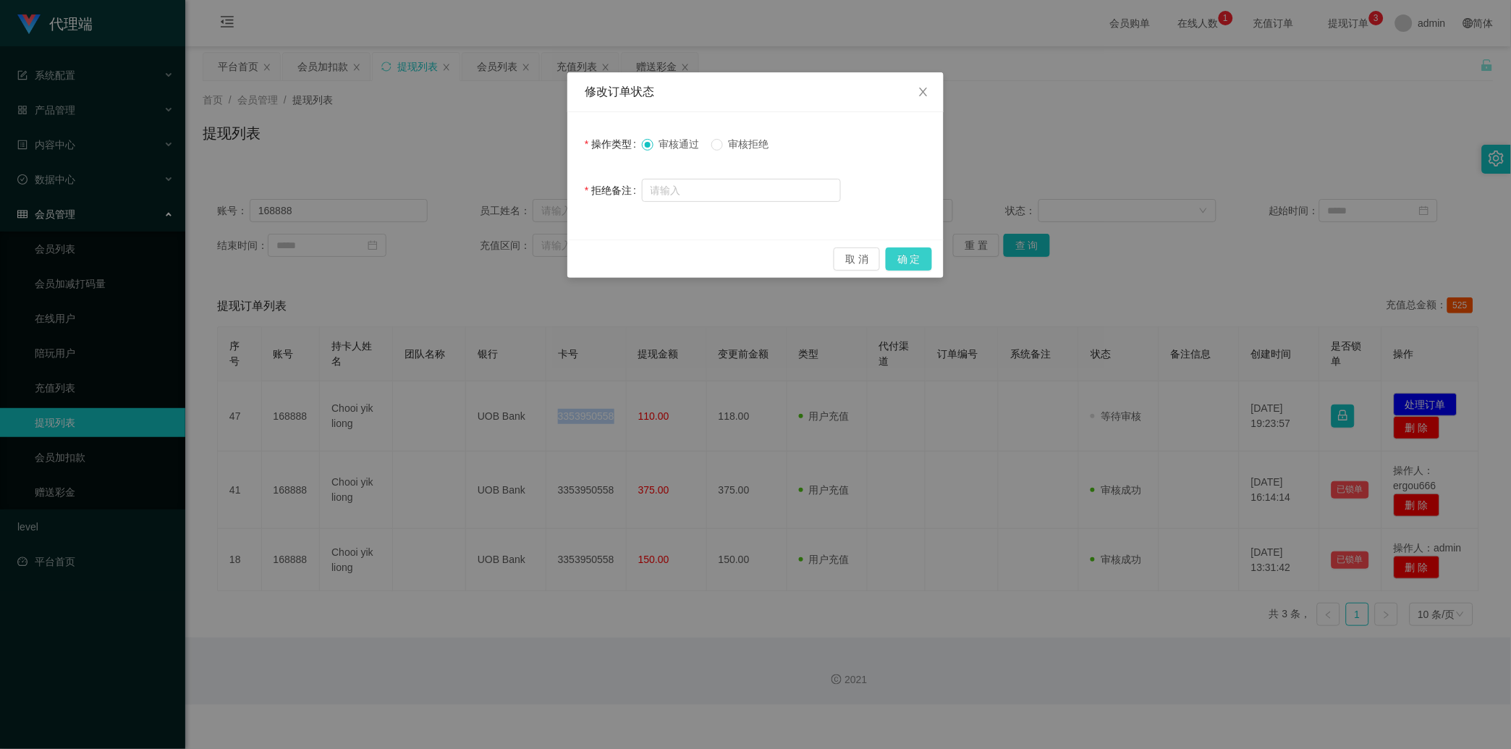
click at [906, 266] on button "确 定" at bounding box center [909, 259] width 46 height 23
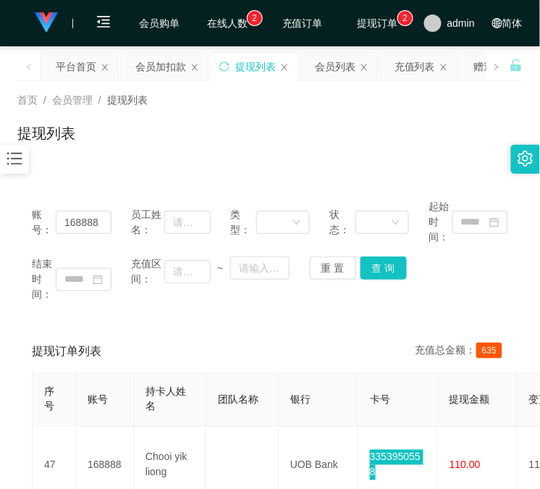
scroll to position [268, 0]
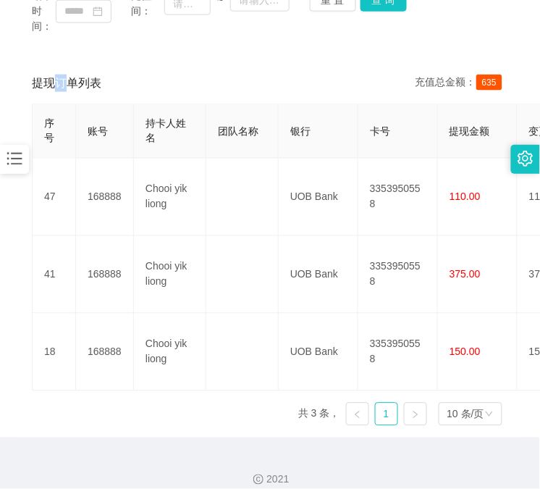
click at [62, 49] on div "账号： 168888 员工姓名： 类型： 状态： 起始时间： 结束时间： 充值区间： ~ 重 置 查 询 提现订单列表 充值总金额： 635 序号 账号 持卡…" at bounding box center [269, 177] width 505 height 520
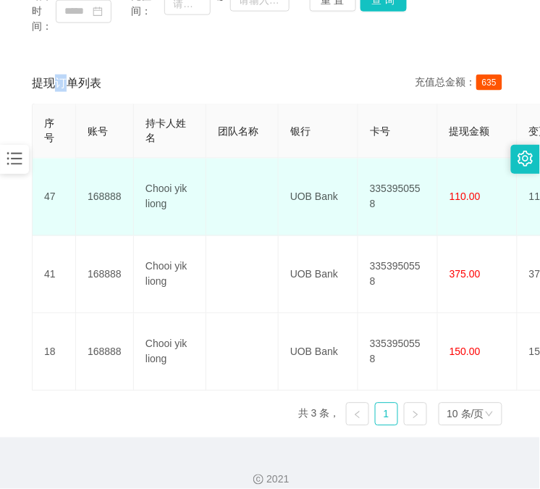
scroll to position [0, 0]
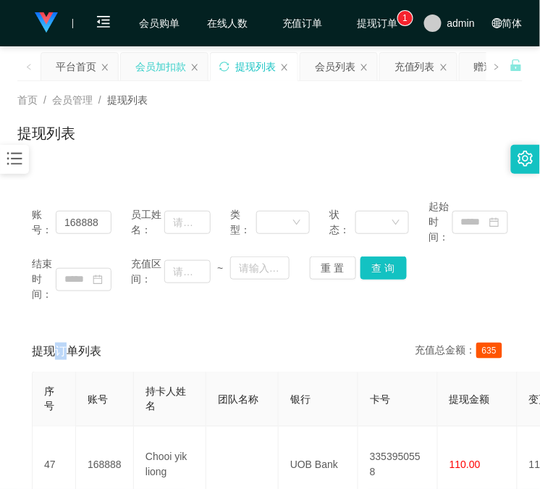
click at [145, 61] on div "会员加扣款" at bounding box center [160, 67] width 51 height 28
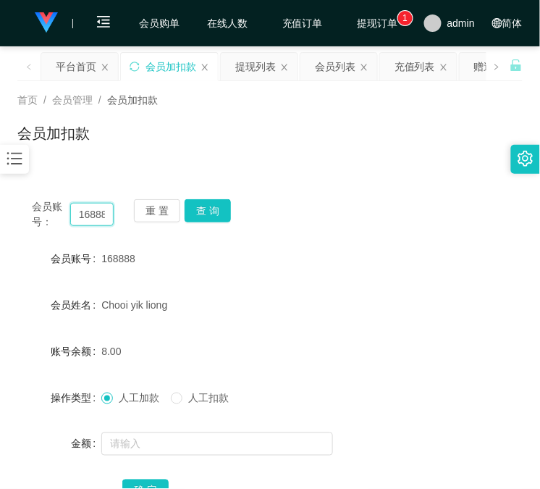
click at [106, 208] on input "168888" at bounding box center [91, 214] width 43 height 23
paste input "sing1997"
type input "sing1997"
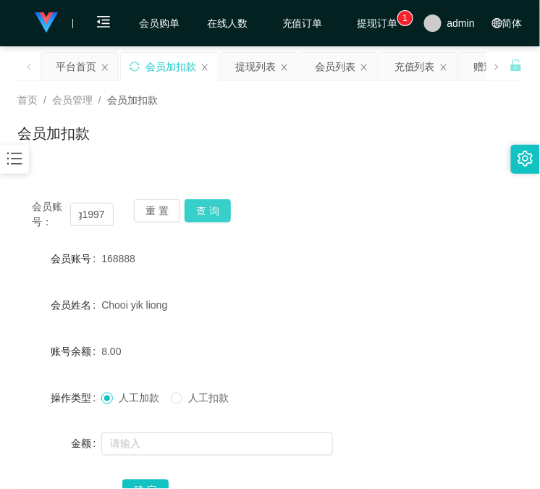
click at [221, 203] on button "查 询" at bounding box center [208, 210] width 46 height 23
click at [221, 203] on div "会员账号： sing1997 重 置 查 询" at bounding box center [269, 214] width 505 height 30
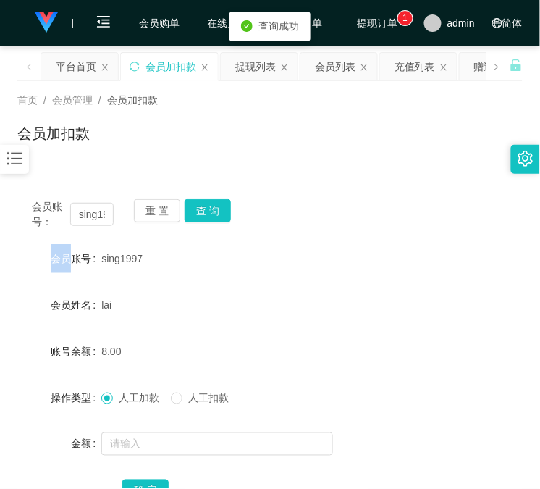
scroll to position [134, 0]
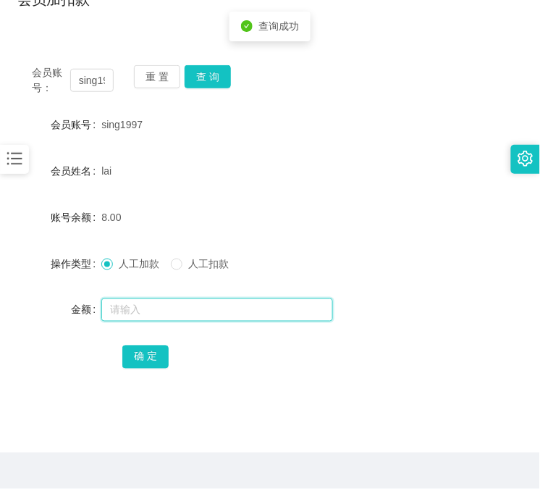
click at [248, 313] on input "text" at bounding box center [217, 309] width 232 height 23
type input "80"
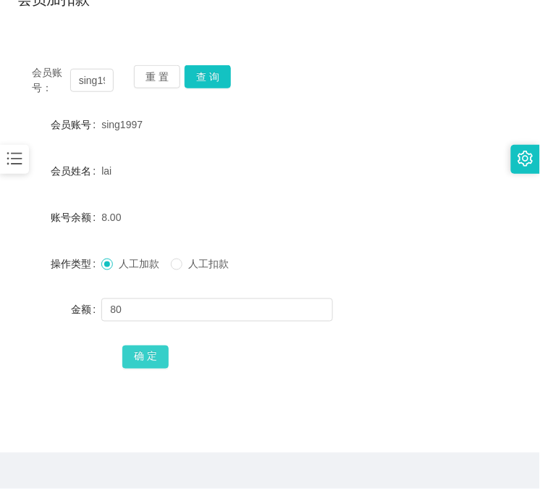
click at [161, 351] on button "确 定" at bounding box center [145, 356] width 46 height 23
click at [54, 38] on div "会员账号： sing1997 重 置 查 询 会员账号 sing1997 会员姓名 lai 账号余额 88.00 操作类型 人工加款 人工扣款 金额 确 定" at bounding box center [269, 217] width 505 height 369
click at [106, 198] on form "会员账号 sing1997 会员姓名 lai 账号余额 88.00 操作类型 人工加款 人工扣款 金额 确 定" at bounding box center [269, 240] width 505 height 261
drag, startPoint x: 170, startPoint y: 190, endPoint x: 151, endPoint y: 174, distance: 25.2
click at [171, 190] on form "会员账号 sing1997 会员姓名 lai 账号余额 88.00 操作类型 人工加款 人工扣款 金额 确 定" at bounding box center [269, 240] width 505 height 261
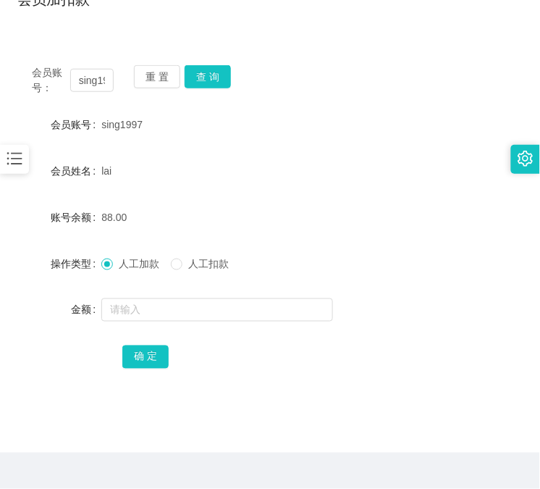
click at [211, 89] on div "重 置 查 询" at bounding box center [175, 80] width 82 height 30
click at [230, 66] on div "会员账号： sing1997 重 置 查 询" at bounding box center [269, 80] width 505 height 30
click at [211, 71] on button "查 询" at bounding box center [208, 76] width 46 height 23
click at [211, 71] on div "重 置 查 询" at bounding box center [175, 80] width 82 height 30
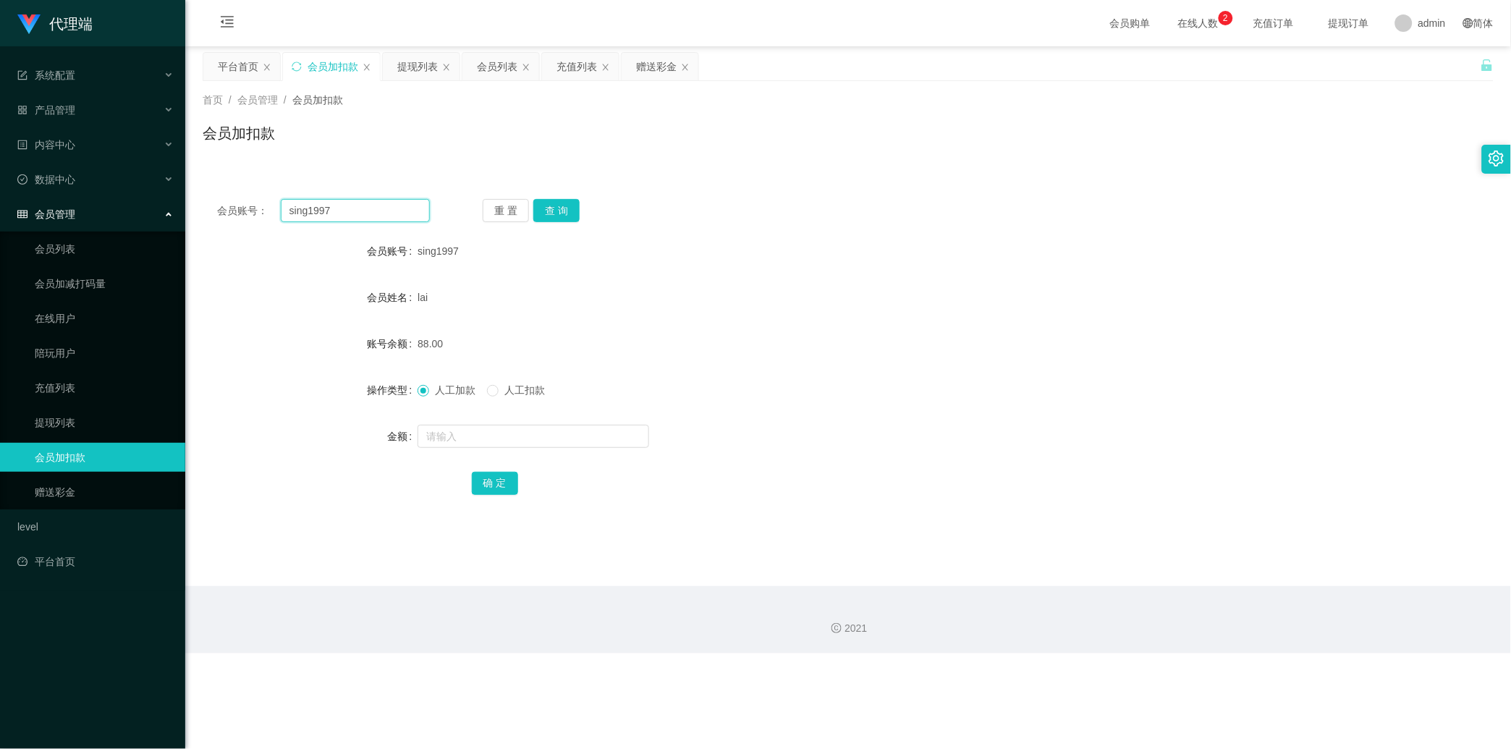
click at [347, 213] on input "sing1997" at bounding box center [355, 210] width 149 height 23
paste input "168888"
type input "168888"
click at [565, 214] on button "查 询" at bounding box center [556, 210] width 46 height 23
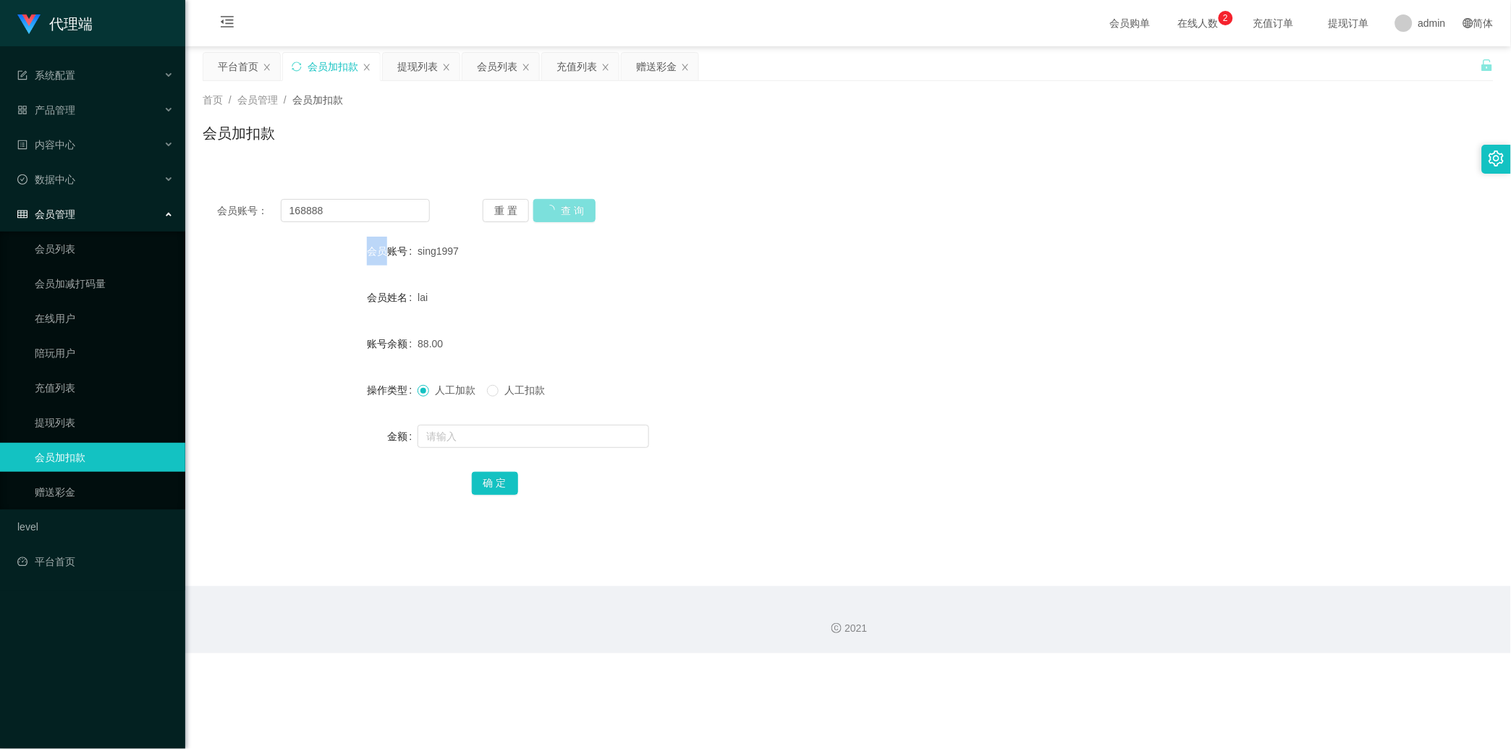
click at [565, 214] on div "重 置 查 询" at bounding box center [589, 210] width 213 height 23
click at [517, 437] on input "text" at bounding box center [534, 436] width 232 height 23
type input "8"
drag, startPoint x: 500, startPoint y: 481, endPoint x: 541, endPoint y: 457, distance: 47.1
click at [500, 481] on button "确 定" at bounding box center [495, 483] width 46 height 23
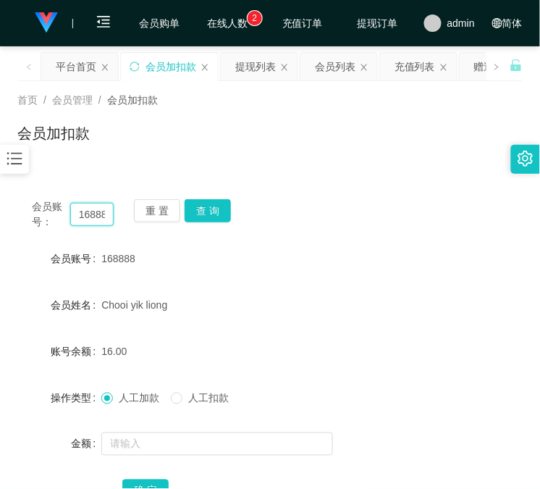
click at [81, 205] on input "168888" at bounding box center [91, 214] width 43 height 23
paste input "81711606"
click at [93, 208] on input "8171160668888" at bounding box center [91, 214] width 43 height 23
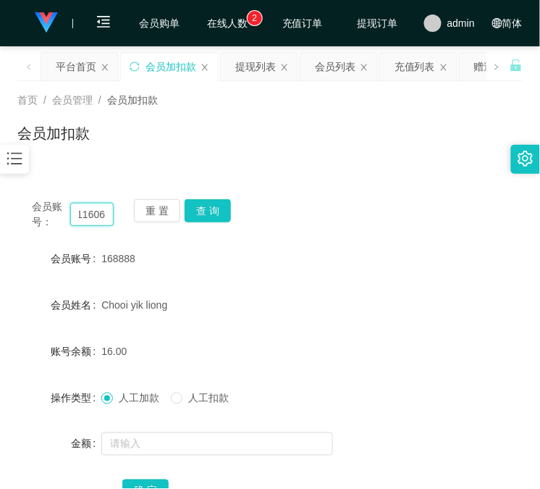
click at [93, 208] on input "8171160668888" at bounding box center [91, 214] width 43 height 23
paste input "text"
type input "81711606"
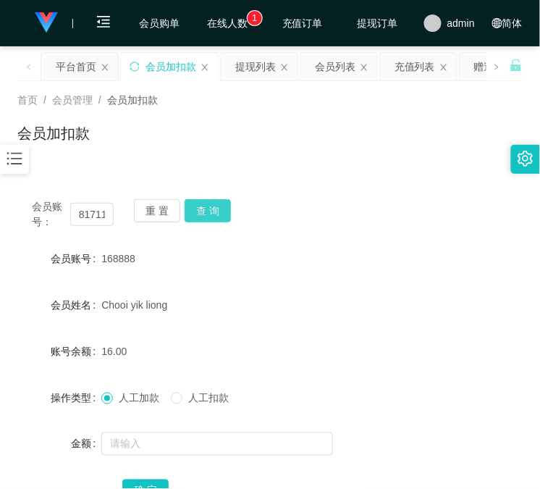
click at [214, 205] on button "查 询" at bounding box center [208, 210] width 46 height 23
click at [215, 206] on div "会员账号： 81711606 重 置 查 询" at bounding box center [269, 214] width 505 height 30
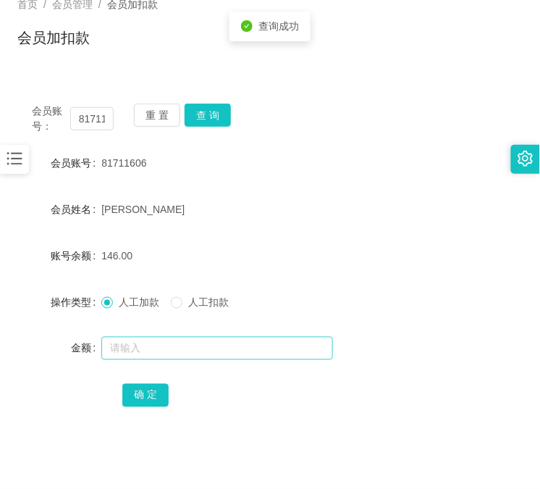
scroll to position [134, 0]
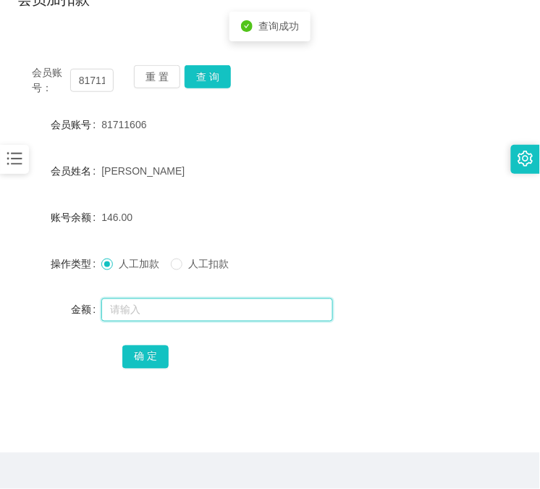
click at [194, 316] on input "text" at bounding box center [217, 309] width 232 height 23
type input "8"
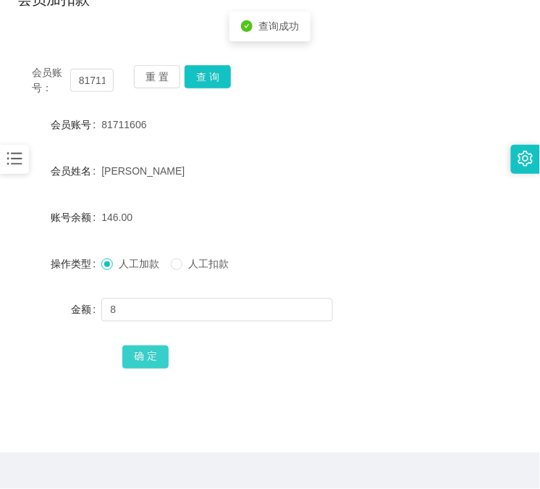
click at [149, 364] on button "确 定" at bounding box center [145, 356] width 46 height 23
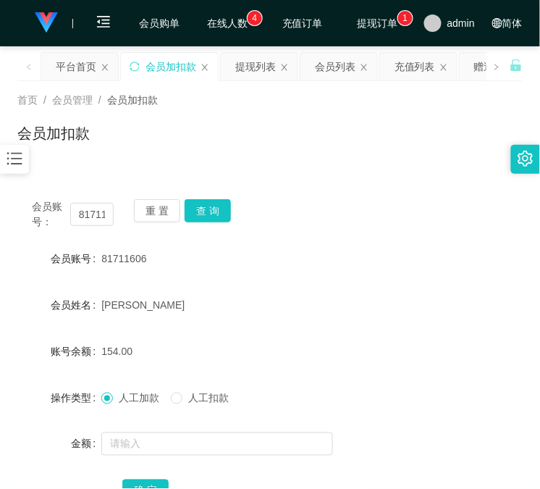
click at [88, 177] on div "会员账号： 81711606 重 置 查 询 会员账号 81711606 会员姓名 Lau Xin Yi 账号余额 154.00 操作类型 人工加款 人工扣款…" at bounding box center [269, 351] width 505 height 369
click at [254, 63] on div "提现列表" at bounding box center [255, 67] width 41 height 28
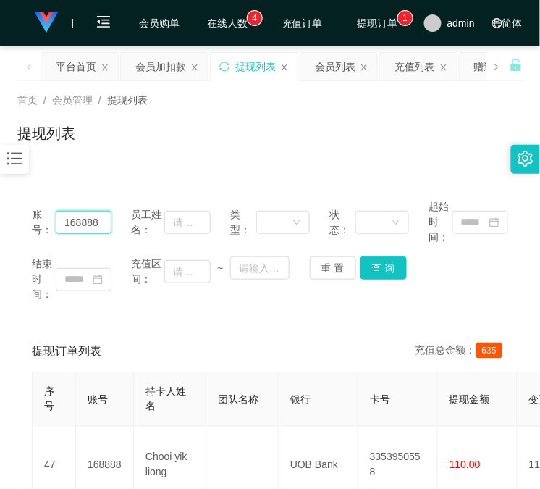
click at [92, 217] on input "168888" at bounding box center [84, 222] width 56 height 23
click at [94, 218] on input "168888" at bounding box center [84, 222] width 56 height 23
paste input "sing1997"
click at [395, 259] on button "查 询" at bounding box center [383, 267] width 46 height 23
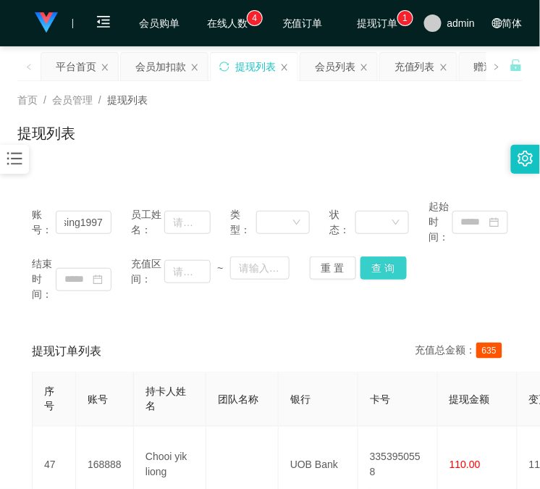
scroll to position [0, 0]
click at [395, 259] on div "结束时间： 充值区间： ~ 重 置 查 询" at bounding box center [270, 279] width 476 height 46
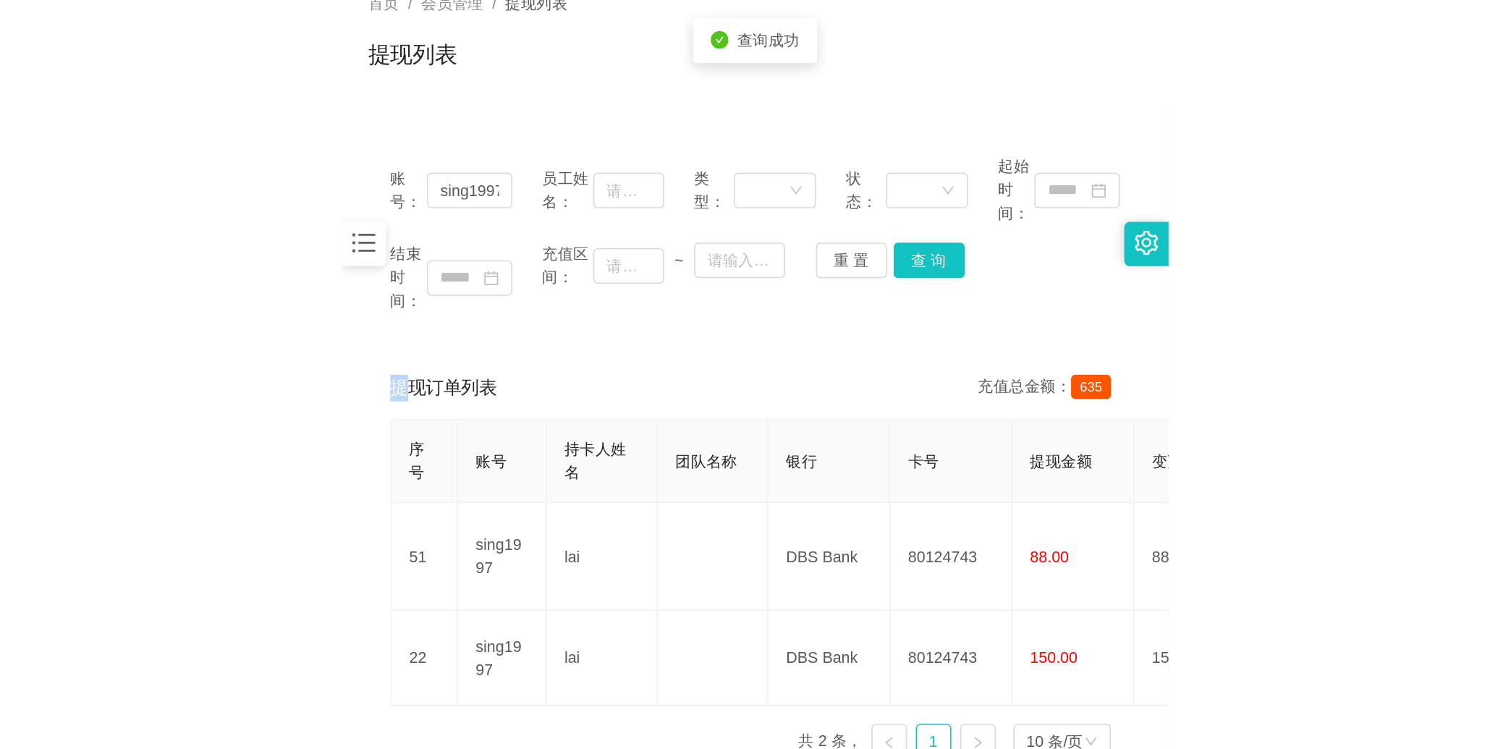
scroll to position [183, 0]
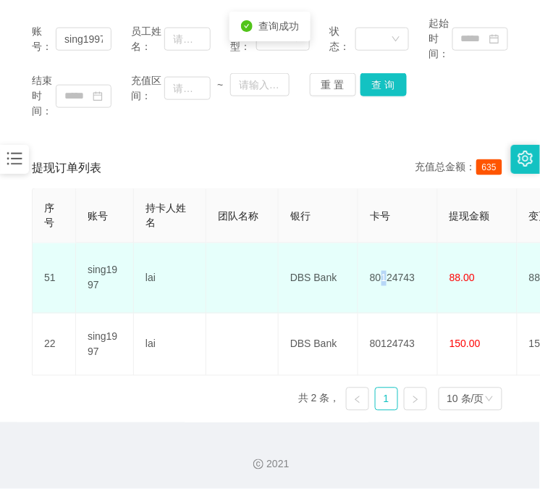
click at [384, 261] on td "80124743" at bounding box center [398, 278] width 80 height 70
click at [400, 251] on td "80124743" at bounding box center [398, 278] width 80 height 70
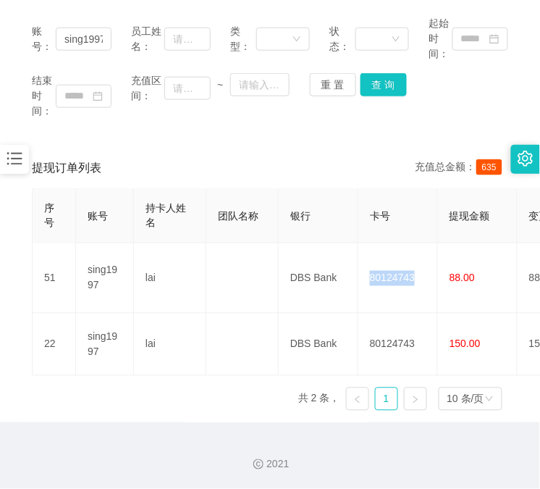
scroll to position [0, 0]
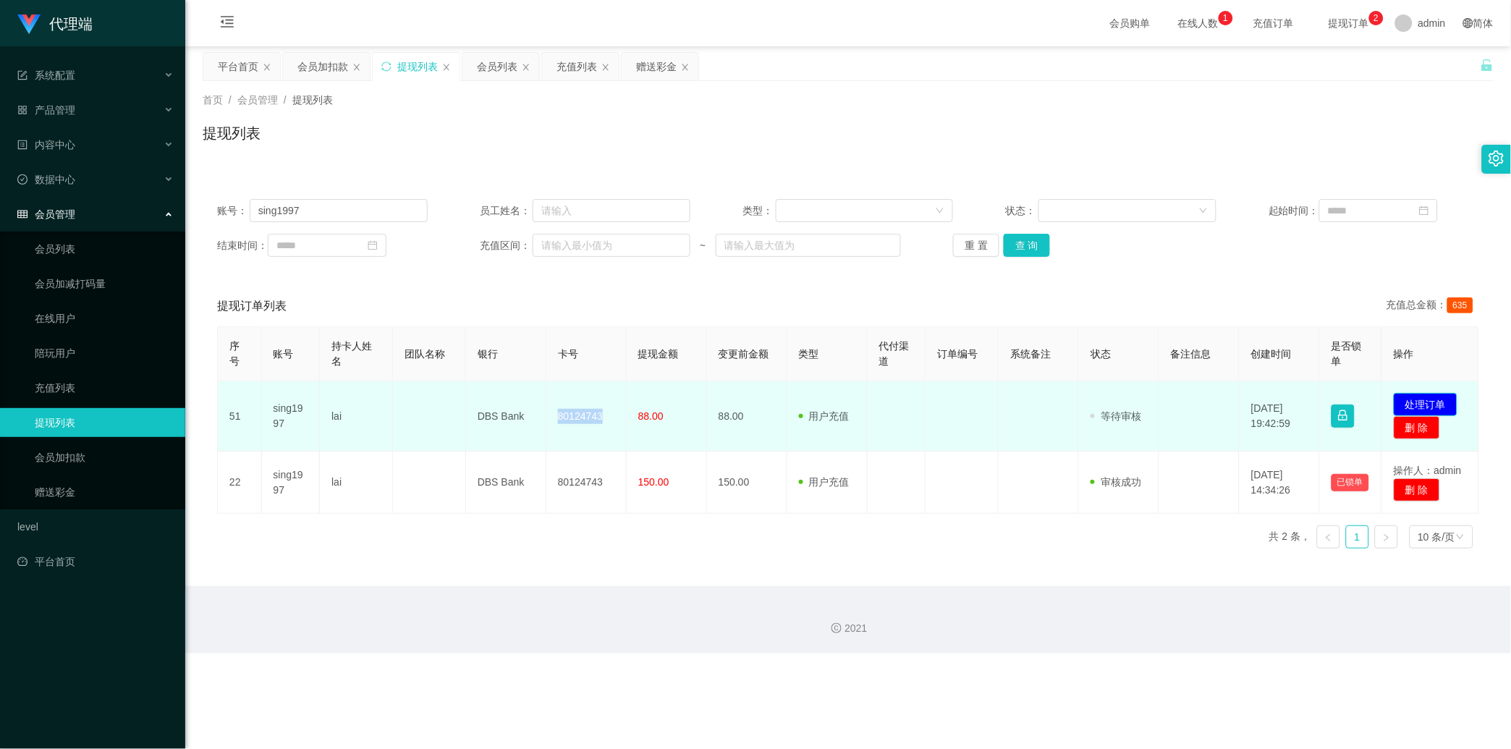
click at [1360, 403] on button "处理订单" at bounding box center [1426, 404] width 64 height 23
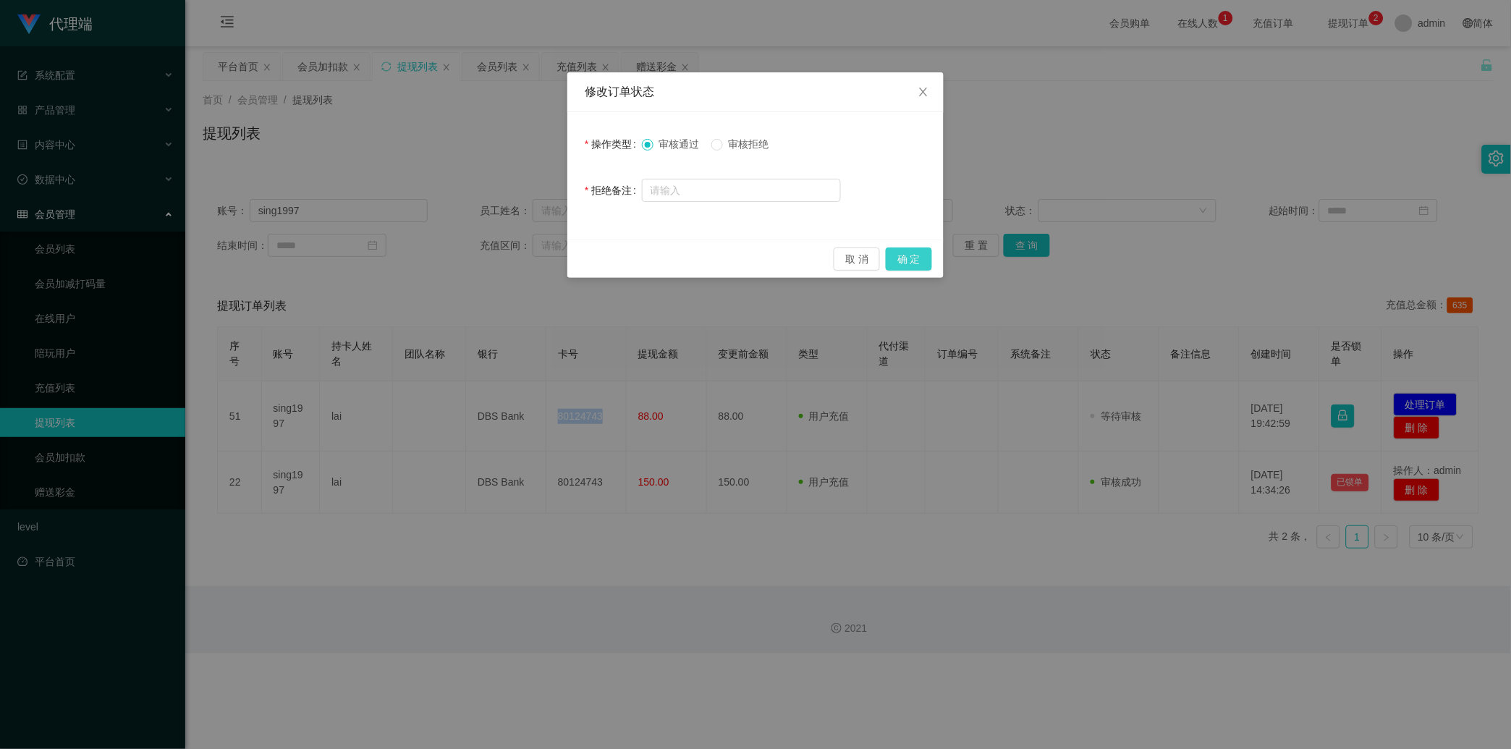
click at [916, 250] on button "确 定" at bounding box center [909, 259] width 46 height 23
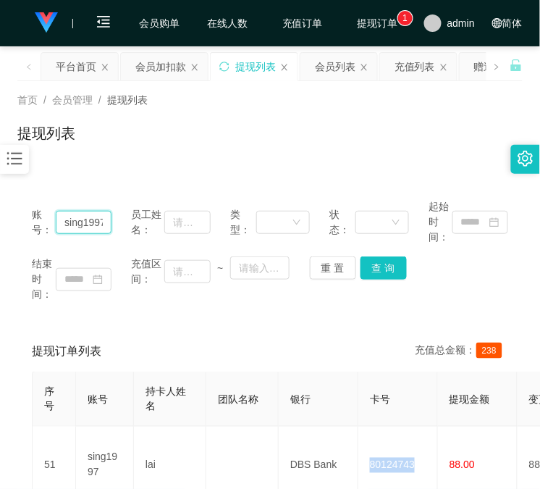
click at [66, 214] on input "sing1997" at bounding box center [84, 222] width 56 height 23
paste input "81711606"
click at [369, 268] on button "查 询" at bounding box center [383, 267] width 46 height 23
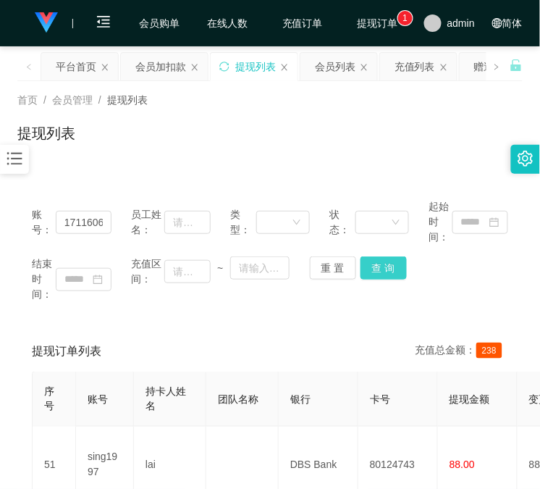
scroll to position [0, 0]
click at [371, 268] on div "重 置 查 询" at bounding box center [350, 267] width 80 height 23
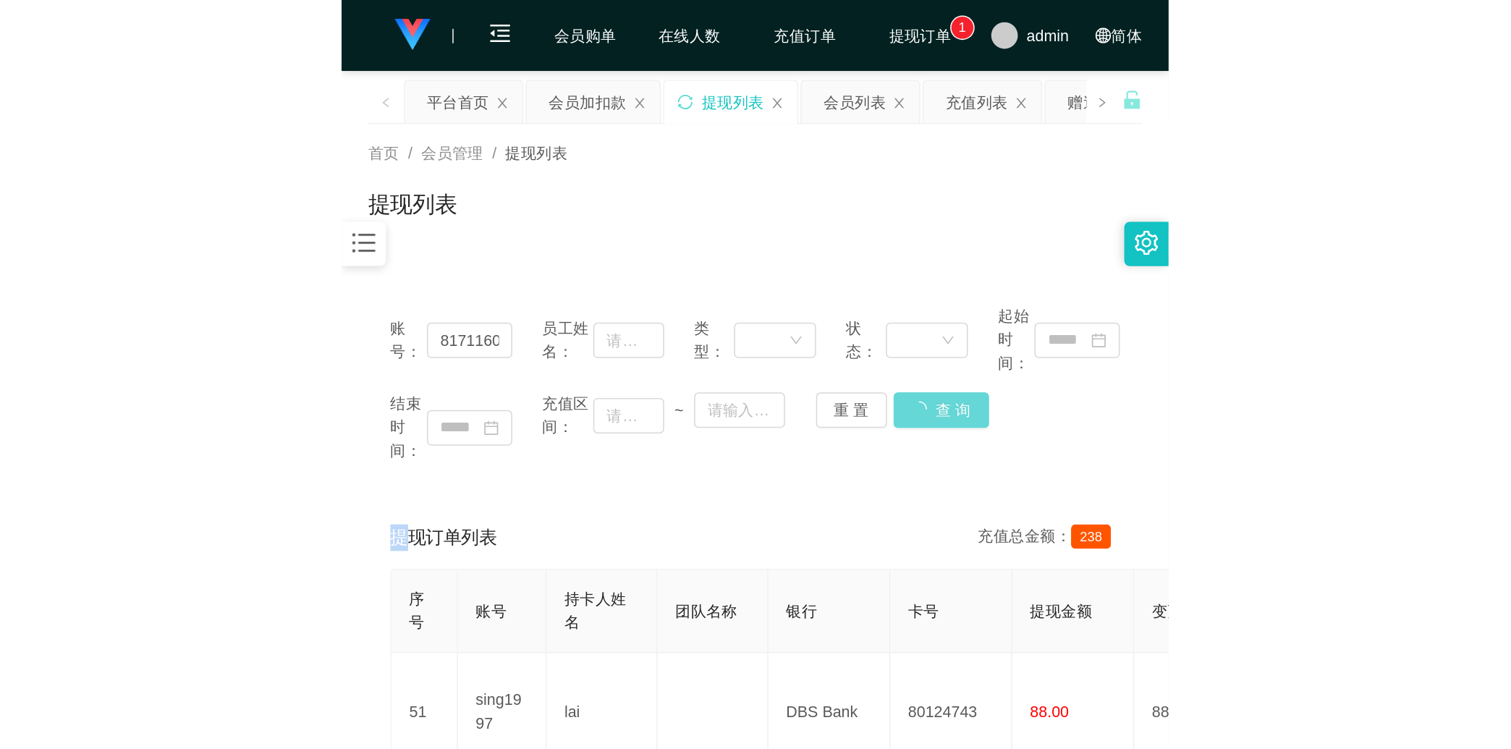
scroll to position [206, 0]
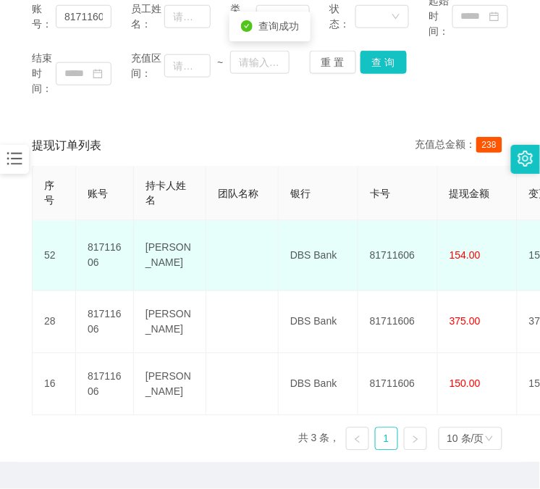
click at [399, 243] on td "81711606" at bounding box center [398, 256] width 80 height 70
click at [398, 243] on td "81711606" at bounding box center [398, 256] width 80 height 70
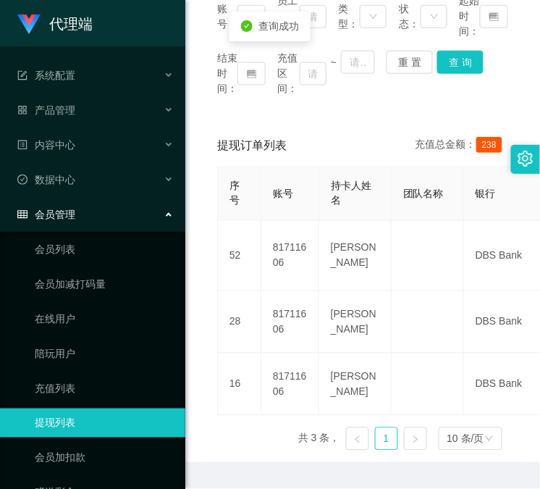
scroll to position [0, 0]
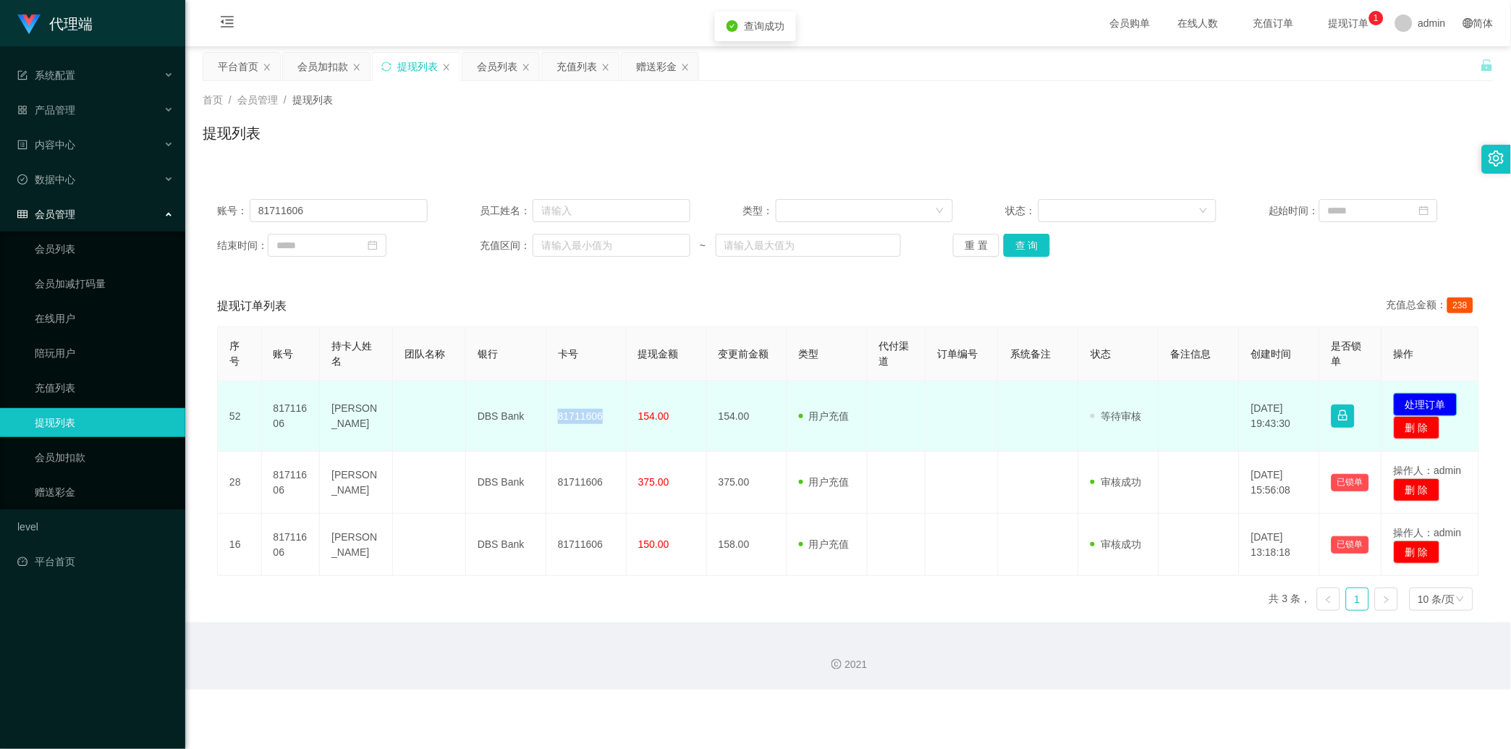
click at [1360, 402] on button "处理订单" at bounding box center [1426, 404] width 64 height 23
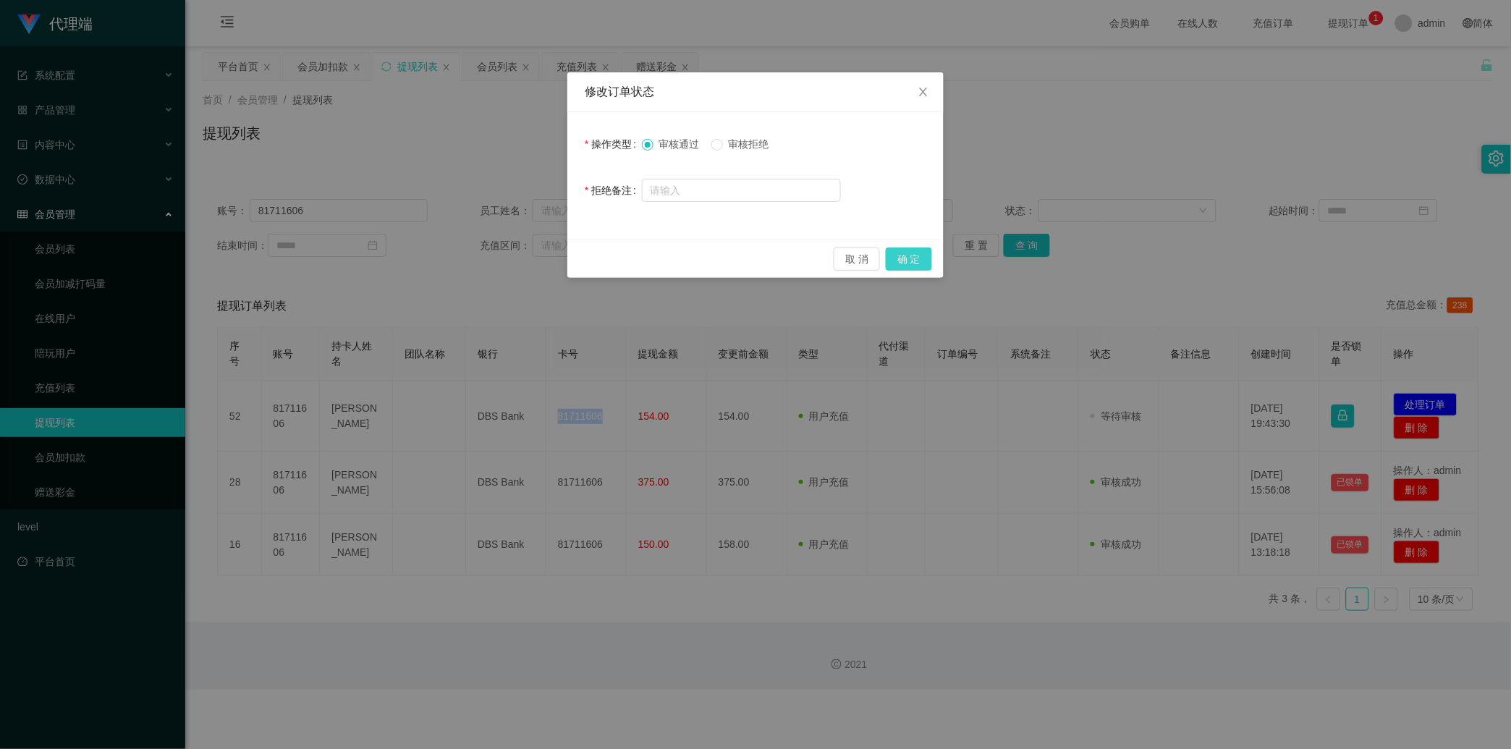
click at [916, 262] on button "确 定" at bounding box center [909, 259] width 46 height 23
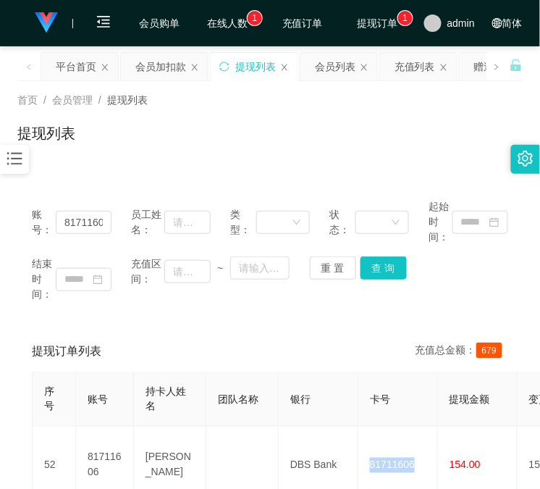
click at [9, 49] on main "关闭左侧 关闭右侧 关闭其它 刷新页面 平台首页 会员加扣款 提现列表 会员列表 充值列表 赠送彩金 首页 / 会员管理 / 提现列表 / 提现列表 账号： …" at bounding box center [270, 375] width 540 height 659
click at [75, 222] on input "81711606" at bounding box center [84, 222] width 56 height 23
paste input "168888"
click at [375, 268] on button "查 询" at bounding box center [383, 267] width 46 height 23
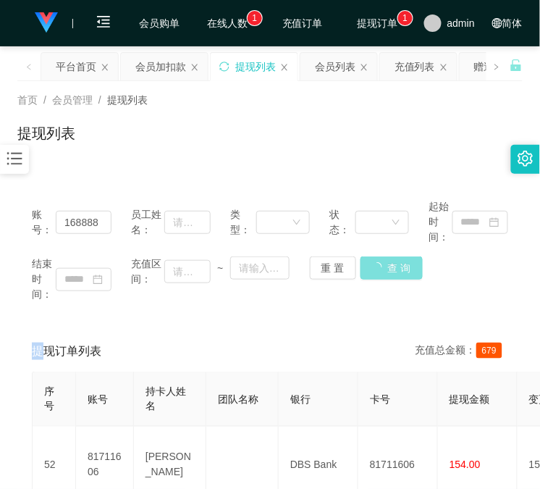
click at [375, 268] on div "重 置 查 询" at bounding box center [350, 267] width 80 height 23
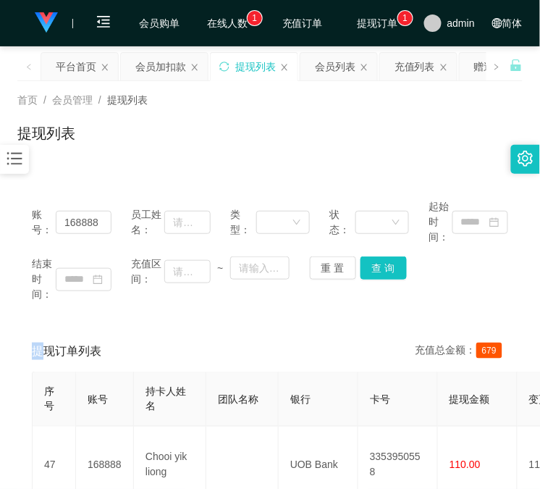
click at [93, 205] on div "账号： 168888" at bounding box center [72, 222] width 80 height 46
click at [90, 214] on input "168888" at bounding box center [84, 222] width 56 height 23
paste input "81711606"
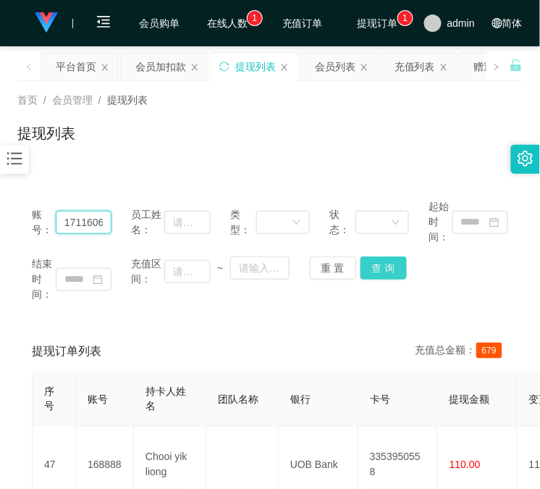
type input "81711606"
click at [389, 266] on button "查 询" at bounding box center [383, 267] width 46 height 23
click at [389, 266] on div "结束时间： 充值区间： ~ 重 置 查 询" at bounding box center [270, 279] width 476 height 46
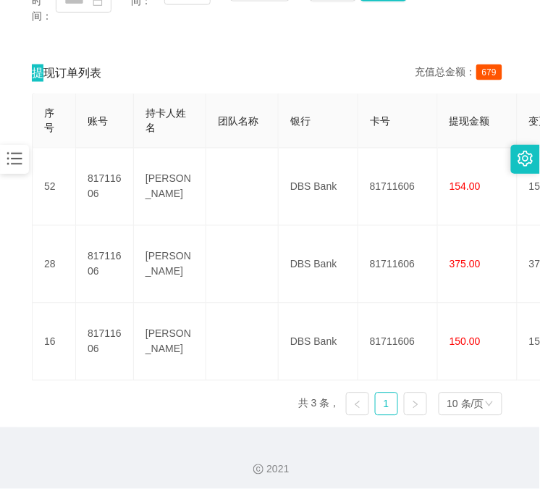
scroll to position [284, 0]
